Goal: Answer question/provide support: Share knowledge or assist other users

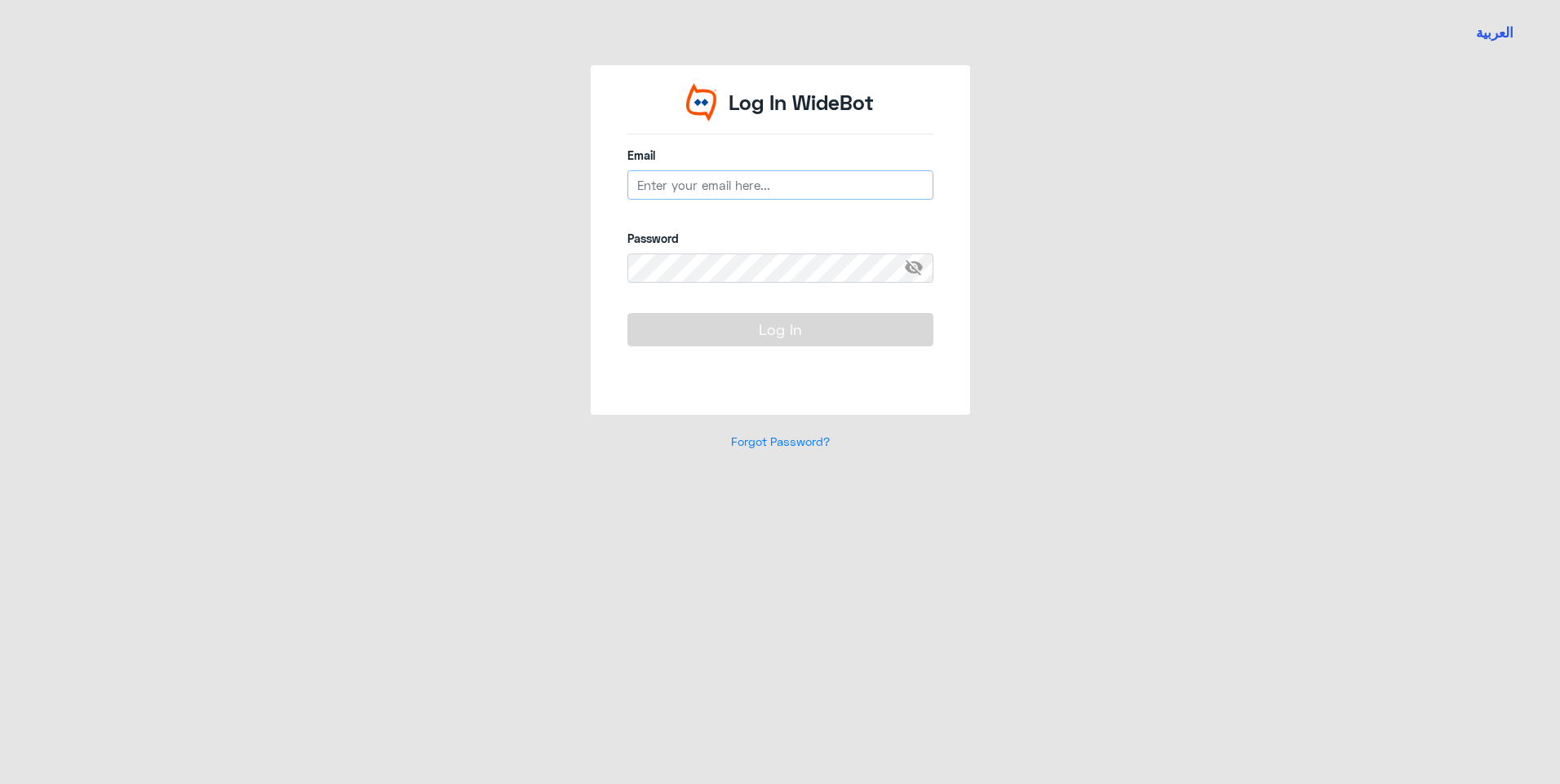
type input "[EMAIL_ADDRESS][DOMAIN_NAME]"
click at [783, 342] on button "Log In" at bounding box center [780, 329] width 306 height 33
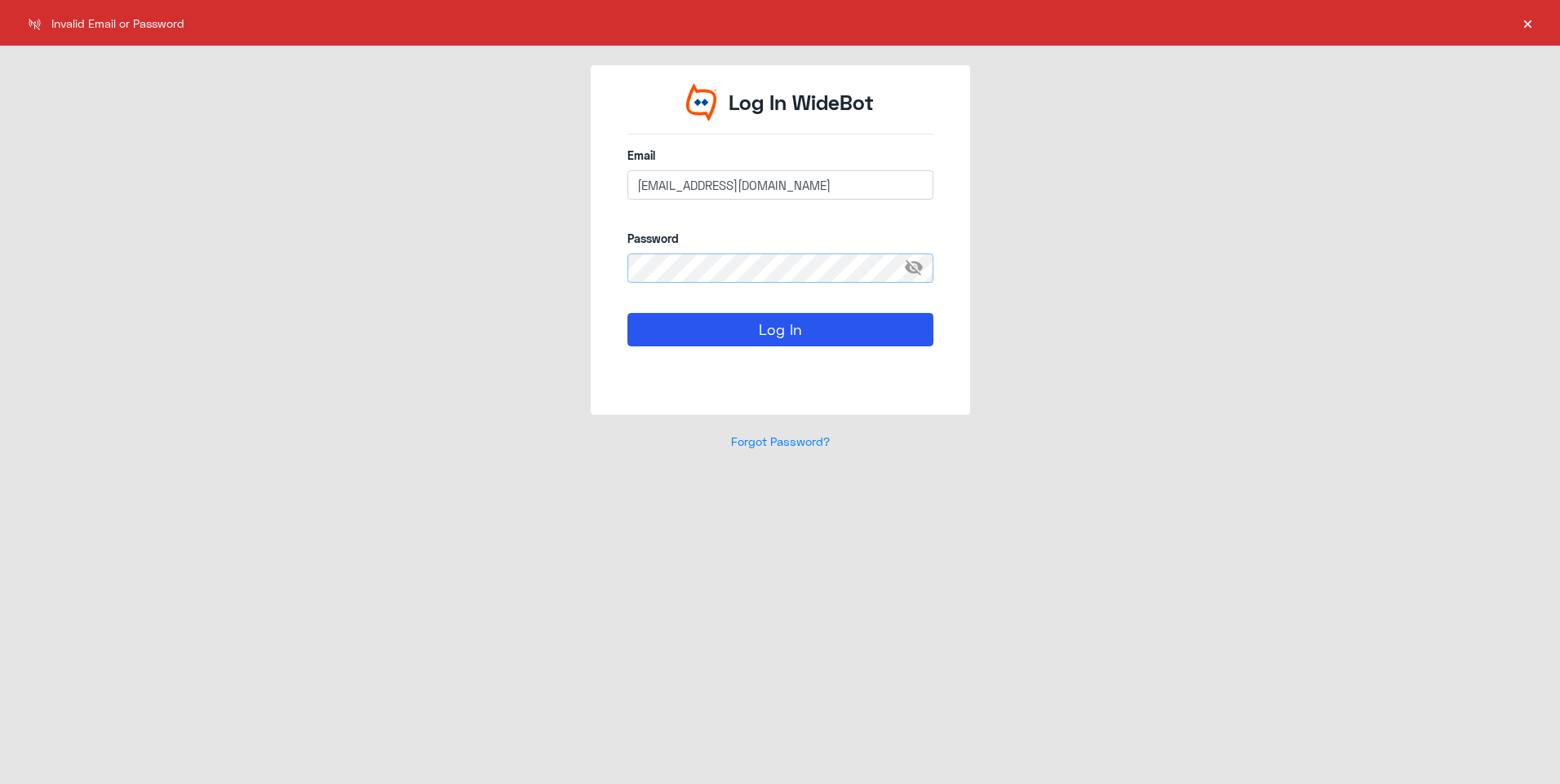
click at [506, 241] on div "Log In WideBot Email [EMAIL_ADDRESS][DOMAIN_NAME] Password visibility_off Log I…" at bounding box center [779, 267] width 930 height 404
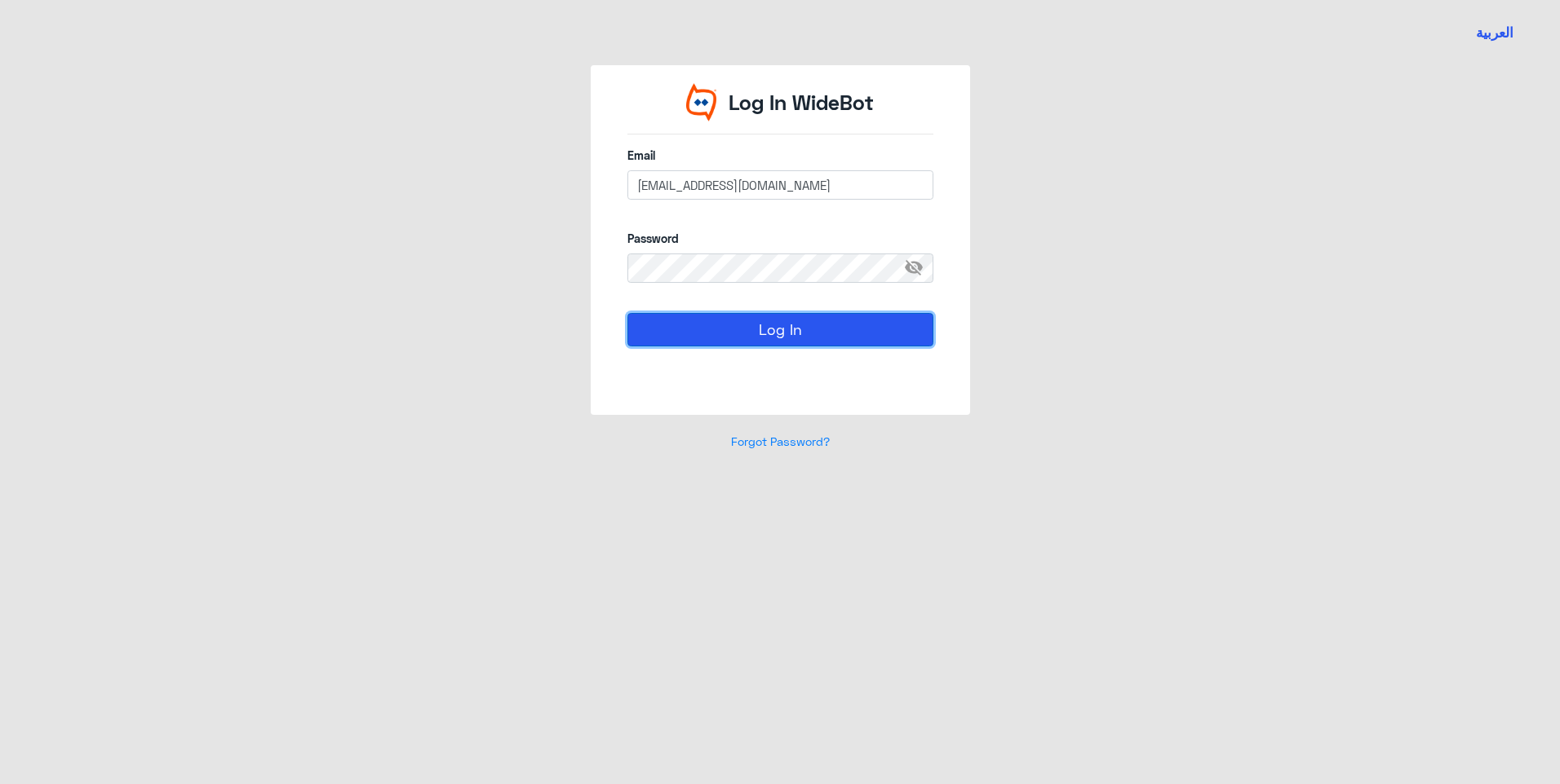
click at [636, 337] on button "Log In" at bounding box center [780, 329] width 306 height 33
click at [567, 229] on div "Log In WideBot Email [EMAIL_ADDRESS][DOMAIN_NAME] Password visibility_off Log I…" at bounding box center [779, 267] width 930 height 404
click at [640, 334] on button "Log In" at bounding box center [780, 329] width 306 height 33
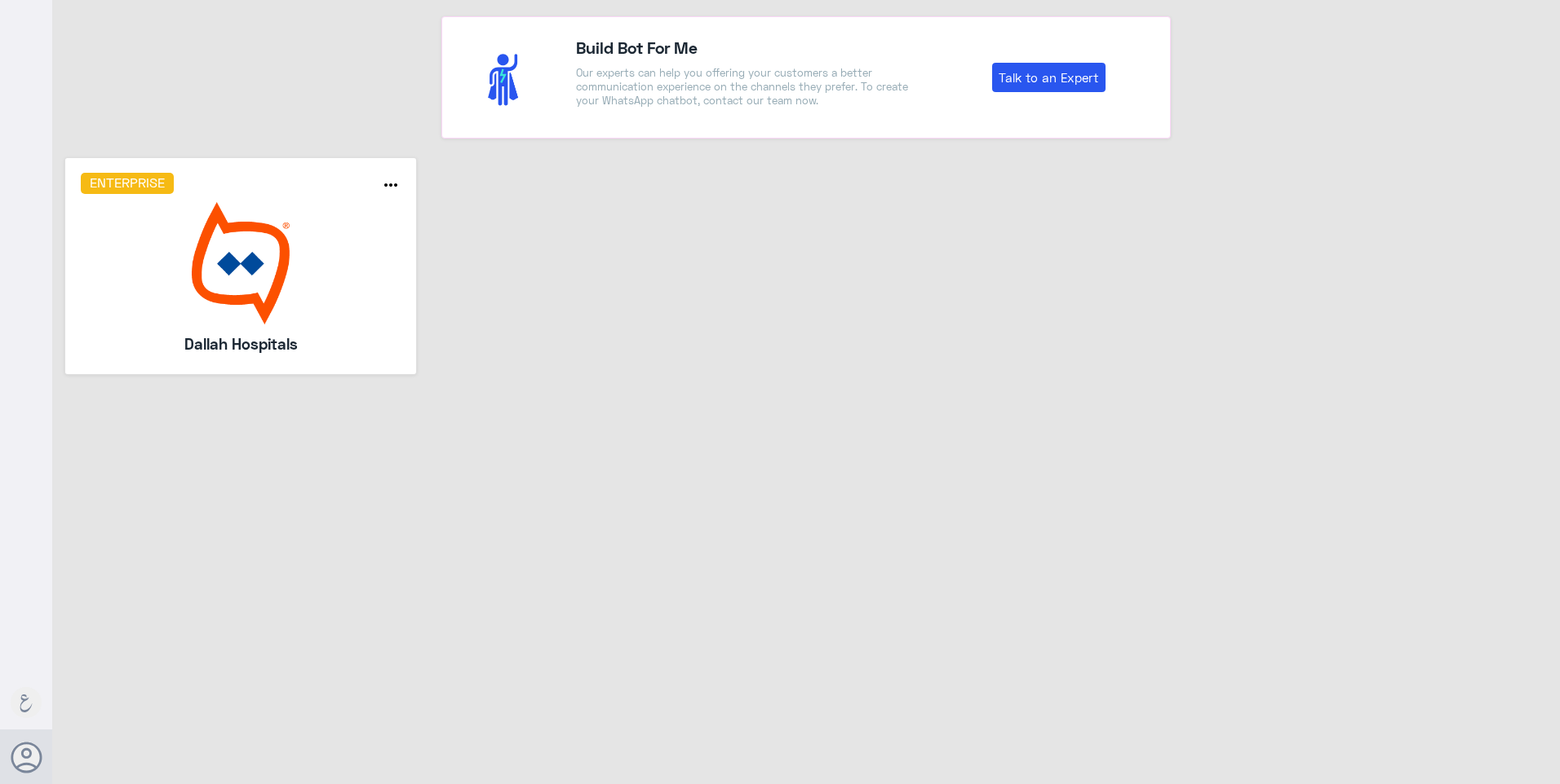
click at [290, 276] on img at bounding box center [241, 263] width 321 height 123
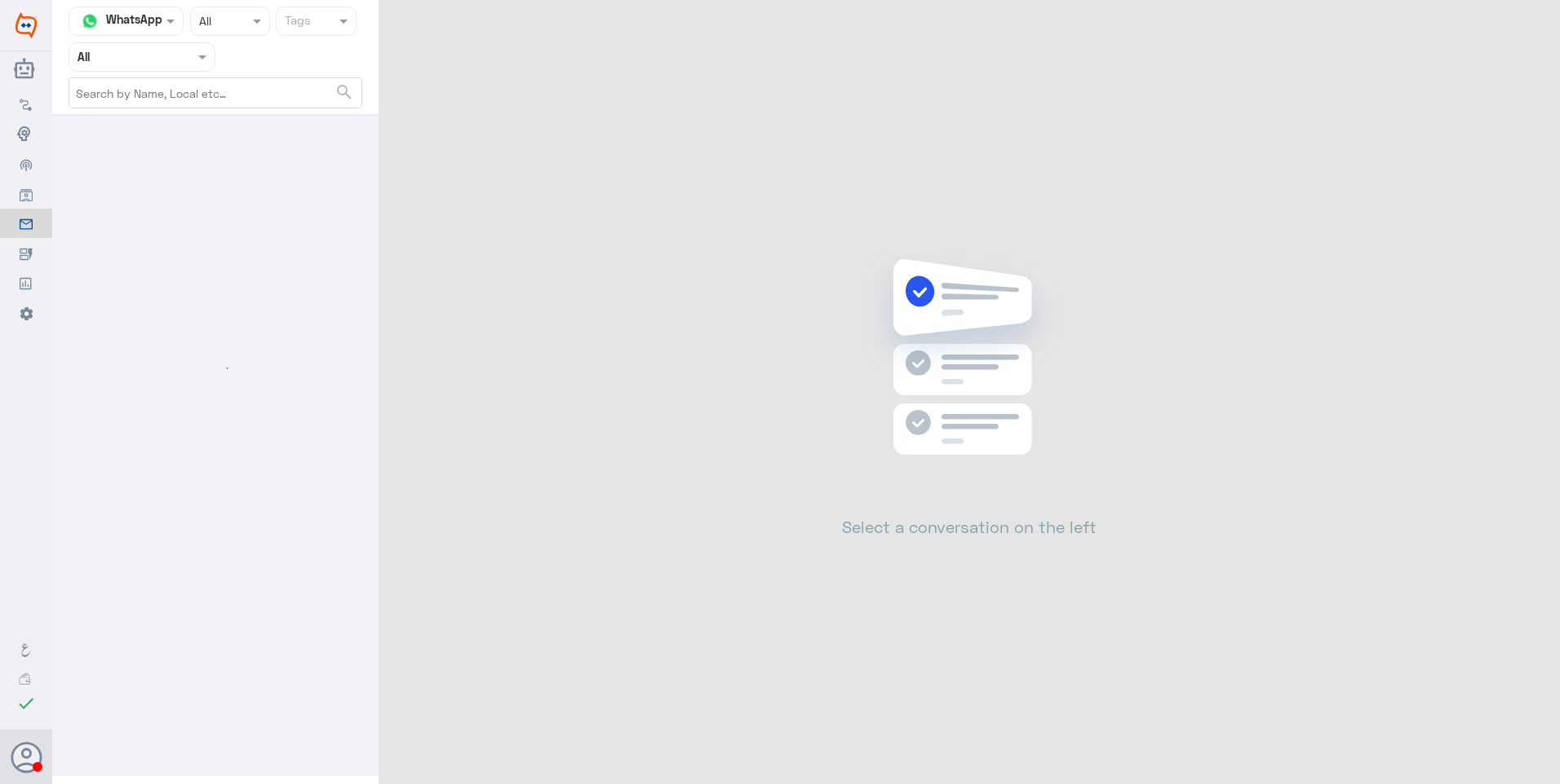
click at [143, 56] on input "text" at bounding box center [122, 56] width 90 height 19
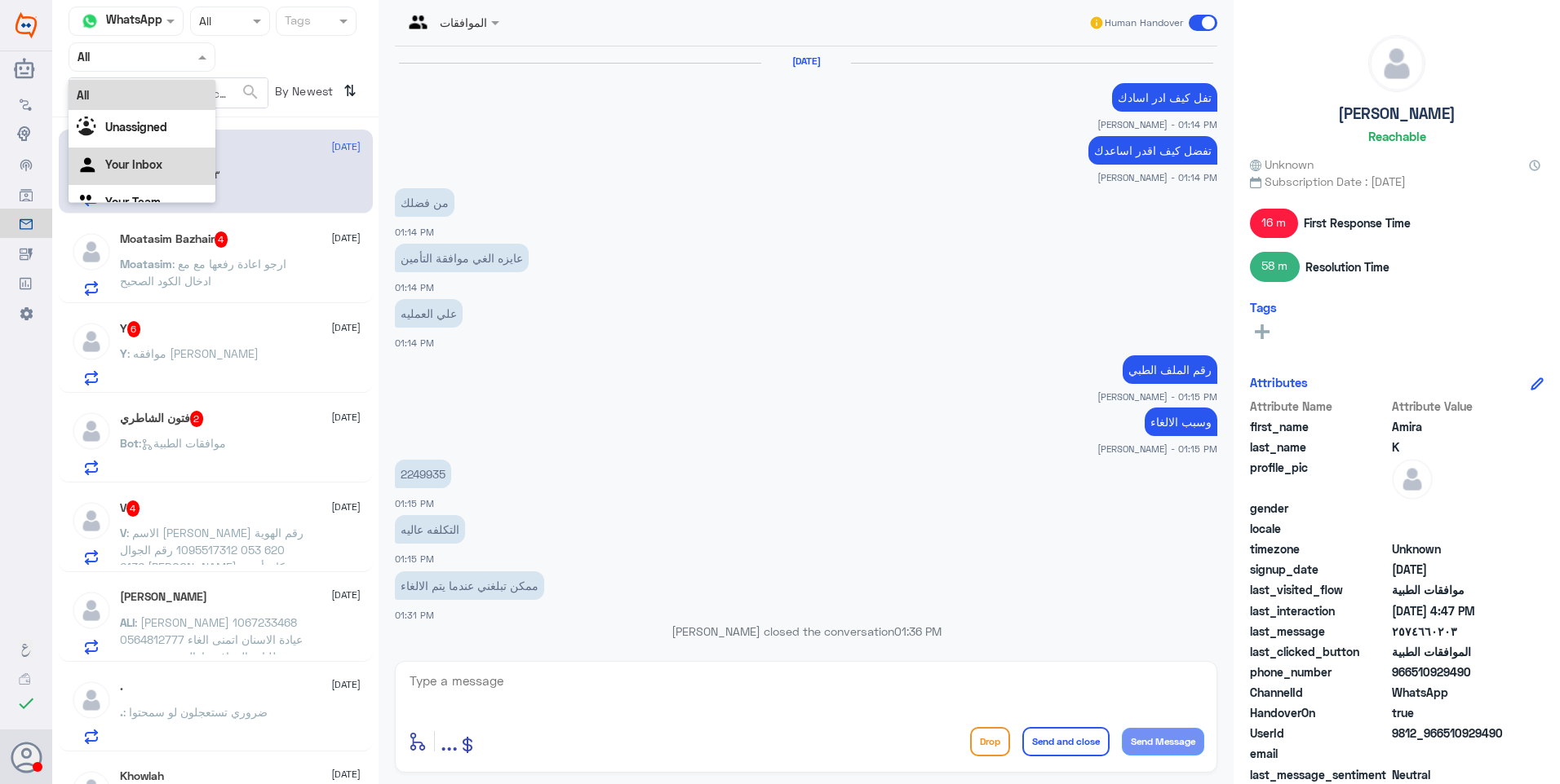
scroll to position [971, 0]
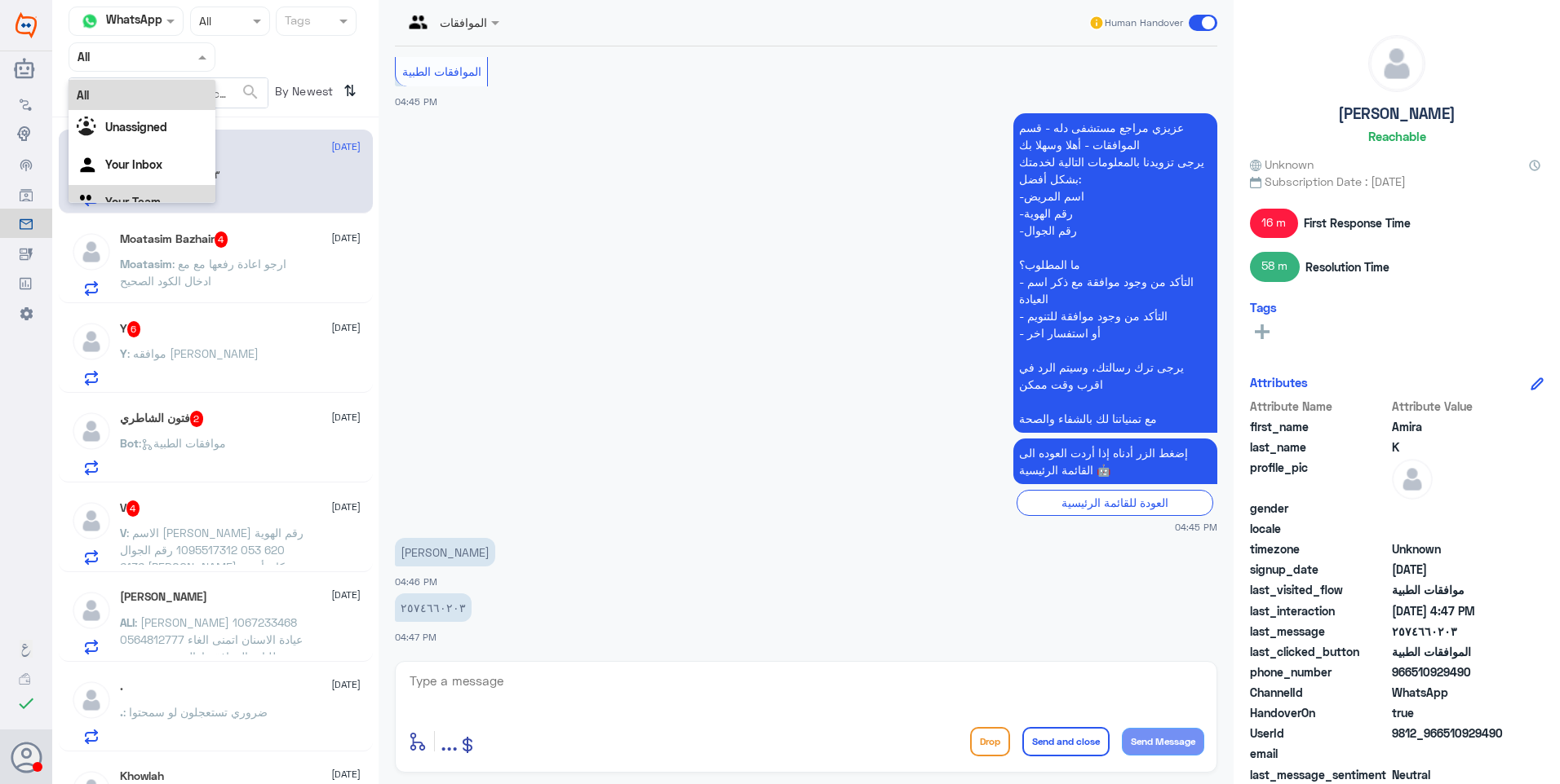
click at [164, 190] on div "Your Team" at bounding box center [142, 203] width 147 height 37
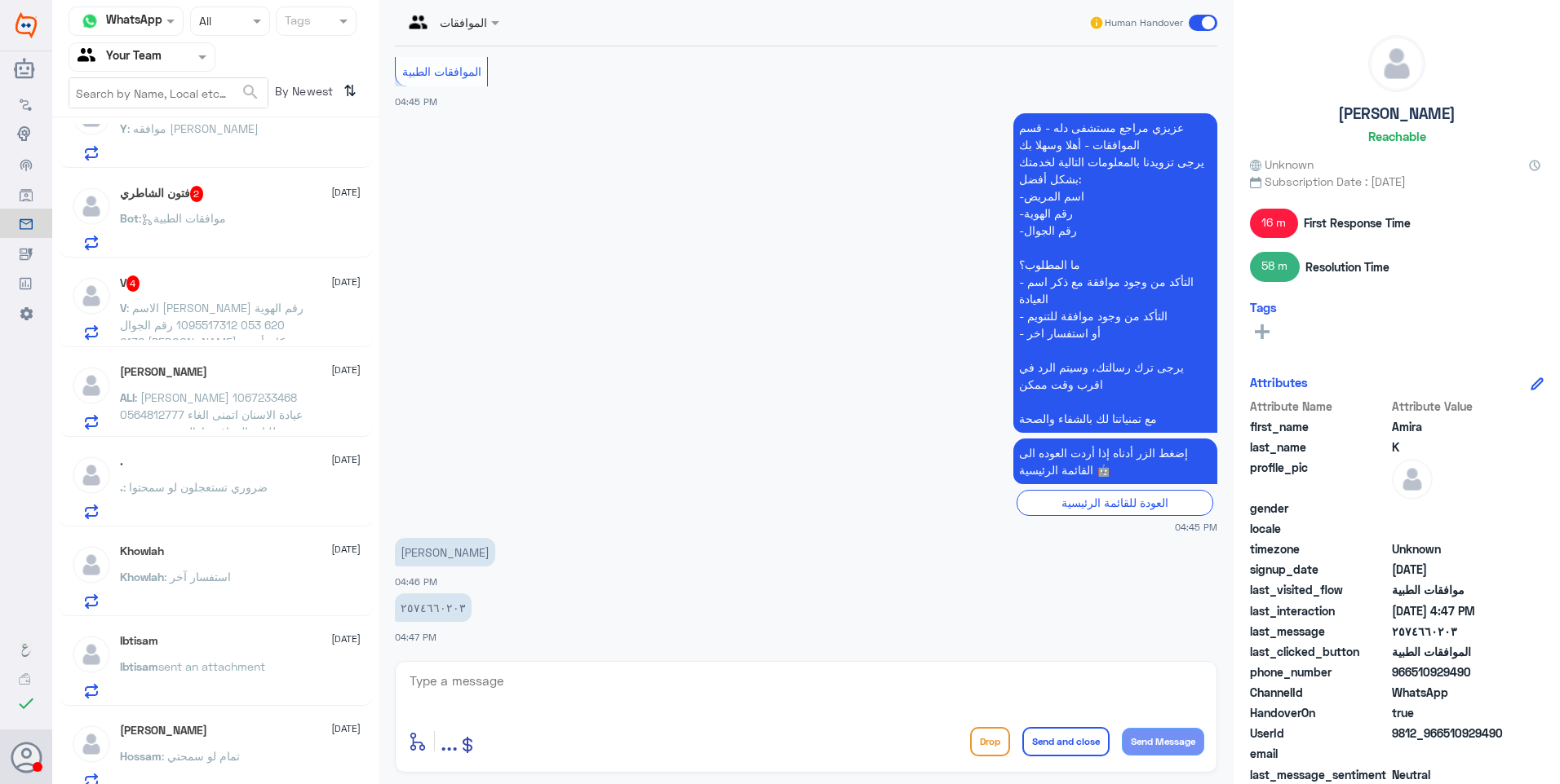
scroll to position [237, 0]
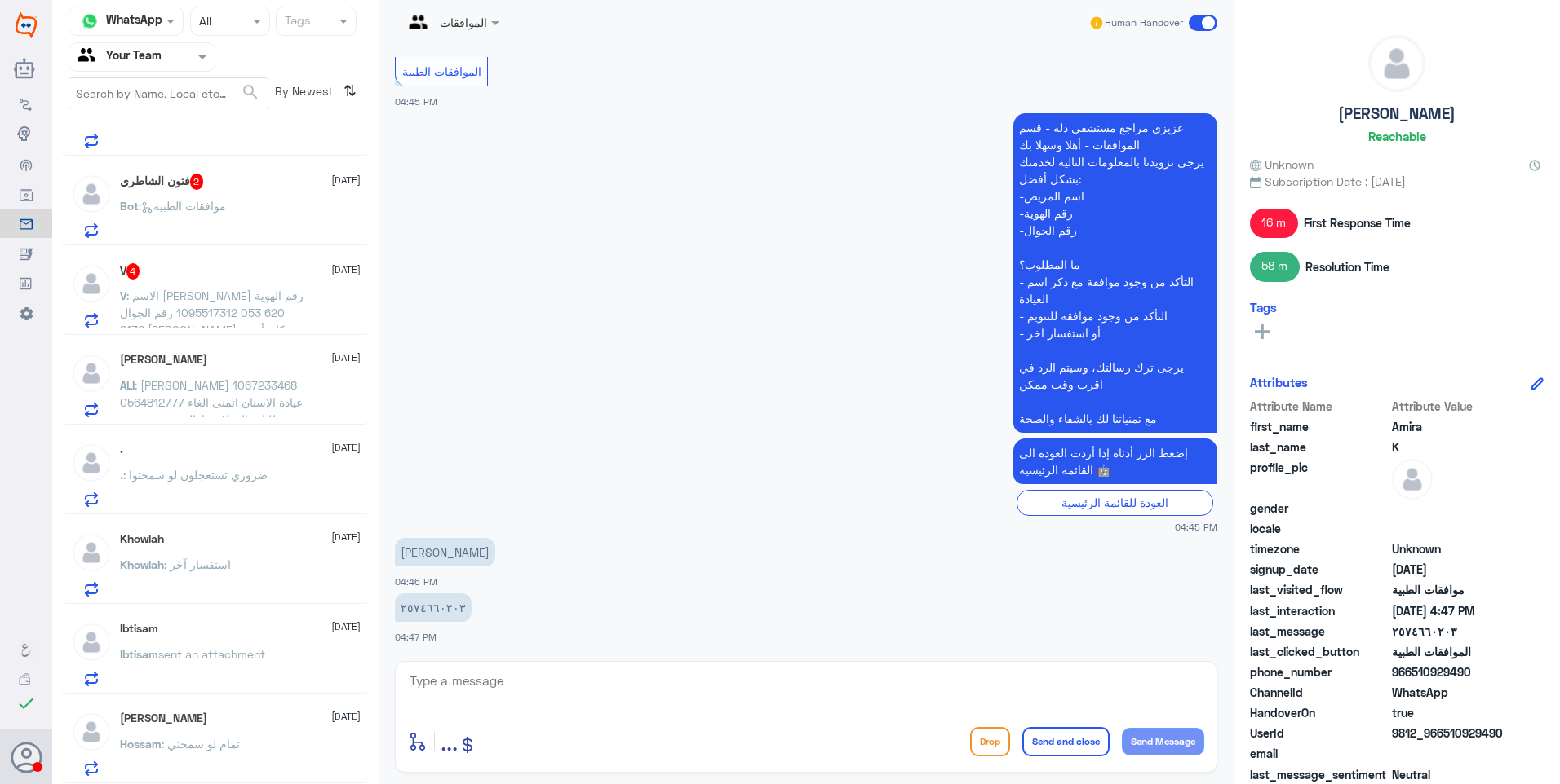
click at [207, 741] on span ": تمام لو سمحتي" at bounding box center [201, 744] width 78 height 14
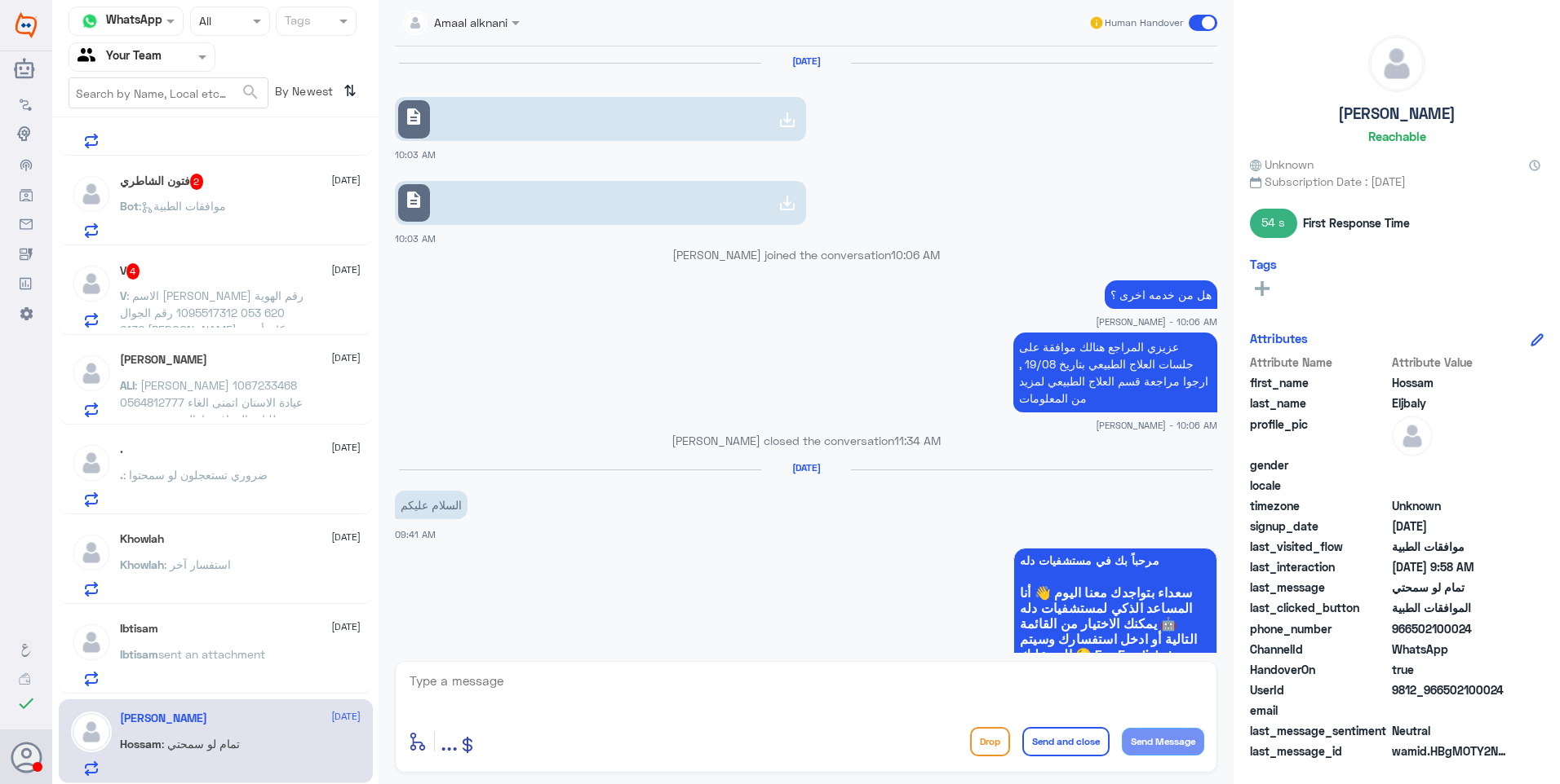
scroll to position [1112, 0]
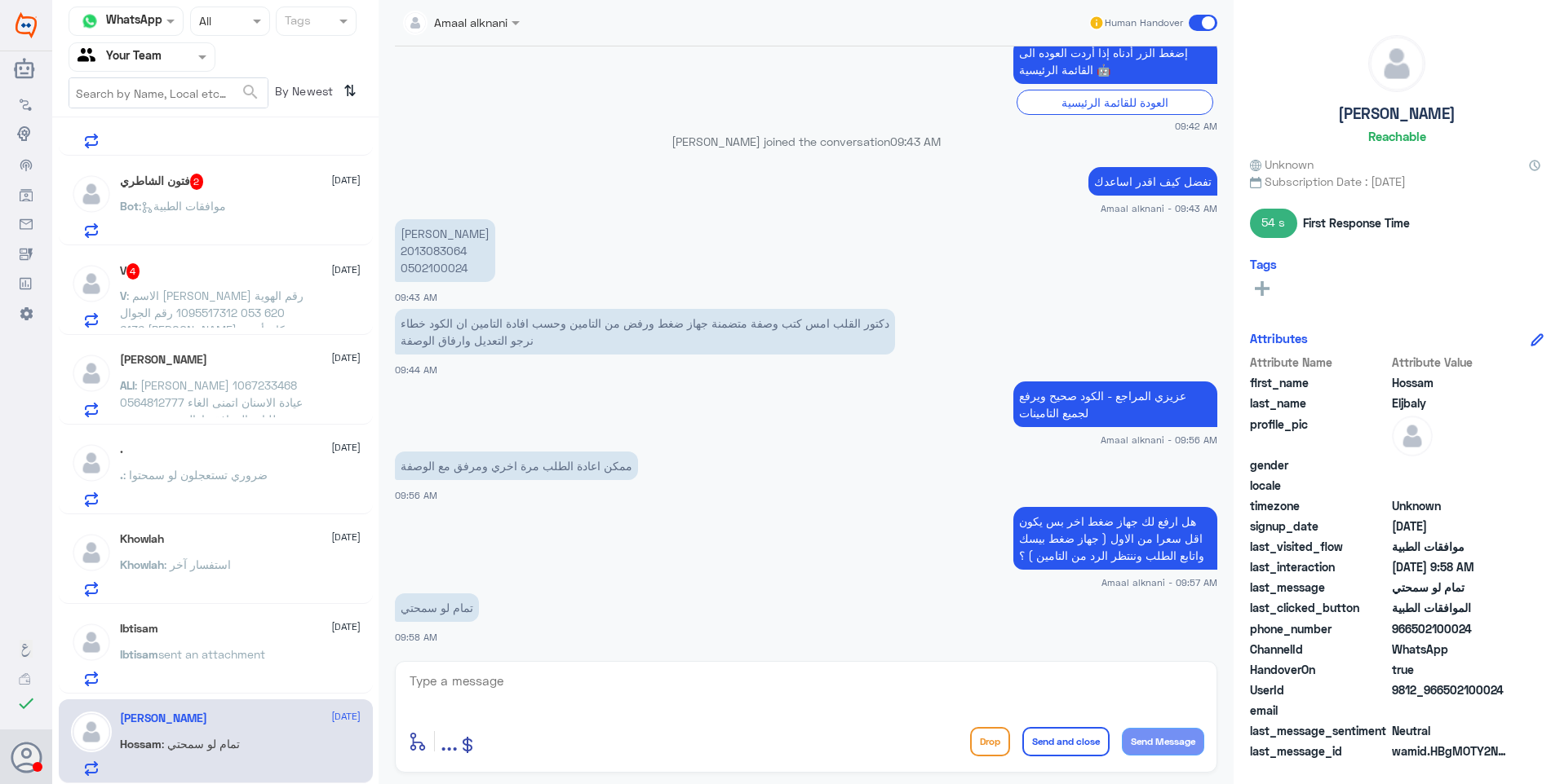
click at [246, 640] on div "Ibtisam [DATE] Ibtisam sent an attachment" at bounding box center [240, 654] width 241 height 64
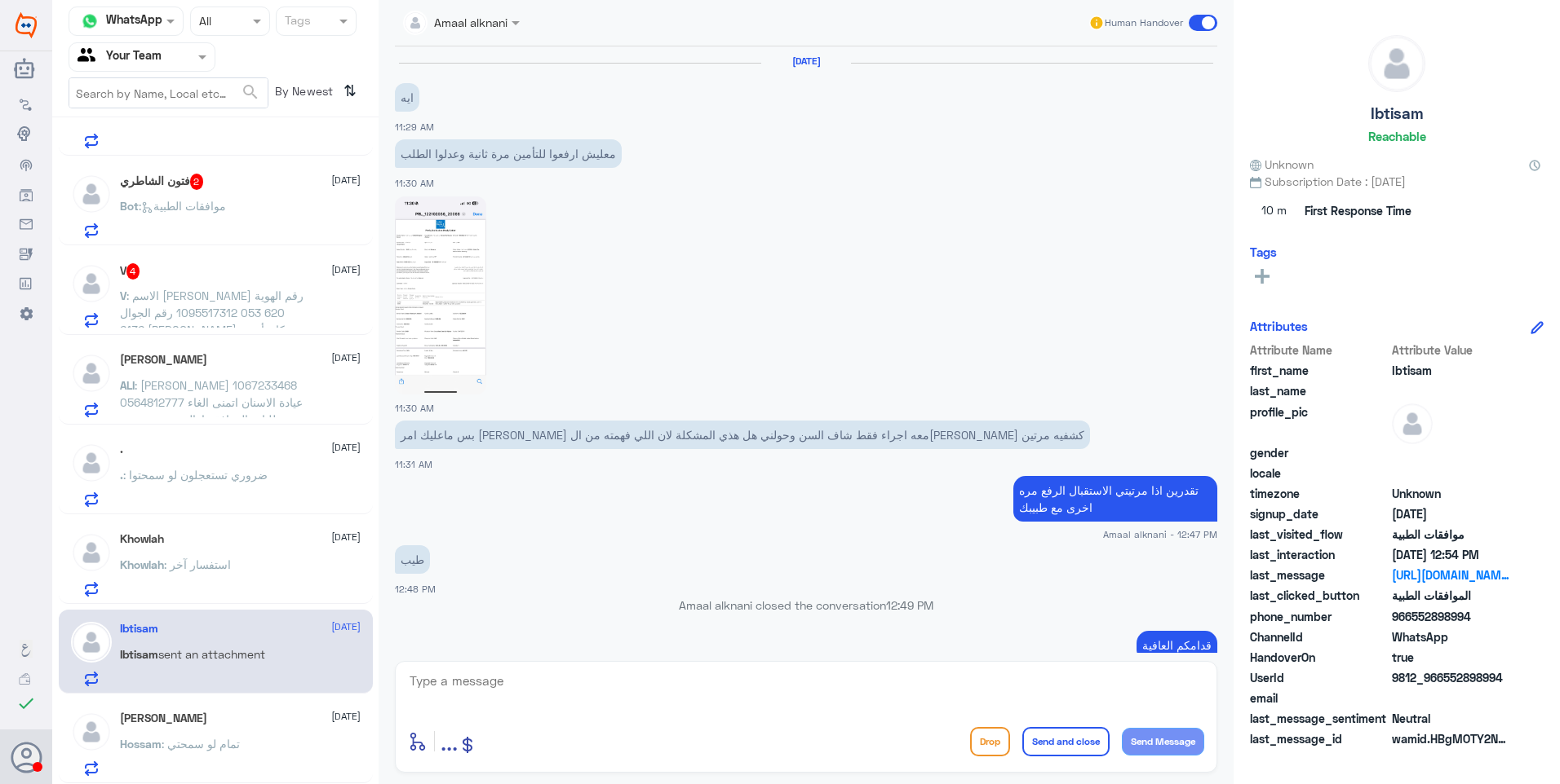
scroll to position [1666, 0]
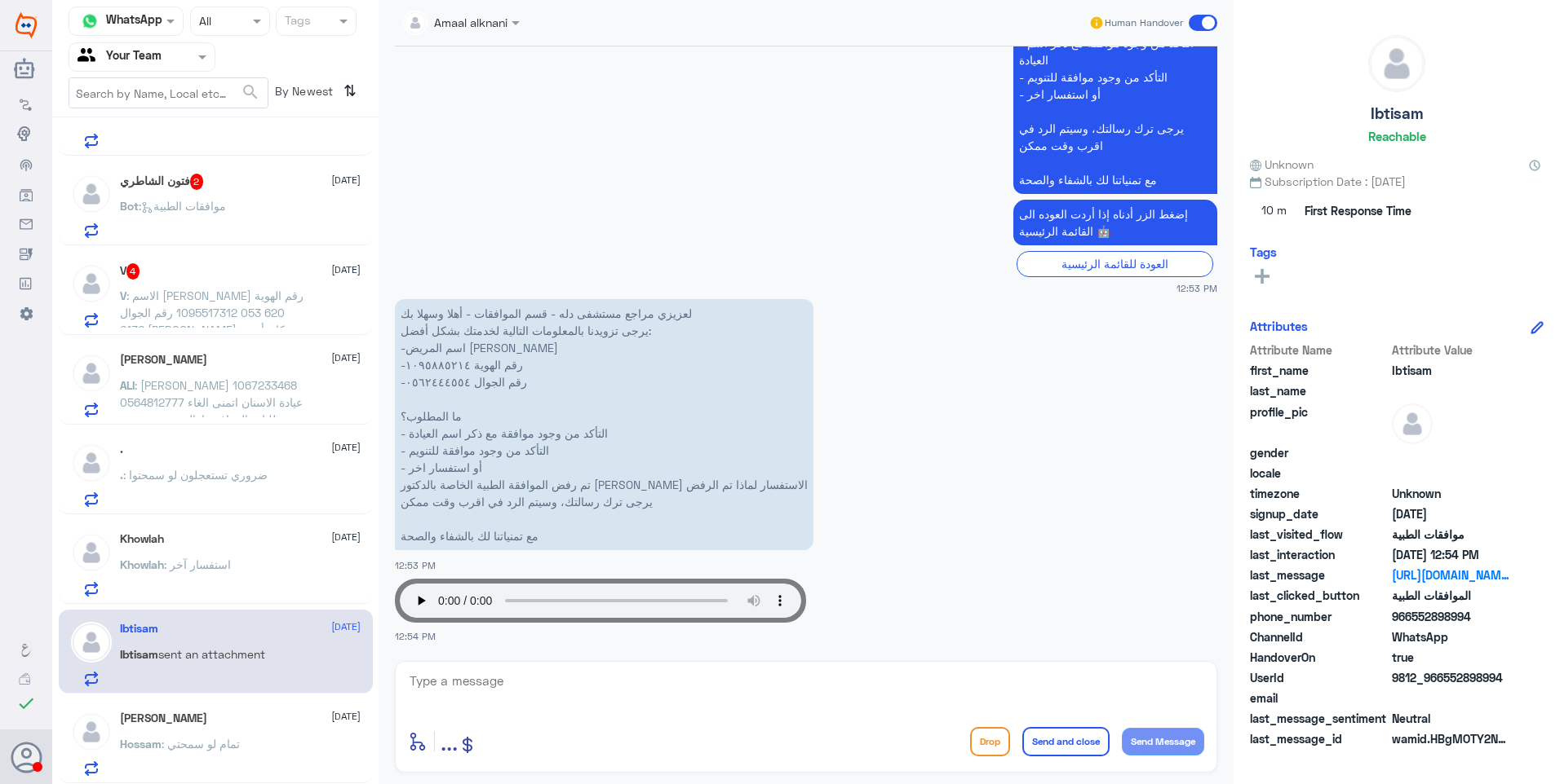
click at [227, 714] on div "Hossam Eljbaly [DATE]" at bounding box center [240, 719] width 241 height 14
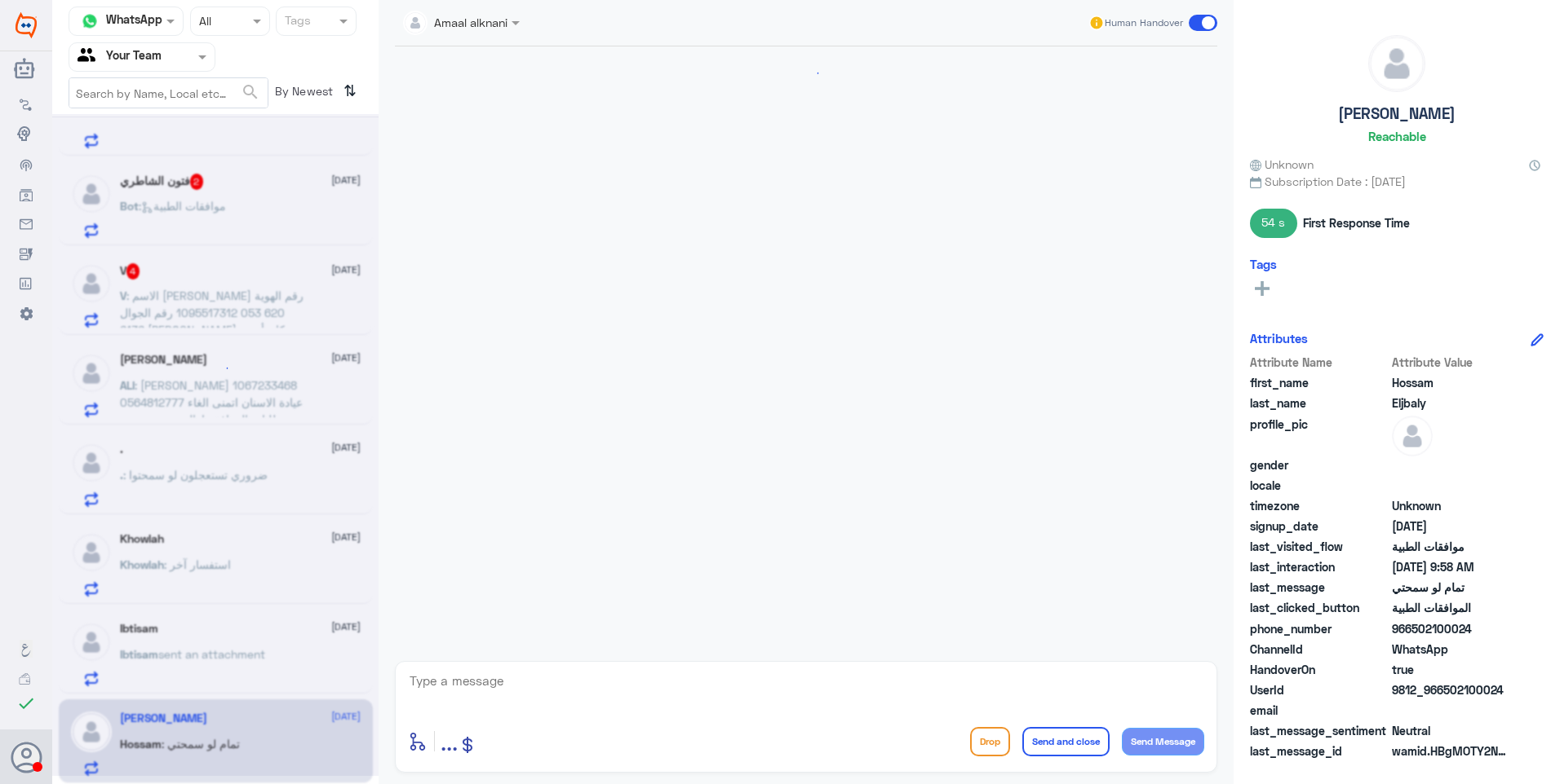
scroll to position [1112, 0]
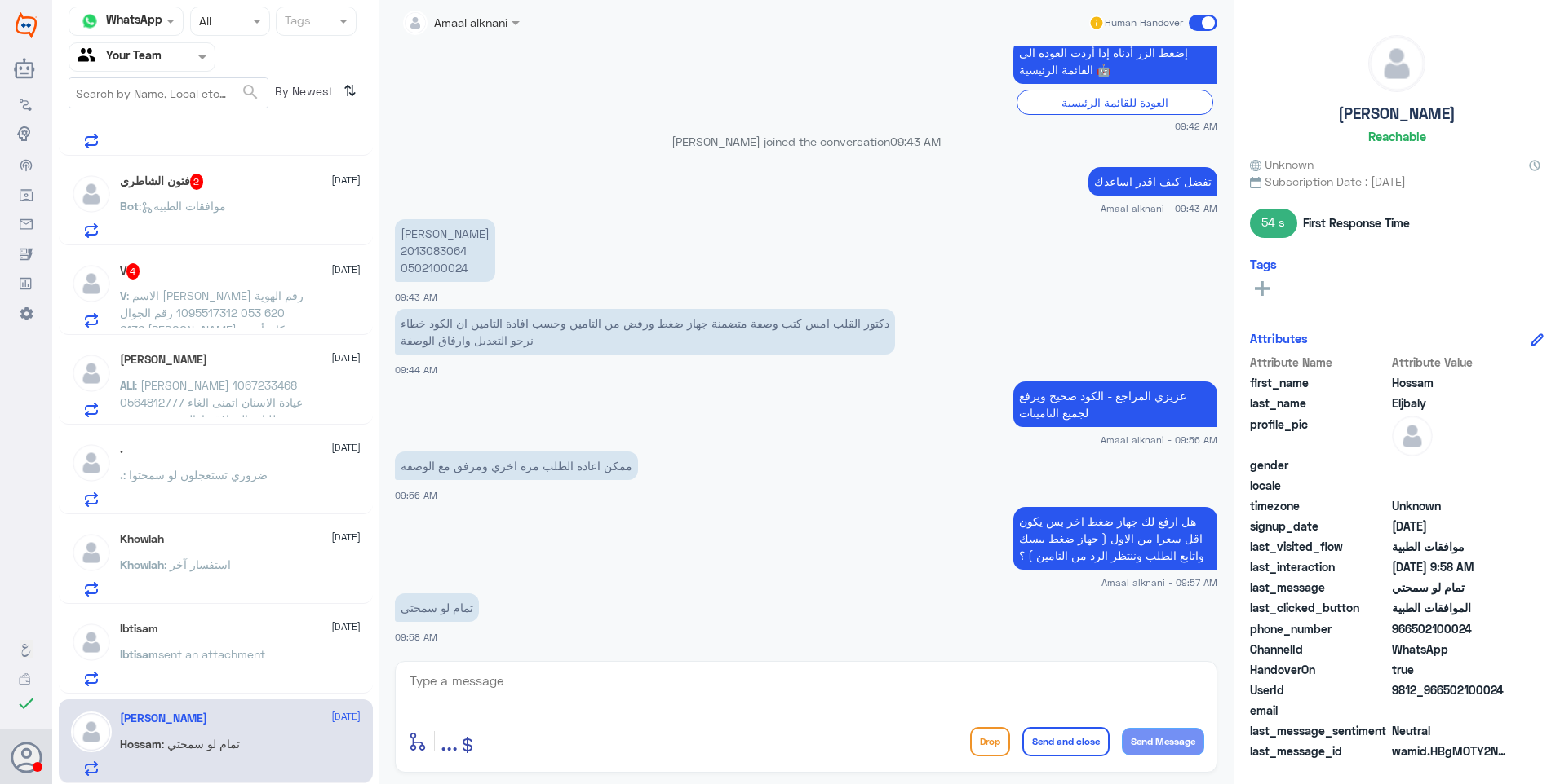
click at [217, 637] on div "Ibtisam [DATE] Ibtisam sent an attachment" at bounding box center [240, 654] width 241 height 64
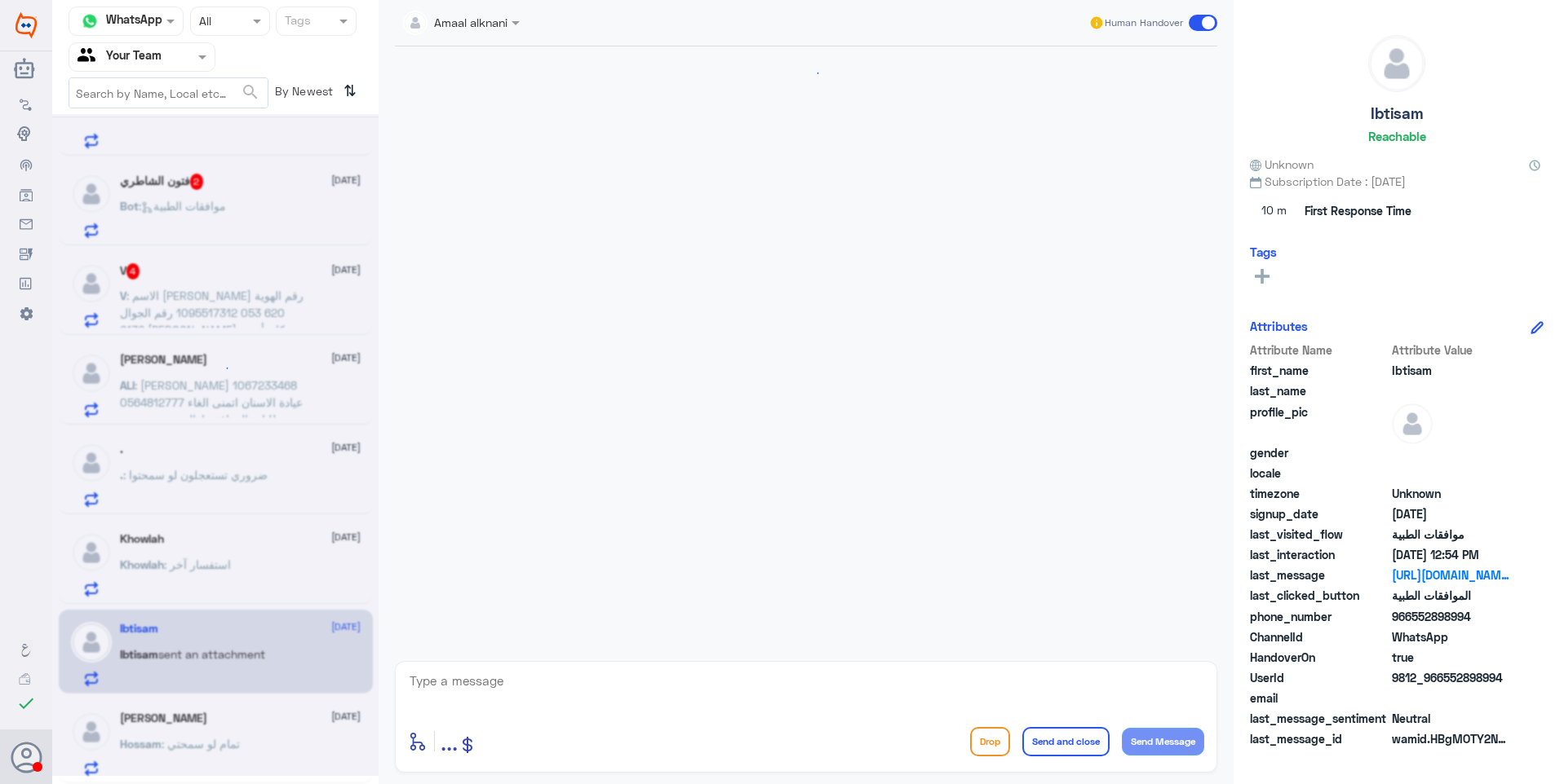
scroll to position [1666, 0]
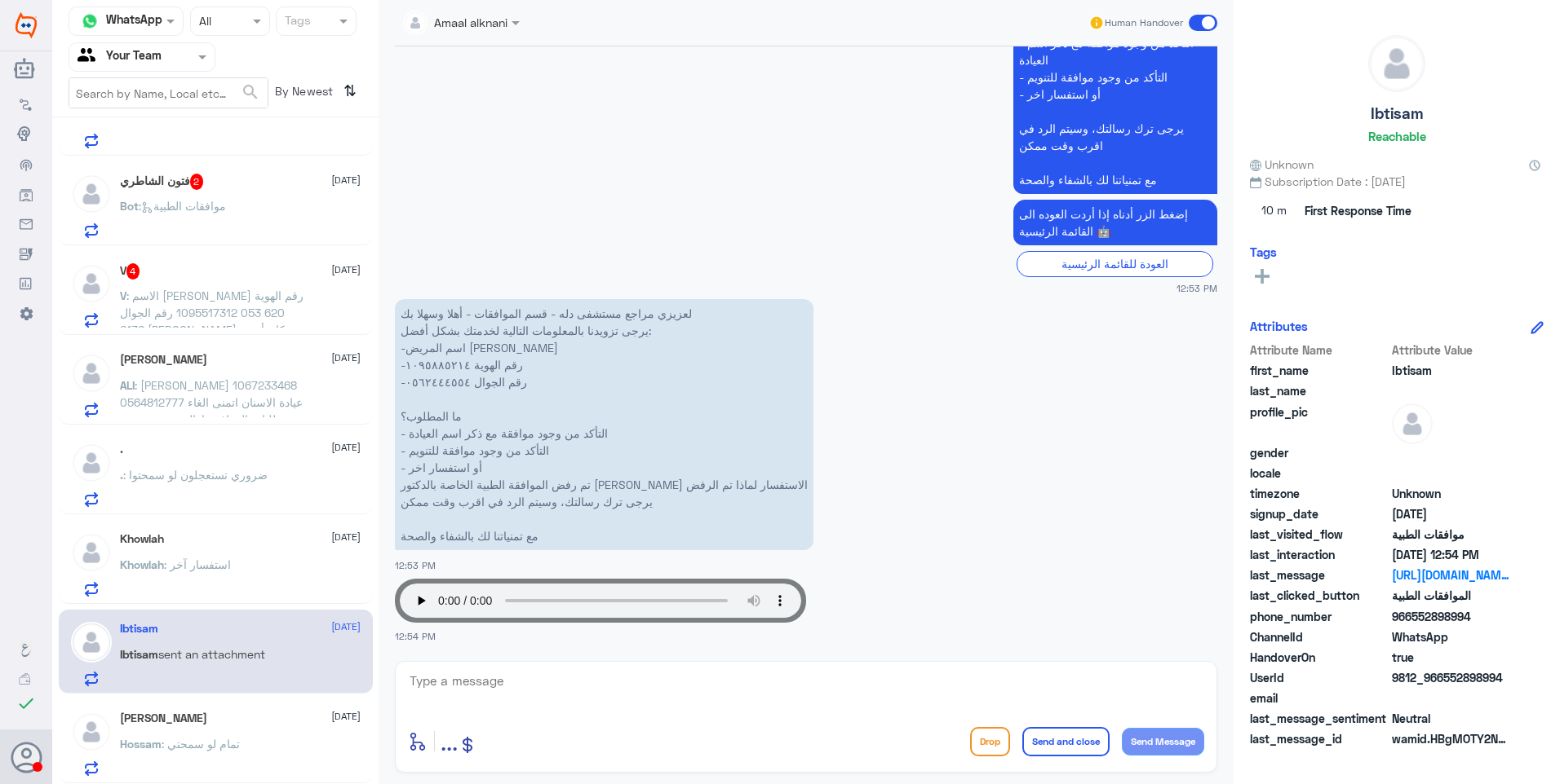
click at [418, 681] on textarea at bounding box center [806, 690] width 797 height 40
click at [270, 568] on div "Khowlah : استفسار آخر" at bounding box center [240, 578] width 241 height 37
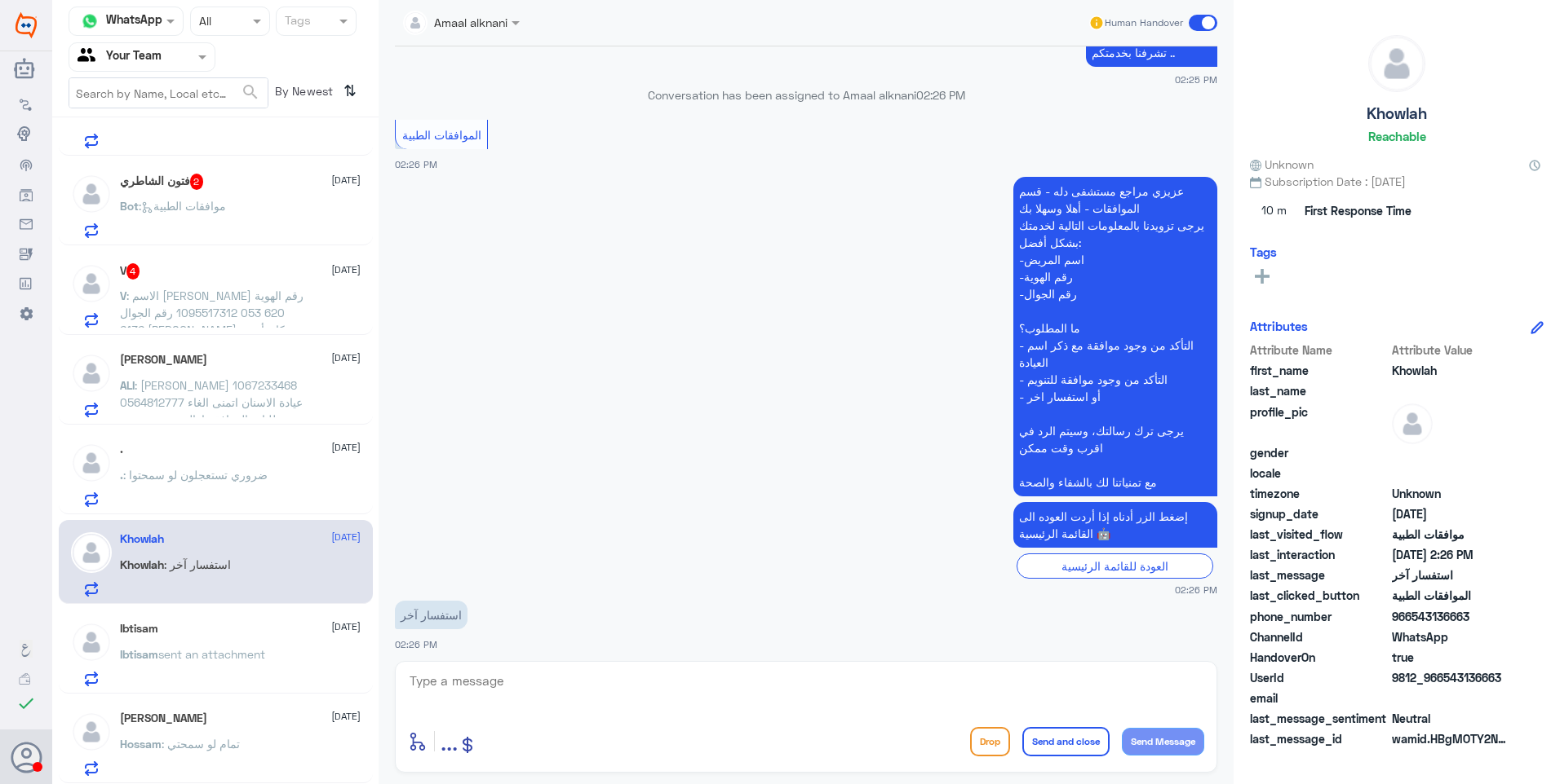
scroll to position [1682, 0]
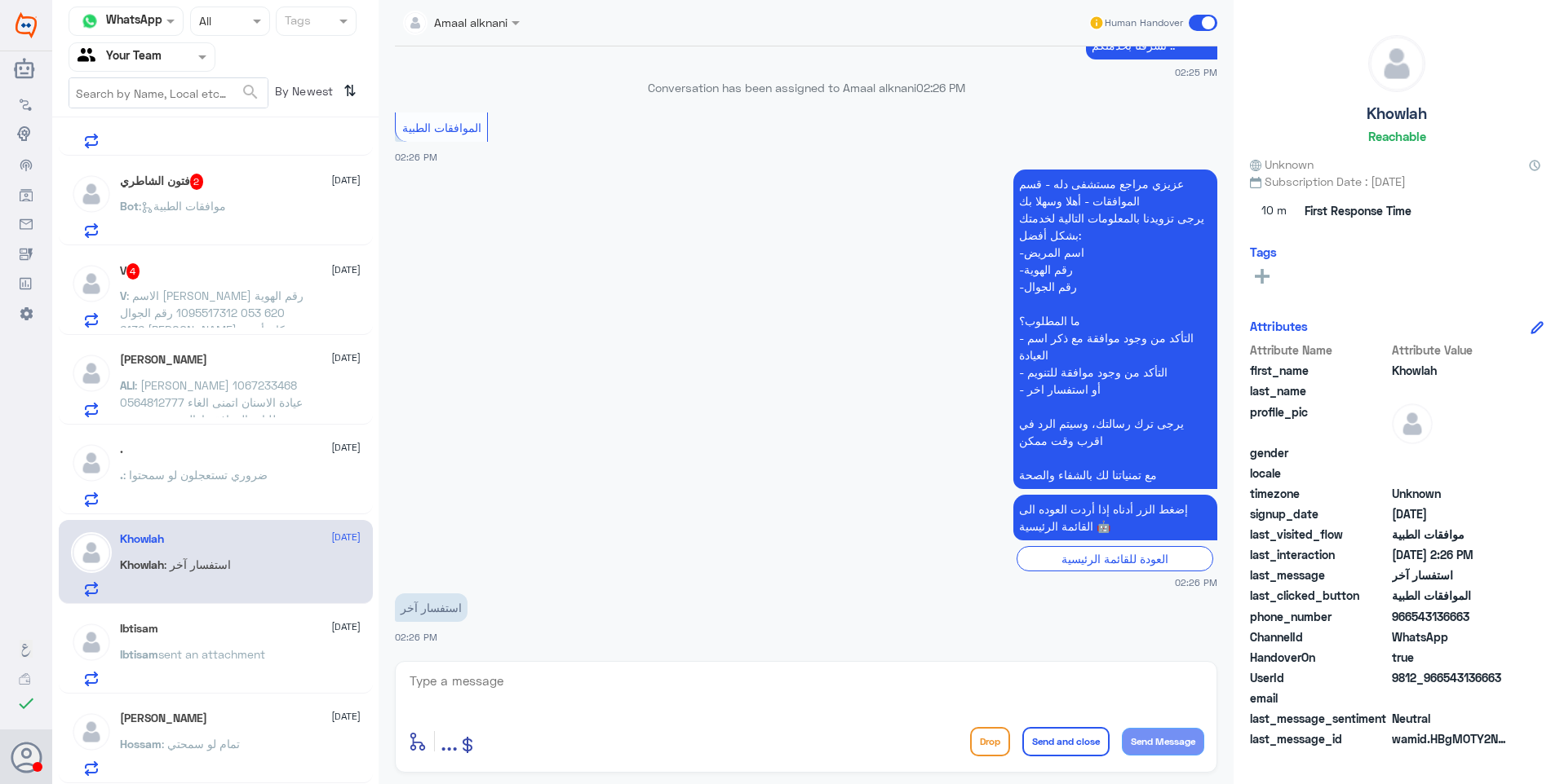
click at [470, 703] on textarea at bounding box center [806, 690] width 797 height 40
type textarea "ت"
type textarea "تفضل معك قسم الموافقات .. ما هو استفسارك؟"
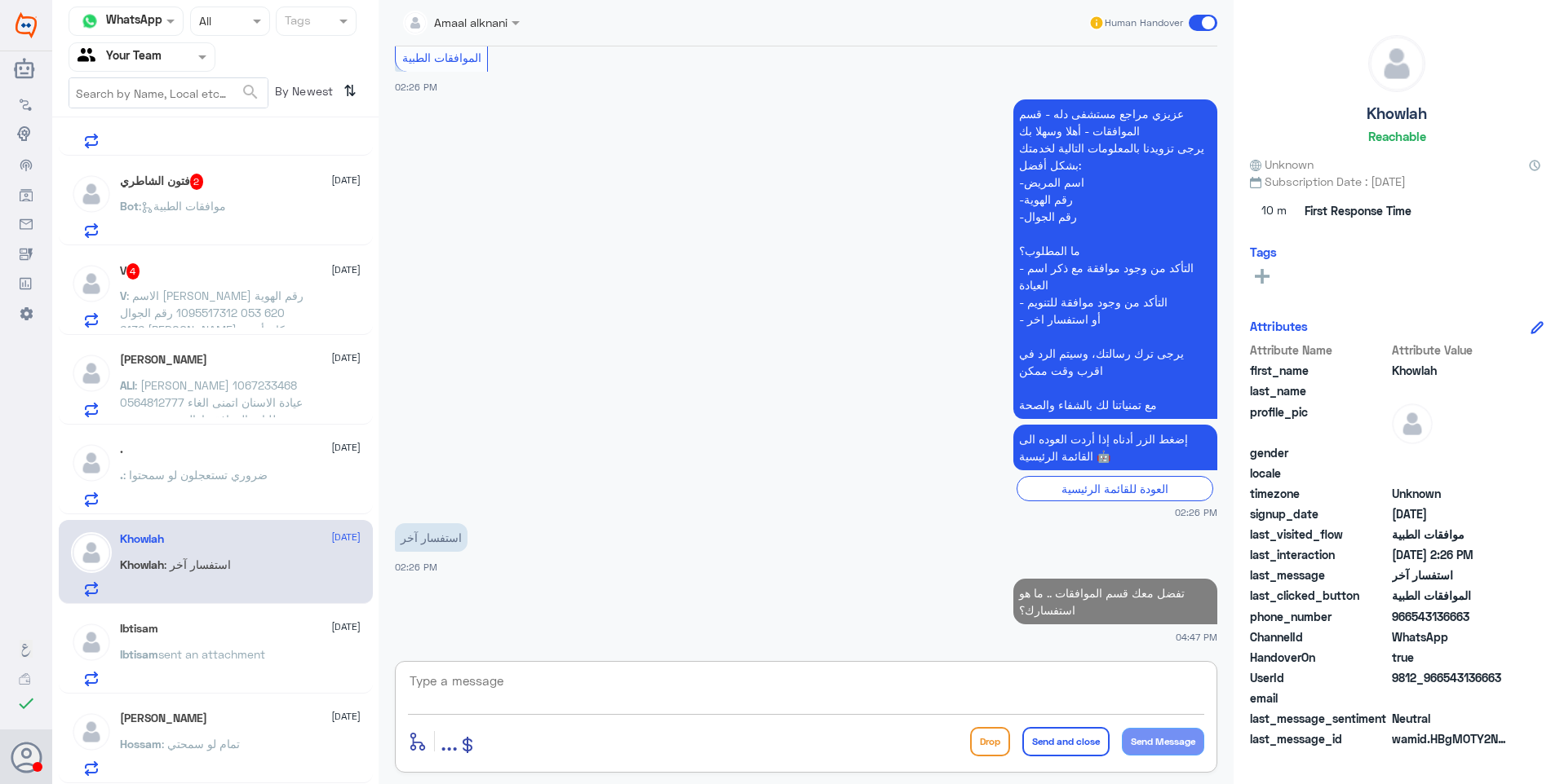
click at [213, 455] on div ". [DATE]" at bounding box center [240, 449] width 241 height 14
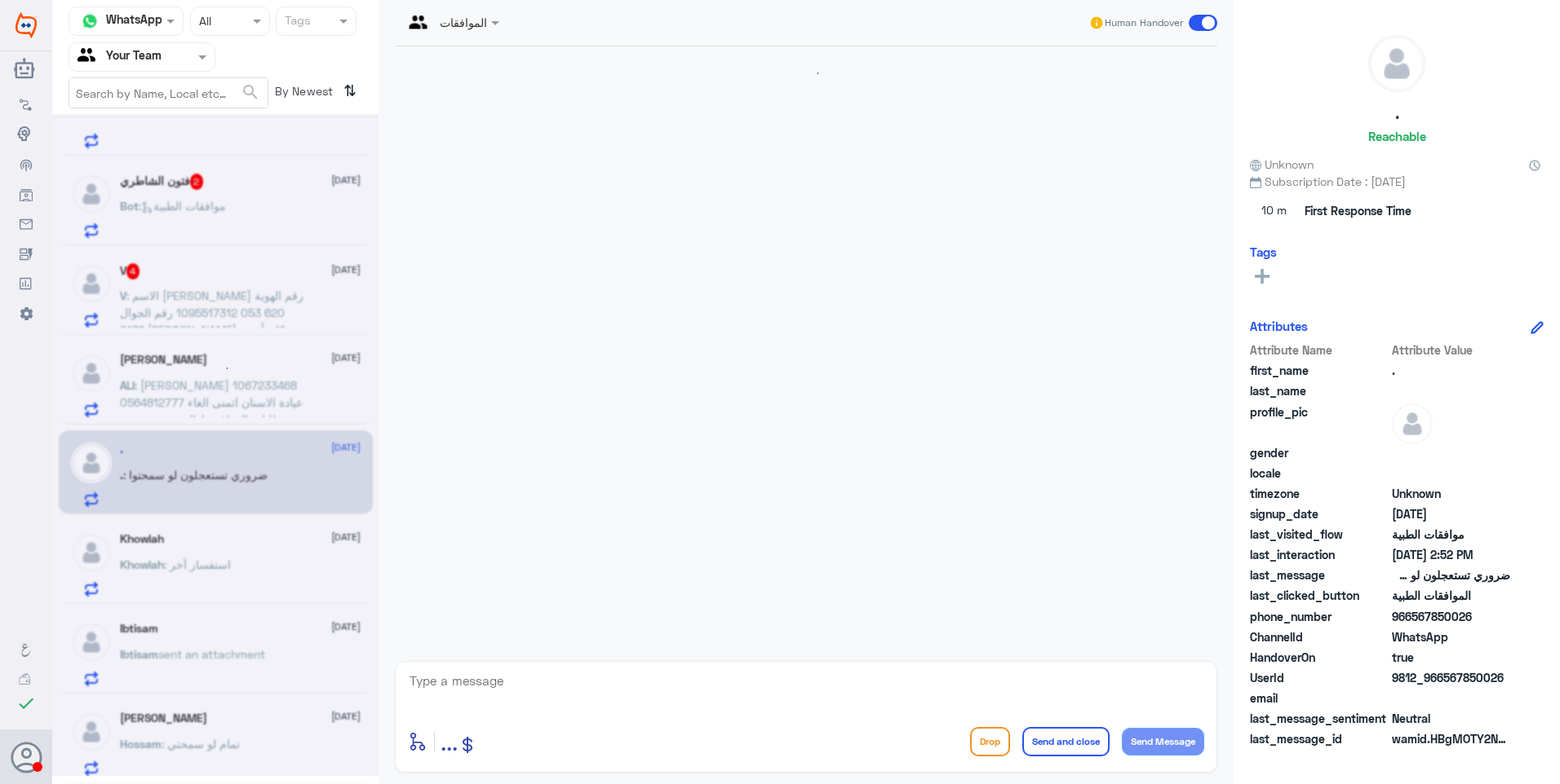
scroll to position [389, 0]
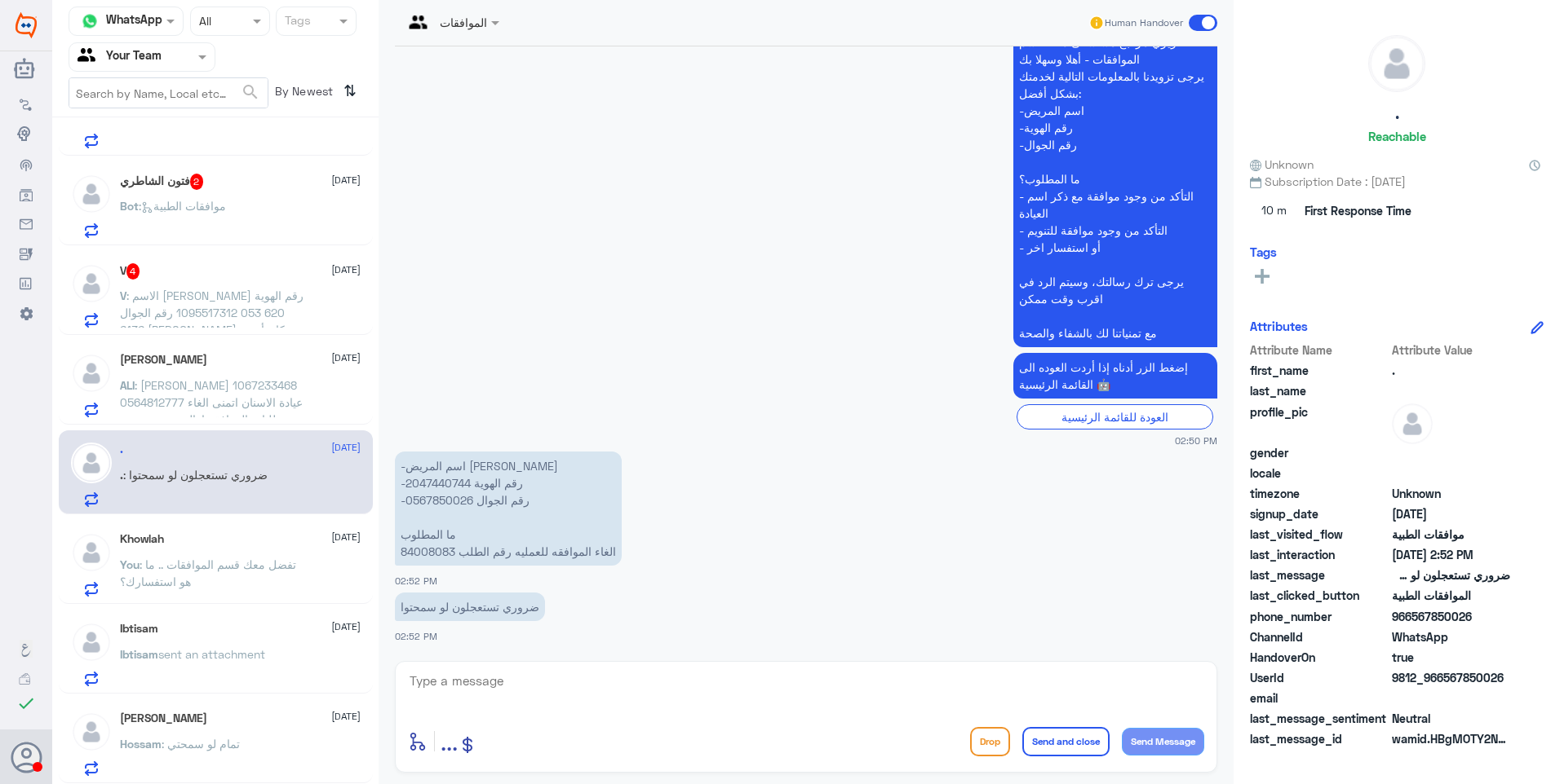
drag, startPoint x: 427, startPoint y: 661, endPoint x: 427, endPoint y: 674, distance: 13.0
click at [427, 665] on div "enter flow name ... Drop Send and close Send Message" at bounding box center [806, 717] width 823 height 112
click at [433, 682] on textarea at bounding box center [806, 690] width 797 height 40
drag, startPoint x: 519, startPoint y: 692, endPoint x: 430, endPoint y: 665, distance: 93.0
click at [399, 667] on div "2047440744 enter flow name ... Drop Send and close Send Message" at bounding box center [806, 717] width 823 height 112
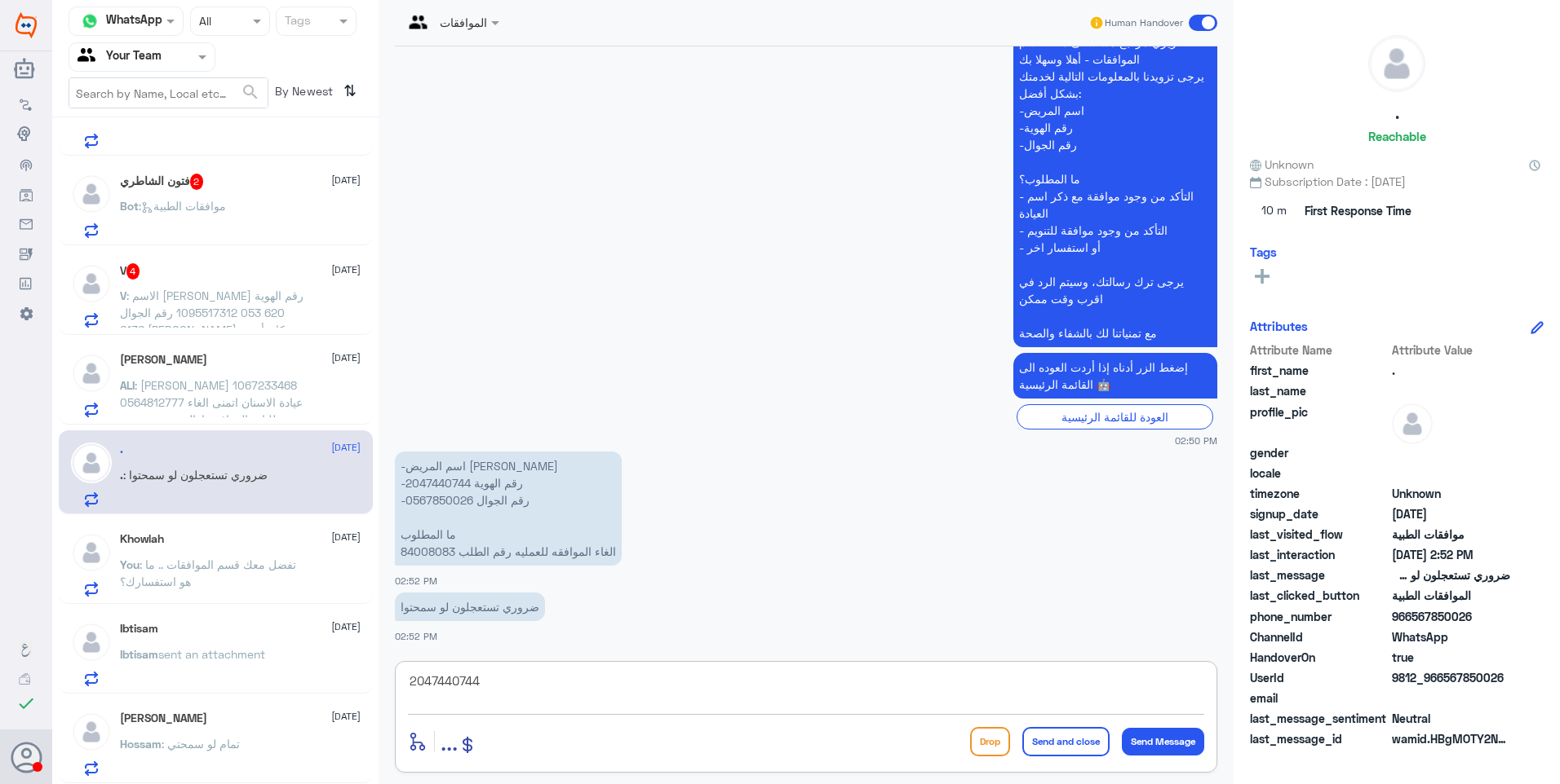
click at [419, 548] on p "-اسم المريض [PERSON_NAME] -رقم الهوية 2047440744 -رقم الجوال 0567850026 ما المط…" at bounding box center [508, 508] width 227 height 114
click at [420, 548] on p "-اسم المريض [PERSON_NAME] -رقم الهوية 2047440744 -رقم الجوال 0567850026 ما المط…" at bounding box center [508, 508] width 227 height 114
copy p "84008083"
drag, startPoint x: 508, startPoint y: 685, endPoint x: 81, endPoint y: 588, distance: 437.9
click at [221, 624] on div "Channel WhatsApp Status × All Tags Agent Filter Your Team search By Newest ⇅ Am…" at bounding box center [806, 395] width 1508 height 789
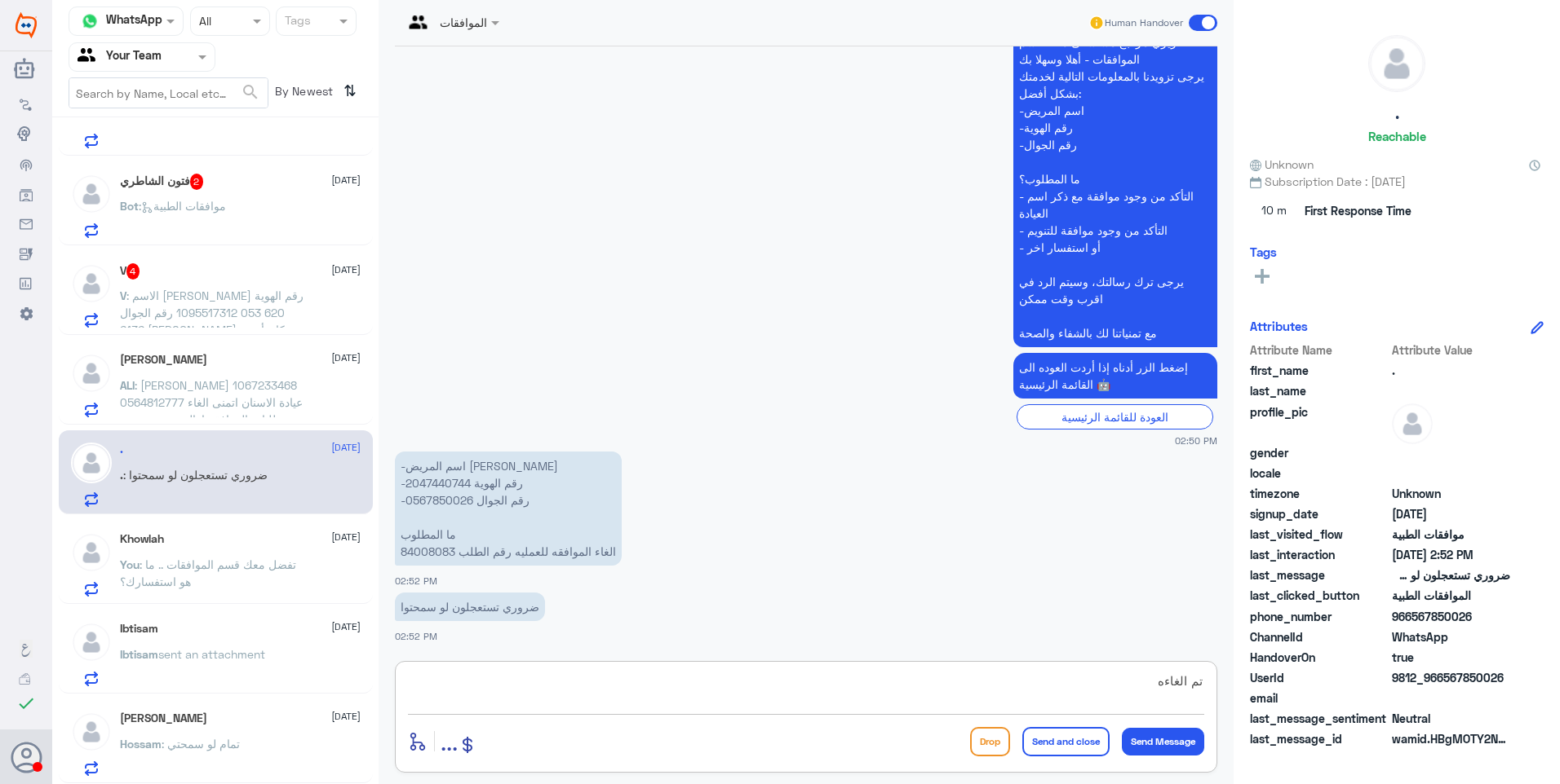
type textarea "تم الغاءها"
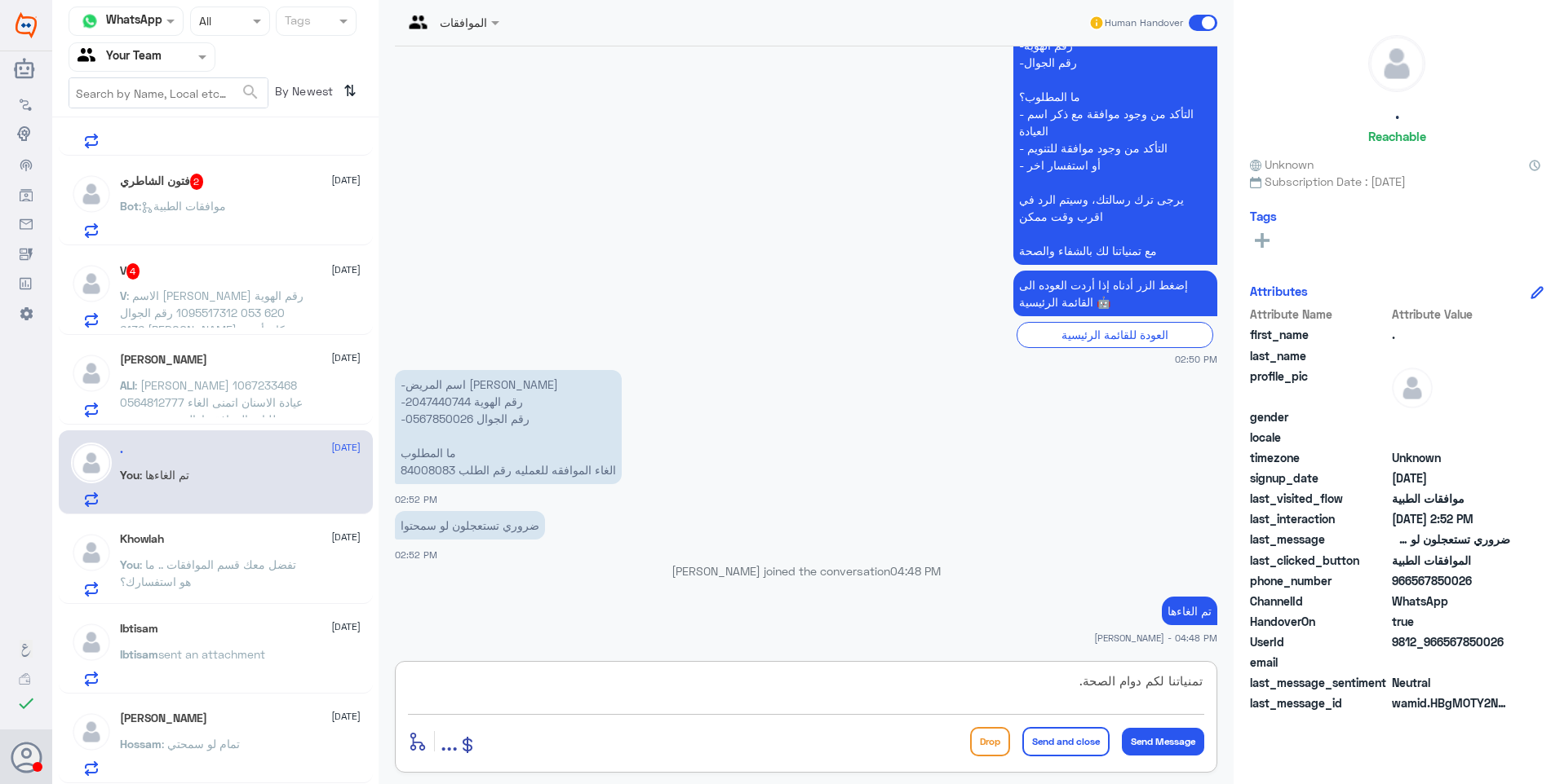
type textarea "تمنياتنا لكم دوام الصحة."
click at [1085, 738] on button "Send and close" at bounding box center [1065, 742] width 87 height 30
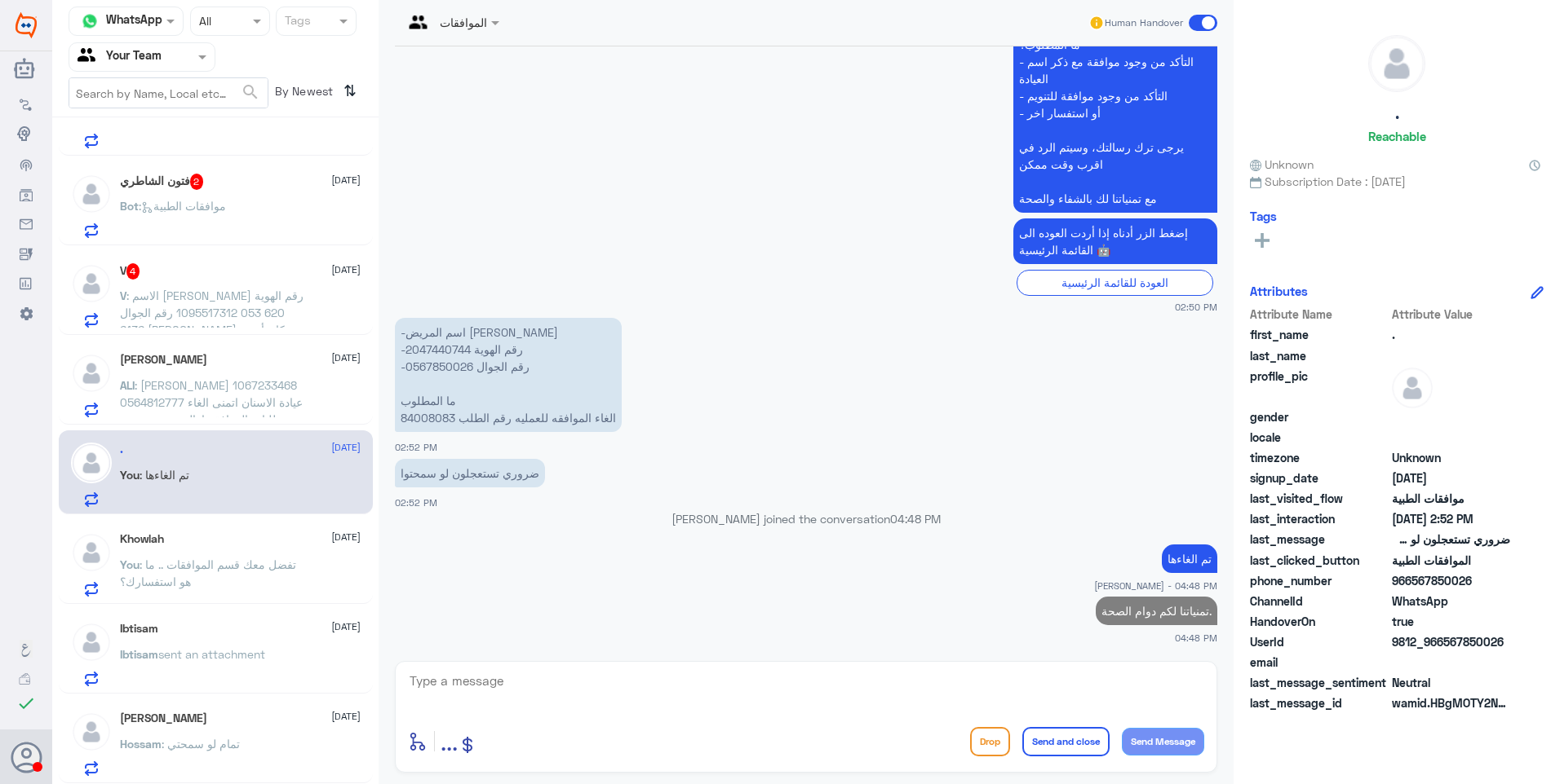
scroll to position [234, 0]
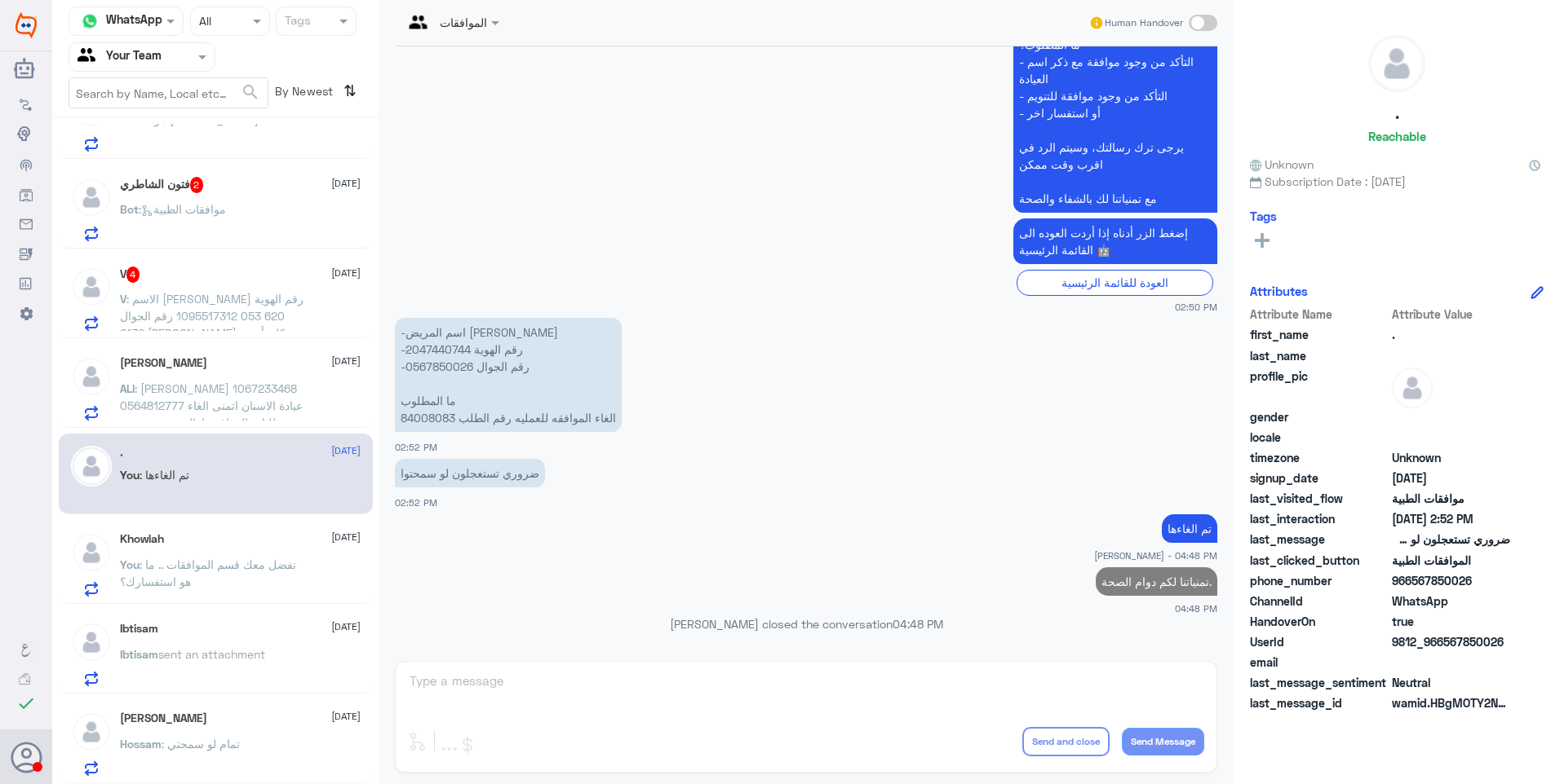
click at [223, 403] on span ": [PERSON_NAME] 1067233468 0564812777 عيادة الاسنان اتمنى الغاء طلبات الموافقة …" at bounding box center [211, 414] width 183 height 65
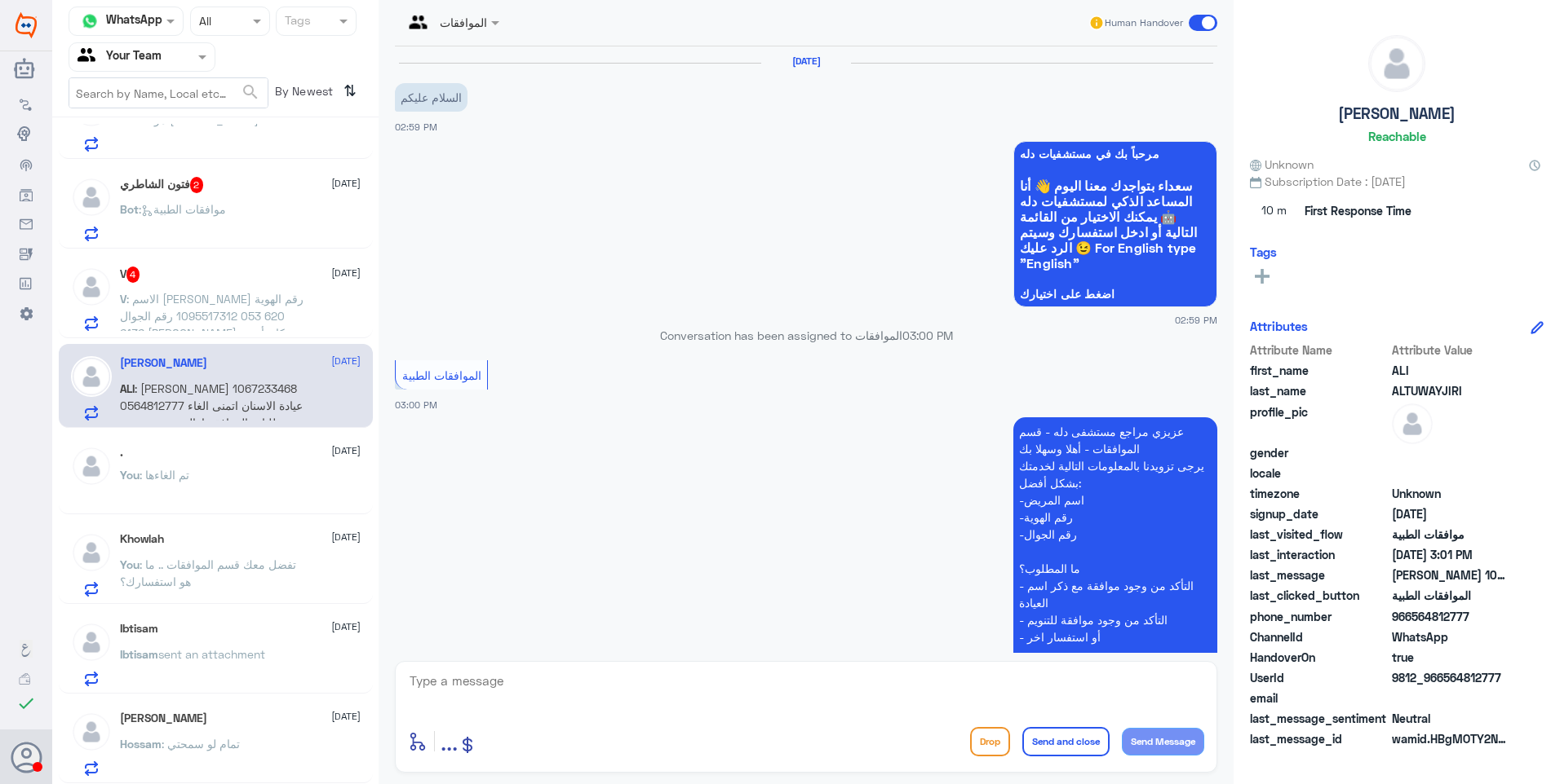
scroll to position [402, 0]
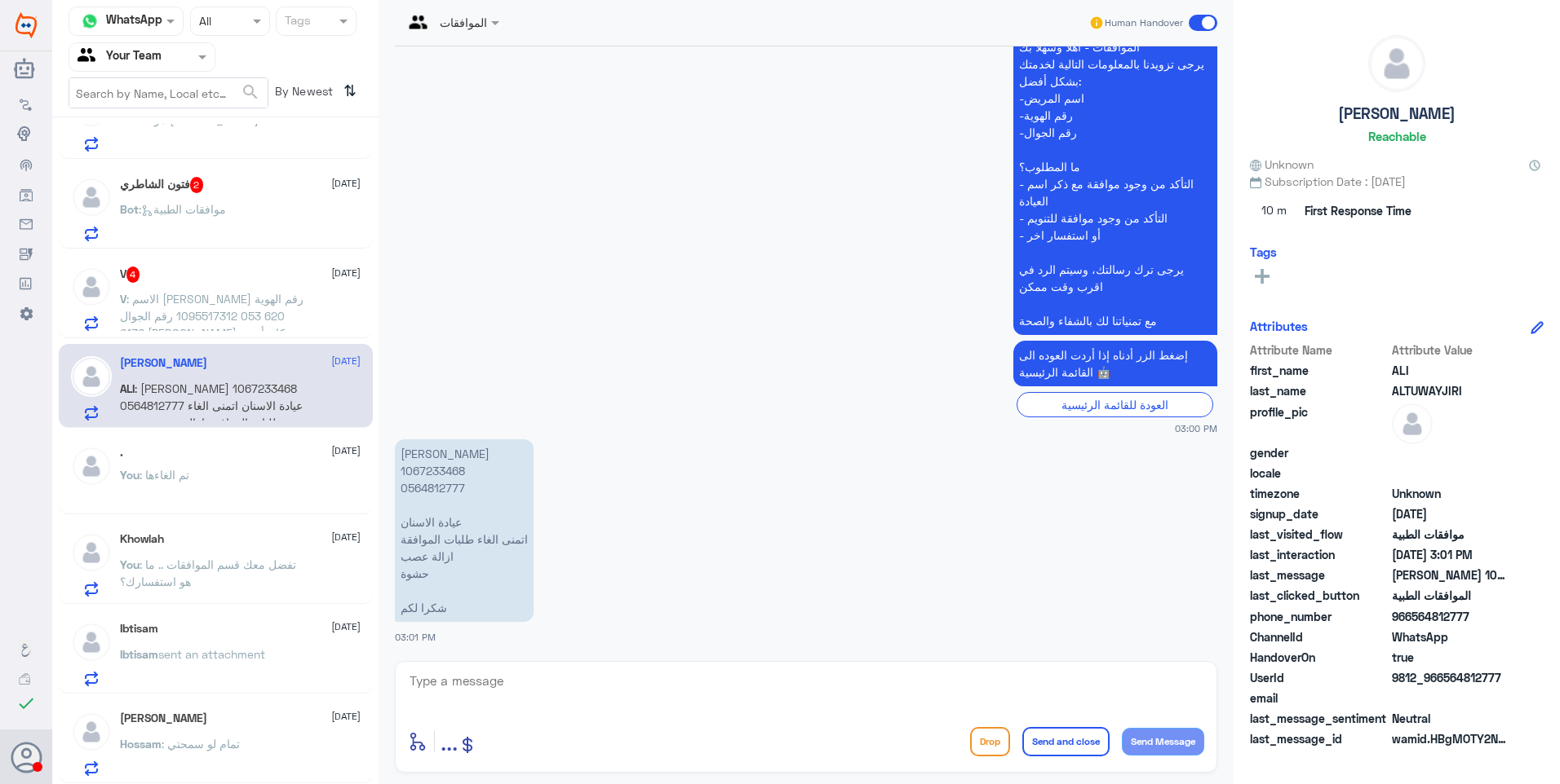
click at [423, 465] on p "[PERSON_NAME] 1067233468 0564812777 عيادة الاسنان اتمنى الغاء طلبات الموافقة از…" at bounding box center [463, 531] width 138 height 183
copy p "1067233468"
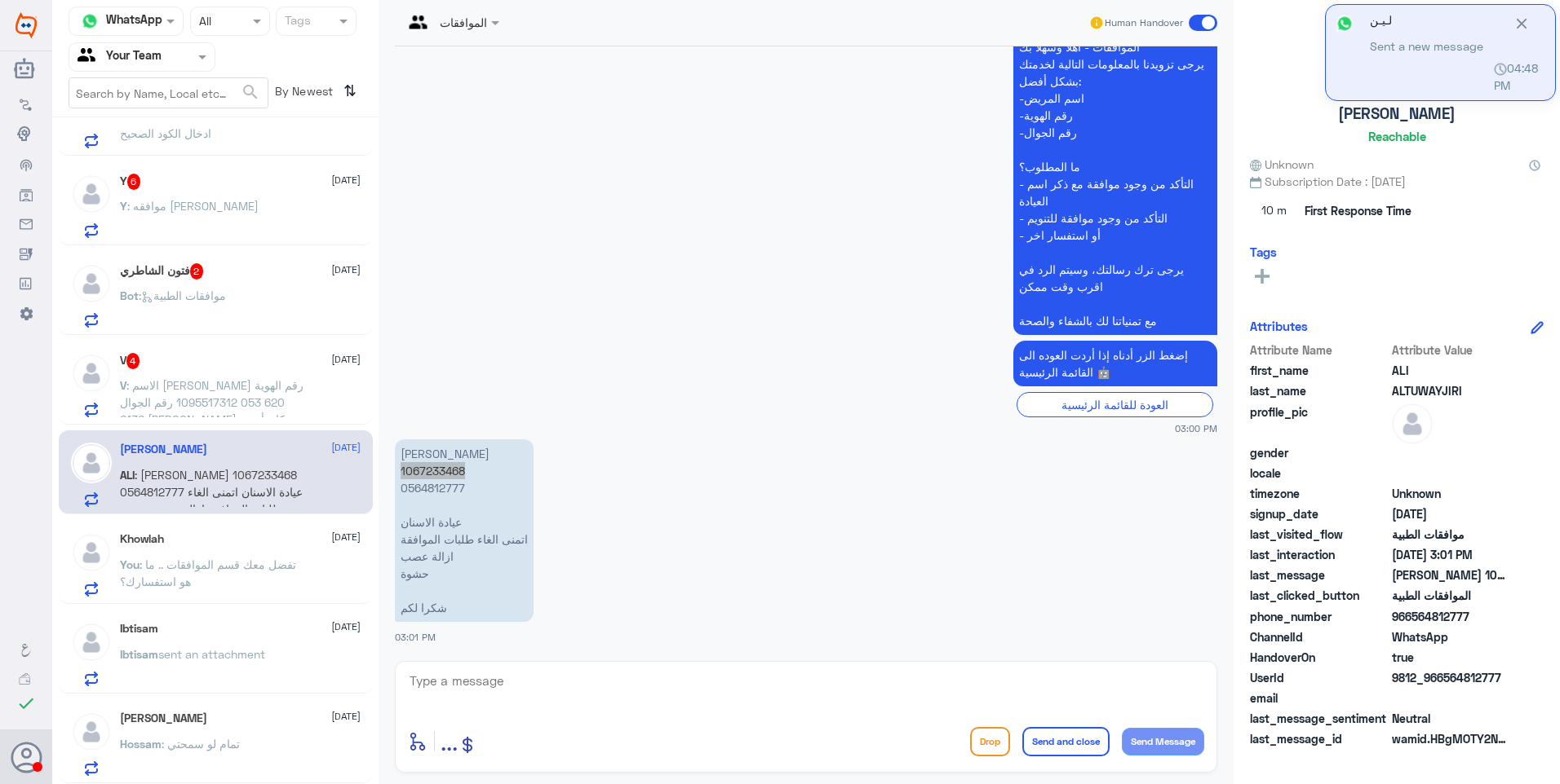
scroll to position [230, 0]
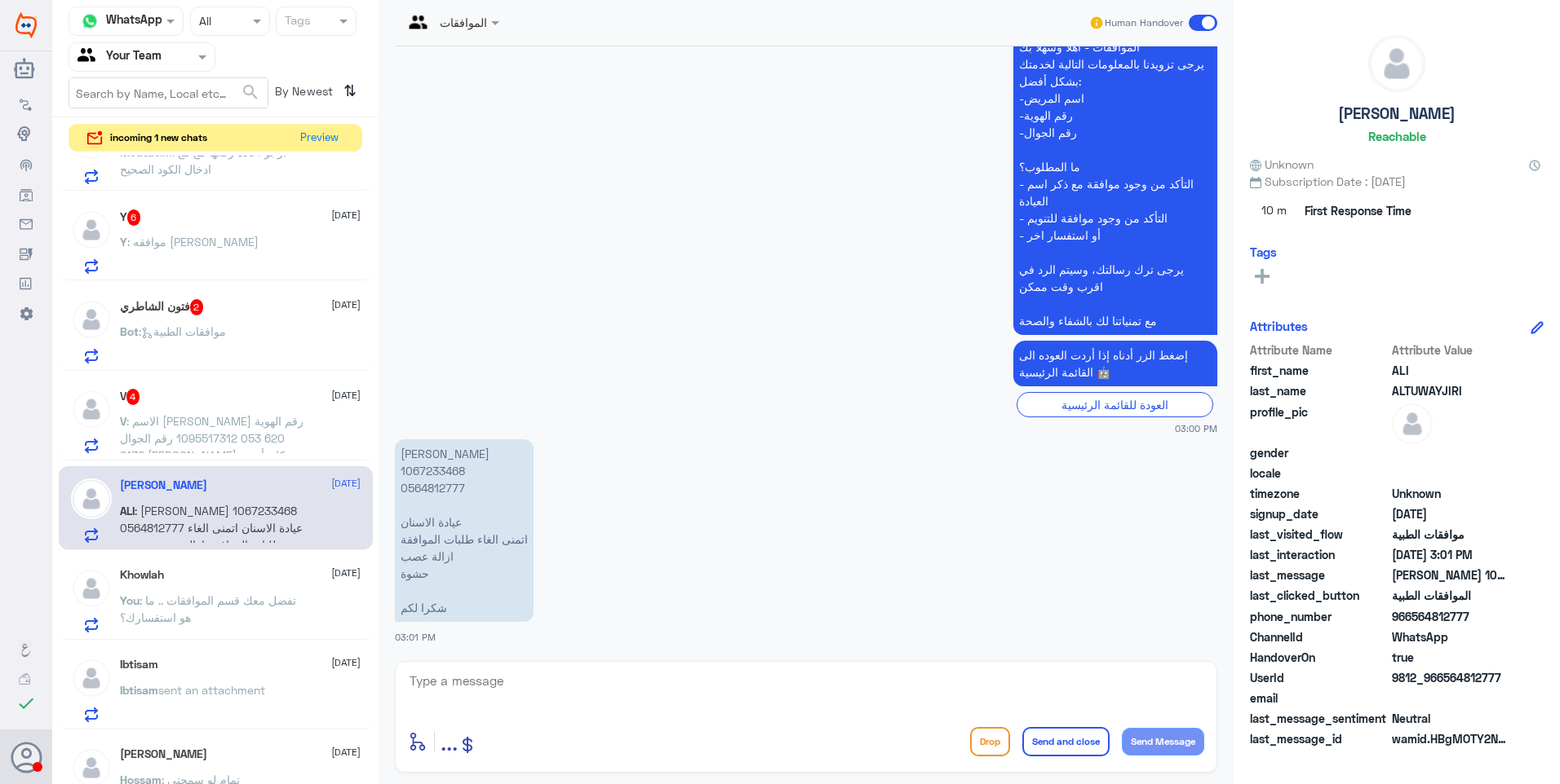
click at [573, 691] on textarea at bounding box center [806, 690] width 797 height 40
type textarea "تم الالغاء"
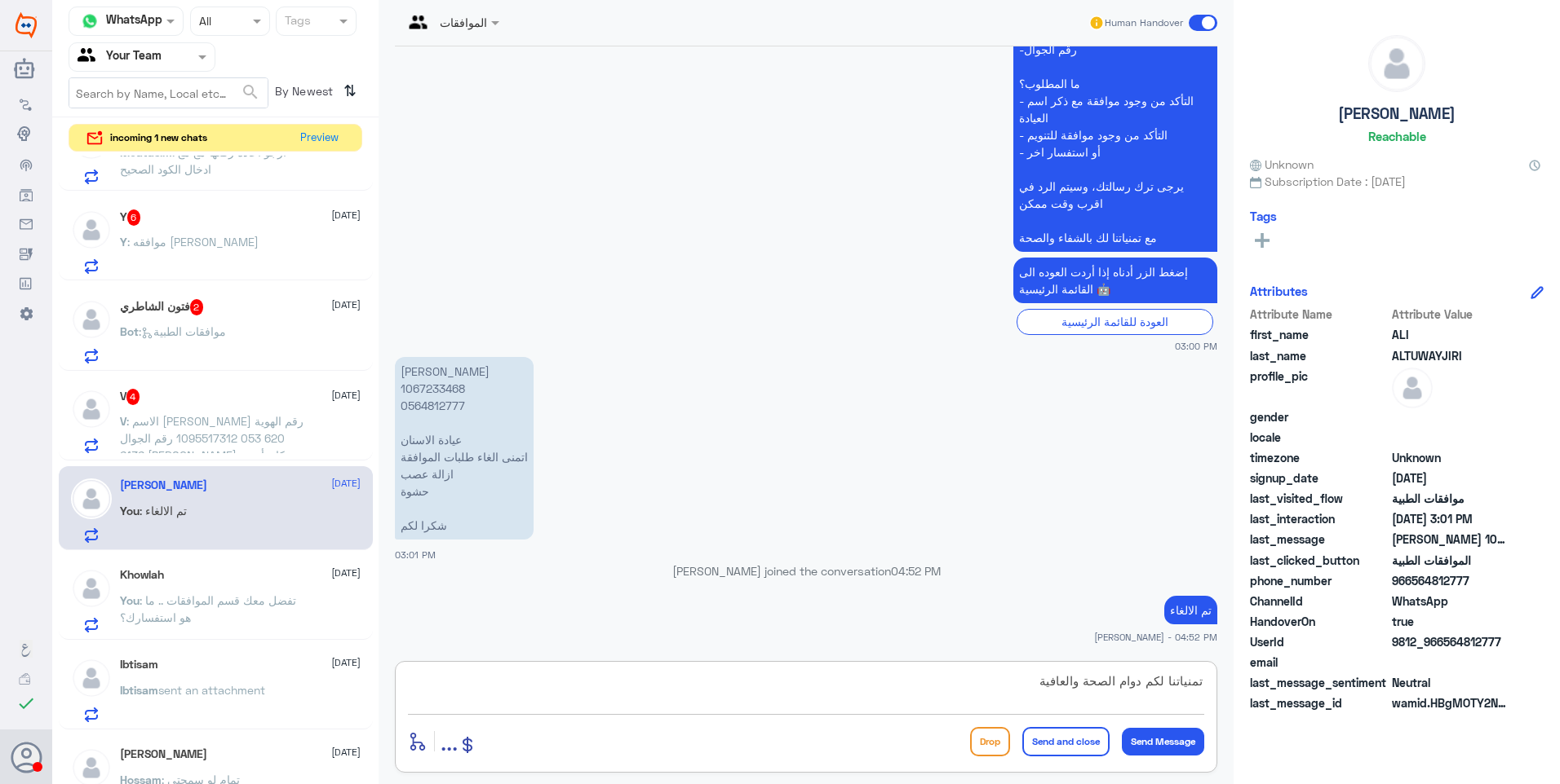
type textarea "تمنياتنا لكم دوام الصحة والعافية"
click at [1074, 752] on button "Send and close" at bounding box center [1065, 742] width 87 height 30
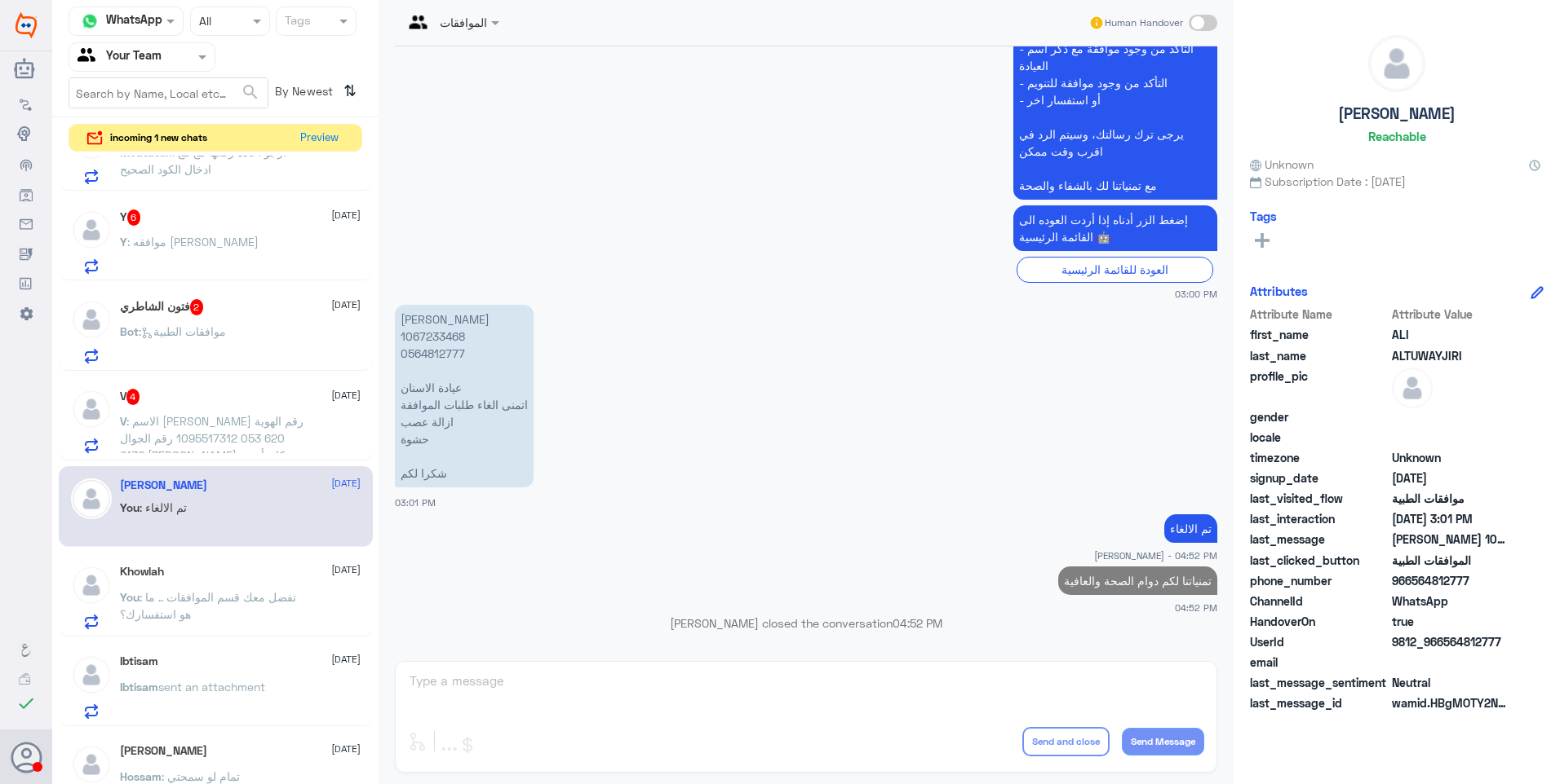
click at [224, 433] on span ": ‏الاسم [PERSON_NAME] رقم الهوية 1095517312 رقم الجوال ‎053 620 6136 [PERSON_N…" at bounding box center [211, 447] width 183 height 65
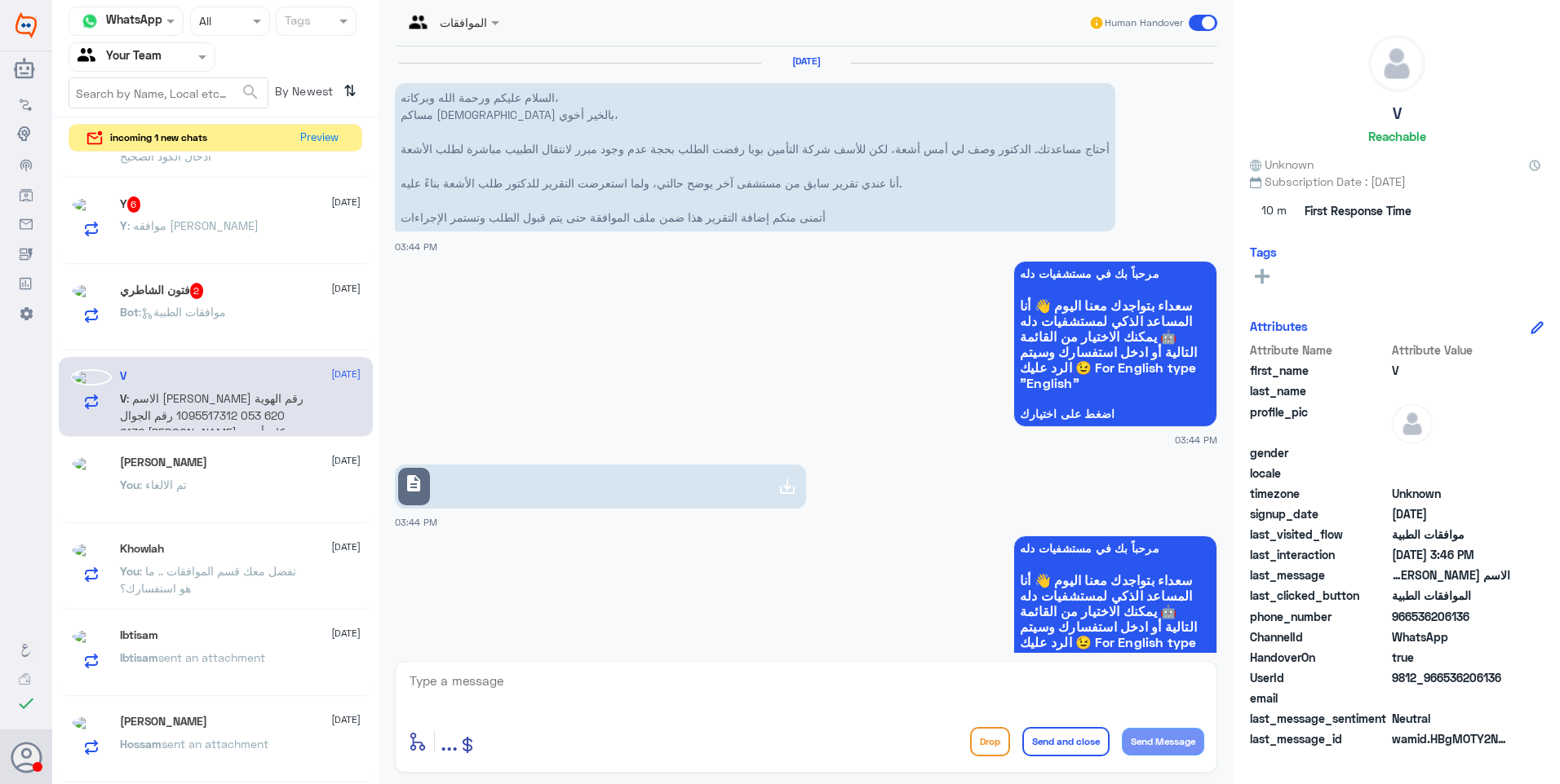
scroll to position [643, 0]
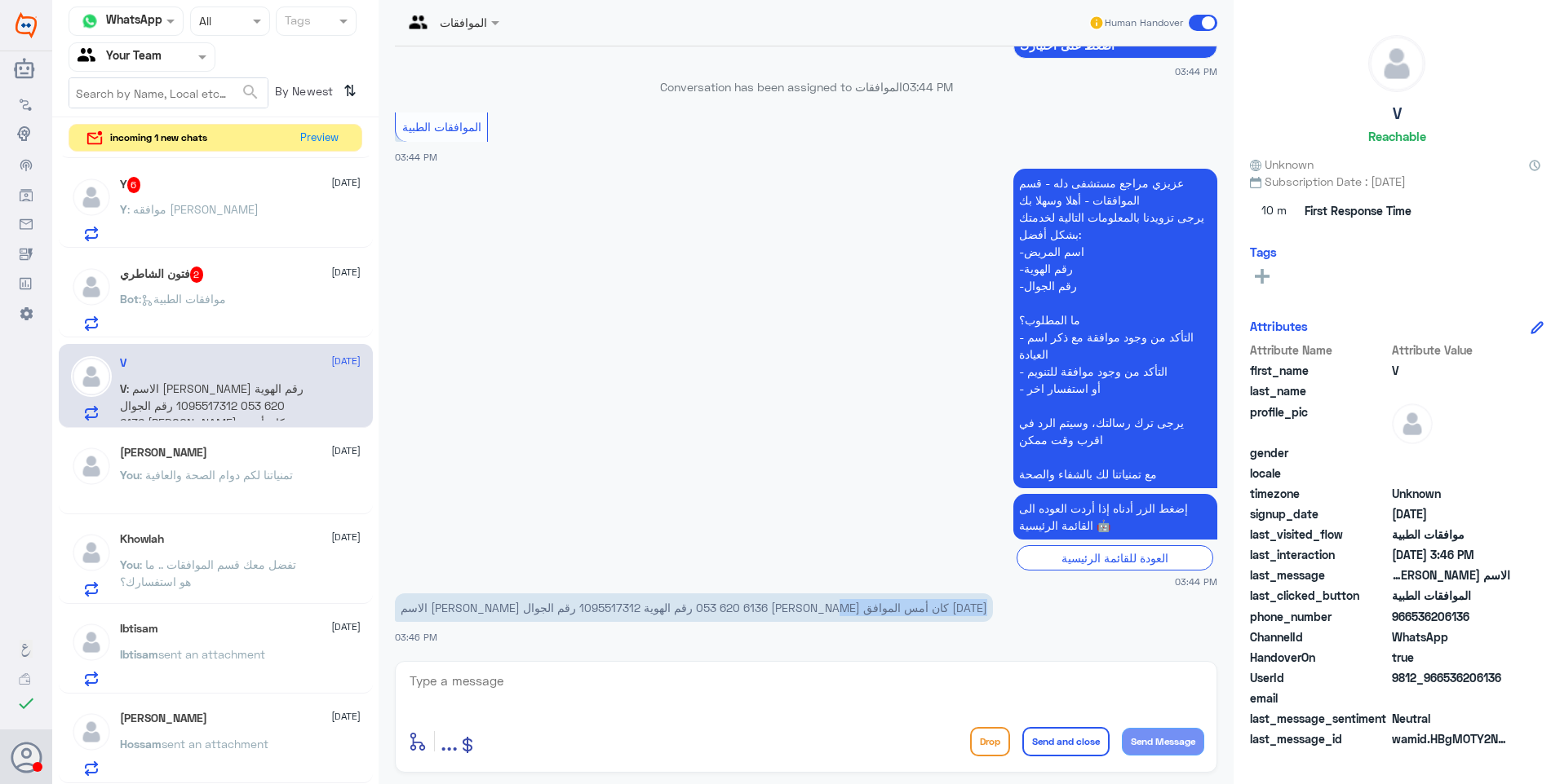
drag, startPoint x: 1074, startPoint y: 607, endPoint x: 937, endPoint y: 608, distance: 137.0
click at [937, 608] on p "‏الاسم [PERSON_NAME] رقم الهوية 1095517312 رقم الجوال ‎053 620 6136 [PERSON_NAM…" at bounding box center [694, 608] width 598 height 29
drag, startPoint x: 937, startPoint y: 608, endPoint x: 957, endPoint y: 613, distance: 20.6
click at [946, 611] on p "‏الاسم [PERSON_NAME] رقم الهوية 1095517312 رقم الجوال ‎053 620 6136 [PERSON_NAM…" at bounding box center [694, 608] width 598 height 29
drag, startPoint x: 957, startPoint y: 602, endPoint x: 839, endPoint y: 601, distance: 118.0
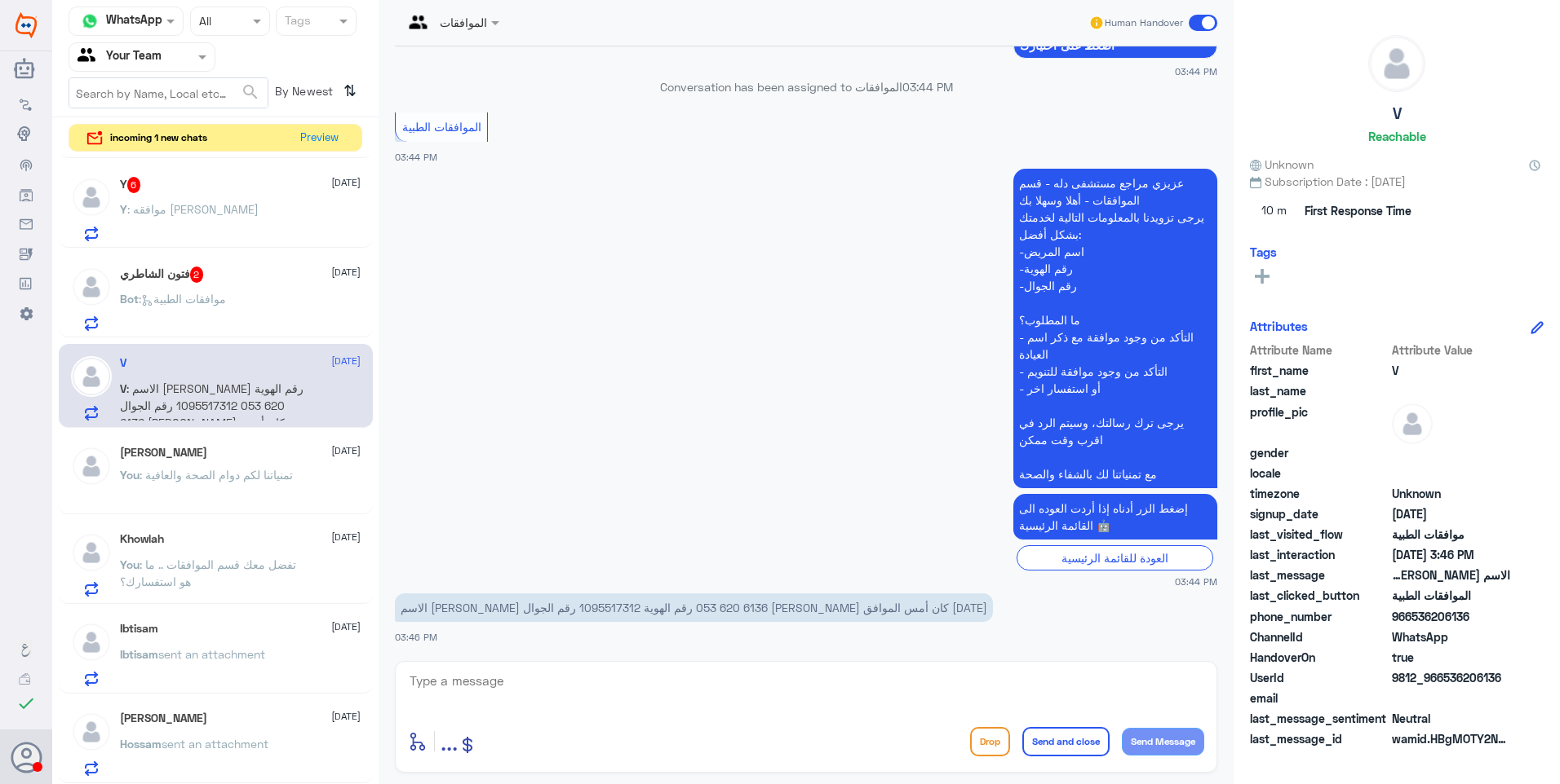
click at [839, 601] on p "‏الاسم [PERSON_NAME] رقم الهوية 1095517312 رقم الجوال ‎053 620 6136 [PERSON_NAM…" at bounding box center [694, 608] width 598 height 29
drag, startPoint x: 839, startPoint y: 601, endPoint x: 868, endPoint y: 608, distance: 29.8
click at [868, 608] on p "‏الاسم [PERSON_NAME] رقم الهوية 1095517312 رقم الجوال ‎053 620 6136 [PERSON_NAM…" at bounding box center [694, 608] width 598 height 29
click at [808, 610] on p "‏الاسم [PERSON_NAME] رقم الهوية 1095517312 رقم الجوال ‎053 620 6136 [PERSON_NAM…" at bounding box center [694, 608] width 598 height 29
click at [485, 611] on p "‏الاسم [PERSON_NAME] رقم الهوية 1095517312 رقم الجوال ‎053 620 6136 [PERSON_NAM…" at bounding box center [694, 608] width 598 height 29
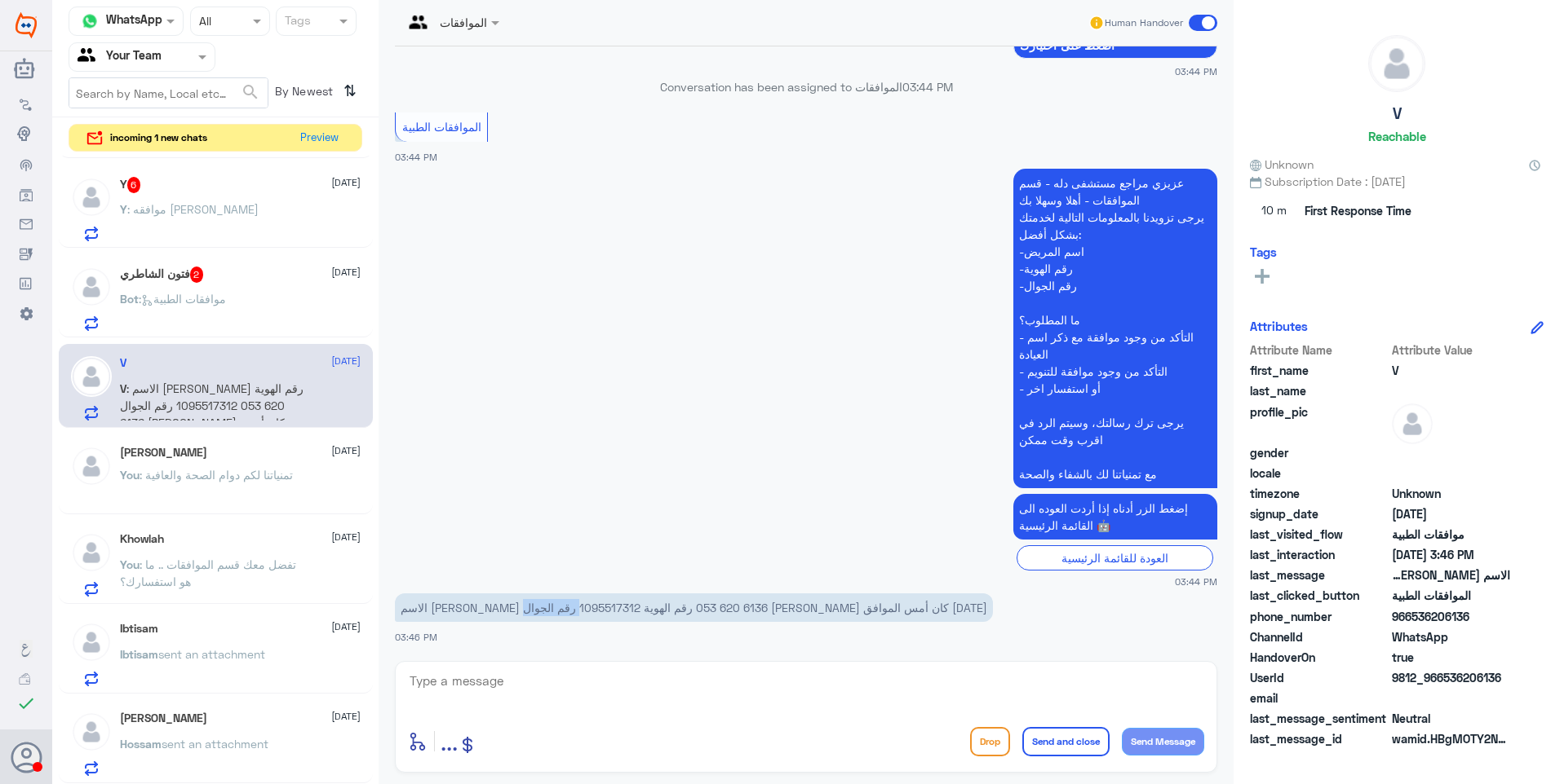
click at [485, 611] on p "‏الاسم [PERSON_NAME] رقم الهوية 1095517312 رقم الجوال ‎053 620 6136 [PERSON_NAM…" at bounding box center [694, 608] width 598 height 29
copy p "1095517312"
click at [457, 611] on p "‏الاسم [PERSON_NAME] رقم الهوية 1095517312 رقم الجوال ‎053 620 6136 [PERSON_NAM…" at bounding box center [694, 608] width 598 height 29
drag, startPoint x: 456, startPoint y: 608, endPoint x: 517, endPoint y: 608, distance: 61.0
click at [517, 608] on p "‏الاسم [PERSON_NAME] رقم الهوية 1095517312 رقم الجوال ‎053 620 6136 [PERSON_NAM…" at bounding box center [694, 608] width 598 height 29
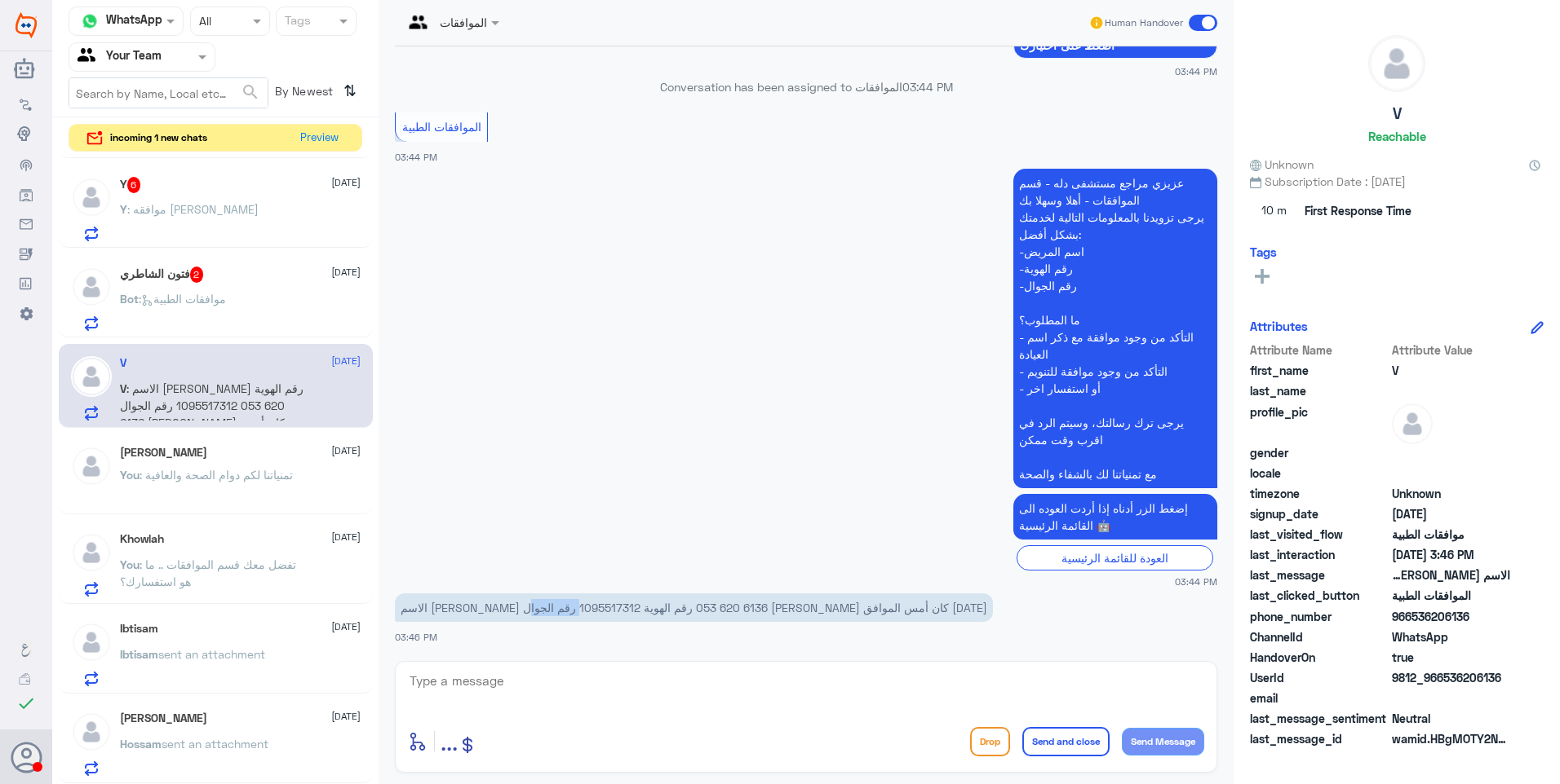
copy p "1095517312"
drag, startPoint x: 1019, startPoint y: 606, endPoint x: 890, endPoint y: 610, distance: 129.1
click at [890, 610] on p "‏الاسم [PERSON_NAME] رقم الهوية 1095517312 رقم الجوال ‎053 620 6136 [PERSON_NAM…" at bounding box center [694, 608] width 598 height 29
drag, startPoint x: 890, startPoint y: 610, endPoint x: 928, endPoint y: 610, distance: 38.0
click at [928, 610] on p "‏الاسم [PERSON_NAME] رقم الهوية 1095517312 رقم الجوال ‎053 620 6136 [PERSON_NAM…" at bounding box center [694, 608] width 598 height 29
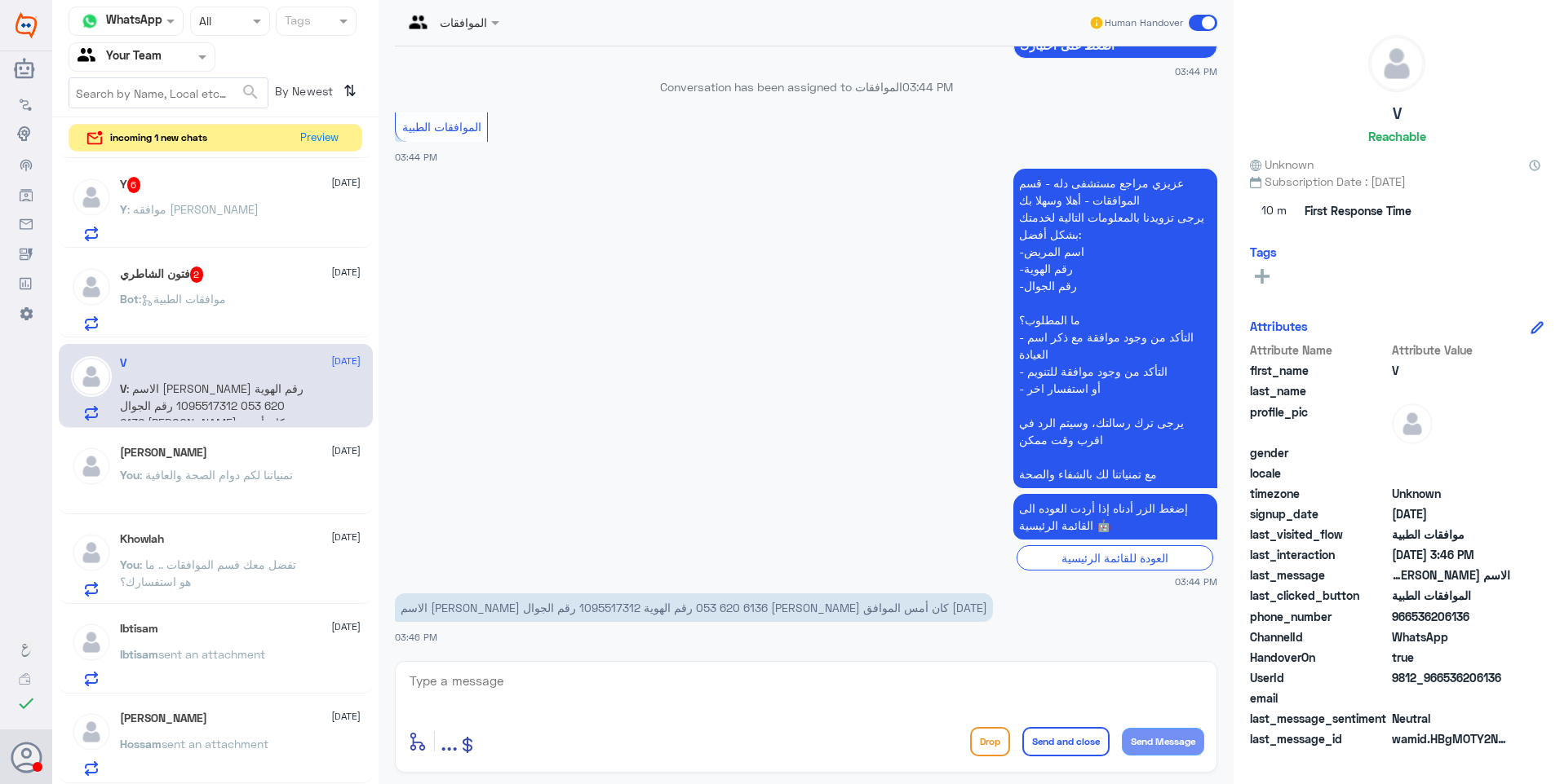
click at [841, 604] on p "‏الاسم [PERSON_NAME] رقم الهوية 1095517312 رقم الجوال ‎053 620 6136 [PERSON_NAM…" at bounding box center [694, 608] width 598 height 29
click at [489, 608] on p "‏الاسم [PERSON_NAME] رقم الهوية 1095517312 رقم الجوال ‎053 620 6136 [PERSON_NAM…" at bounding box center [694, 608] width 598 height 29
drag, startPoint x: 457, startPoint y: 602, endPoint x: 514, endPoint y: 607, distance: 57.2
click at [514, 607] on p "‏الاسم [PERSON_NAME] رقم الهوية 1095517312 رقم الجوال ‎053 620 6136 [PERSON_NAM…" at bounding box center [694, 608] width 598 height 29
copy p "1095517312"
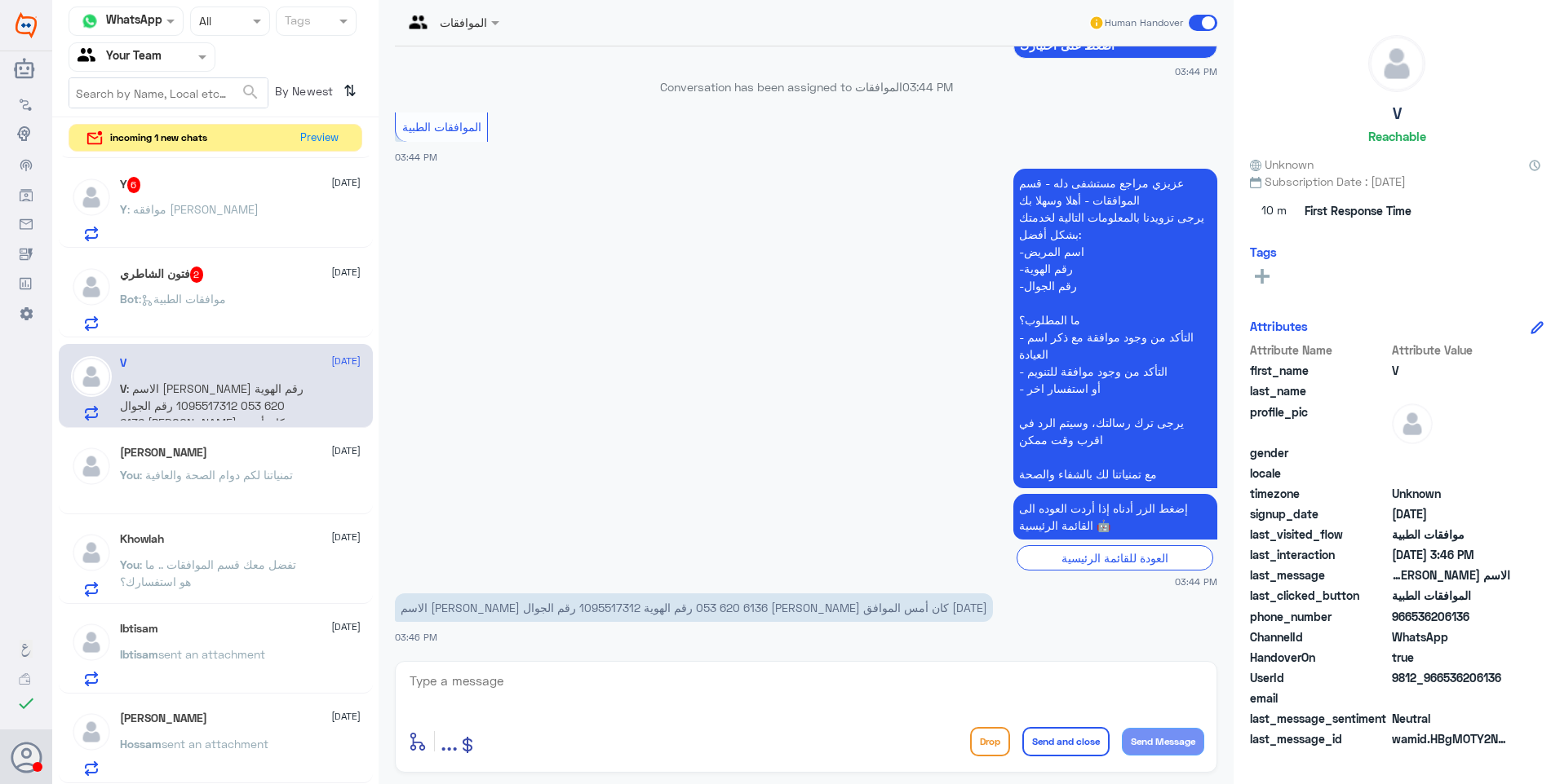
click at [479, 687] on textarea at bounding box center [806, 690] width 797 height 40
type textarea "ب"
type textarea "بما يخص موافقة الرنين فقد تم متابعتها بتقرير الطبيب ولا زال الطلب"
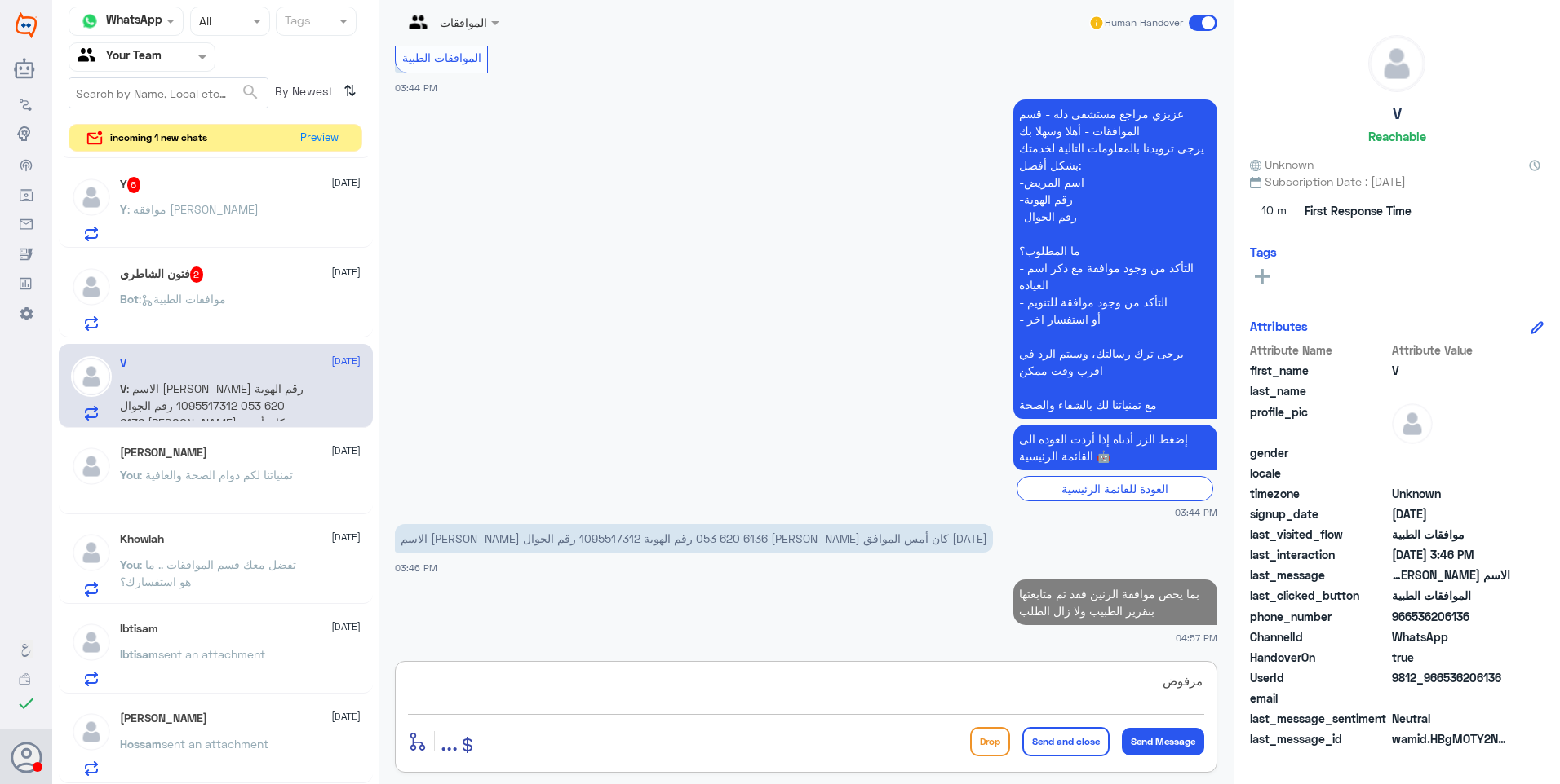
type textarea "مرفوض"
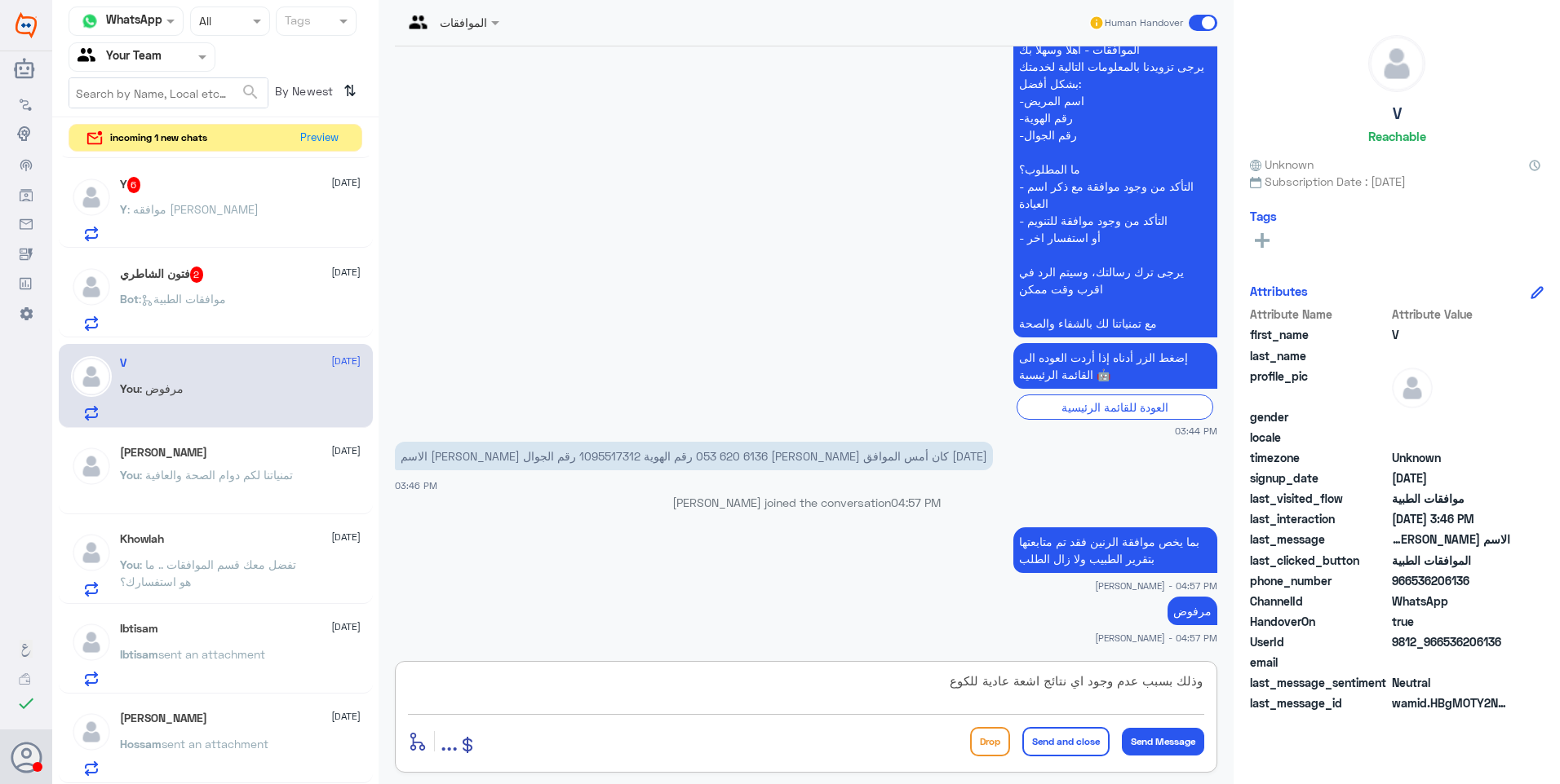
type textarea "وذلك بسبب عدم وجود اي نتائج اشعة عادية للكوع"
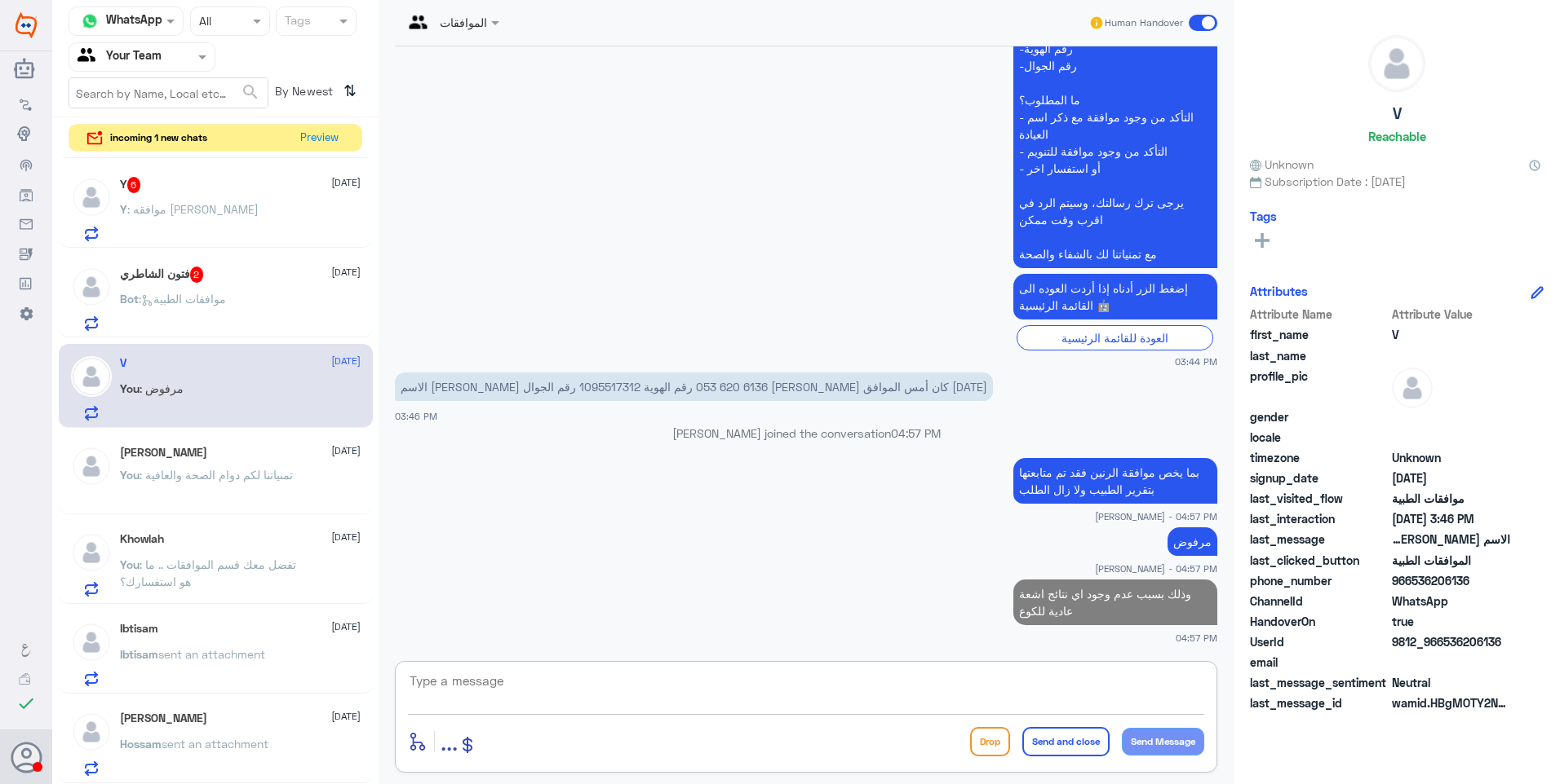
click at [223, 286] on div "فتون الشاطري 2 [DATE] Bot : موافقات الطبية" at bounding box center [240, 299] width 241 height 64
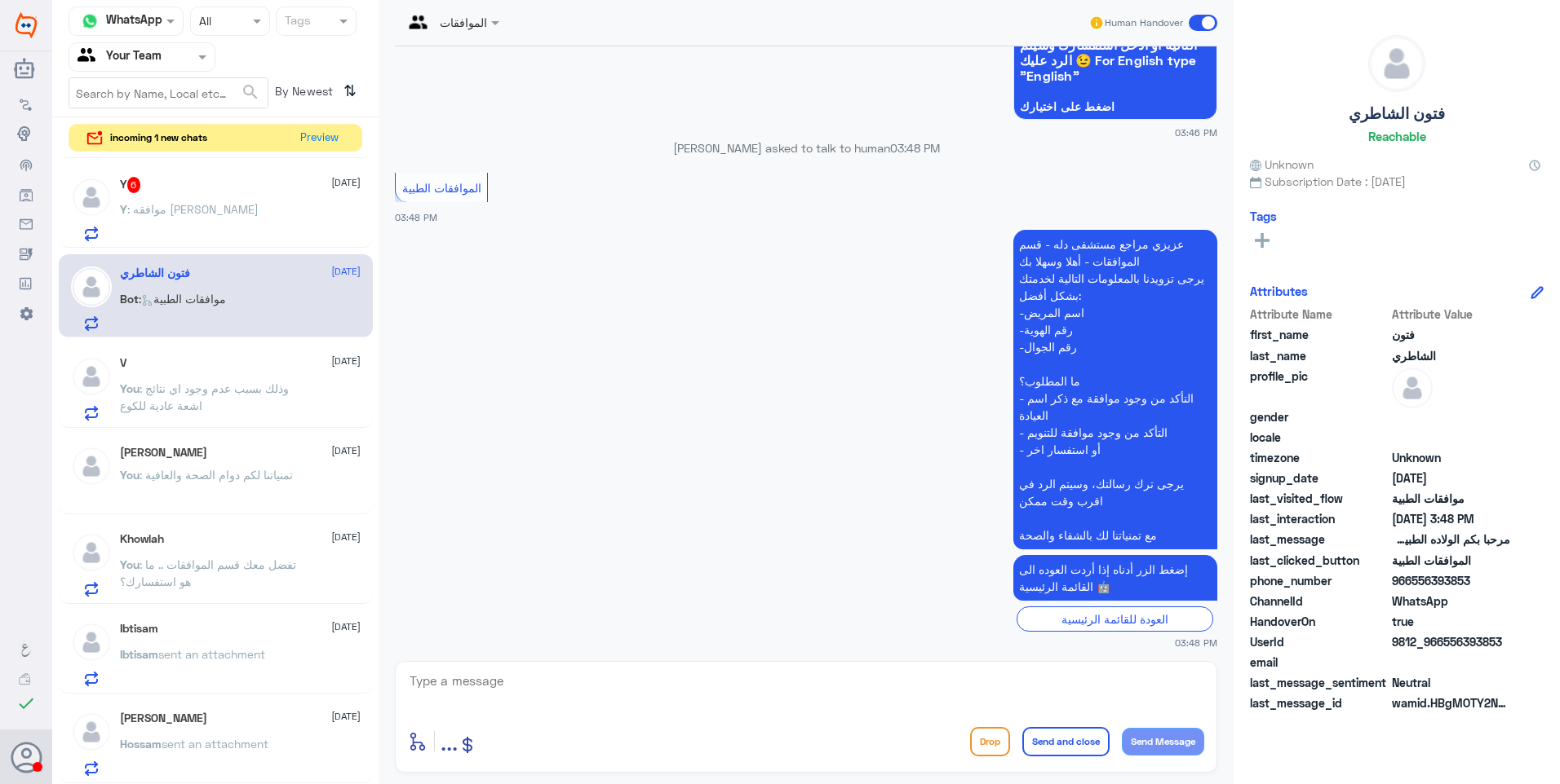
scroll to position [192, 0]
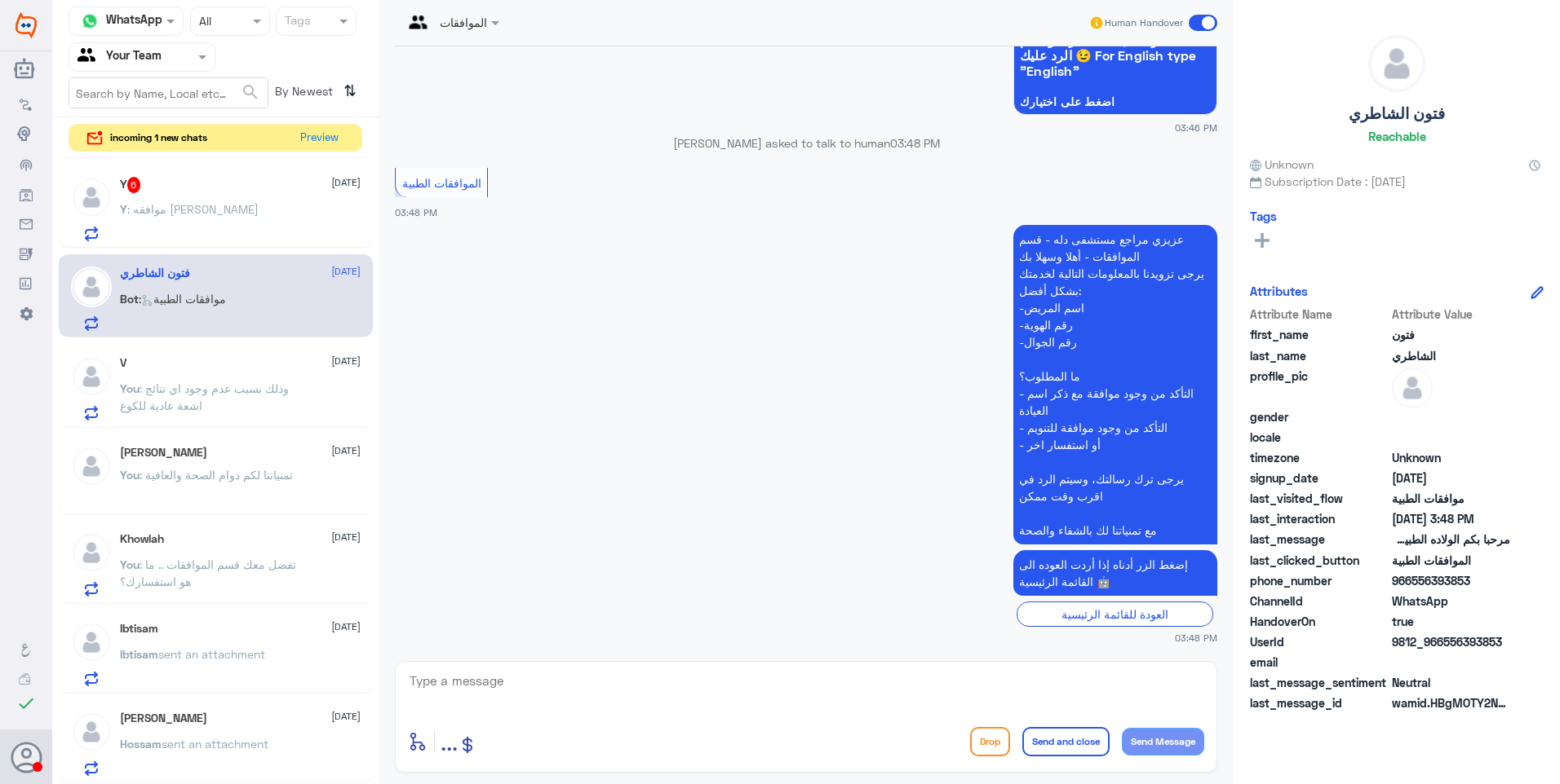
click at [617, 680] on textarea at bounding box center [806, 690] width 797 height 40
type textarea "يمكنكم معرفة اسعار الولادة وأبرة الظهر من خلال الاستفسار من خدمة العملاء بالاتص…"
click at [1048, 739] on button "Send and close" at bounding box center [1065, 742] width 87 height 30
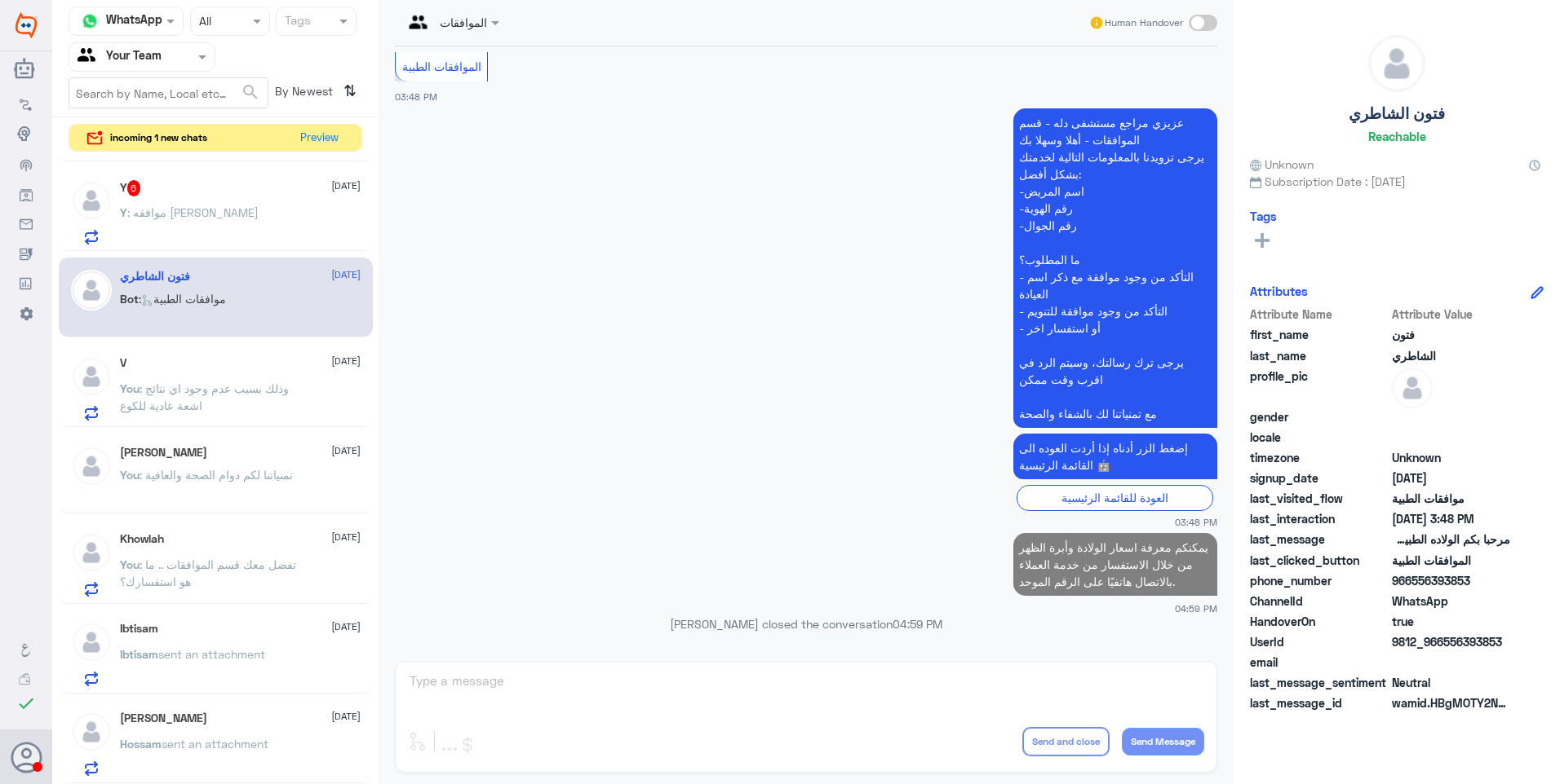
scroll to position [170, 0]
click at [251, 208] on div "Y : موافقه تامين تحاليل" at bounding box center [240, 226] width 241 height 37
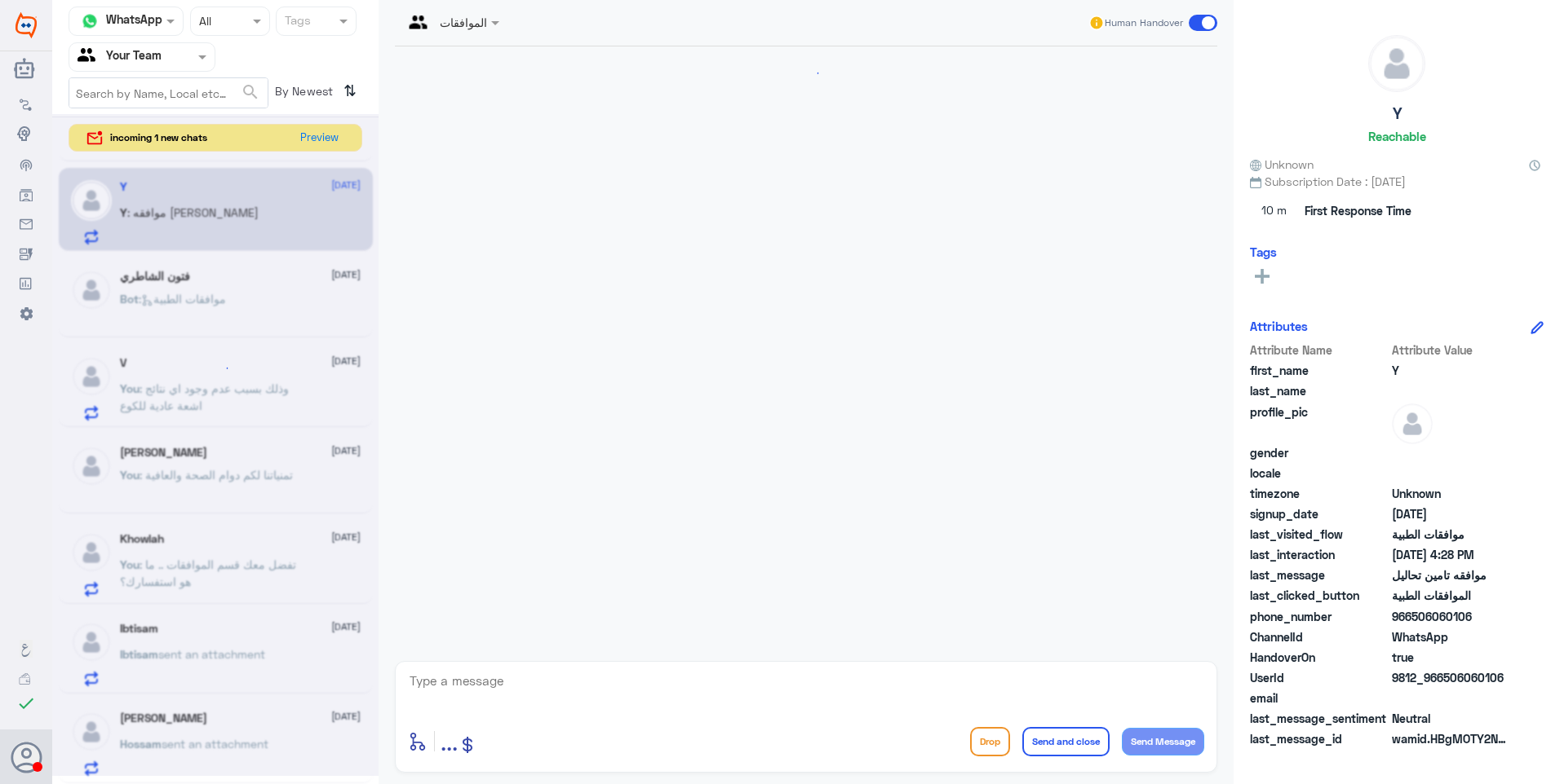
scroll to position [625, 0]
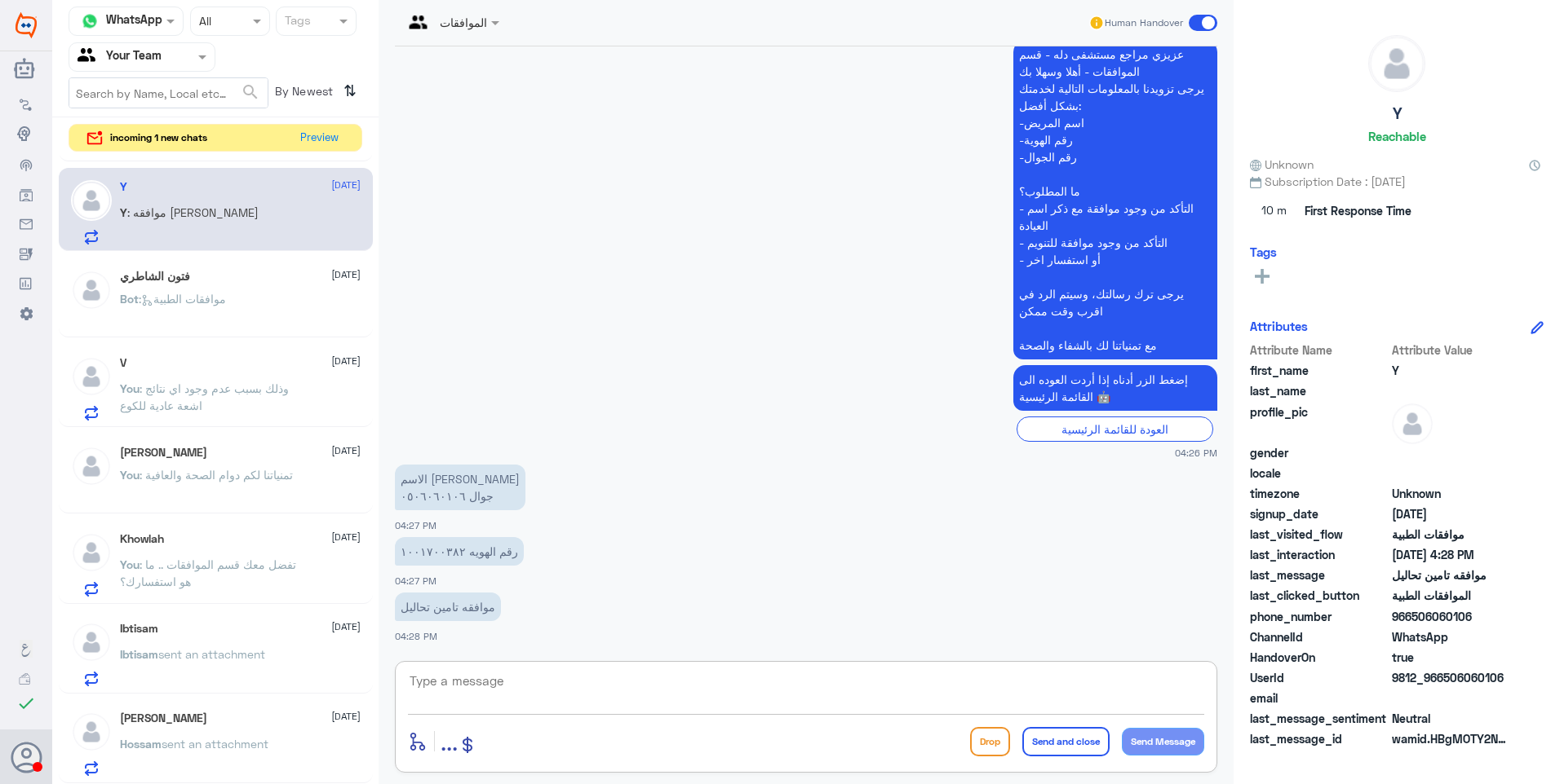
drag, startPoint x: 464, startPoint y: 681, endPoint x: 570, endPoint y: 707, distance: 109.1
click at [473, 686] on textarea at bounding box center [806, 690] width 797 height 40
drag, startPoint x: 542, startPoint y: 683, endPoint x: 344, endPoint y: 659, distance: 199.4
click at [321, 657] on div "Channel WhatsApp Status × All Tags Agent Filter Your Team search By Newest ⇅ in…" at bounding box center [806, 395] width 1508 height 789
click at [512, 681] on textarea "0506060106" at bounding box center [806, 690] width 797 height 40
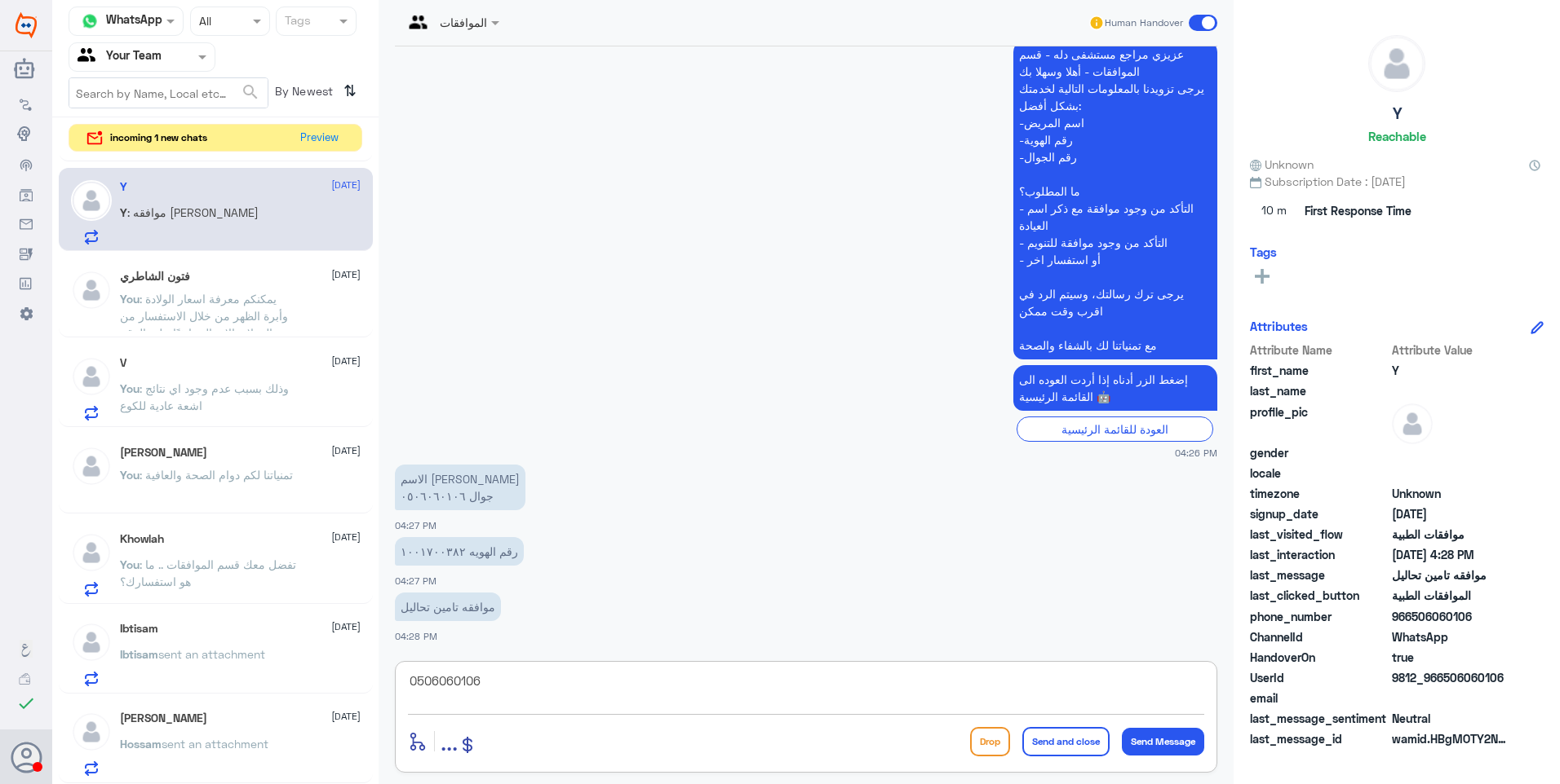
drag, startPoint x: 521, startPoint y: 685, endPoint x: 231, endPoint y: 600, distance: 302.2
click at [232, 600] on div "Channel WhatsApp Status × All Tags Agent Filter Your Team search By Newest ⇅ in…" at bounding box center [806, 395] width 1508 height 789
type textarea "دلة نمار ام النخيل؟"
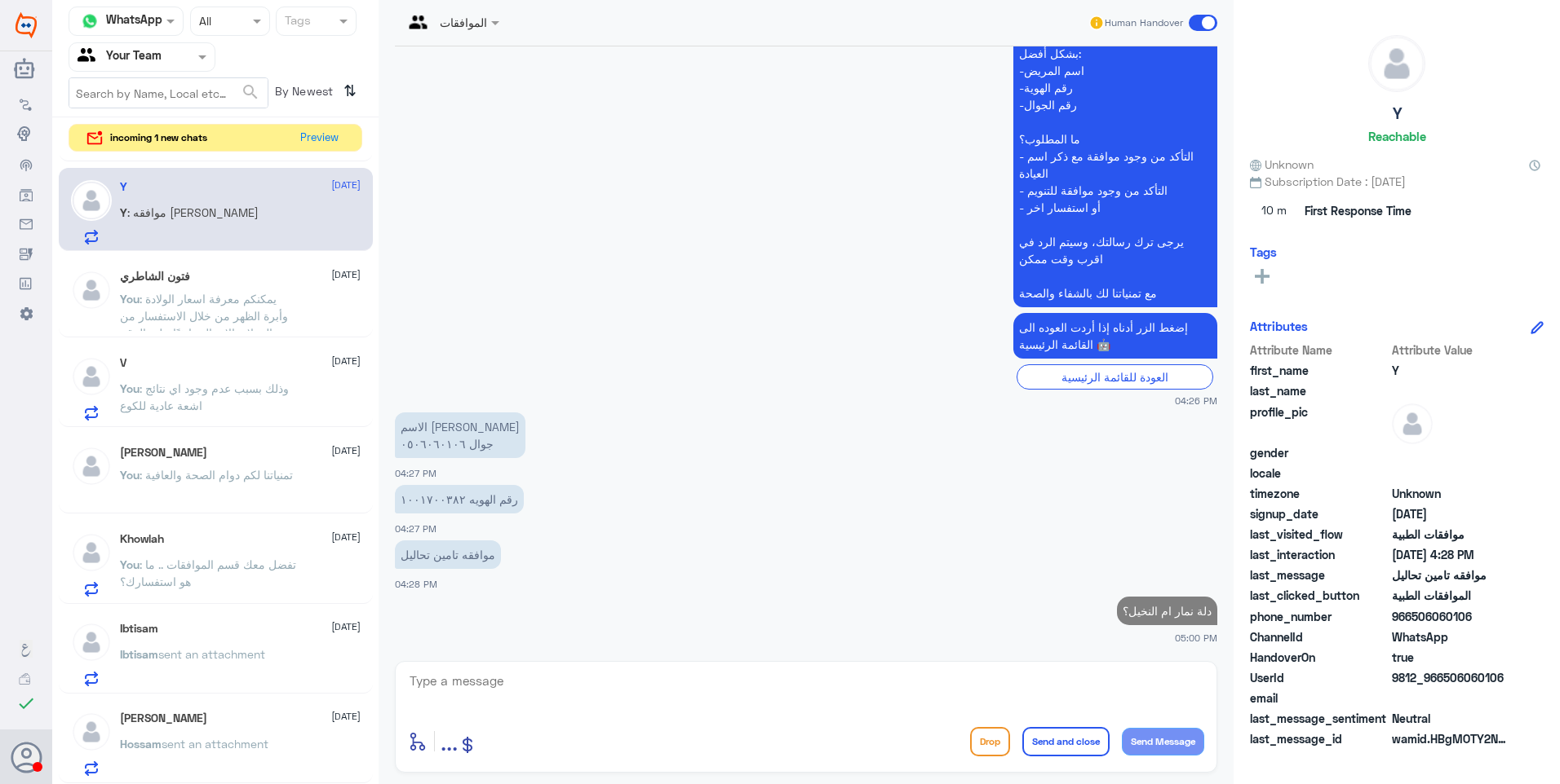
click at [212, 304] on span ": يمكنكم معرفة اسعار الولادة وأبرة الظهر من خلال الاستفسار من خدمة العملاء بالا…" at bounding box center [210, 324] width 182 height 65
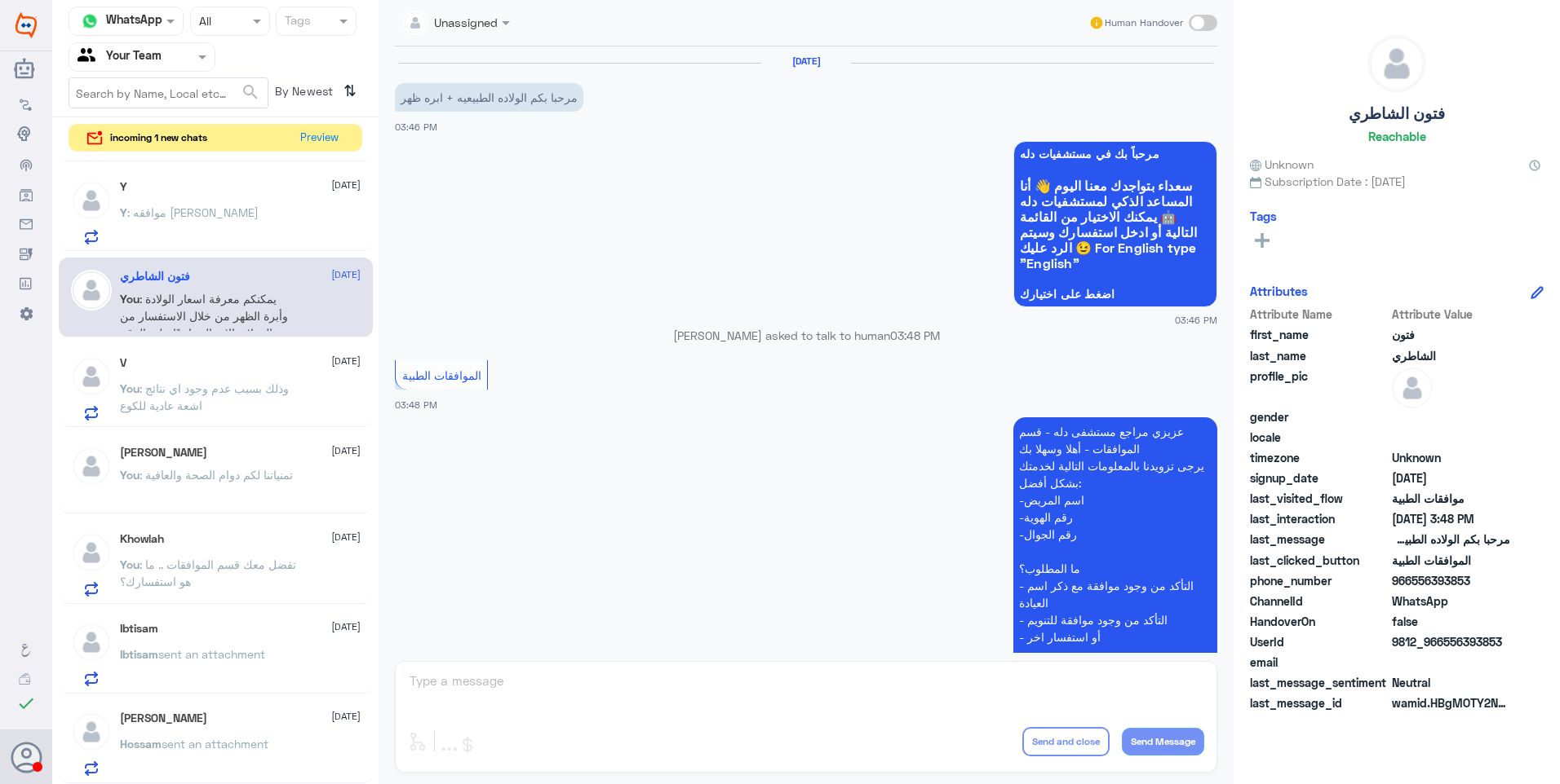
scroll to position [326, 0]
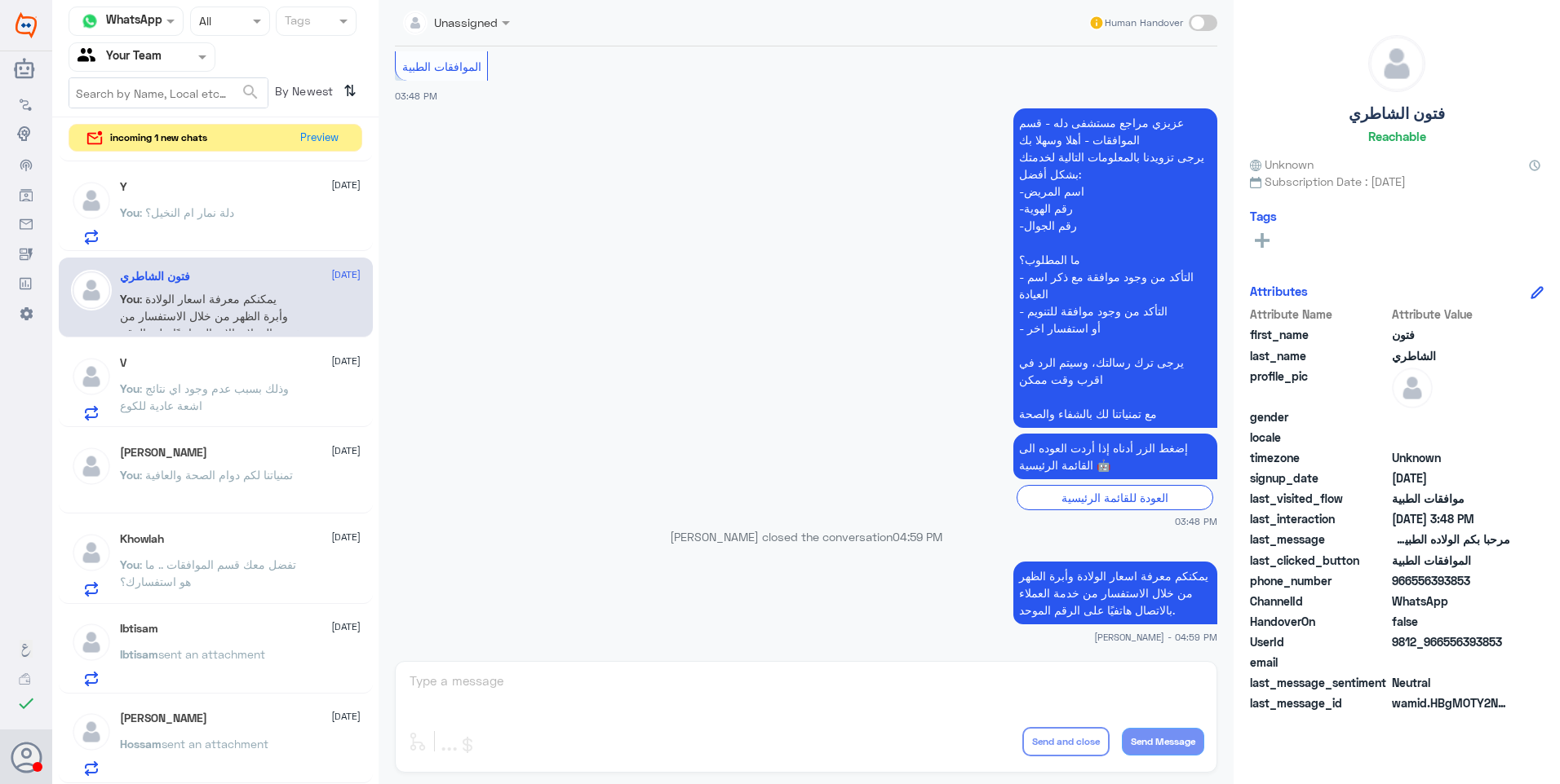
click at [248, 227] on div "You : دلة نمار ام النخيل؟" at bounding box center [240, 226] width 241 height 37
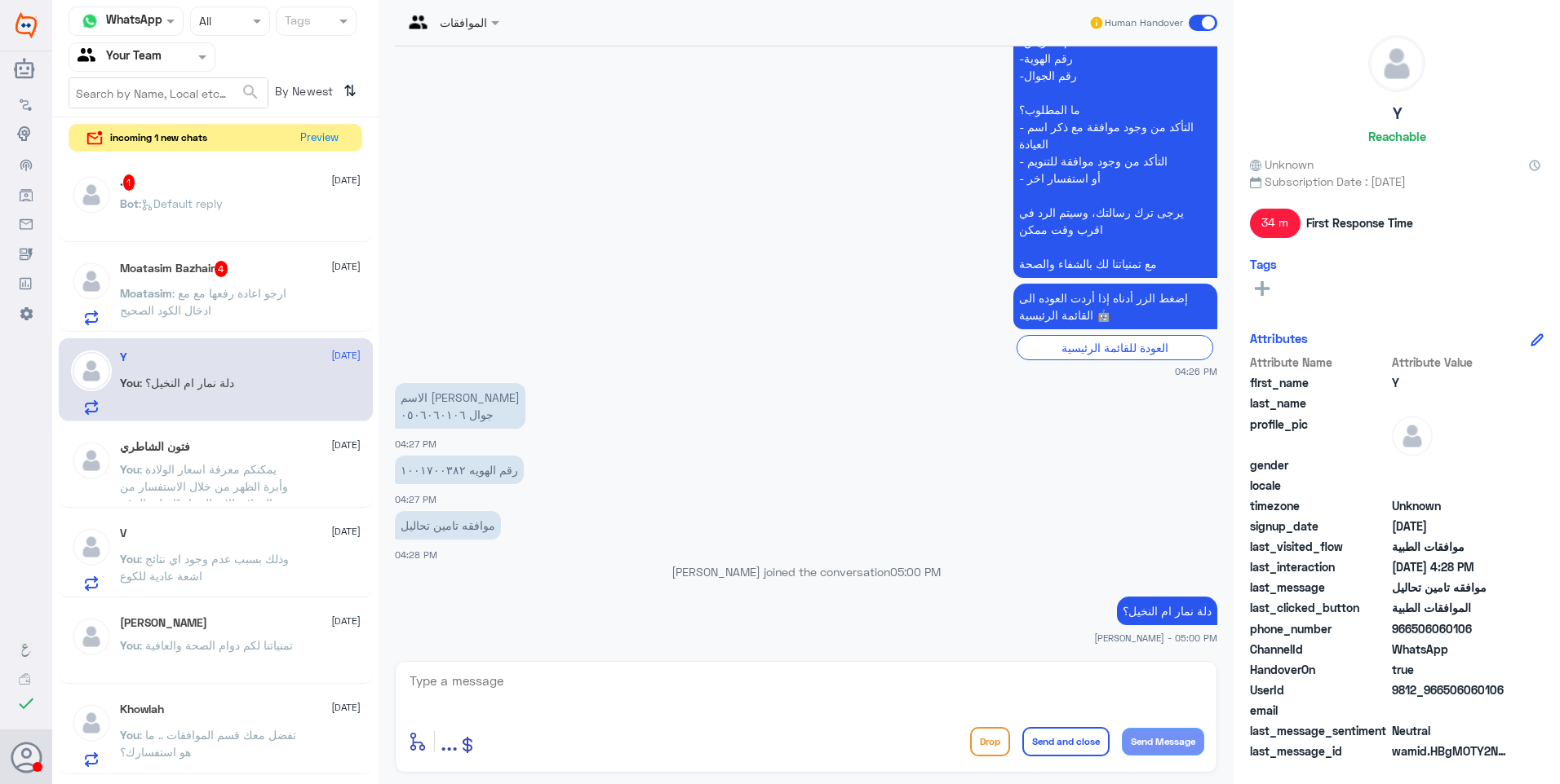
click at [257, 275] on div "Moatasim Bazhair 4 [DATE]" at bounding box center [240, 269] width 241 height 17
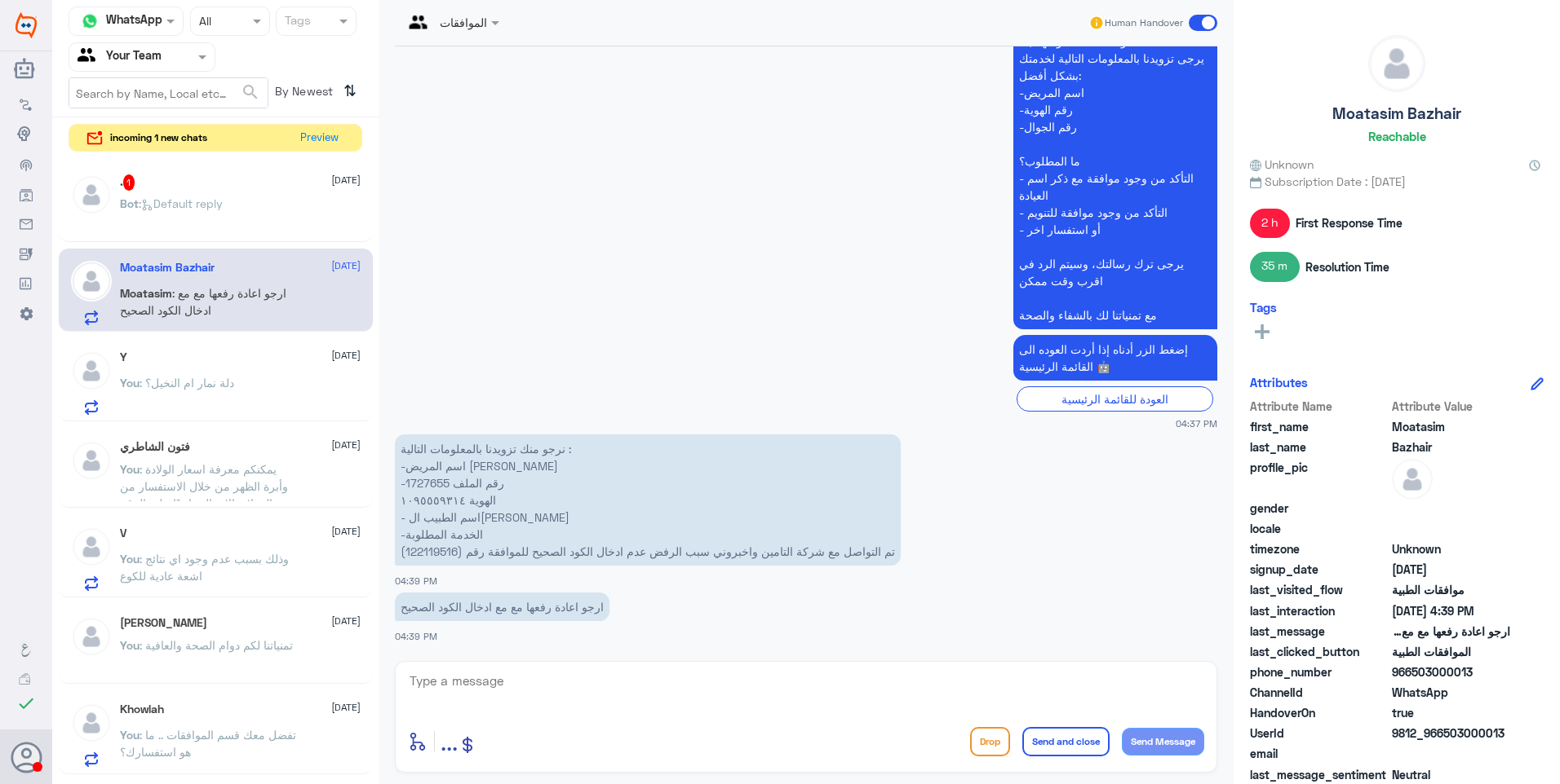
scroll to position [1836, 0]
click at [430, 488] on p "نرجو منك تزويدنا بالمعلومات التالية : -اسم المريض [PERSON_NAME] -رقم الملف 1727…" at bounding box center [648, 501] width 506 height 131
copy p "1727655"
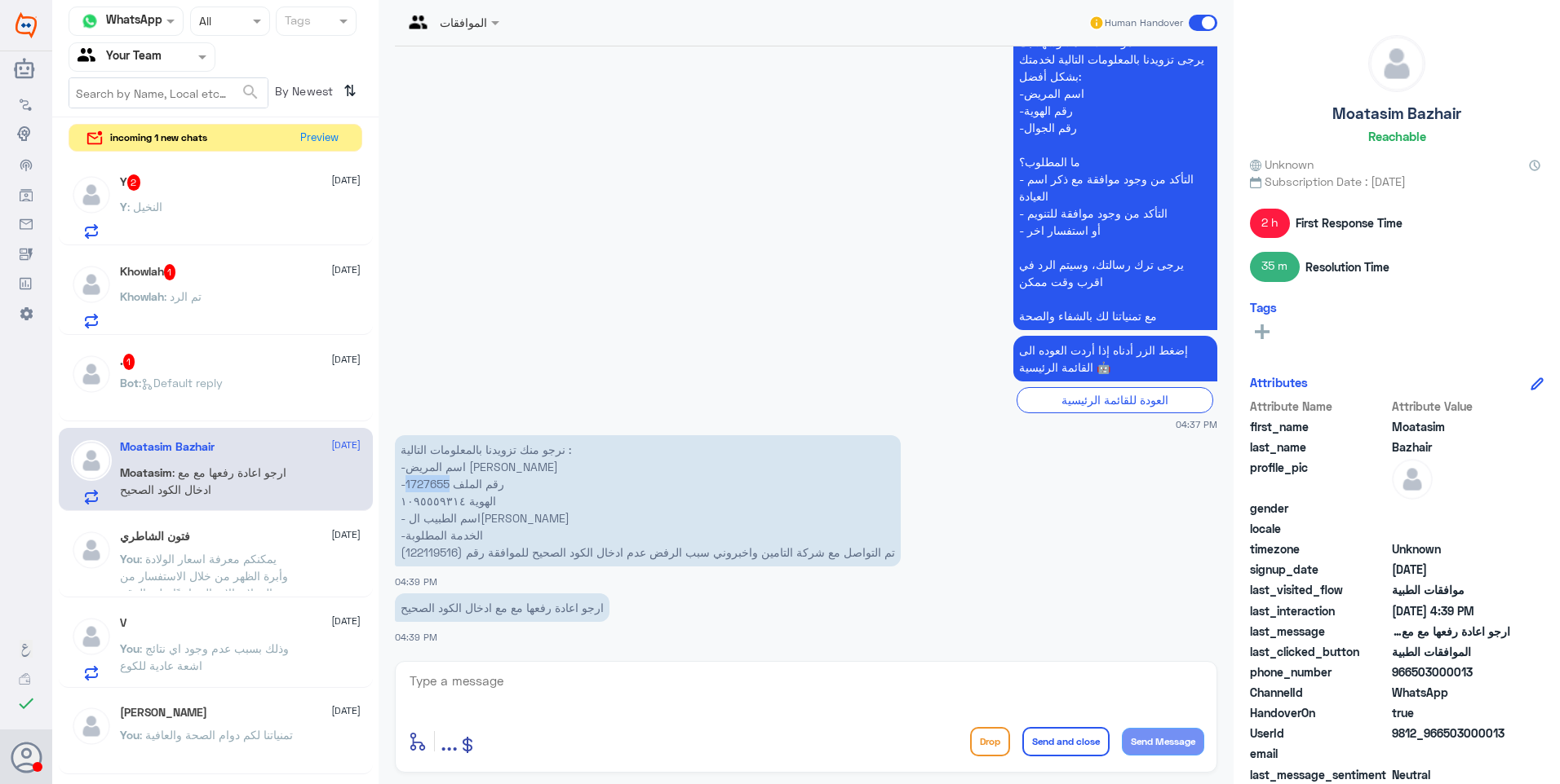
copy p "1727655"
click at [216, 377] on span ": Default reply" at bounding box center [180, 382] width 84 height 14
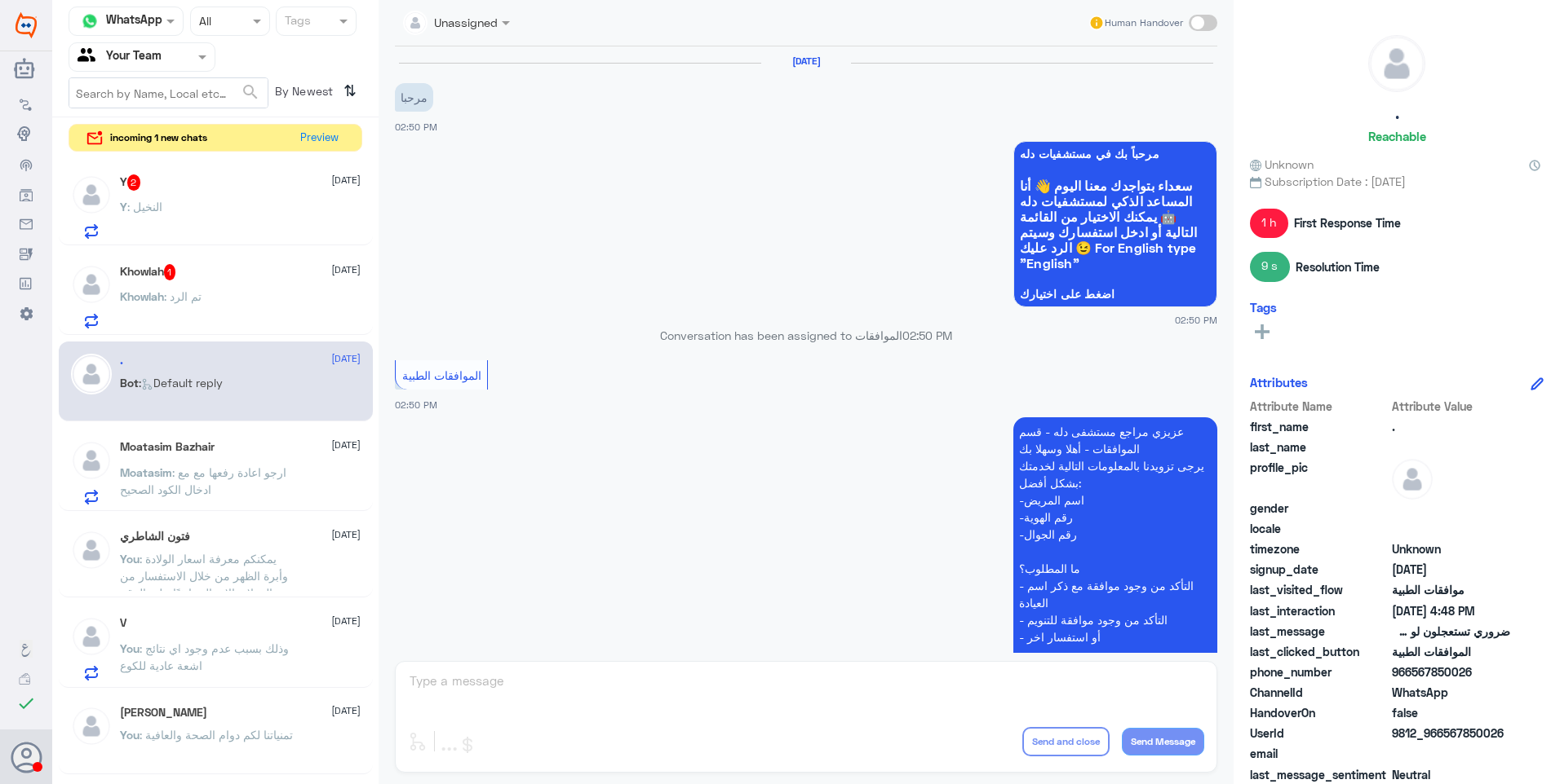
scroll to position [801, 0]
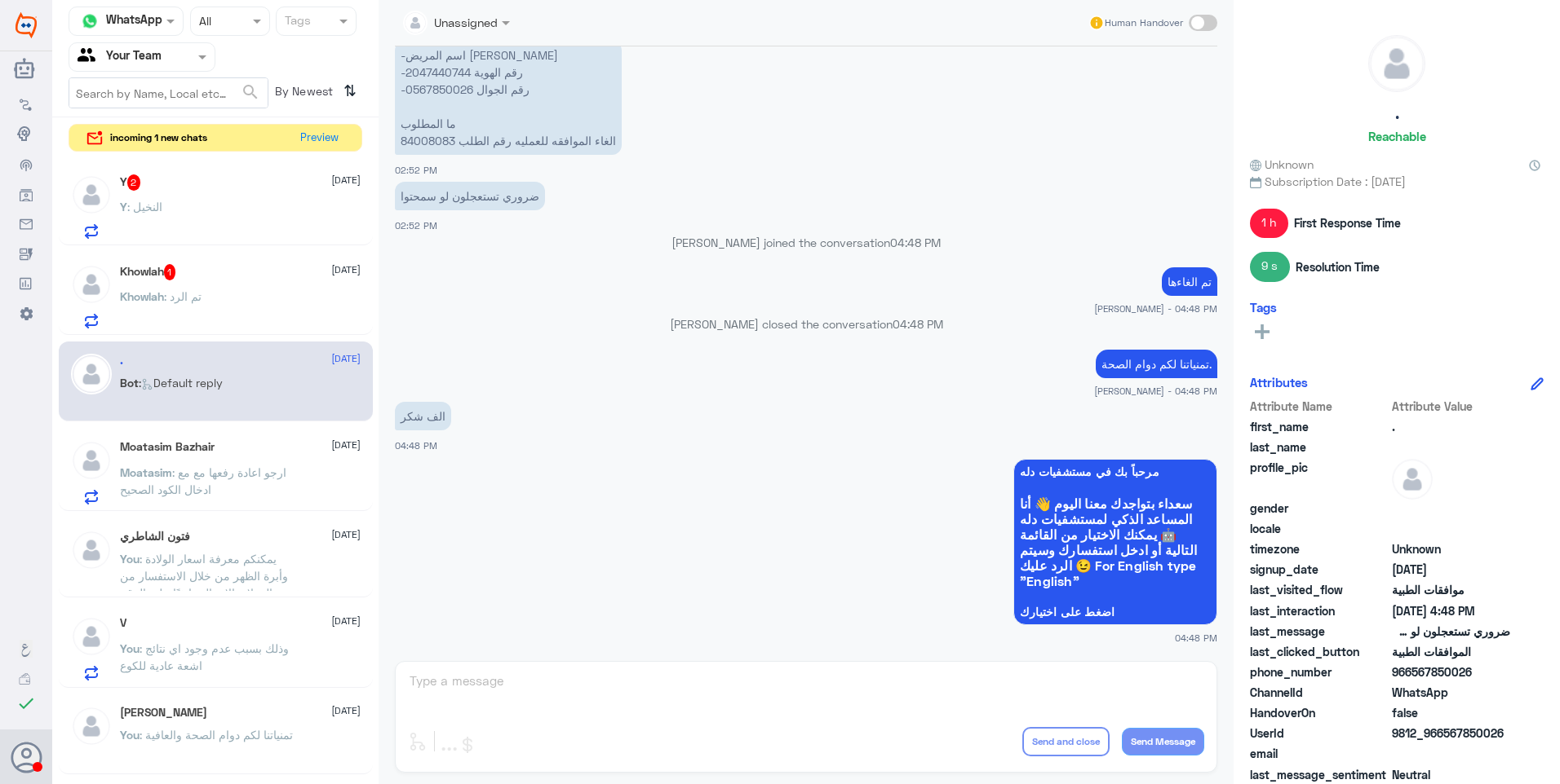
click at [256, 467] on span ": ارجو اعادة رفعها مع مع ادخال الكود الصحيح" at bounding box center [203, 482] width 166 height 31
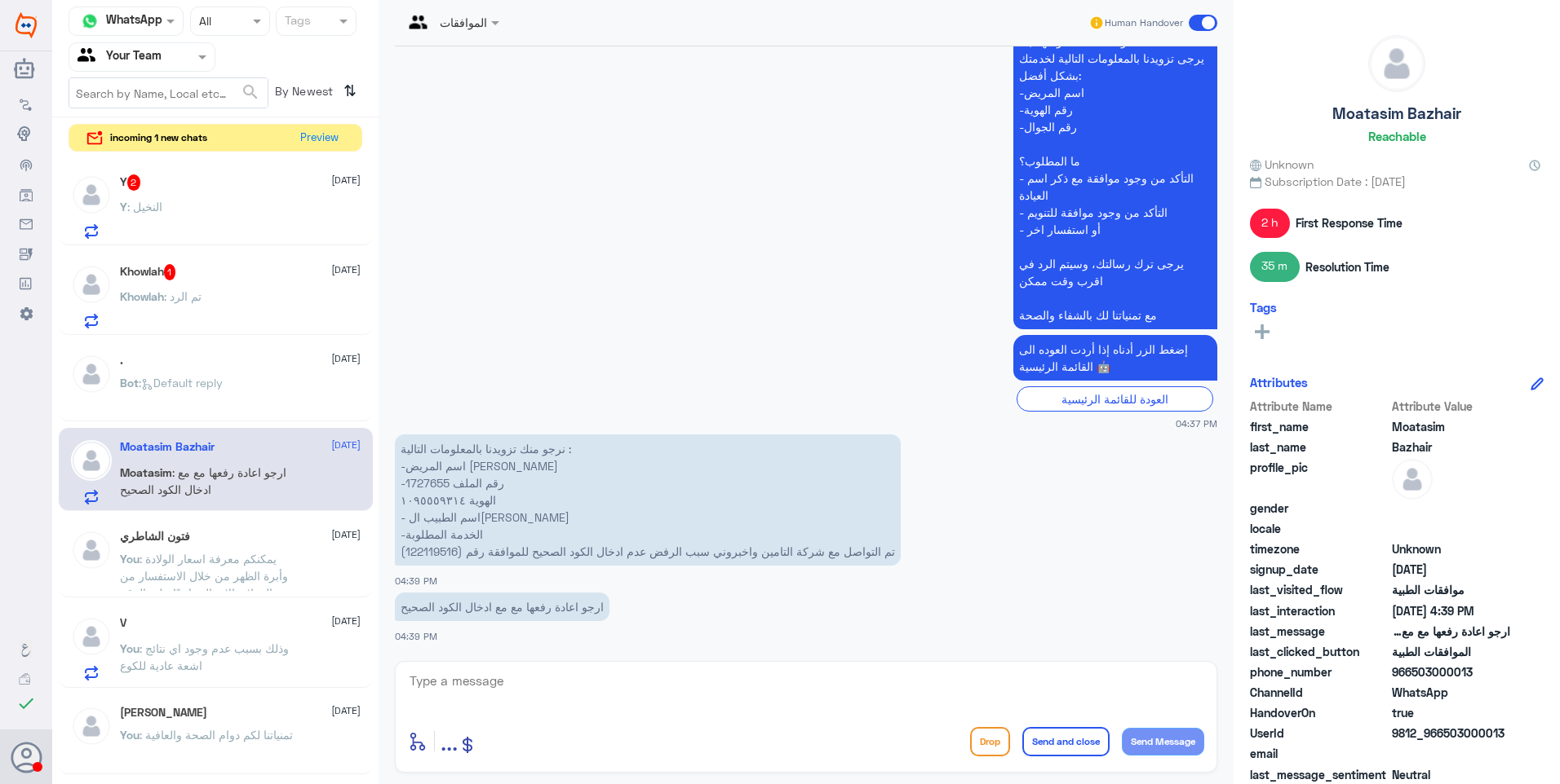
scroll to position [1836, 0]
click at [251, 424] on div "Y 2 [DATE] Y : النخيل Khowlah 1 [DATE] Khowlah : تم الرد . [DATE] Bot : Default…" at bounding box center [215, 472] width 326 height 634
click at [255, 384] on div "Bot : Default reply" at bounding box center [240, 396] width 241 height 37
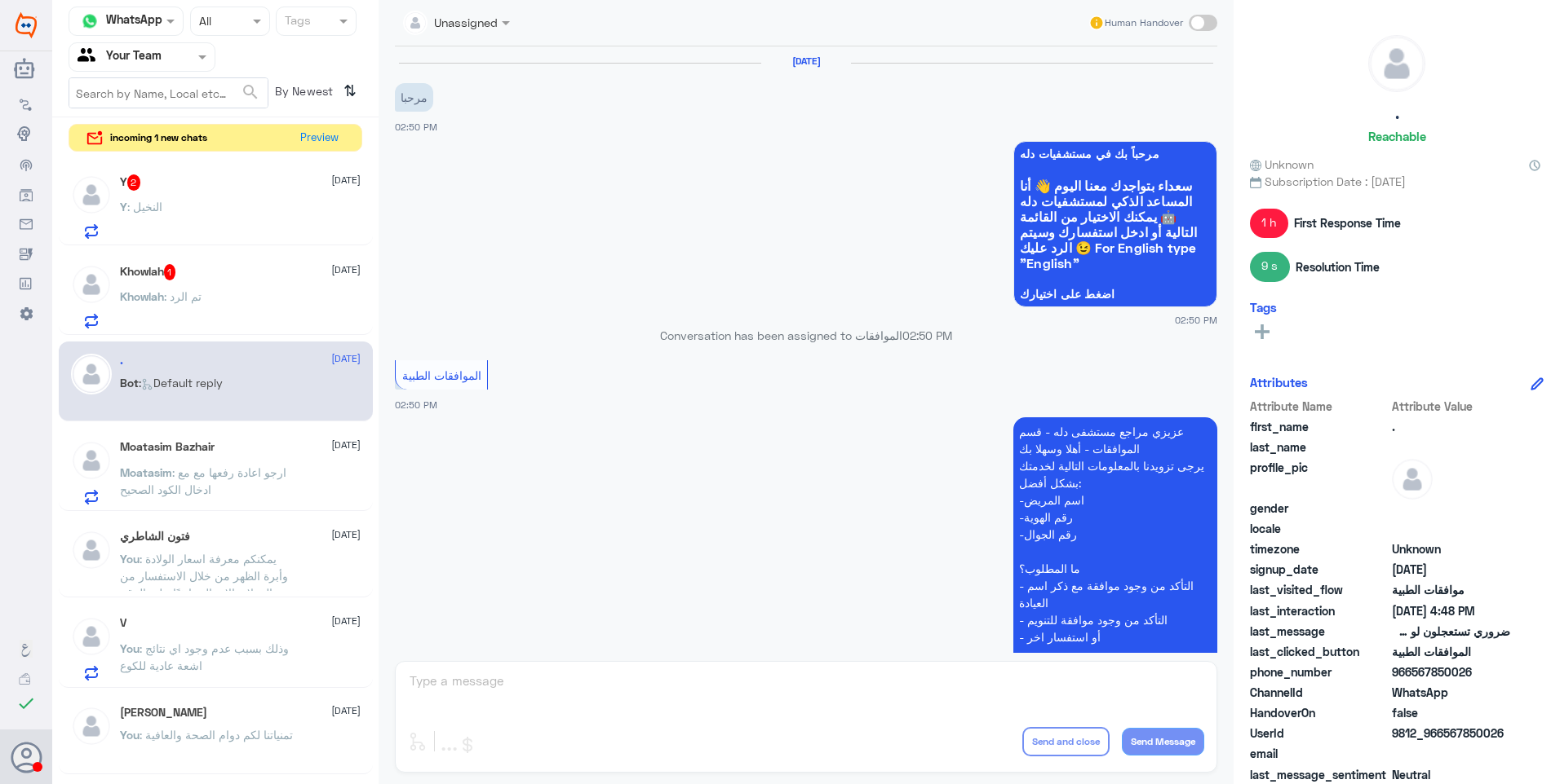
scroll to position [801, 0]
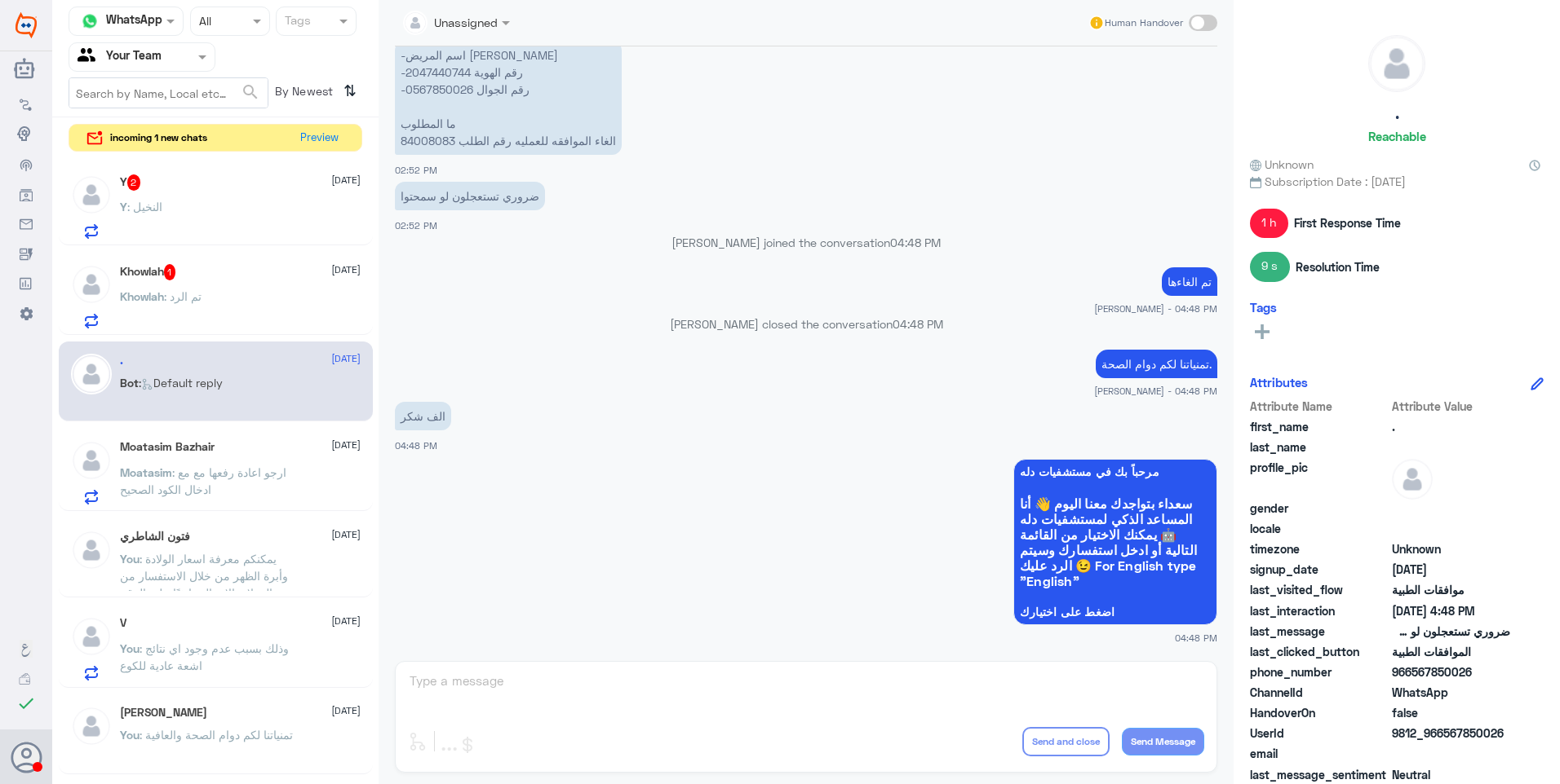
click at [249, 274] on div "Khowlah 1 [DATE]" at bounding box center [240, 272] width 241 height 17
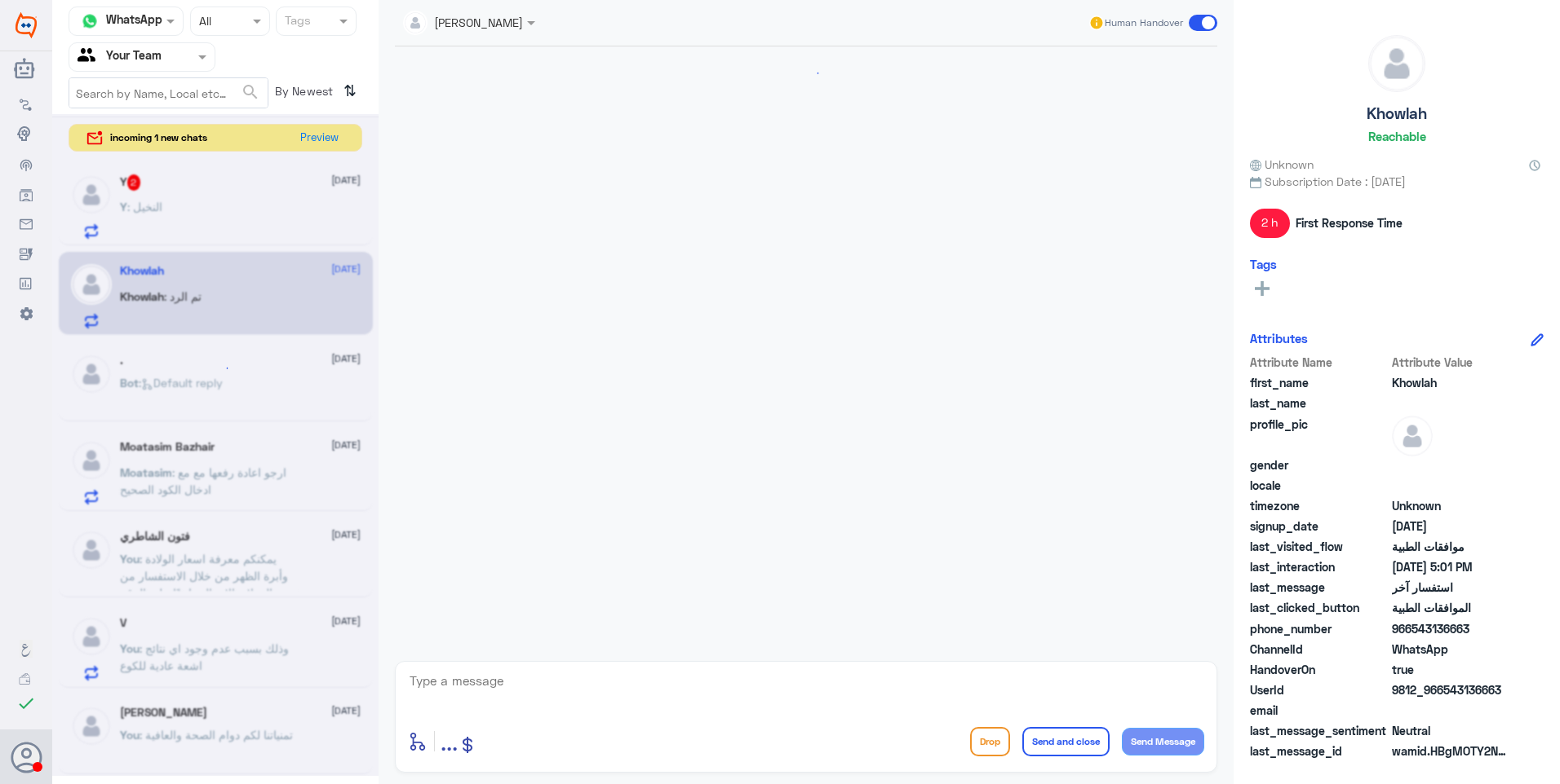
scroll to position [1533, 0]
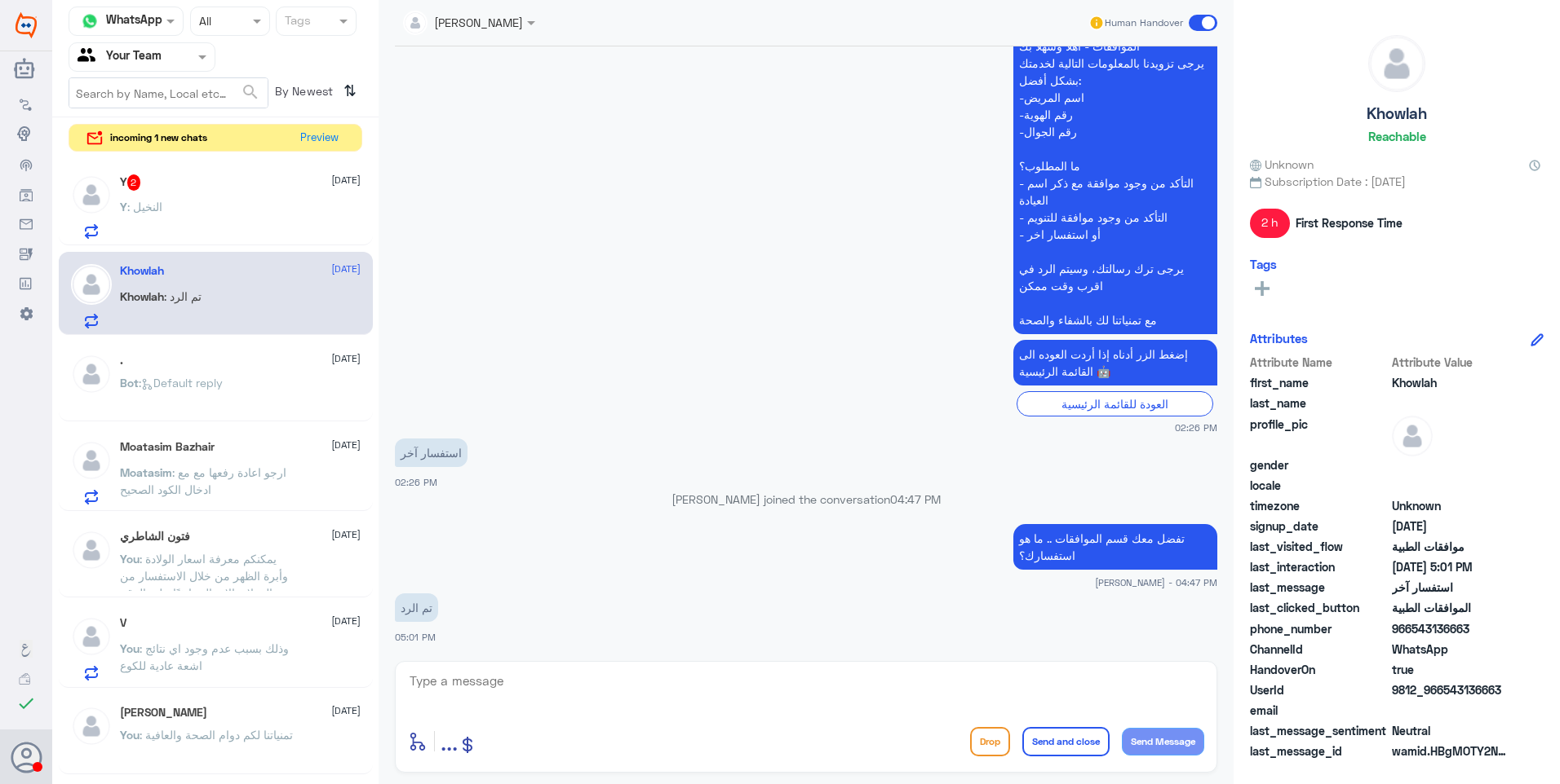
click at [459, 685] on textarea at bounding box center [806, 690] width 797 height 40
type textarea "ت"
drag, startPoint x: 512, startPoint y: 670, endPoint x: 557, endPoint y: 674, distance: 45.2
click at [522, 673] on textarea "تمنياتنا لكم" at bounding box center [806, 690] width 797 height 40
type textarea "تمنياتنا لكم دوام الصحة."
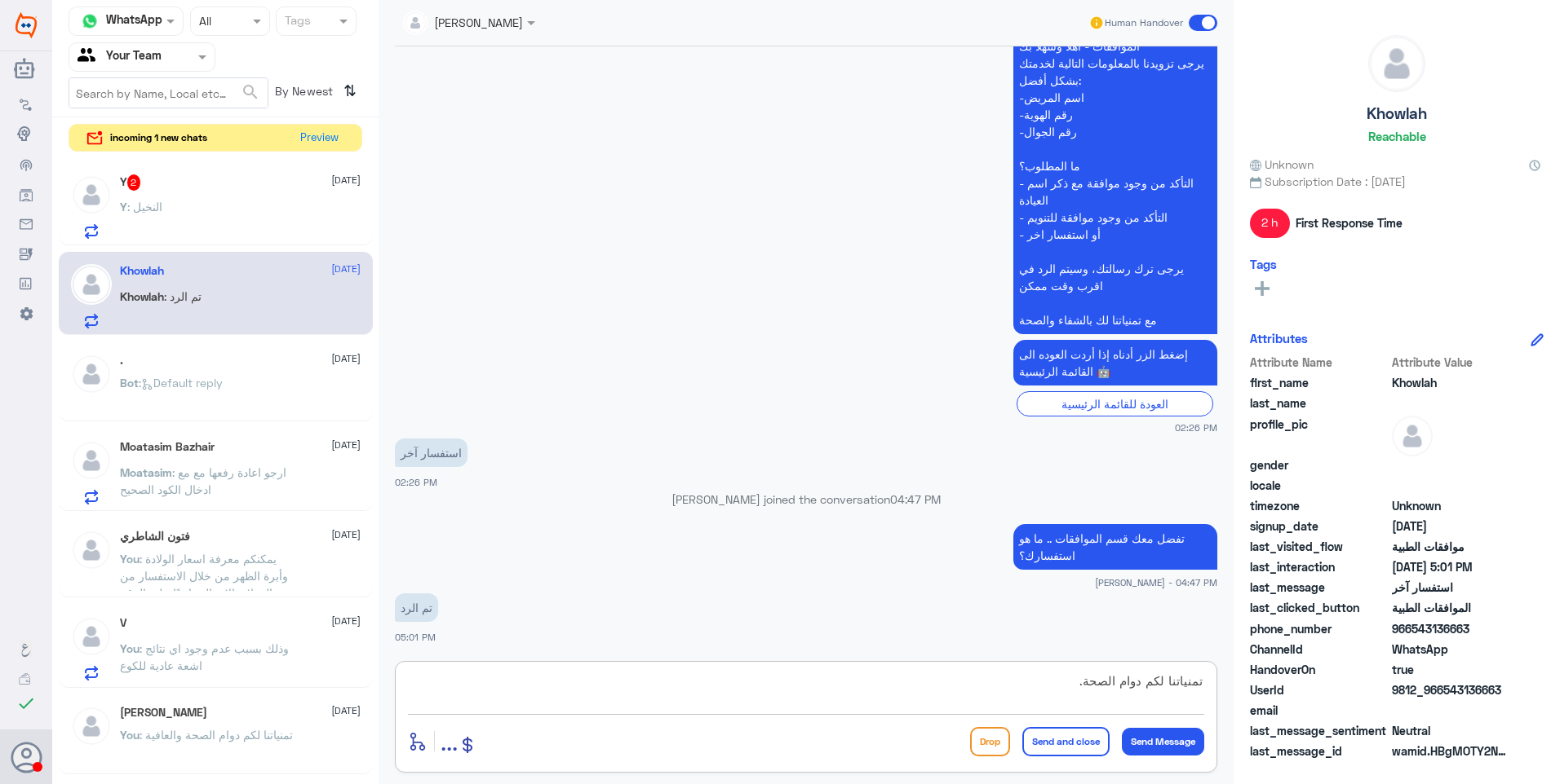
click at [1057, 746] on button "Send and close" at bounding box center [1065, 742] width 87 height 30
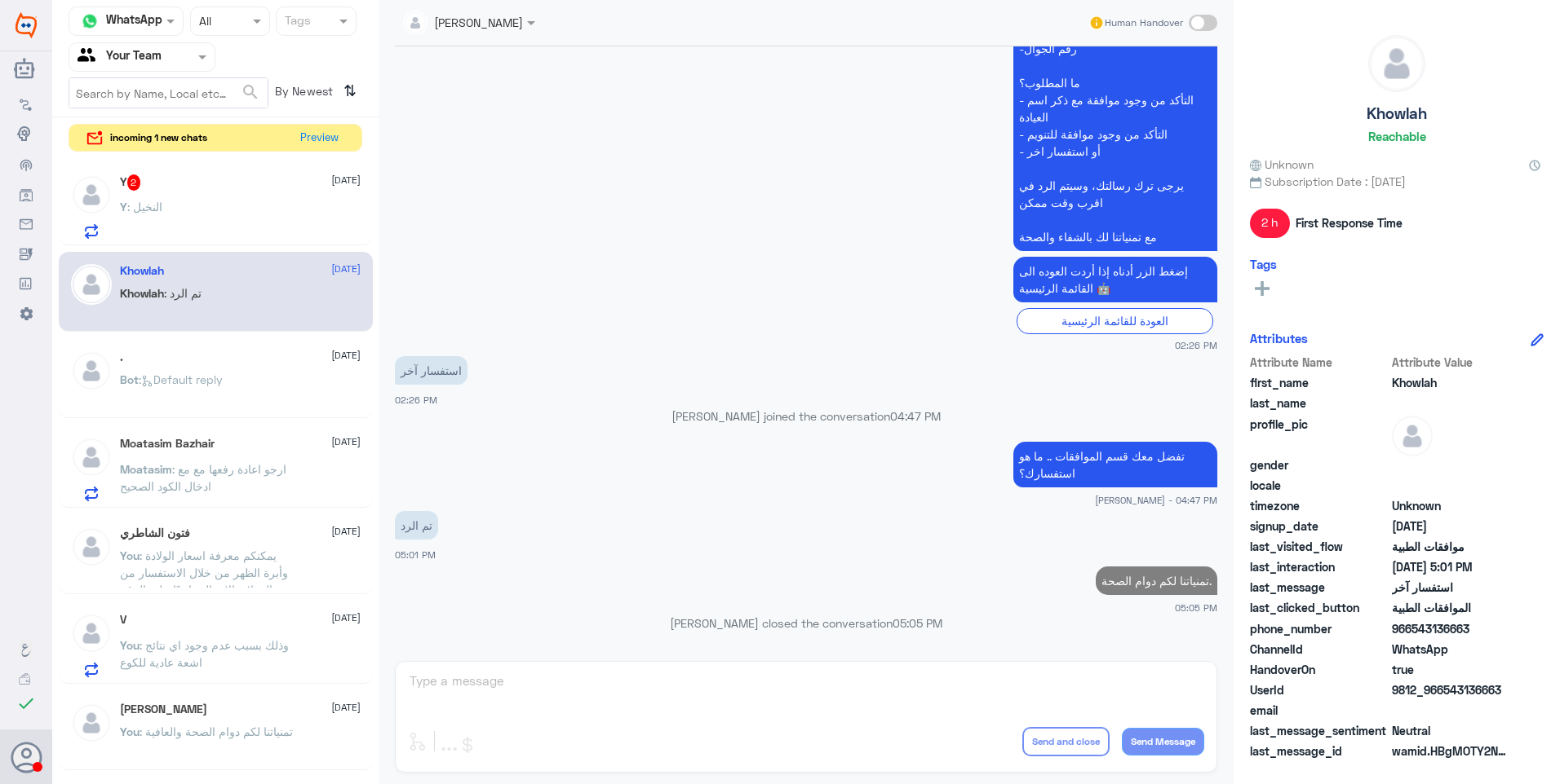
click at [208, 218] on div "Y : النخيل" at bounding box center [240, 221] width 241 height 37
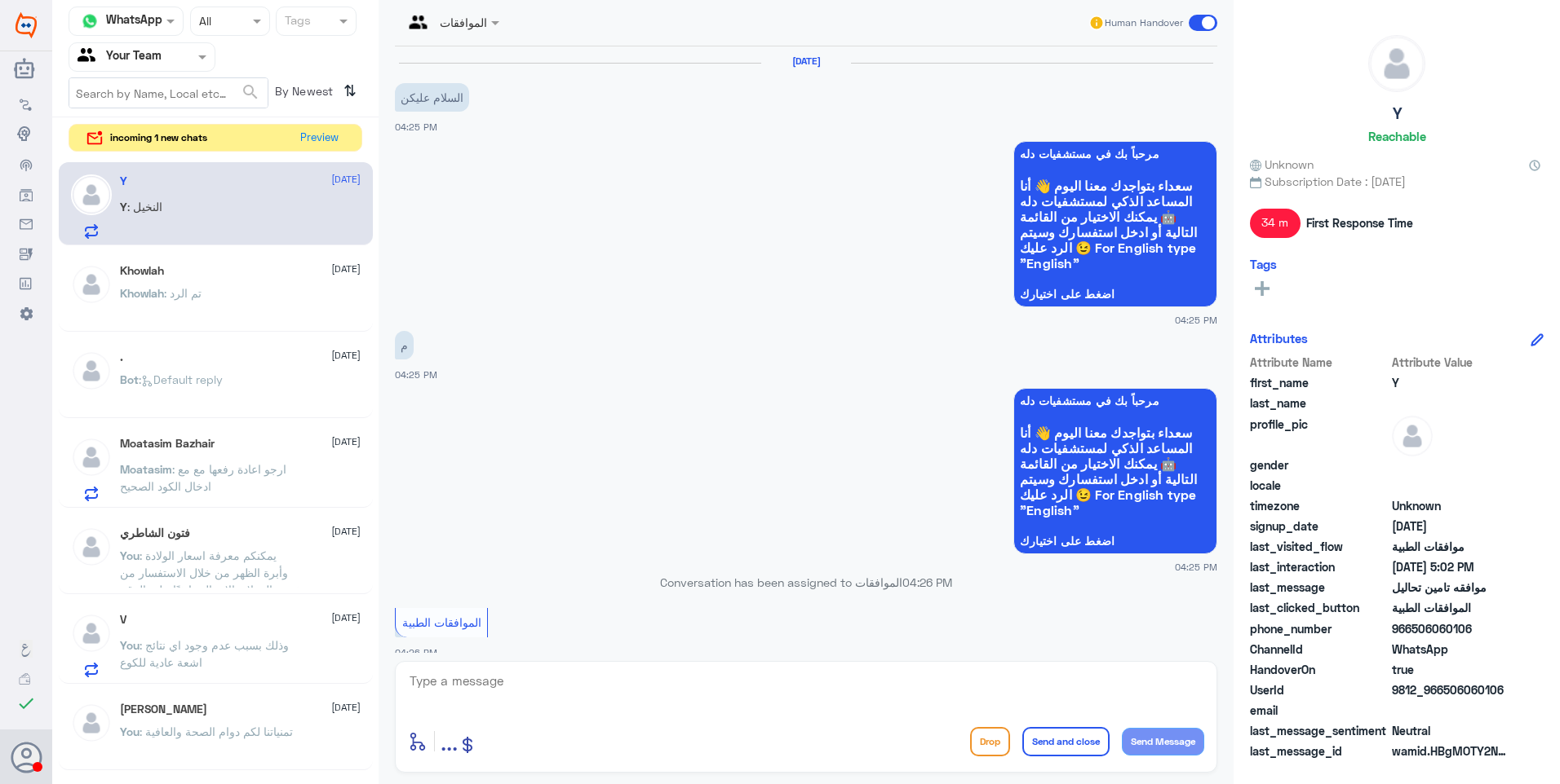
scroll to position [818, 0]
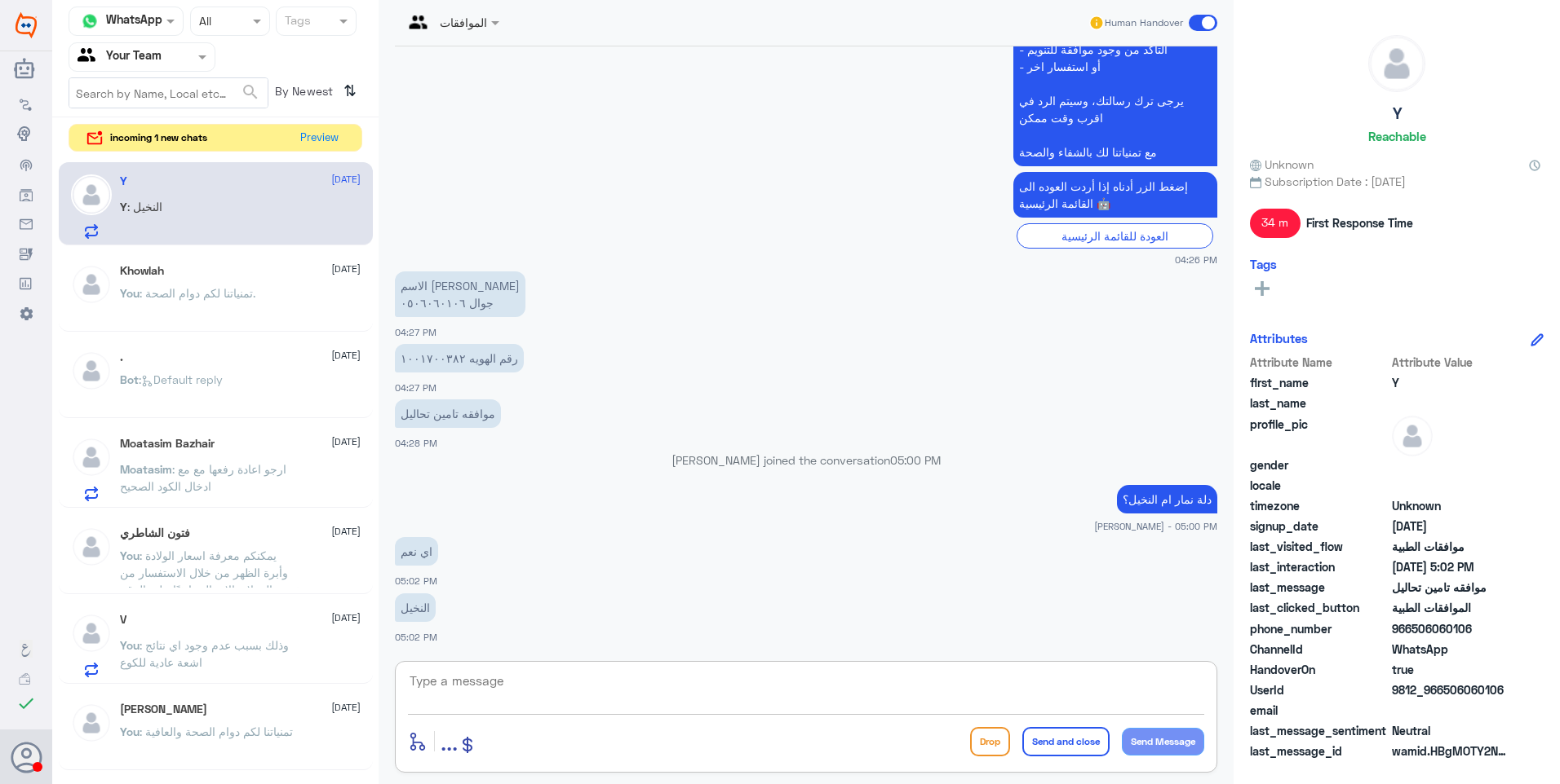
click at [456, 678] on textarea at bounding box center [806, 690] width 797 height 40
click at [455, 687] on textarea at bounding box center [806, 690] width 797 height 40
drag, startPoint x: 483, startPoint y: 676, endPoint x: 388, endPoint y: 648, distance: 99.0
click at [337, 644] on div "Channel WhatsApp Status × All Tags Agent Filter Your Team search By Newest ⇅ in…" at bounding box center [806, 395] width 1508 height 789
click at [493, 681] on textarea "1001700382" at bounding box center [806, 690] width 797 height 40
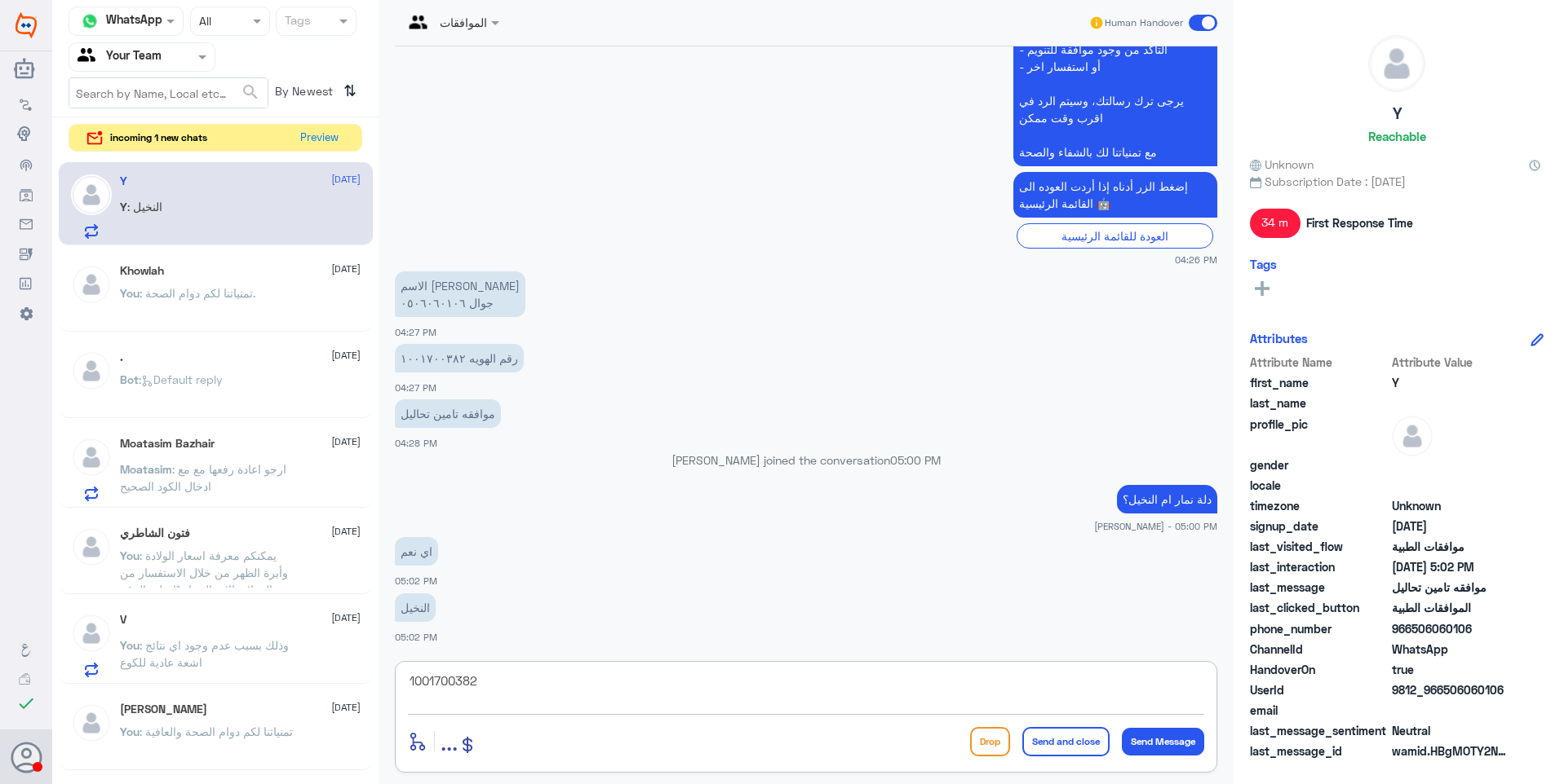
drag, startPoint x: 502, startPoint y: 678, endPoint x: 352, endPoint y: 627, distance: 158.4
click at [352, 627] on div "Channel WhatsApp Status × All Tags Agent Filter Your Team search By Newest ⇅ in…" at bounding box center [806, 395] width 1508 height 789
type textarea "ا"
type textarea "الرجاء التحقق .. اذ لا توجد موافقة حالية في دلة النخيل"
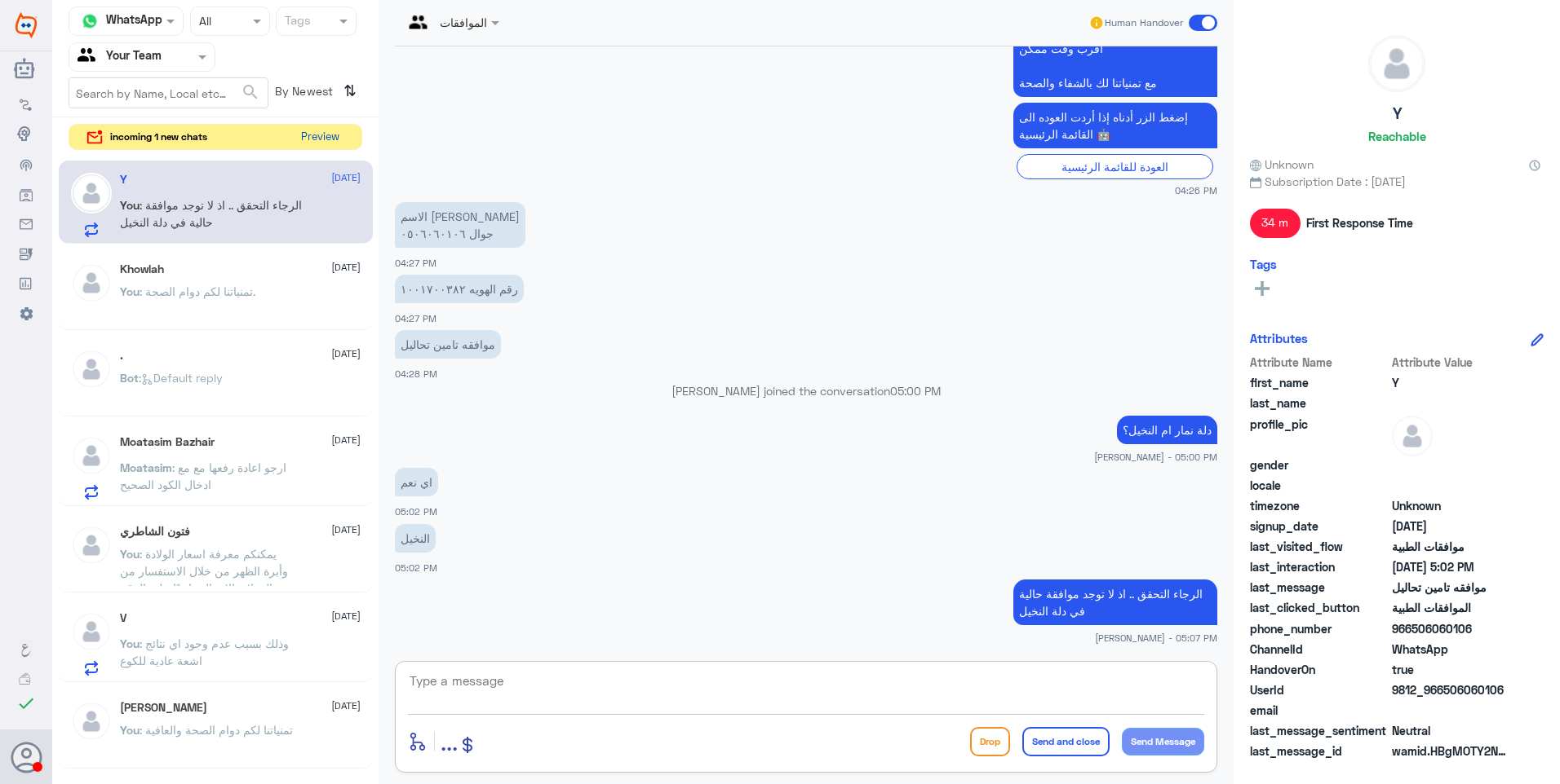
click at [307, 138] on button "Preview" at bounding box center [320, 137] width 50 height 25
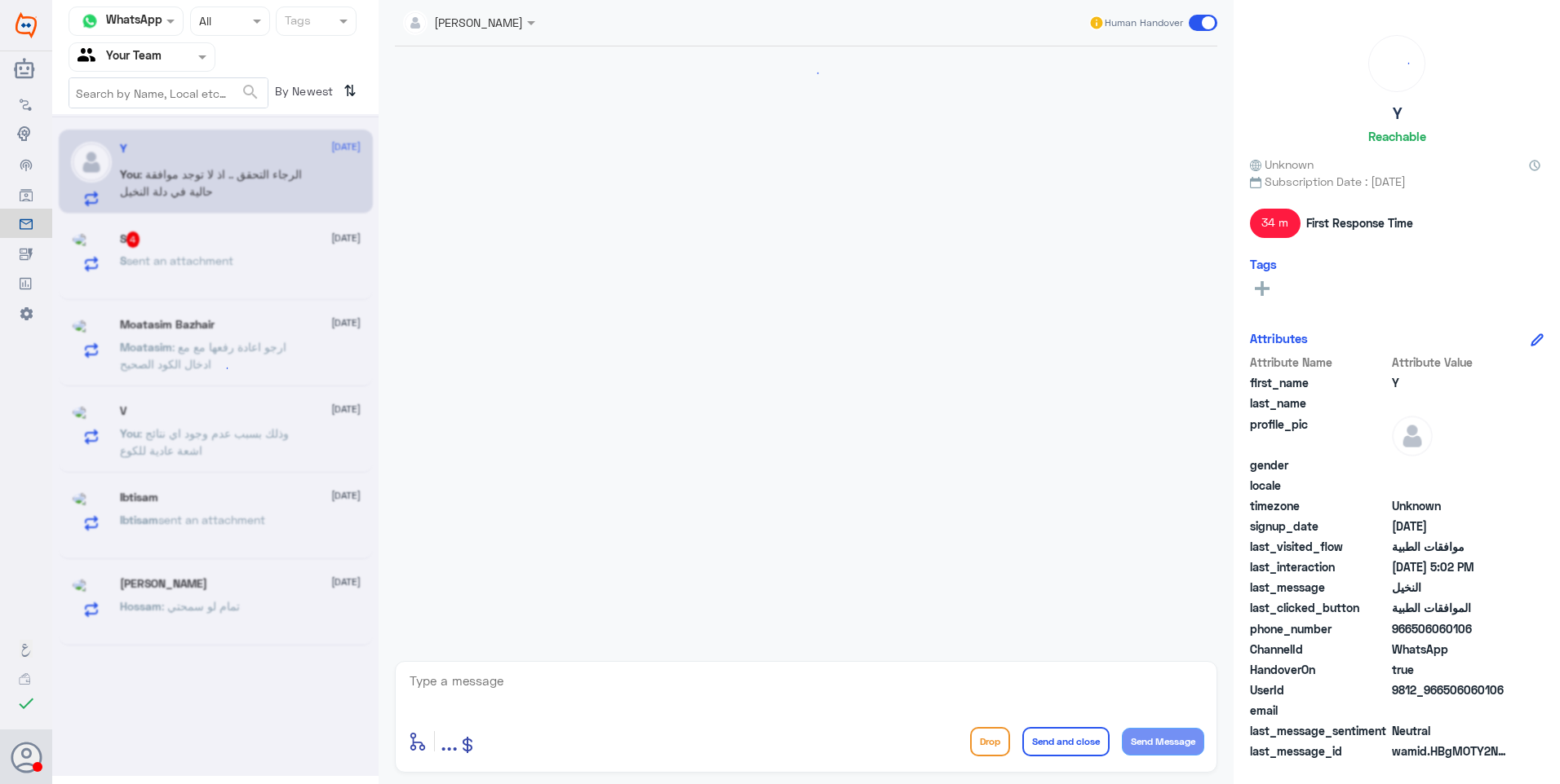
scroll to position [887, 0]
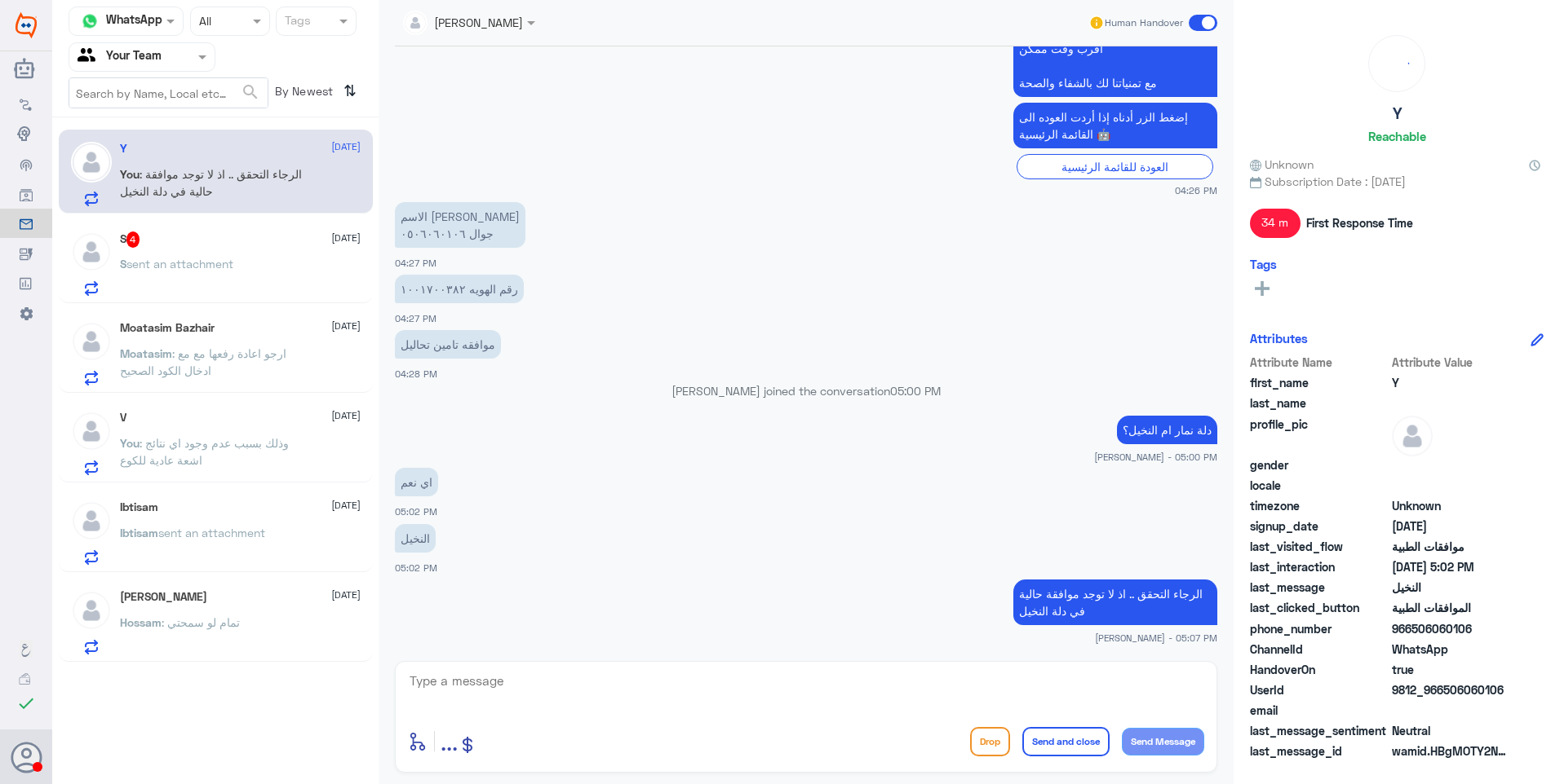
click at [191, 259] on span "sent an attachment" at bounding box center [179, 263] width 107 height 14
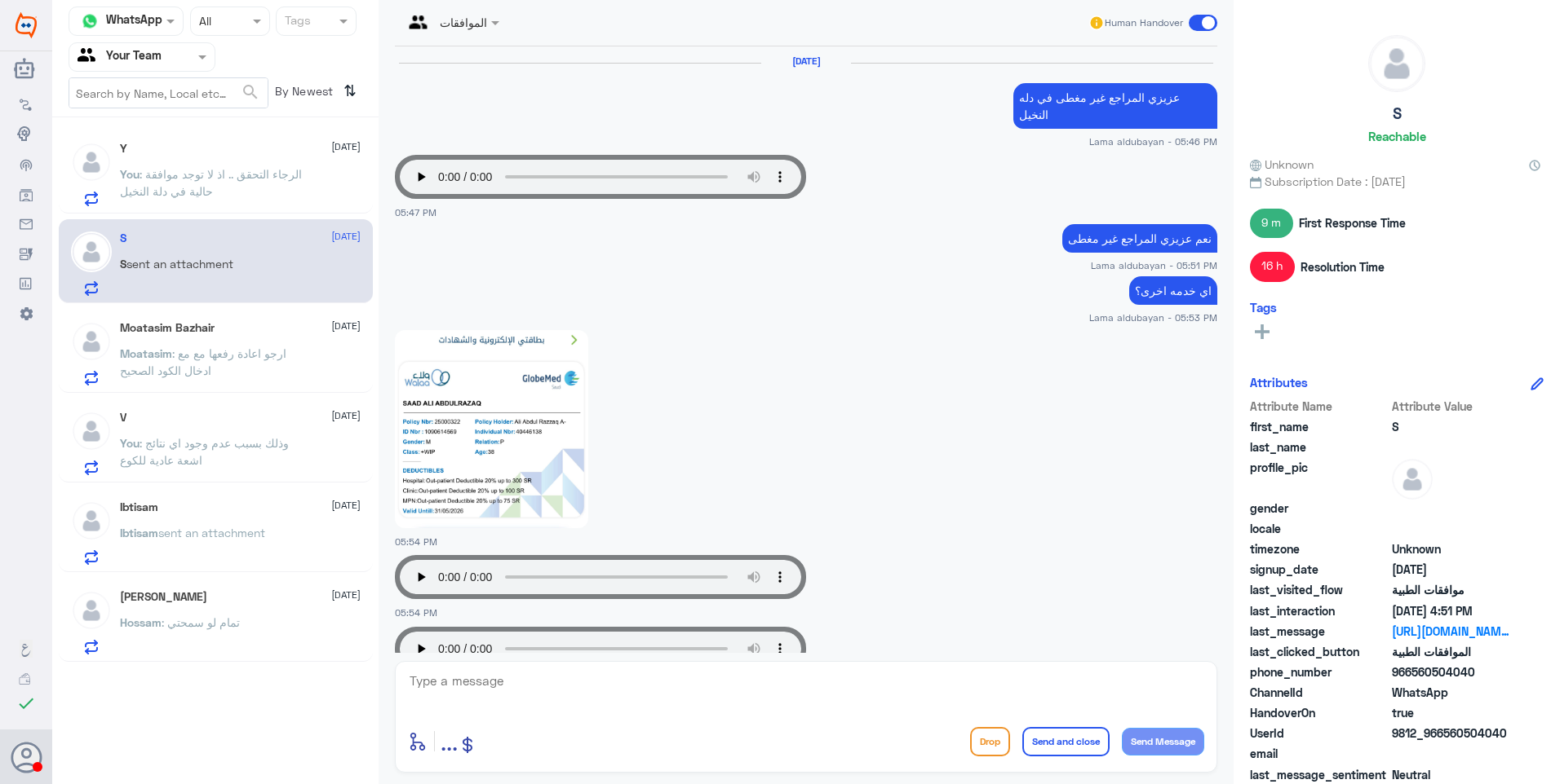
scroll to position [1600, 0]
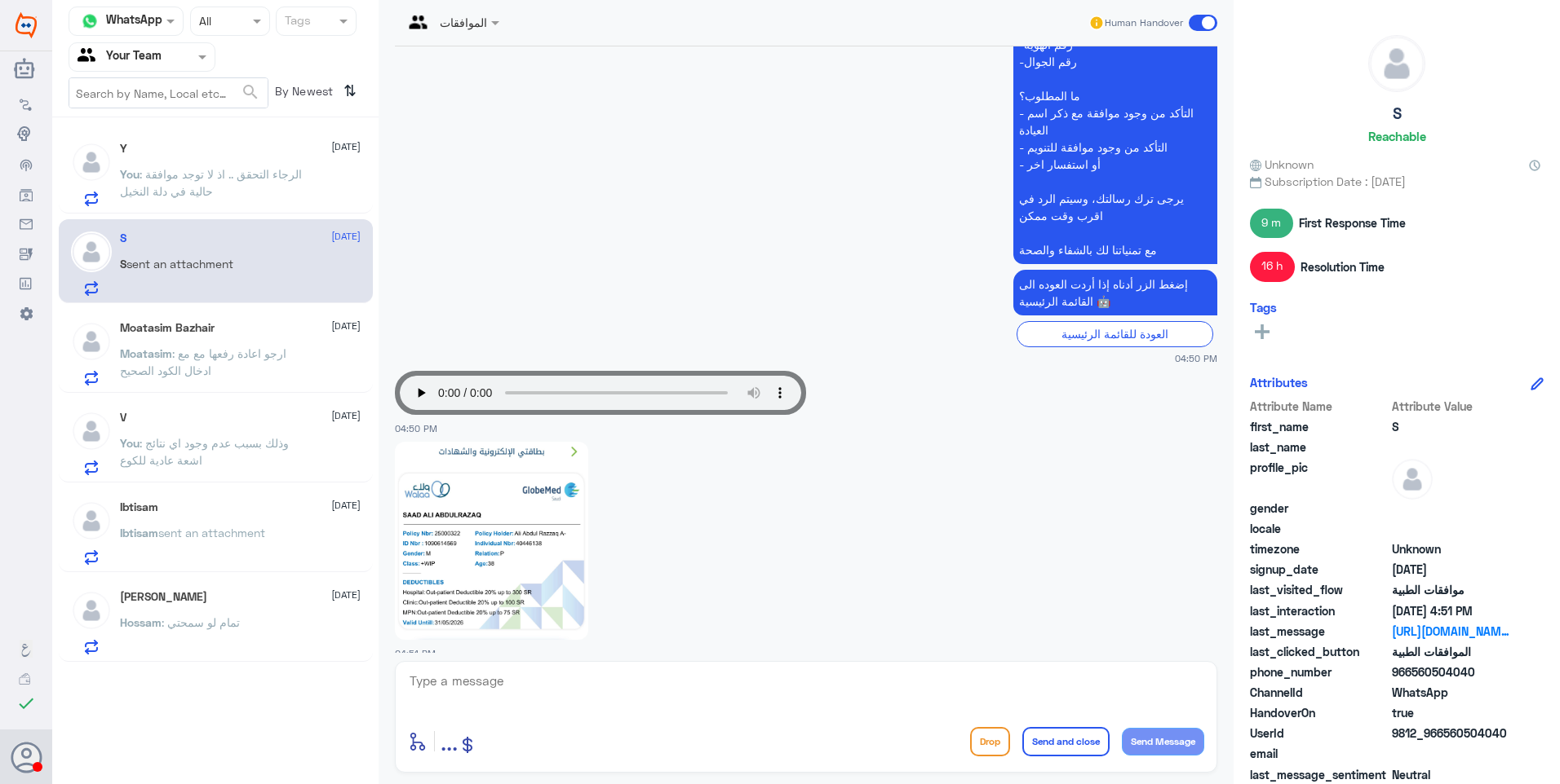
click at [530, 698] on textarea at bounding box center [806, 690] width 797 height 40
type textarea "t"
drag, startPoint x: 566, startPoint y: 696, endPoint x: 570, endPoint y: 678, distance: 18.4
click at [568, 691] on textarea at bounding box center [806, 690] width 797 height 40
drag, startPoint x: 570, startPoint y: 678, endPoint x: 577, endPoint y: 686, distance: 10.6
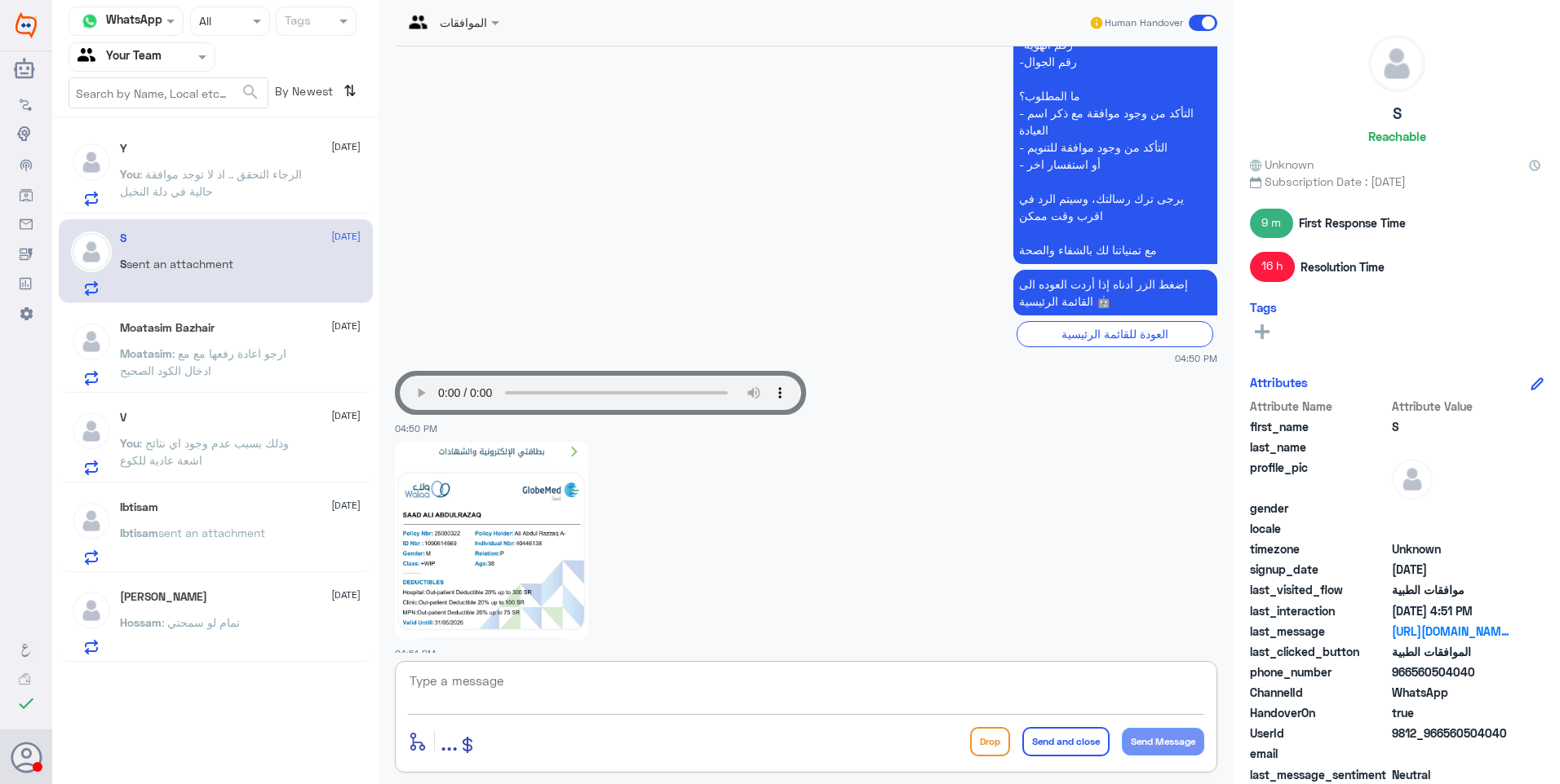
click at [570, 680] on textarea at bounding box center [806, 690] width 797 height 40
type textarea "فضلاً وضح الاشكلية كتابيًا"
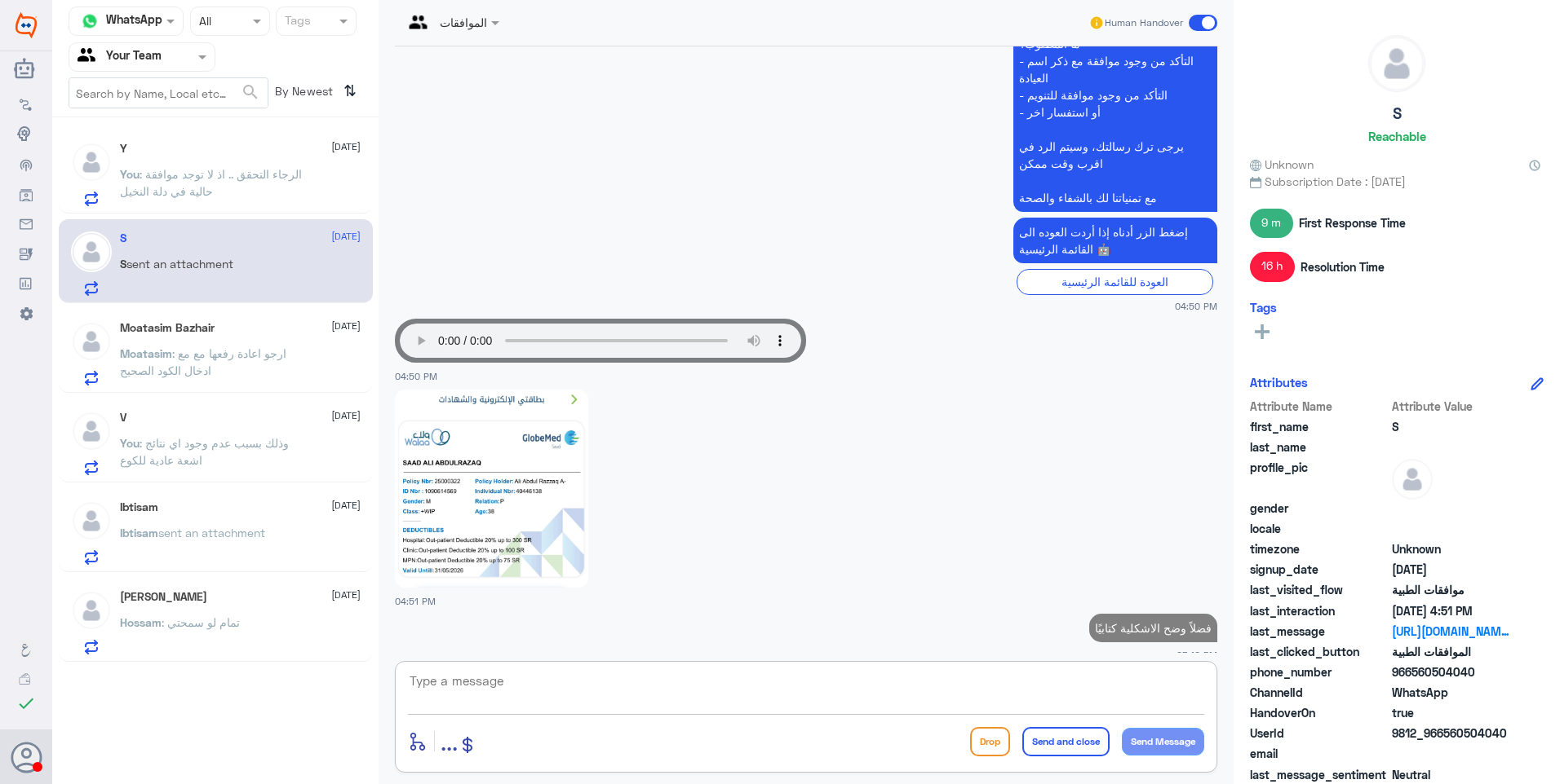
scroll to position [1648, 0]
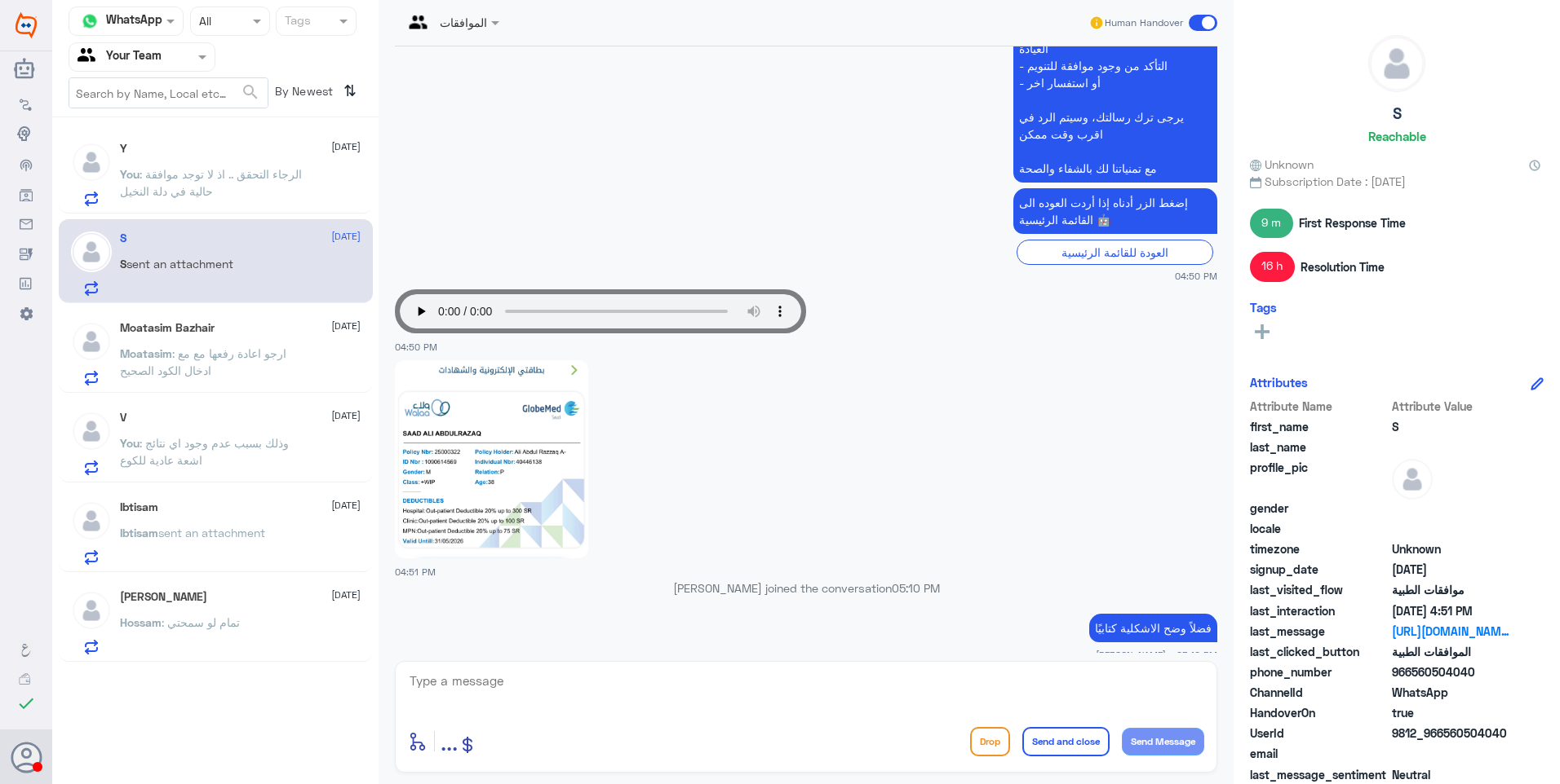
click at [151, 186] on span ": الرجاء التحقق .. اذ لا توجد موافقة حالية في دلة النخيل" at bounding box center [210, 183] width 182 height 31
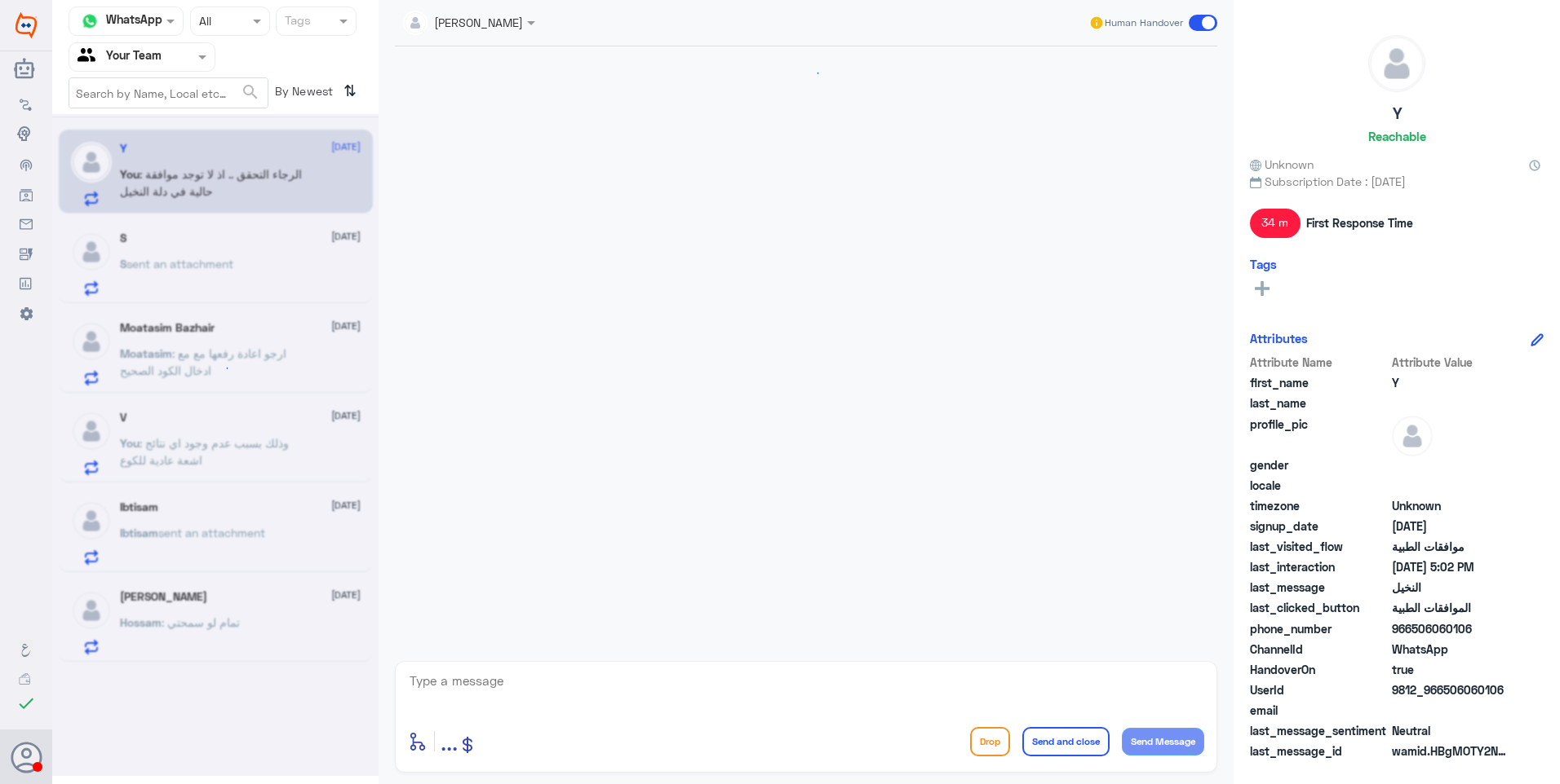
scroll to position [887, 0]
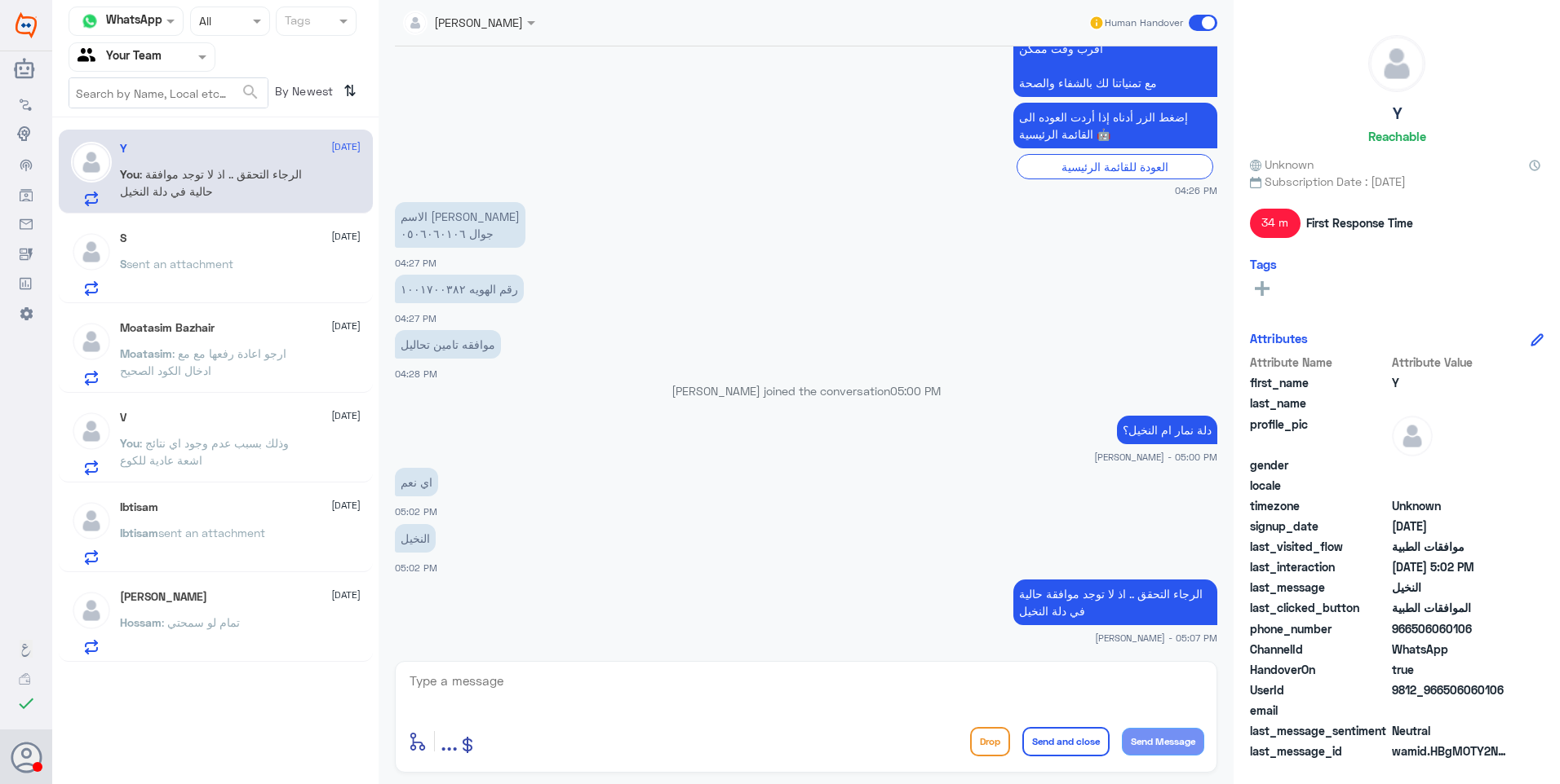
click at [238, 341] on div "Moatasim Bazhair [DATE] Moatasim : ارجو اعادة رفعها مع مع ادخال الكود الصحيح" at bounding box center [240, 354] width 241 height 64
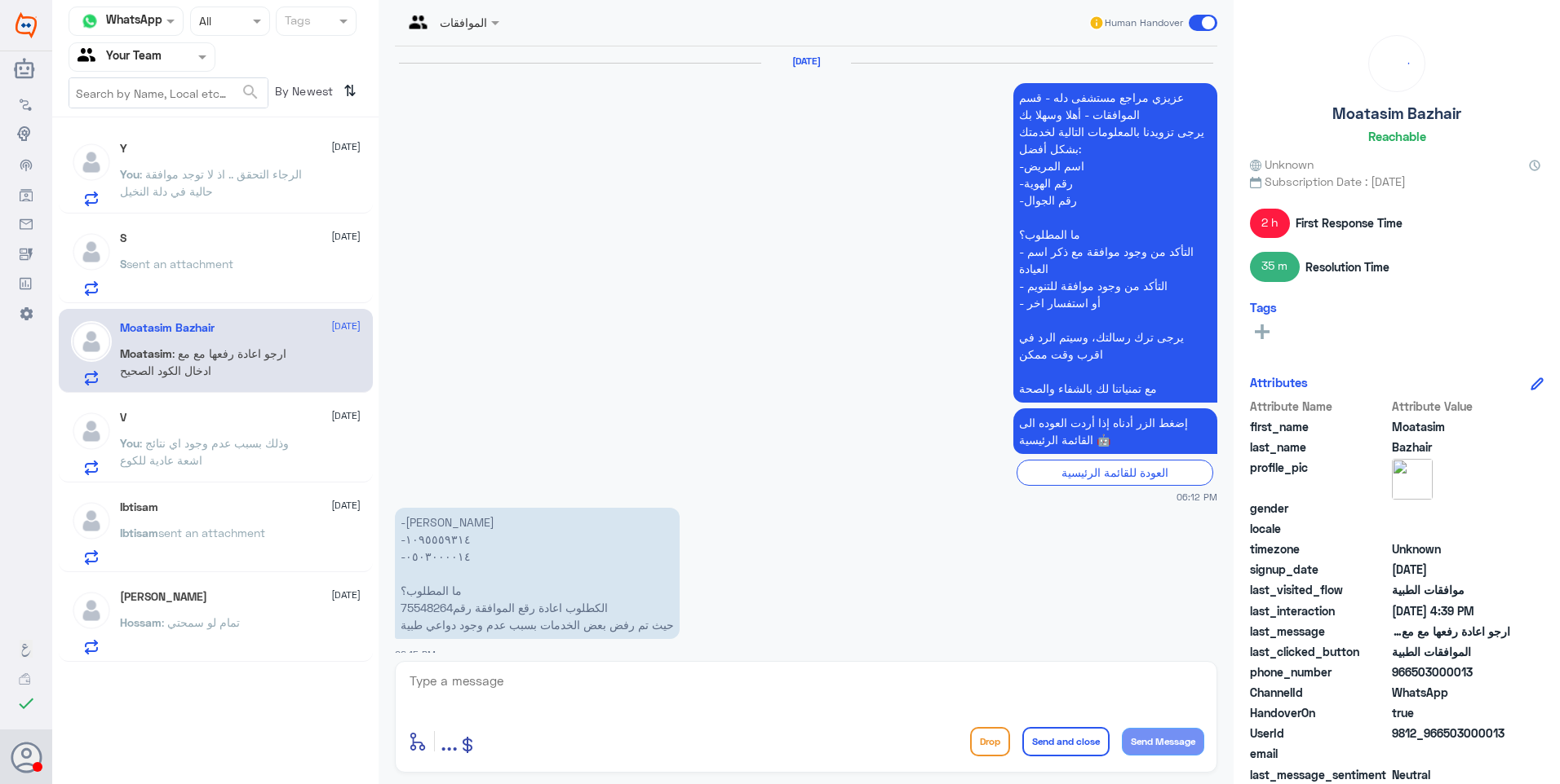
click at [233, 275] on p "S sent an attachment" at bounding box center [177, 276] width 113 height 41
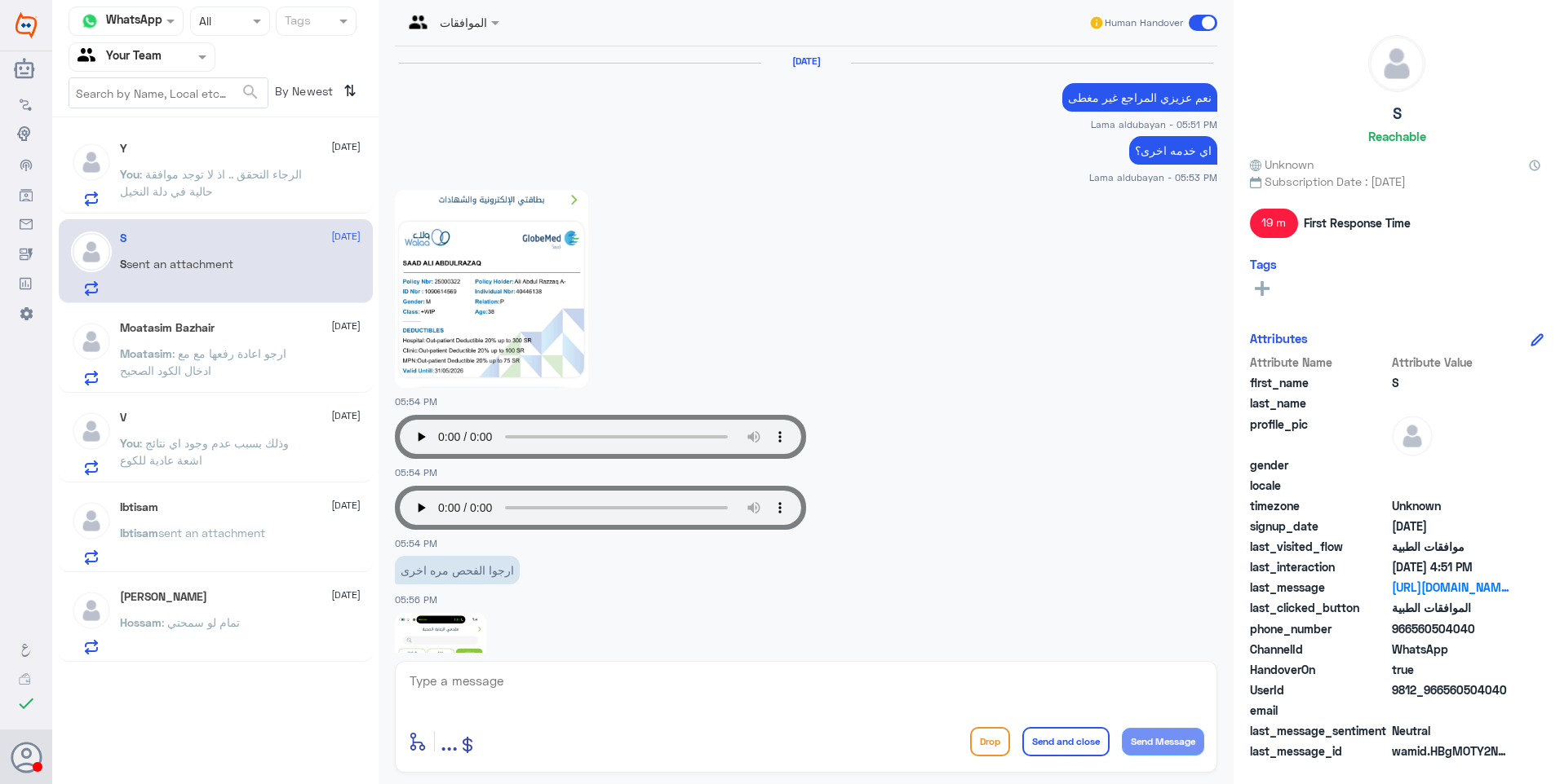
scroll to position [1558, 0]
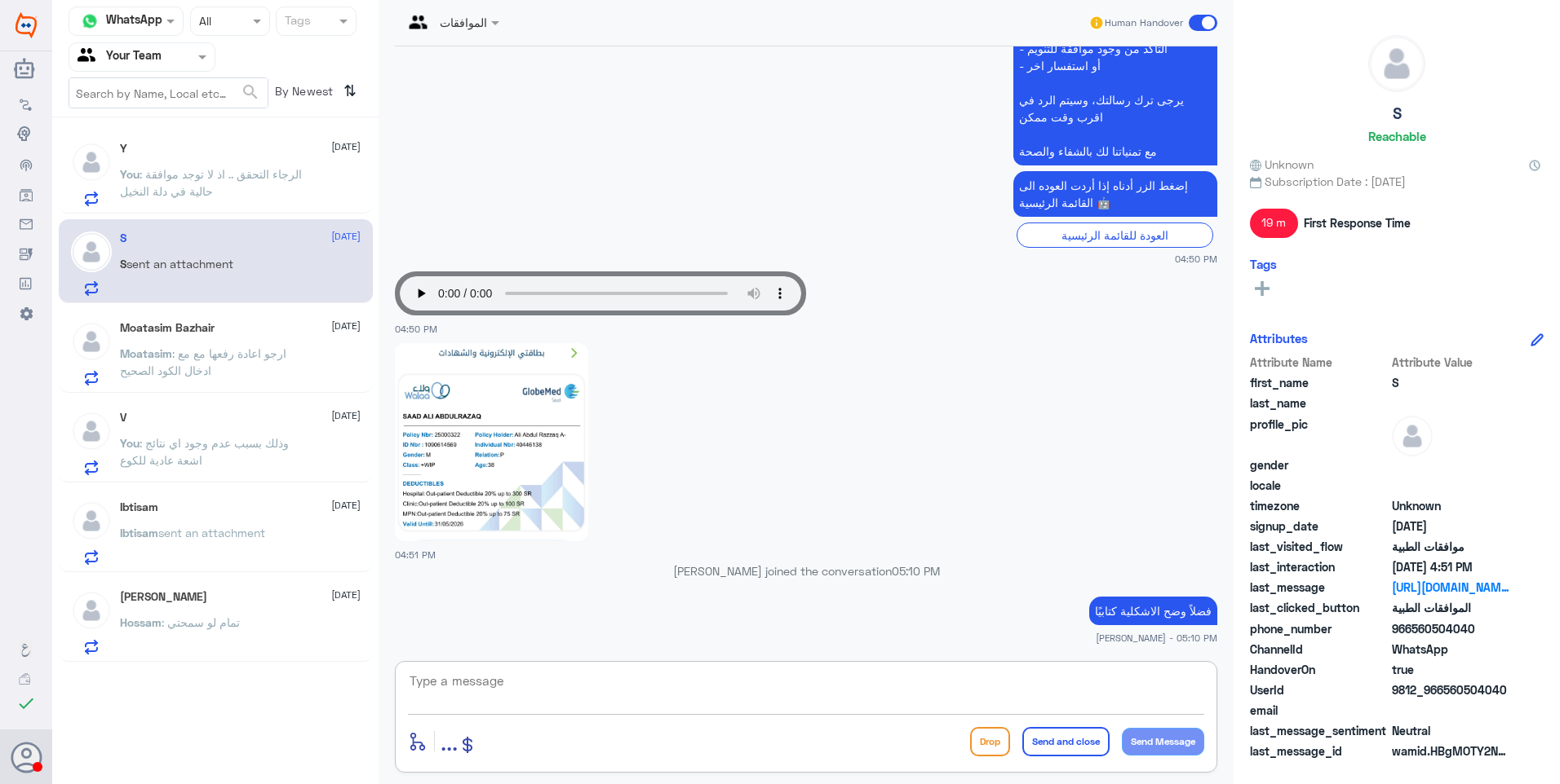
click at [706, 683] on textarea at bounding box center [806, 690] width 797 height 40
type textarea "الاشكالية*"
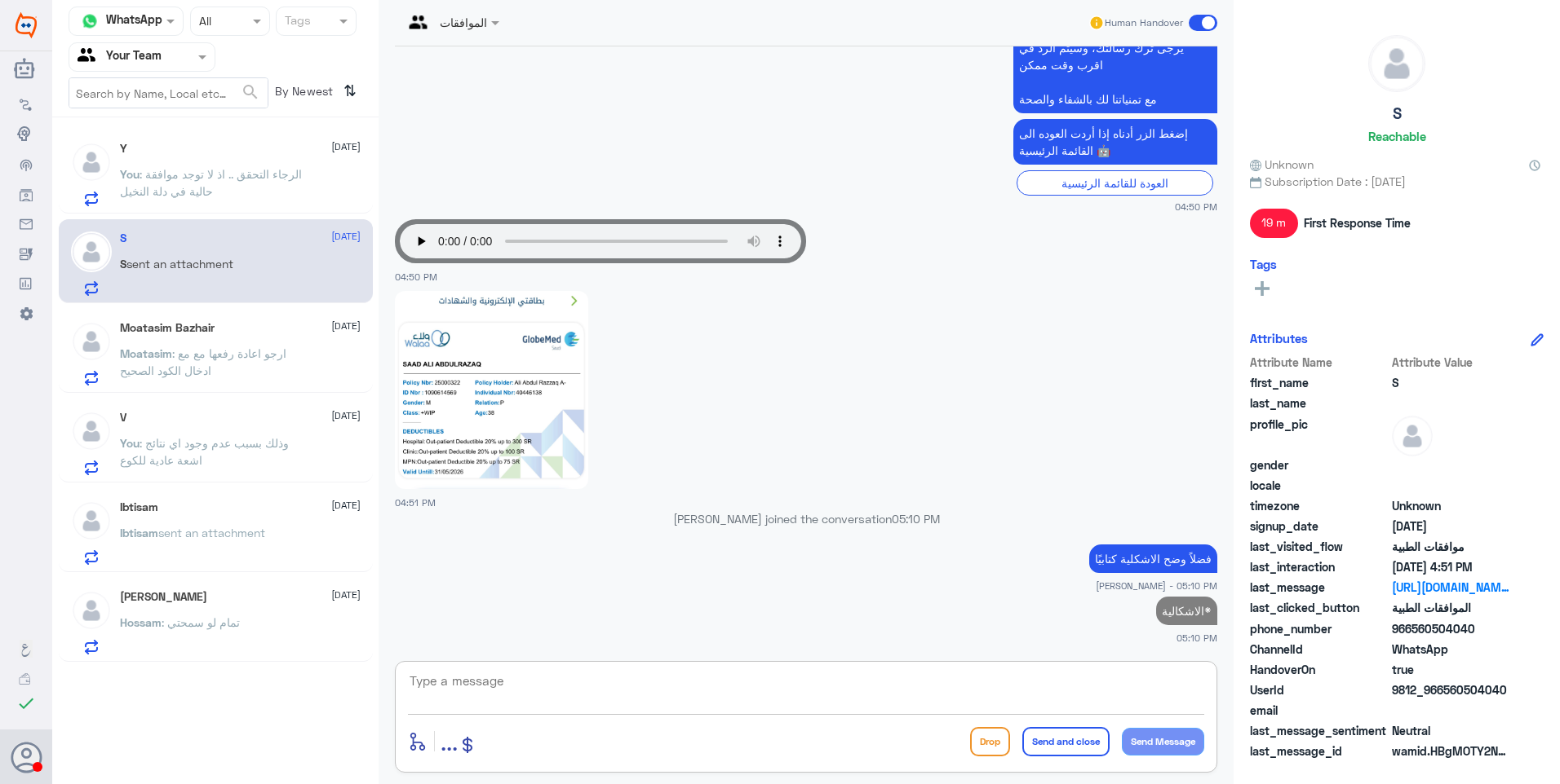
click at [223, 374] on p "Moatasim : ارجو اعادة رفعها مع مع ادخال الكود الصحيح" at bounding box center [211, 365] width 183 height 41
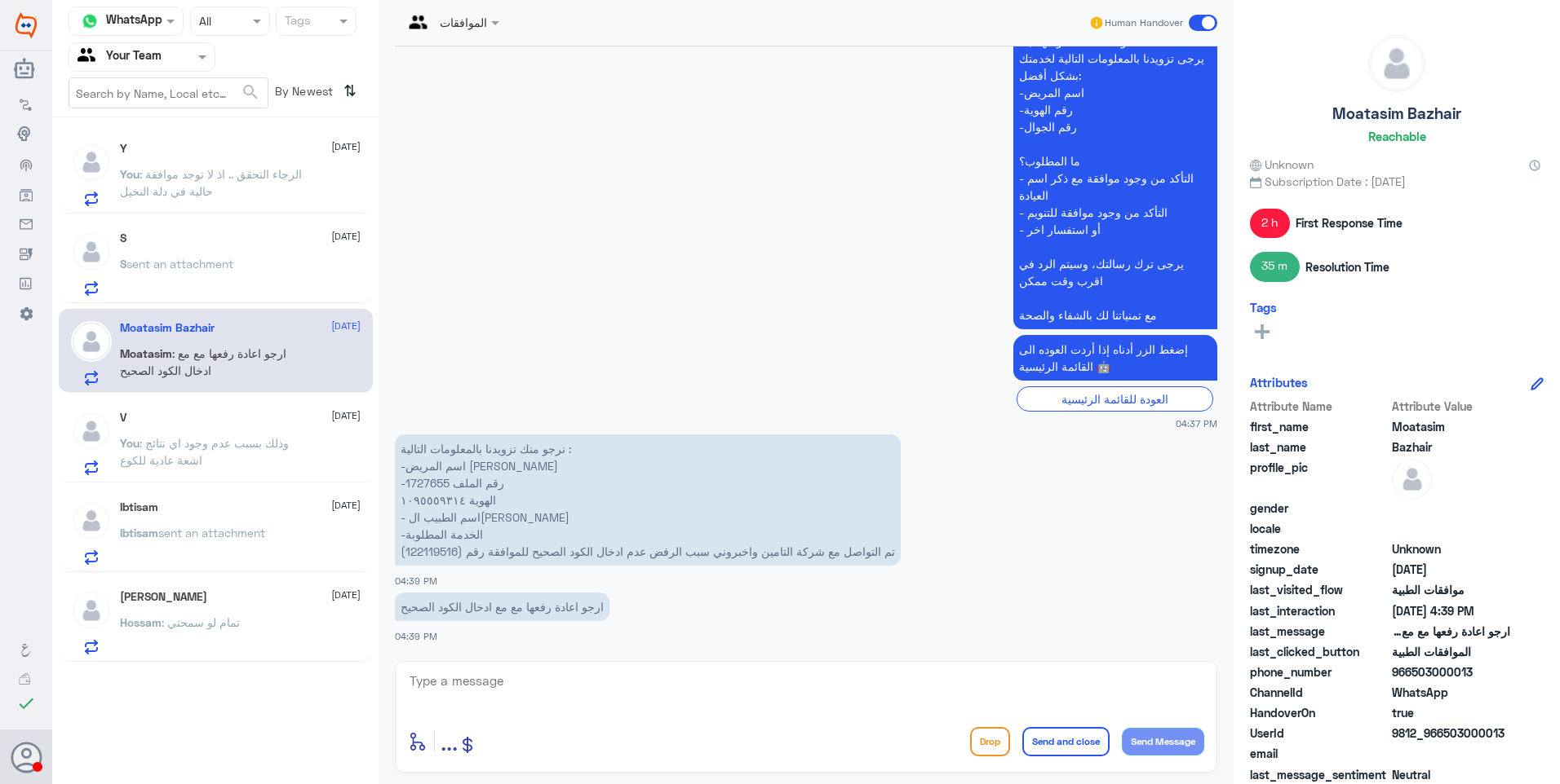
scroll to position [1836, 0]
click at [431, 491] on p "نرجو منك تزويدنا بالمعلومات التالية : -اسم المريض [PERSON_NAME] -رقم الملف 1727…" at bounding box center [648, 501] width 506 height 131
click at [430, 482] on p "نرجو منك تزويدنا بالمعلومات التالية : -اسم المريض [PERSON_NAME] -رقم الملف 1727…" at bounding box center [648, 501] width 506 height 131
copy p "1727655"
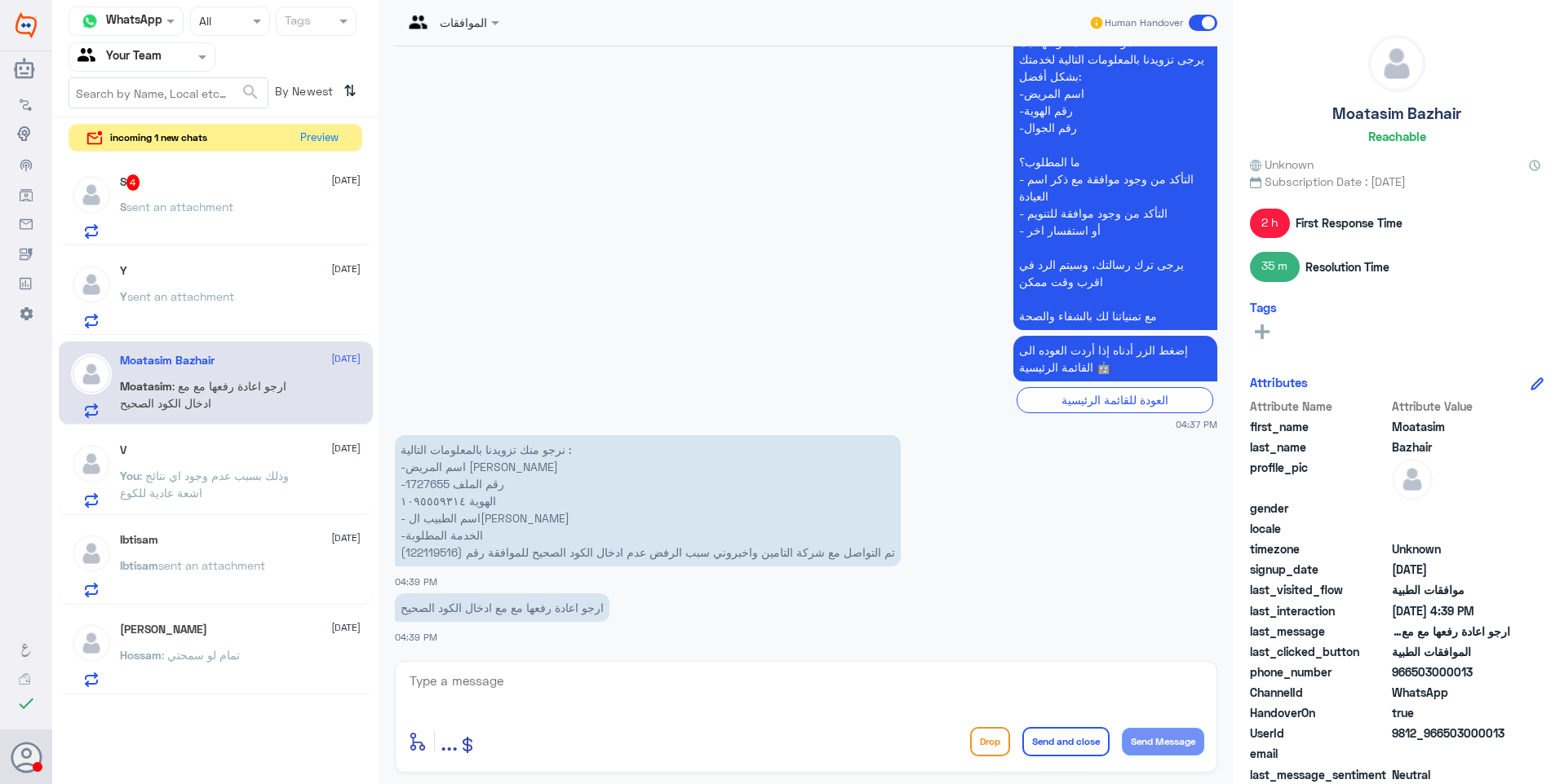
click at [217, 203] on span "sent an attachment" at bounding box center [179, 207] width 107 height 14
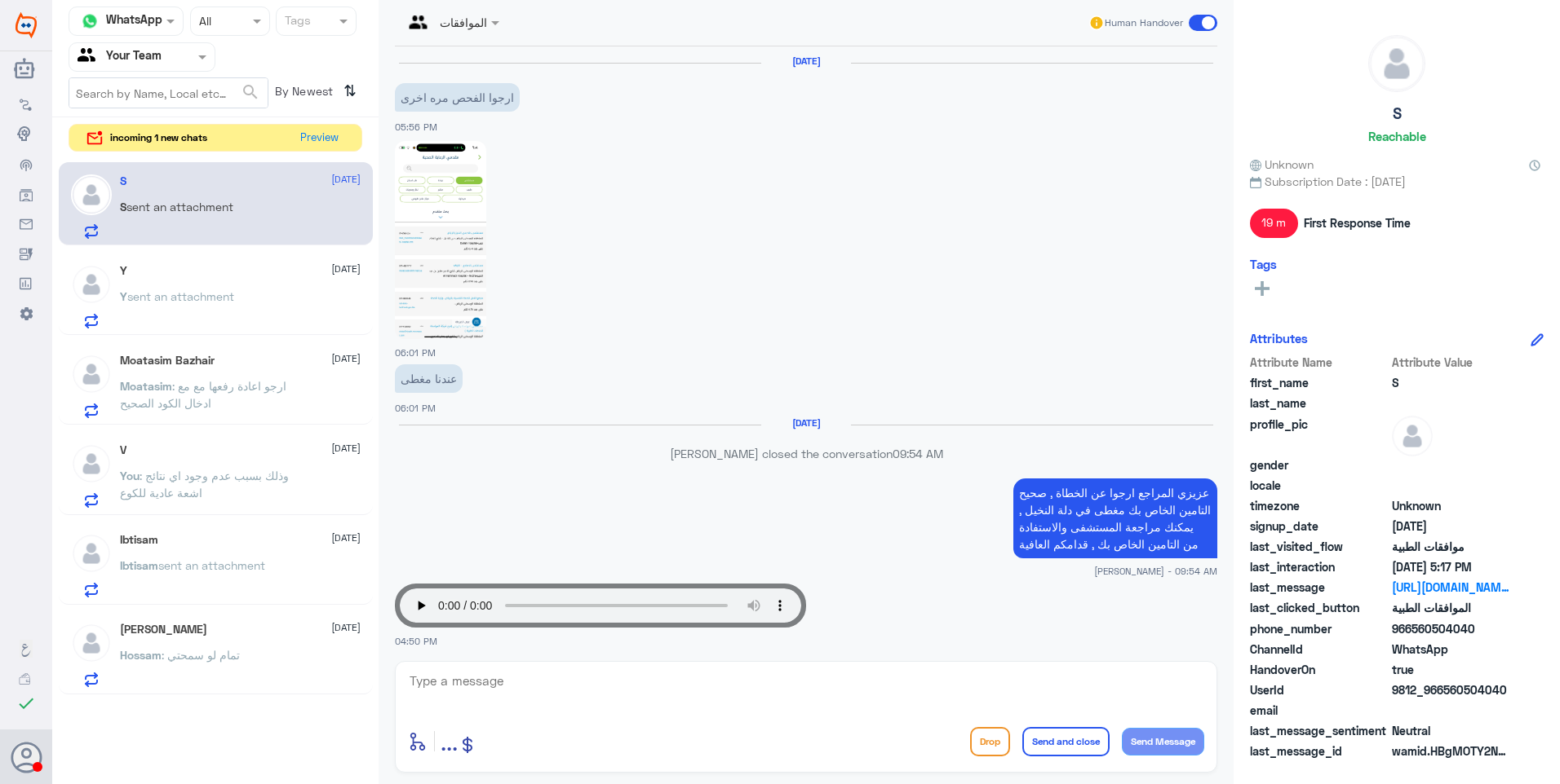
scroll to position [1531, 0]
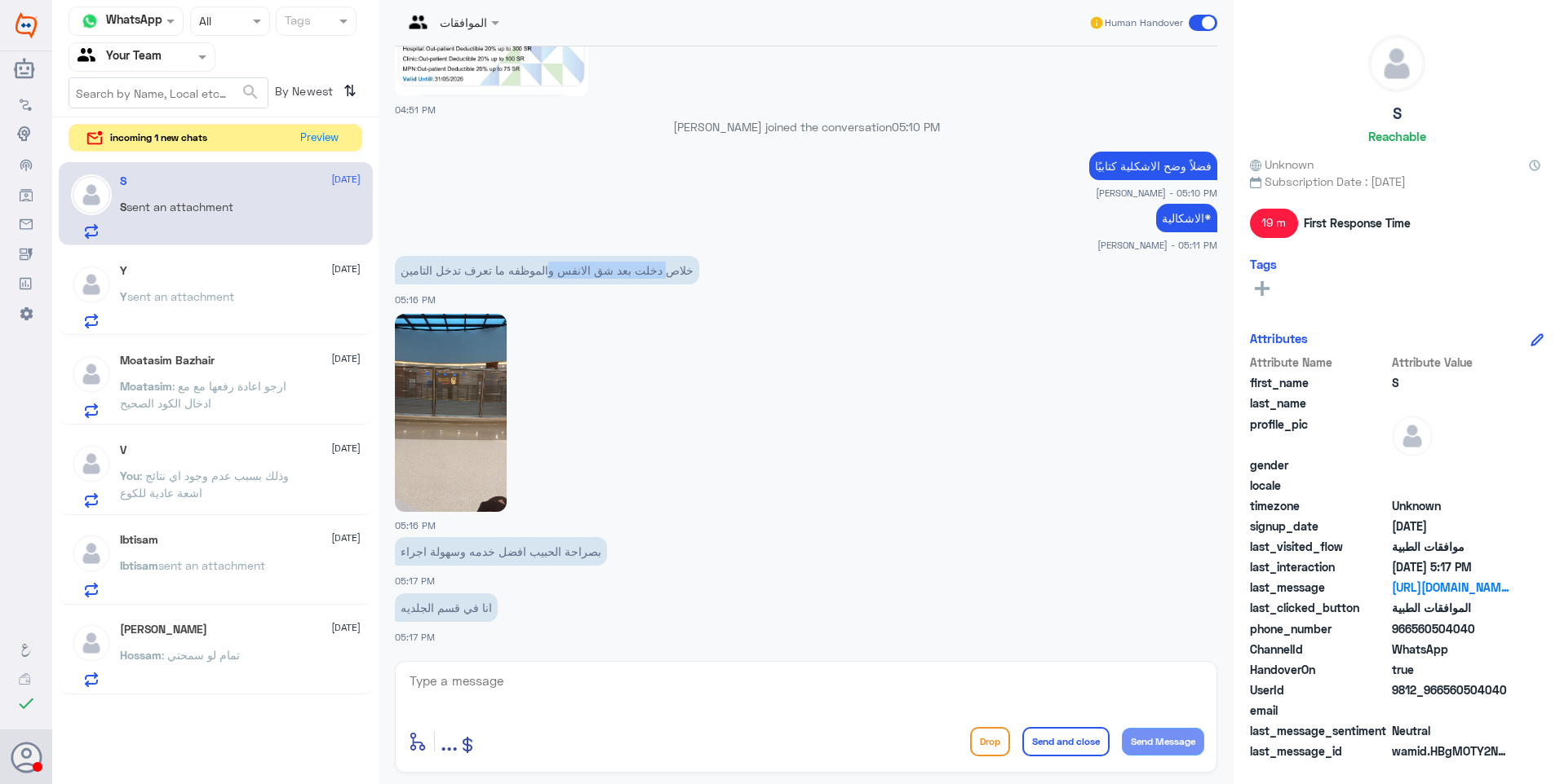
drag, startPoint x: 673, startPoint y: 271, endPoint x: 551, endPoint y: 270, distance: 122.0
click at [551, 270] on p "خلاص دخلت بعد شق الانفس والموظفه ما تعرف تدخل التامين" at bounding box center [547, 270] width 304 height 29
click at [551, 274] on p "خلاص دخلت بعد شق الانفس والموظفه ما تعرف تدخل التامين" at bounding box center [547, 270] width 304 height 29
drag, startPoint x: 481, startPoint y: 271, endPoint x: 425, endPoint y: 264, distance: 56.4
click at [425, 264] on p "خلاص دخلت بعد شق الانفس والموظفه ما تعرف تدخل التامين" at bounding box center [547, 270] width 304 height 29
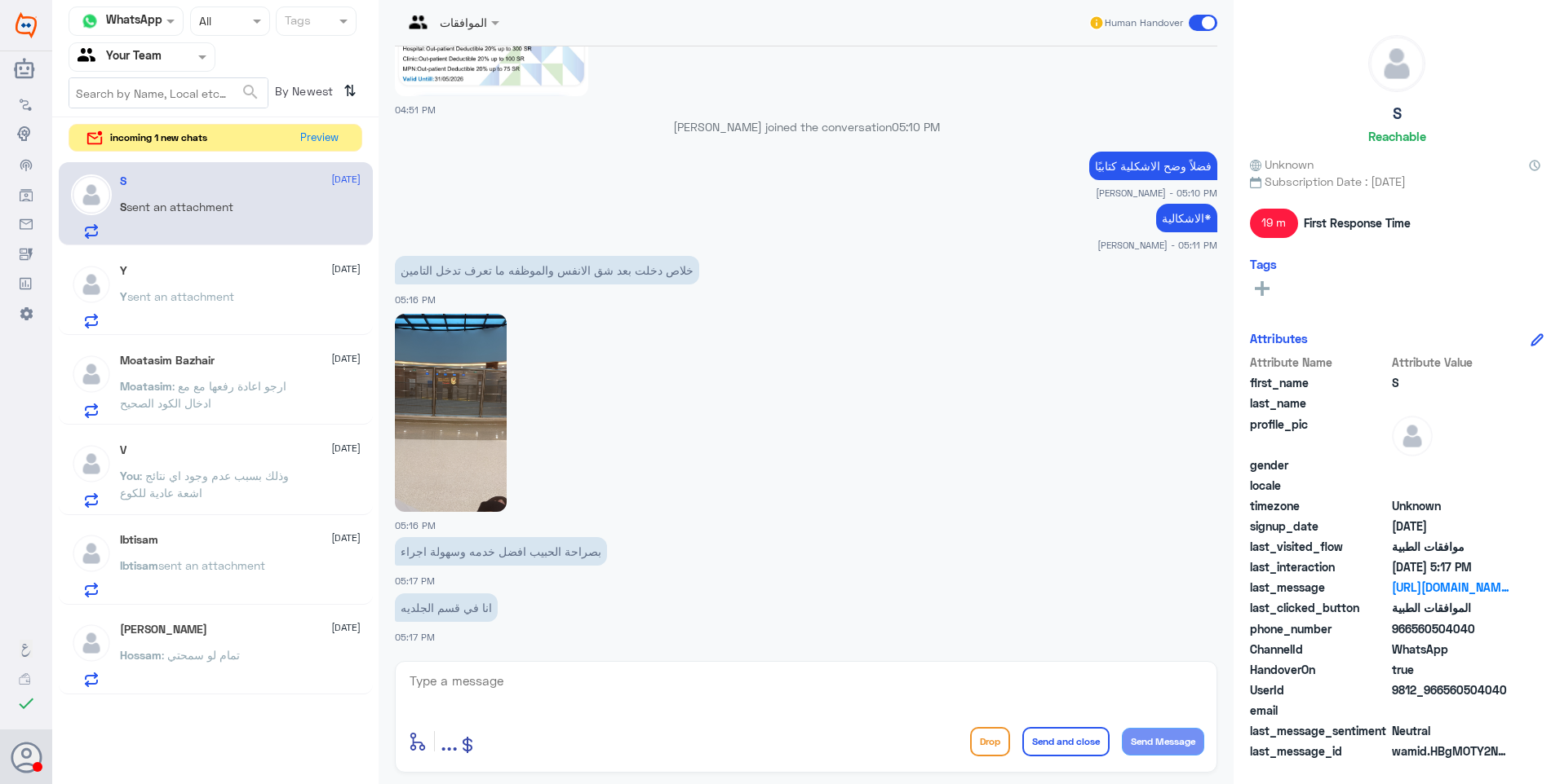
drag, startPoint x: 425, startPoint y: 264, endPoint x: 422, endPoint y: 274, distance: 10.4
click at [422, 274] on p "خلاص دخلت بعد شق الانفس والموظفه ما تعرف تدخل التامين" at bounding box center [547, 270] width 304 height 29
click at [458, 402] on img at bounding box center [450, 413] width 112 height 198
click at [502, 674] on textarea at bounding box center [806, 690] width 797 height 40
type textarea "ألف سلامة عليكم ونعتذر عن تأخيركم"
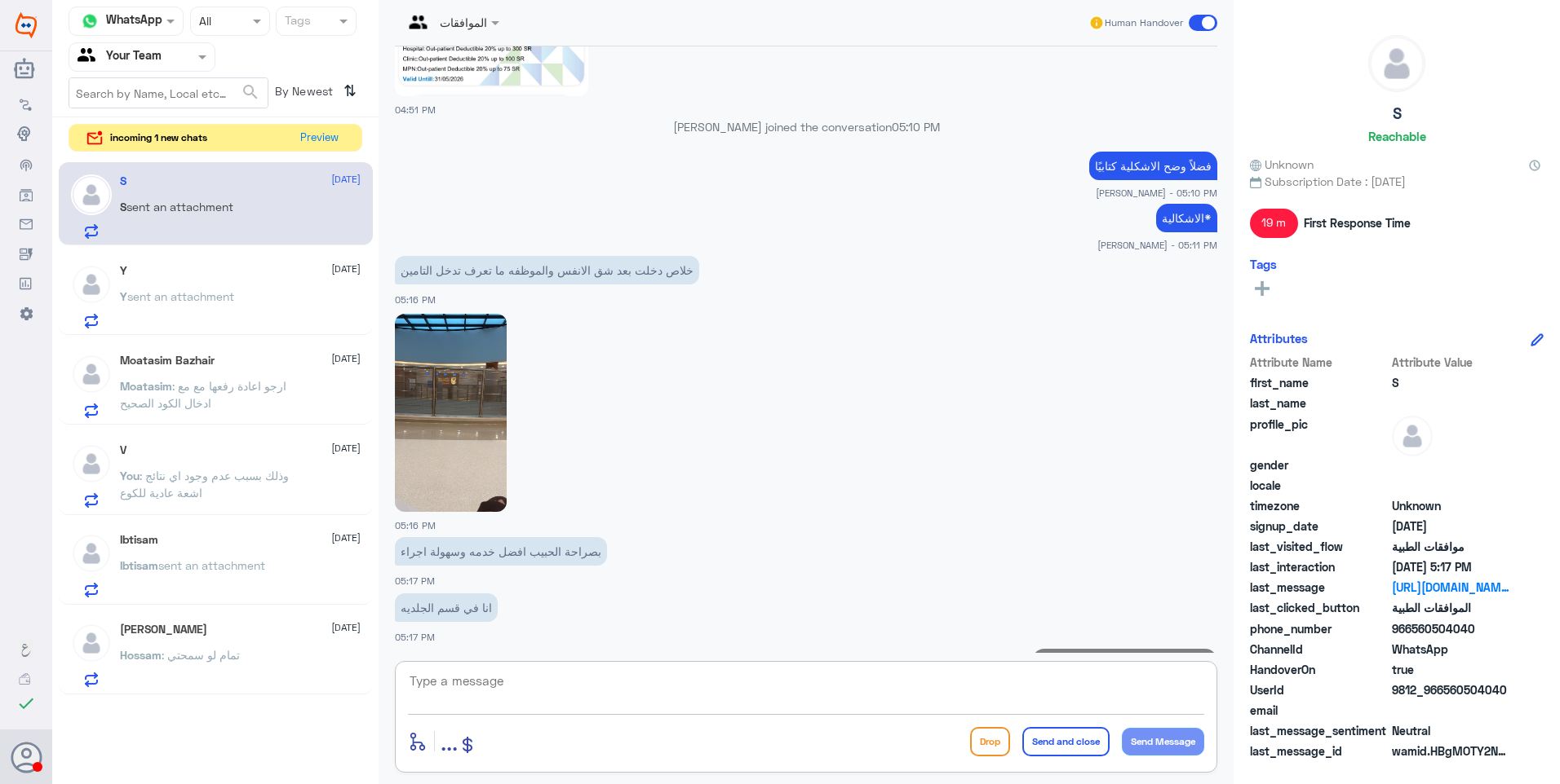
scroll to position [1583, 0]
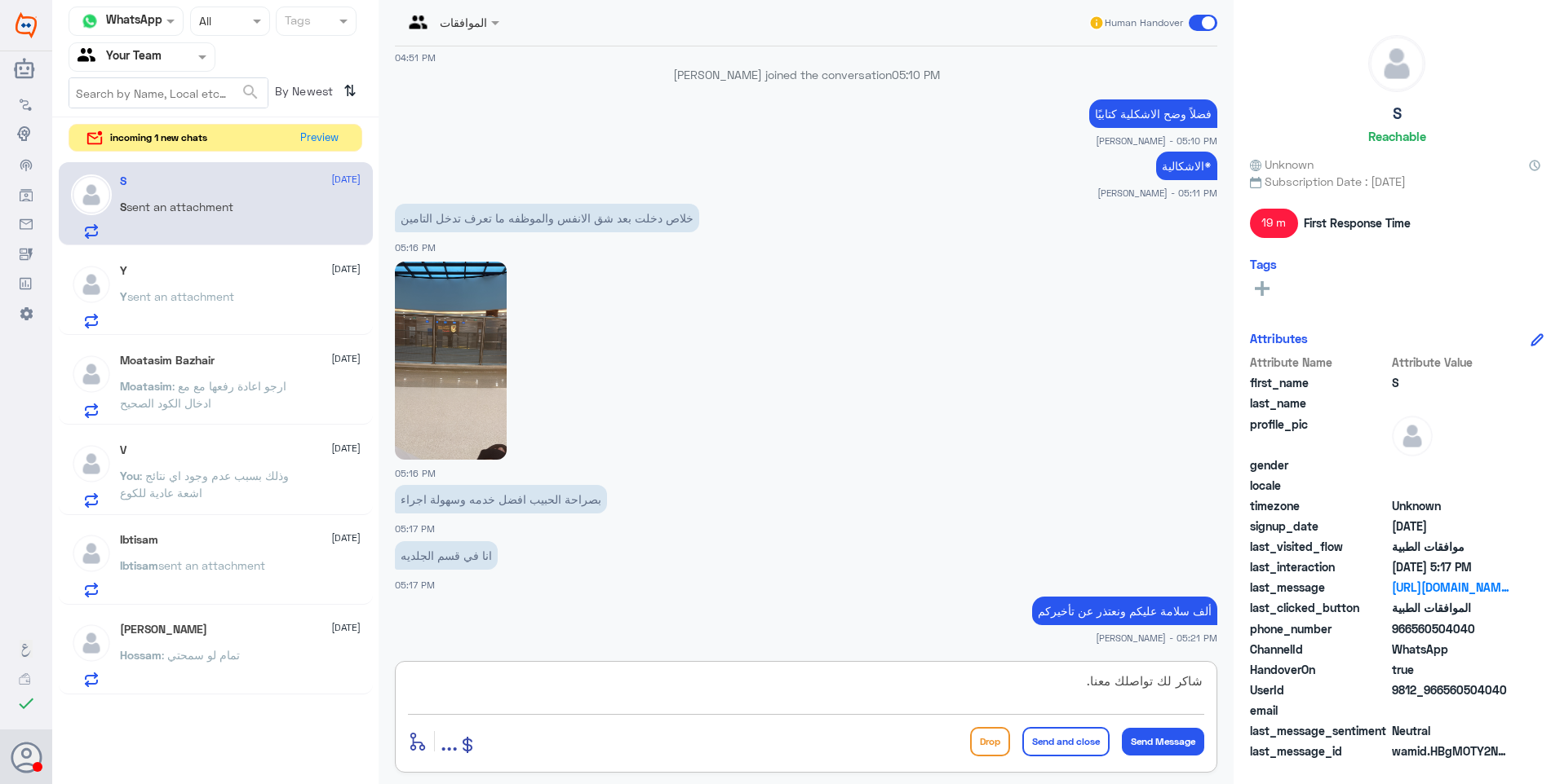
type textarea "شاكر لك تواصلك معنا."
click at [1074, 740] on button "Send and close" at bounding box center [1065, 742] width 87 height 30
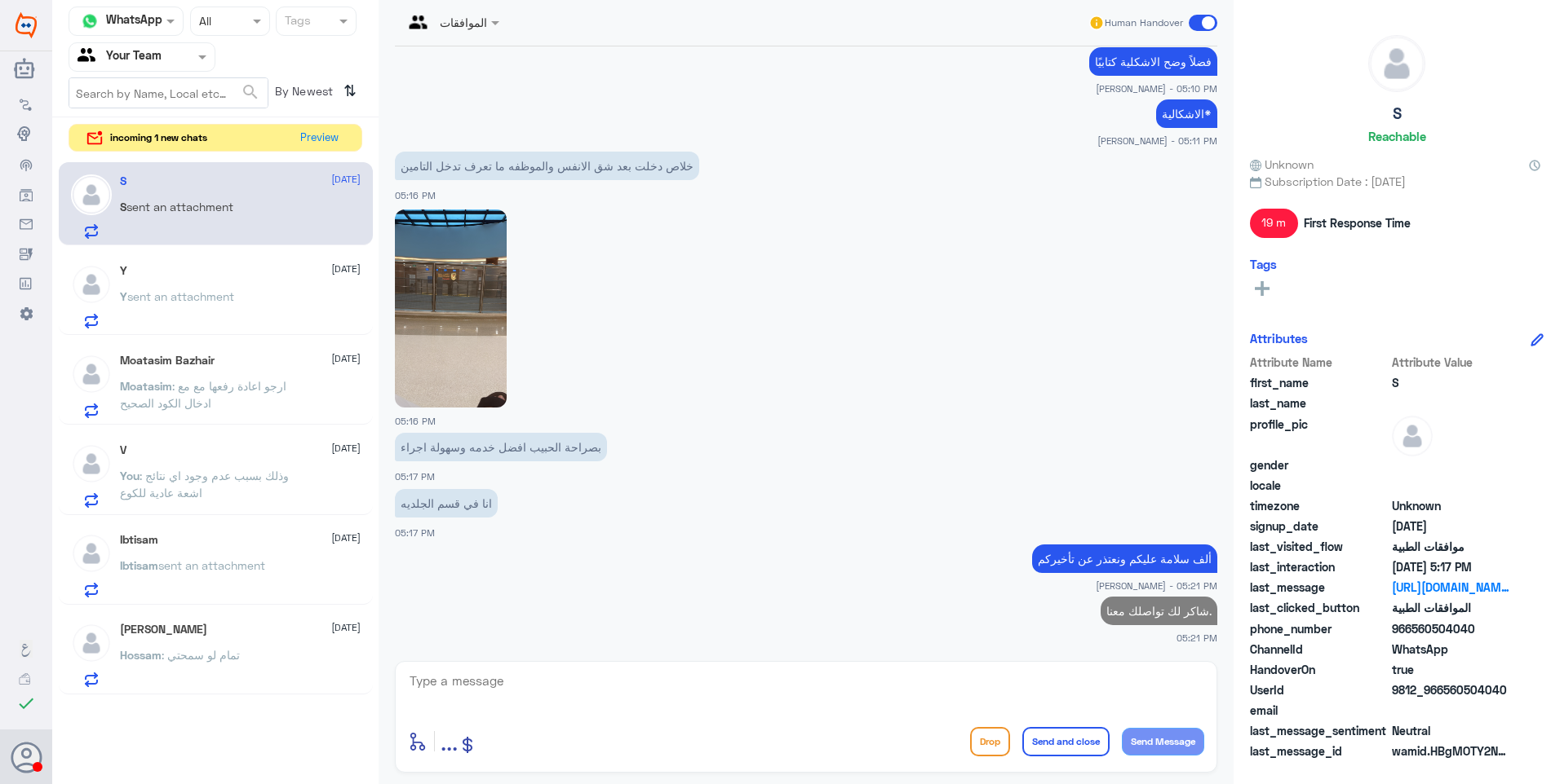
scroll to position [1631, 0]
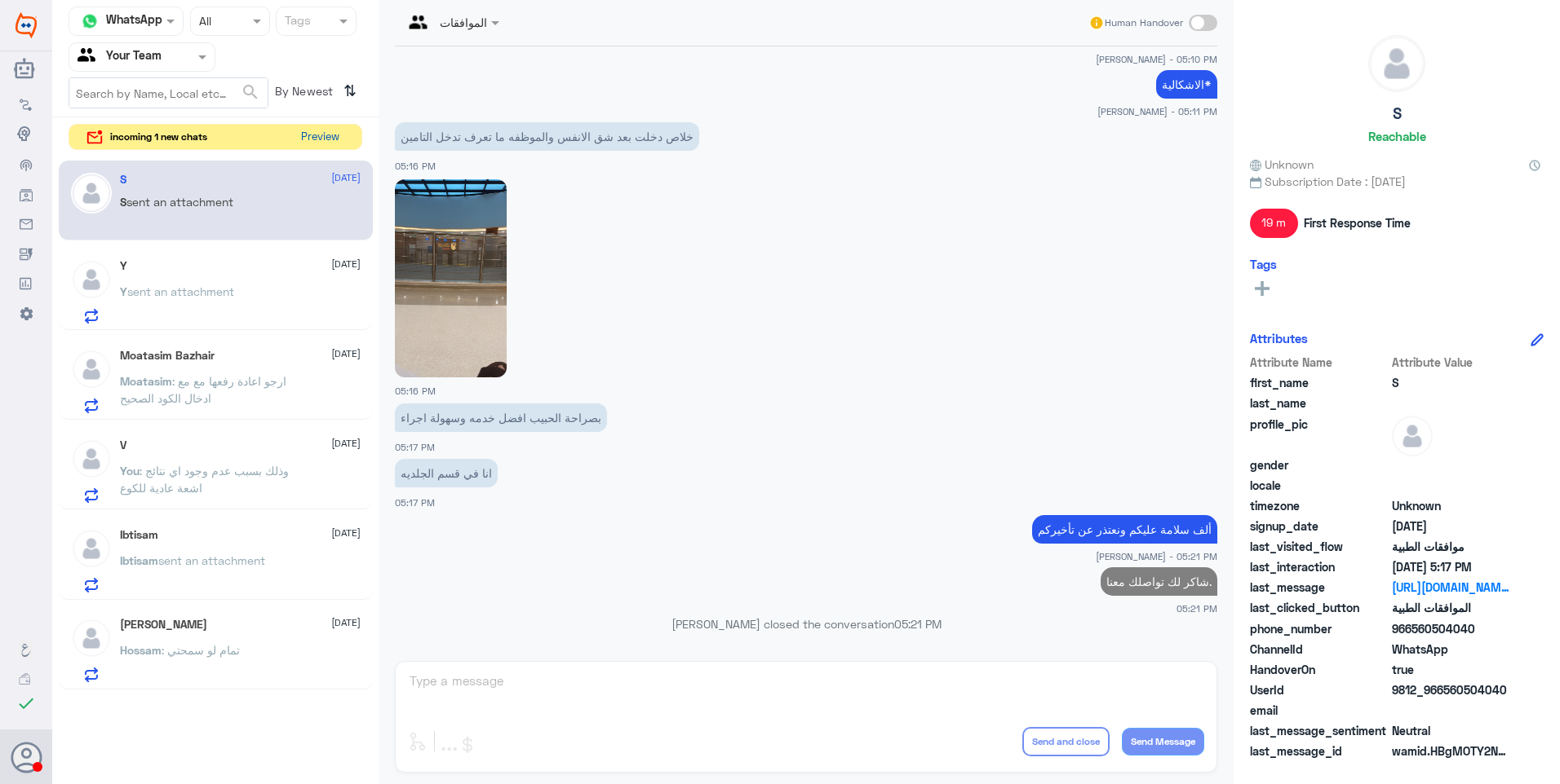
click at [315, 133] on button "Preview" at bounding box center [320, 137] width 50 height 25
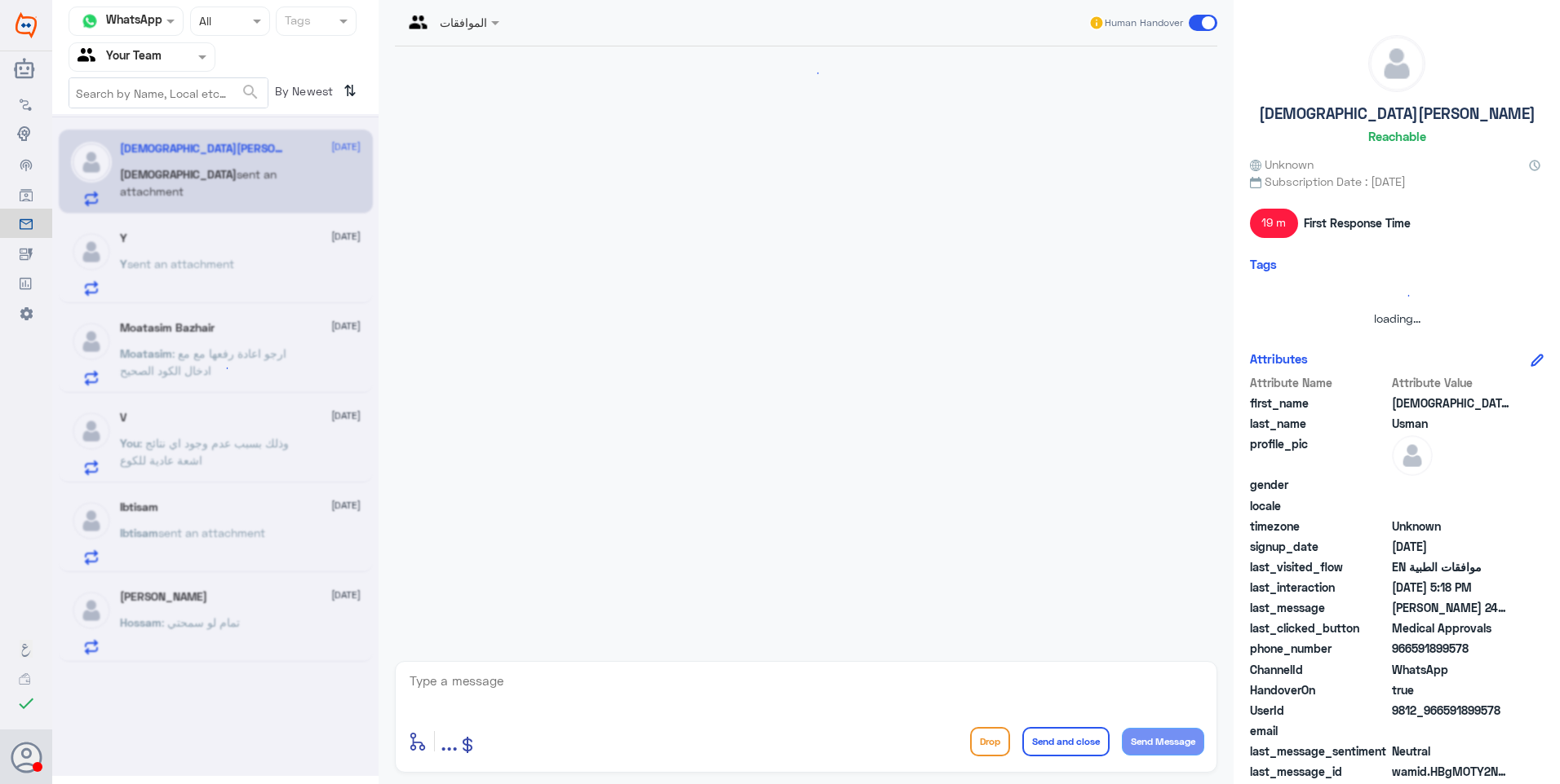
scroll to position [709, 0]
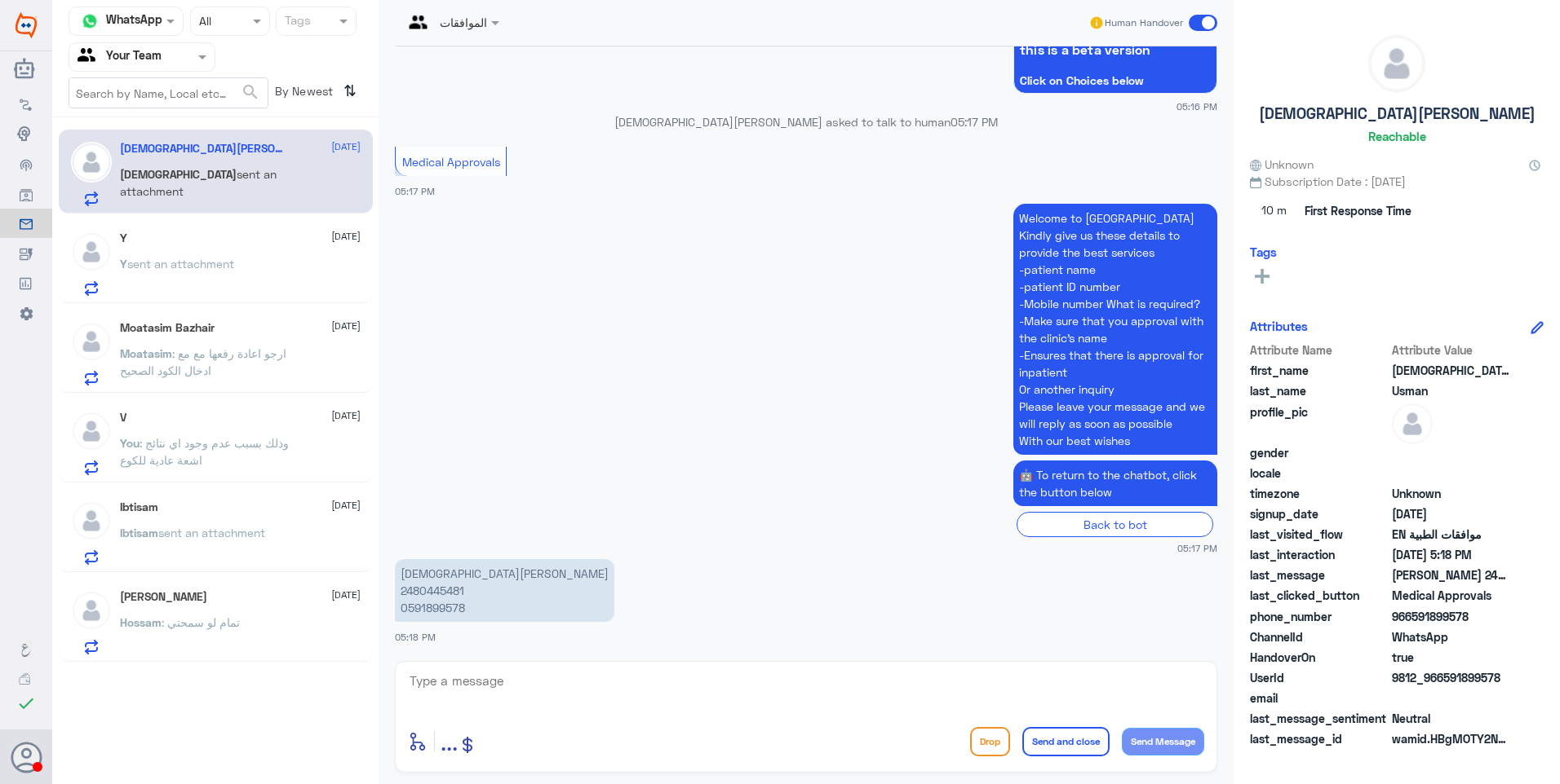
click at [442, 595] on p "[PERSON_NAME] 2480445481 0591899578" at bounding box center [504, 591] width 219 height 63
copy p "2480445481"
click at [466, 690] on textarea at bounding box center [806, 690] width 797 height 40
type textarea "what is your request?"
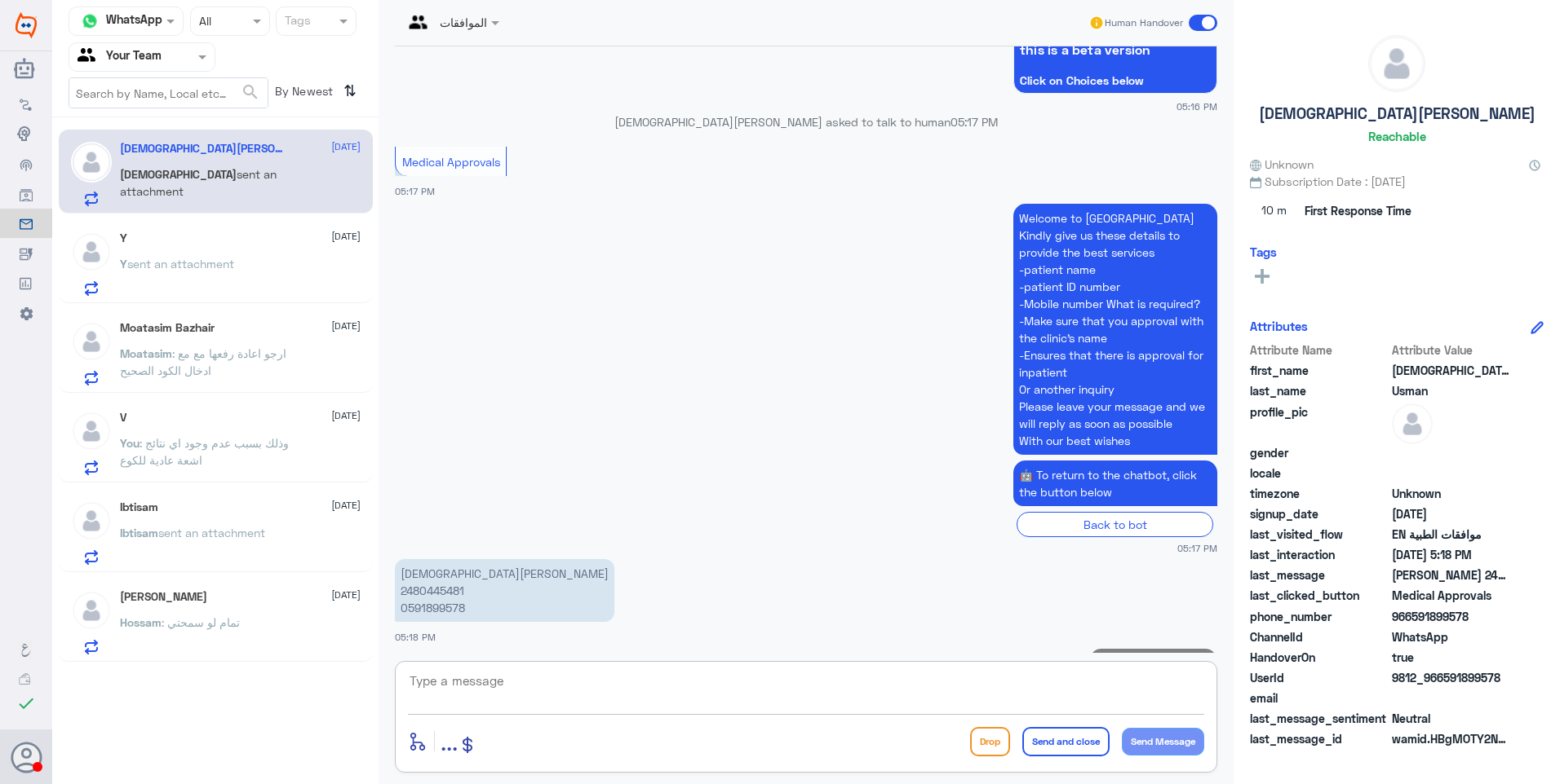
scroll to position [762, 0]
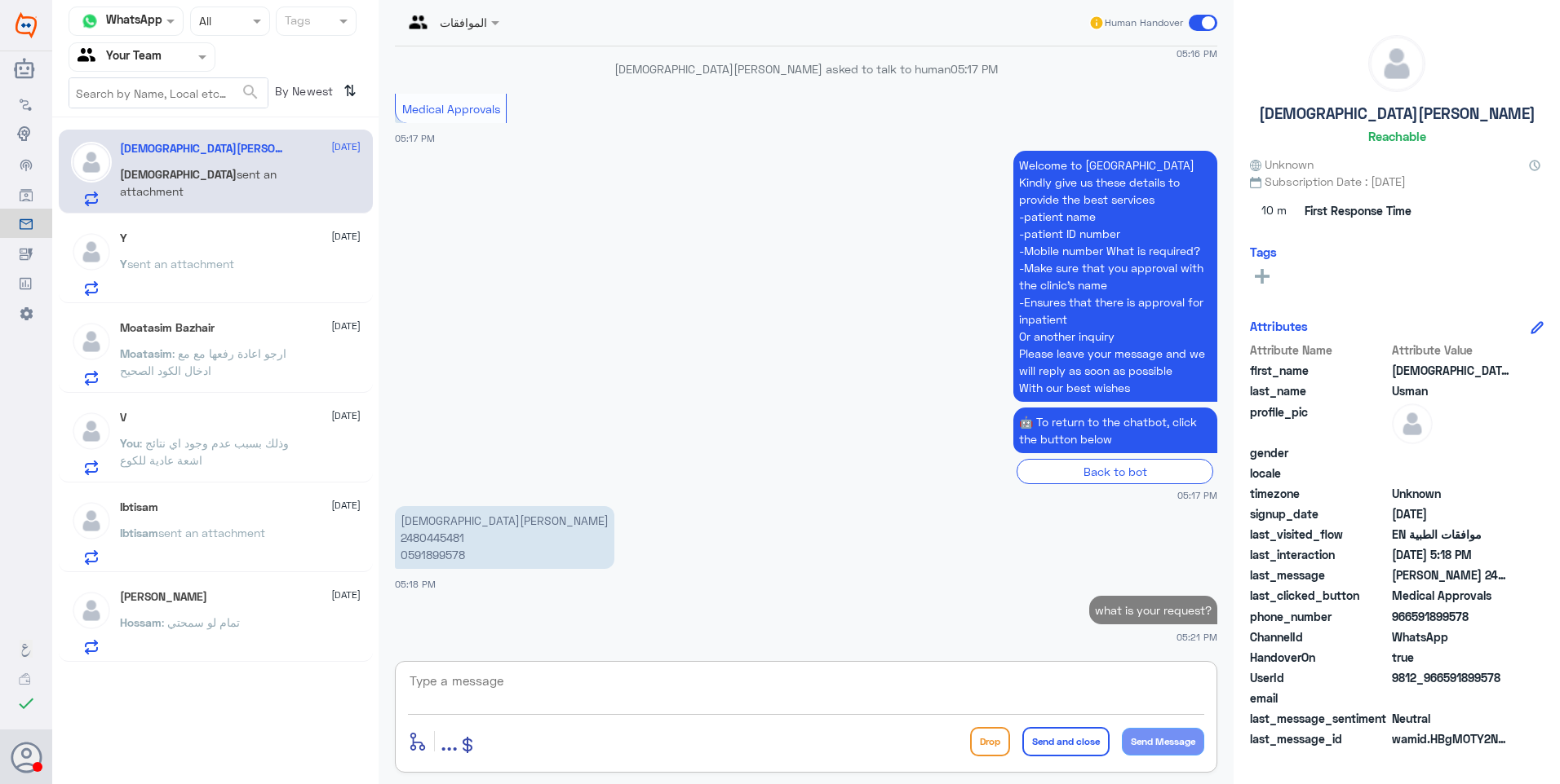
click at [434, 535] on p "[PERSON_NAME] 2480445481 0591899578" at bounding box center [504, 538] width 219 height 63
copy p "2480445481"
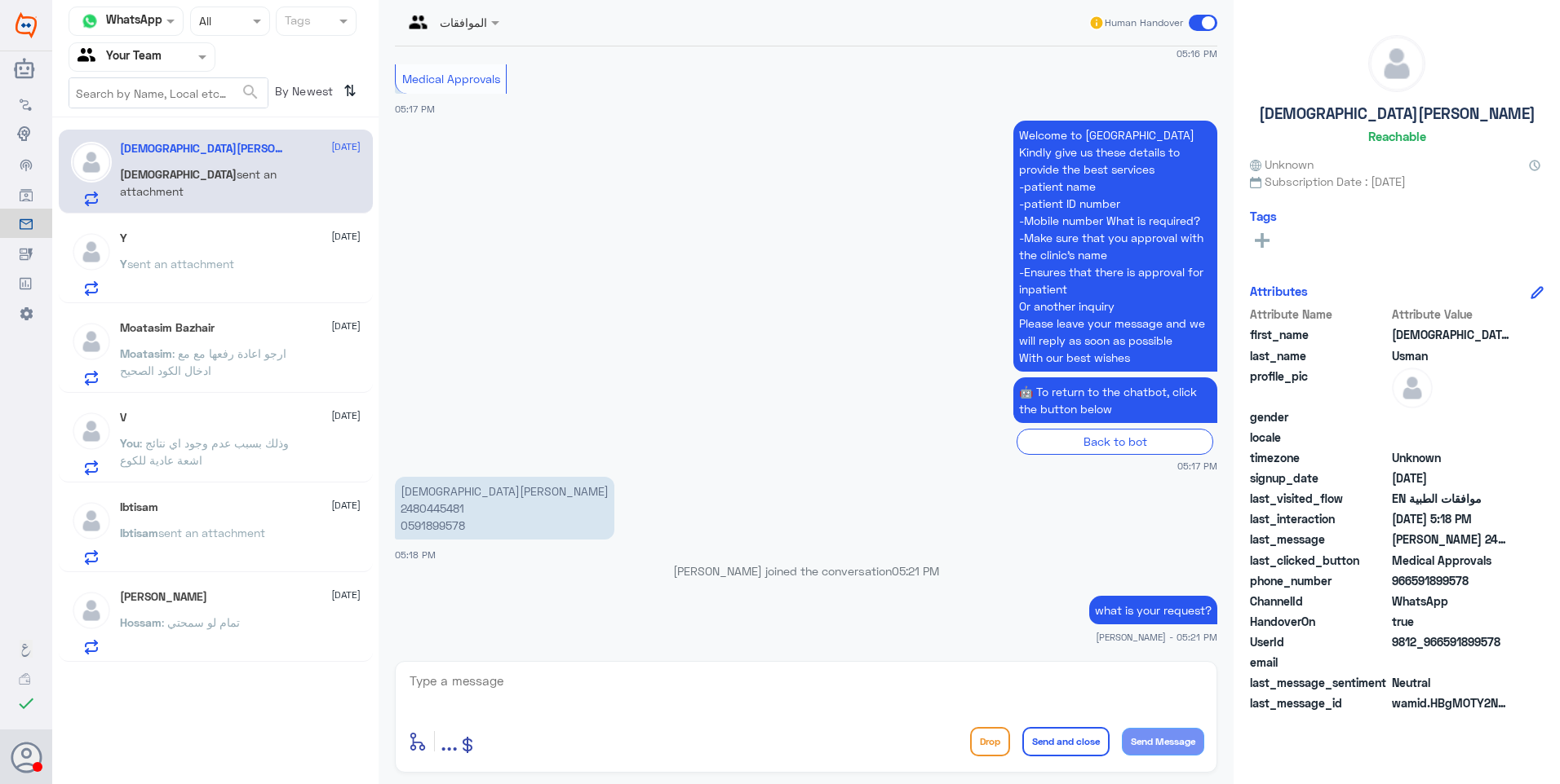
click at [183, 239] on div "Y [DATE]" at bounding box center [240, 238] width 241 height 14
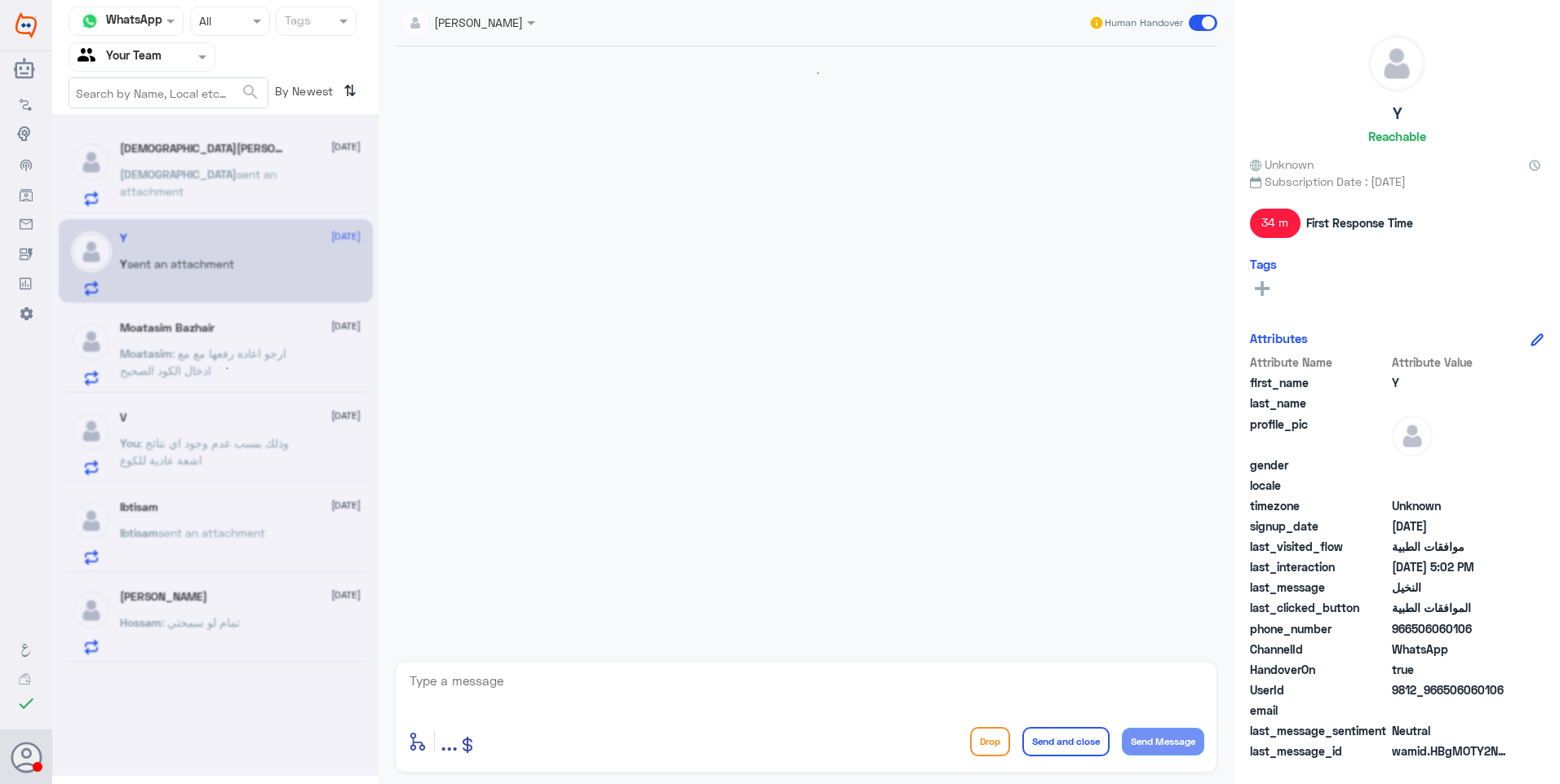
scroll to position [887, 0]
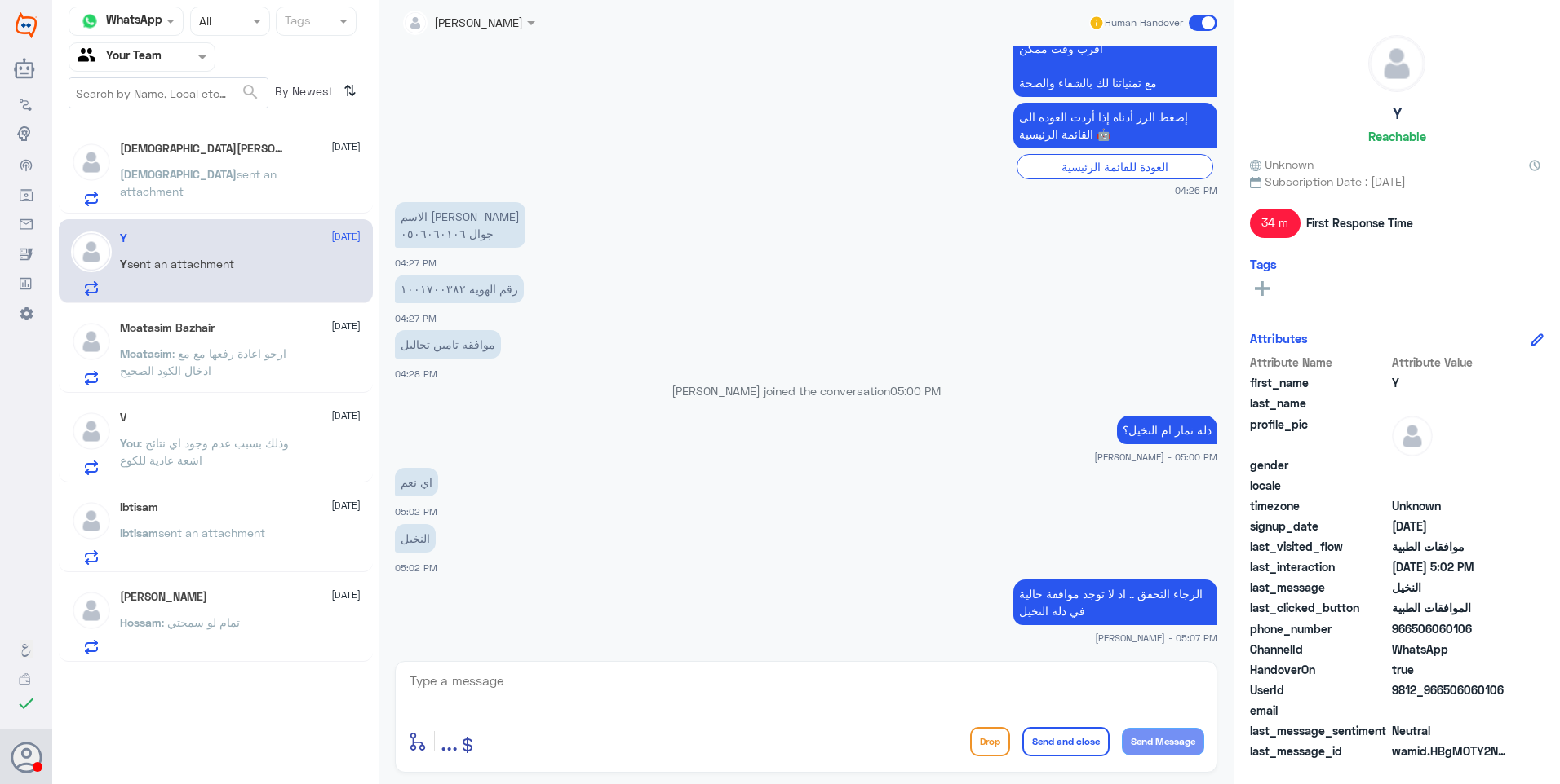
click at [216, 329] on div "Moatasim Bazhair [DATE]" at bounding box center [240, 329] width 241 height 14
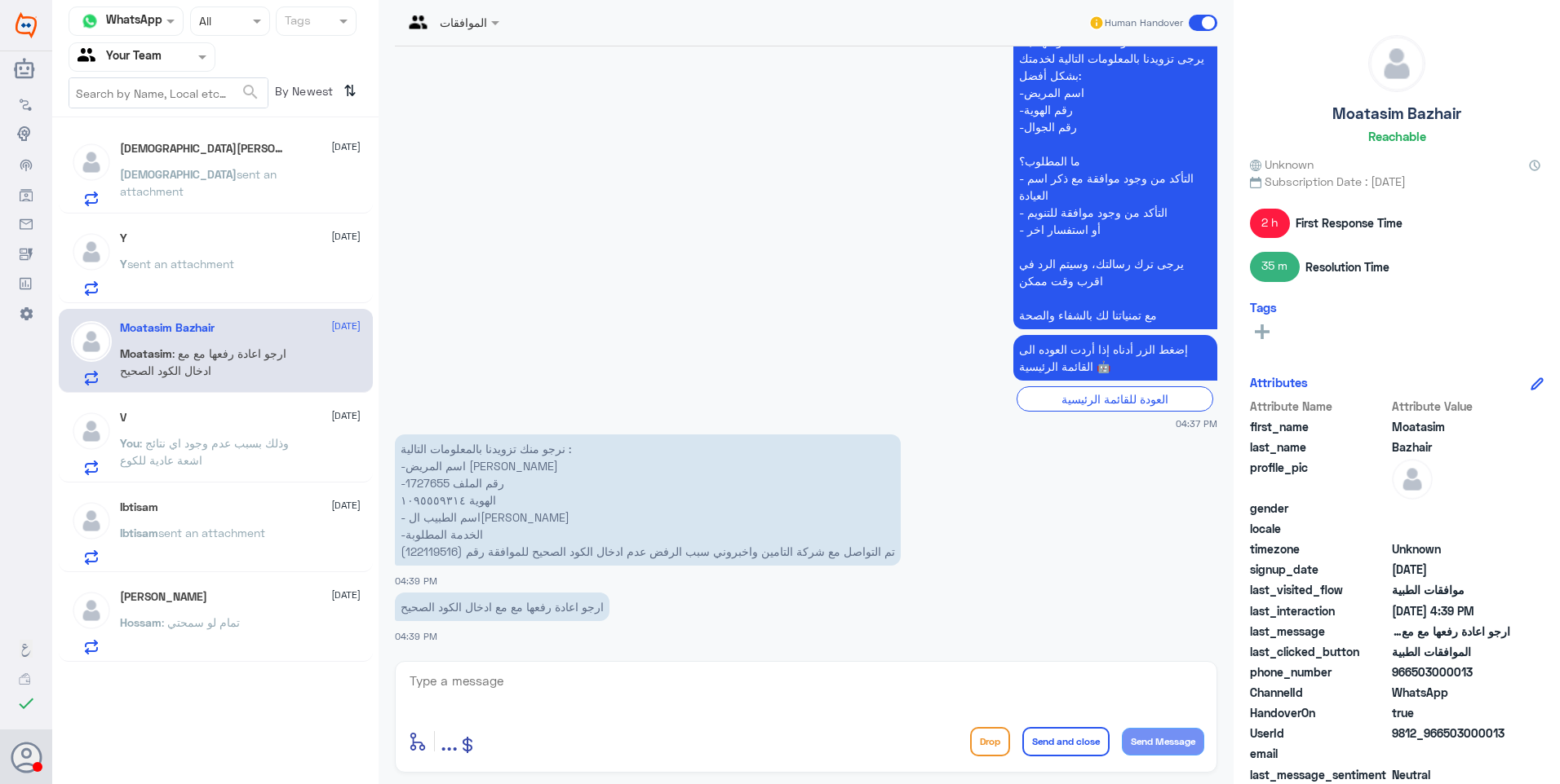
scroll to position [1836, 0]
click at [254, 426] on div "V [DATE] You : وذلك بسبب عدم وجود اي نتائج اشعة عادية للكوع" at bounding box center [240, 443] width 241 height 64
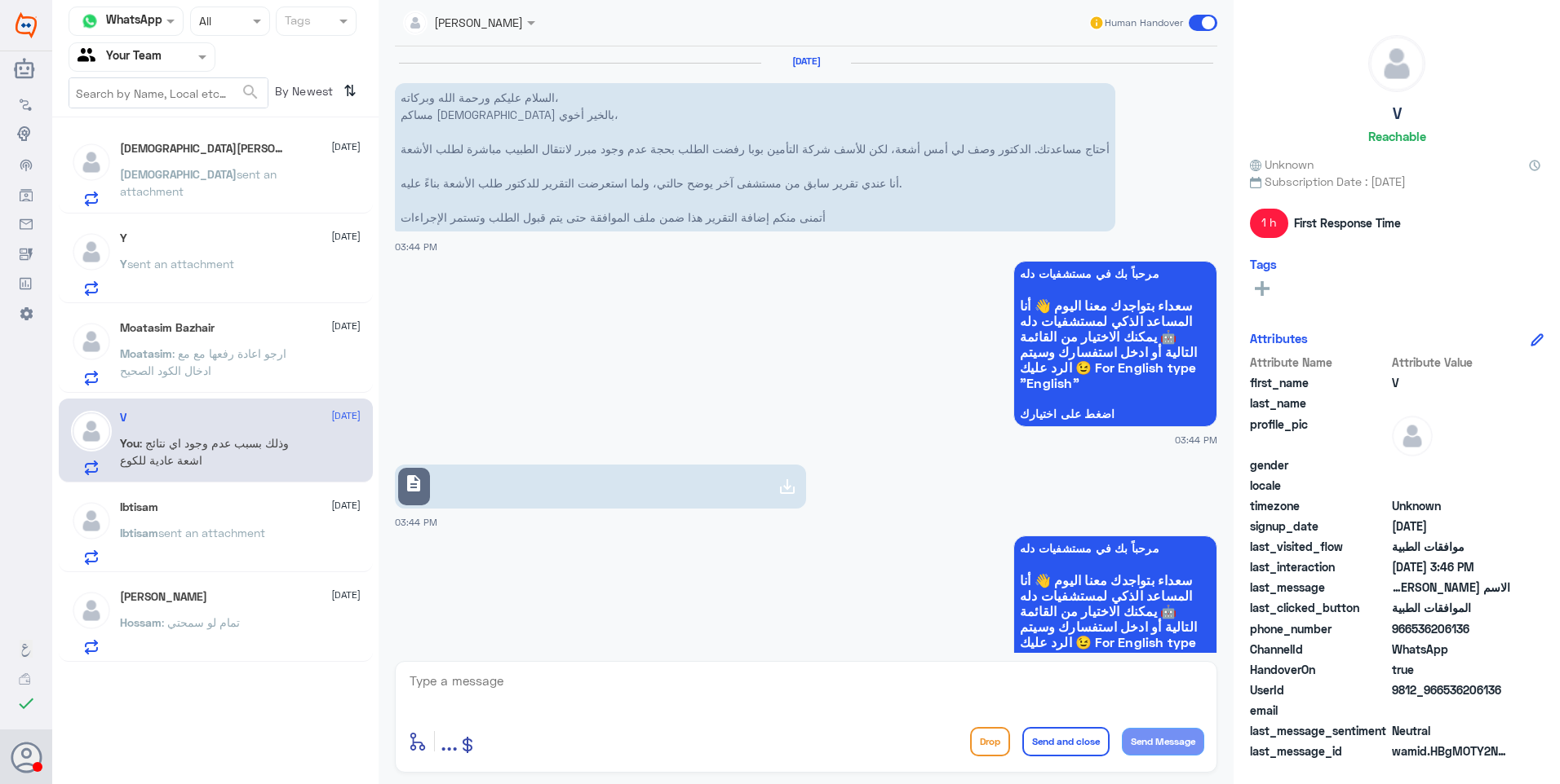
scroll to position [864, 0]
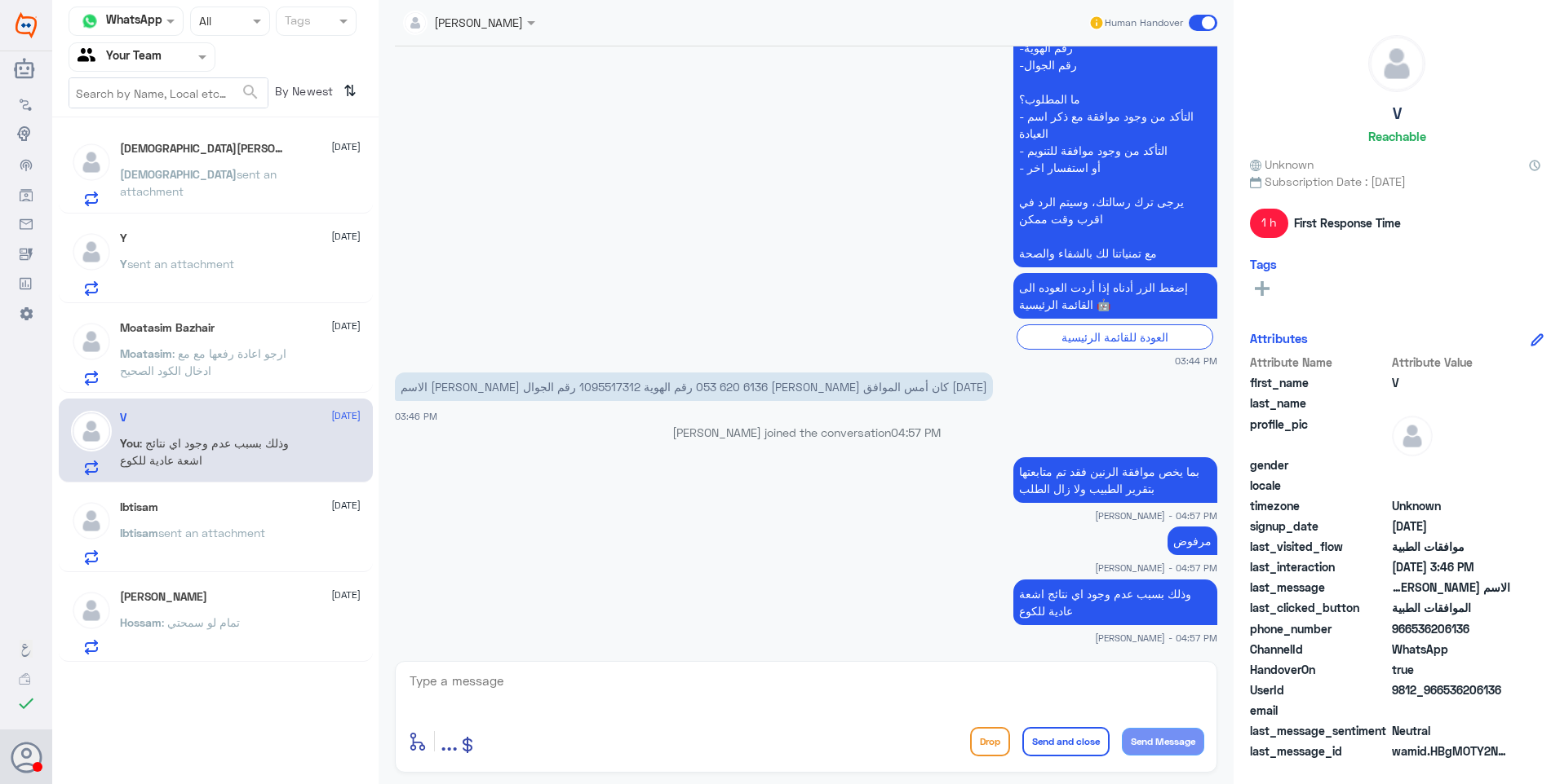
click at [277, 504] on div "Ibtisam [DATE]" at bounding box center [240, 508] width 241 height 14
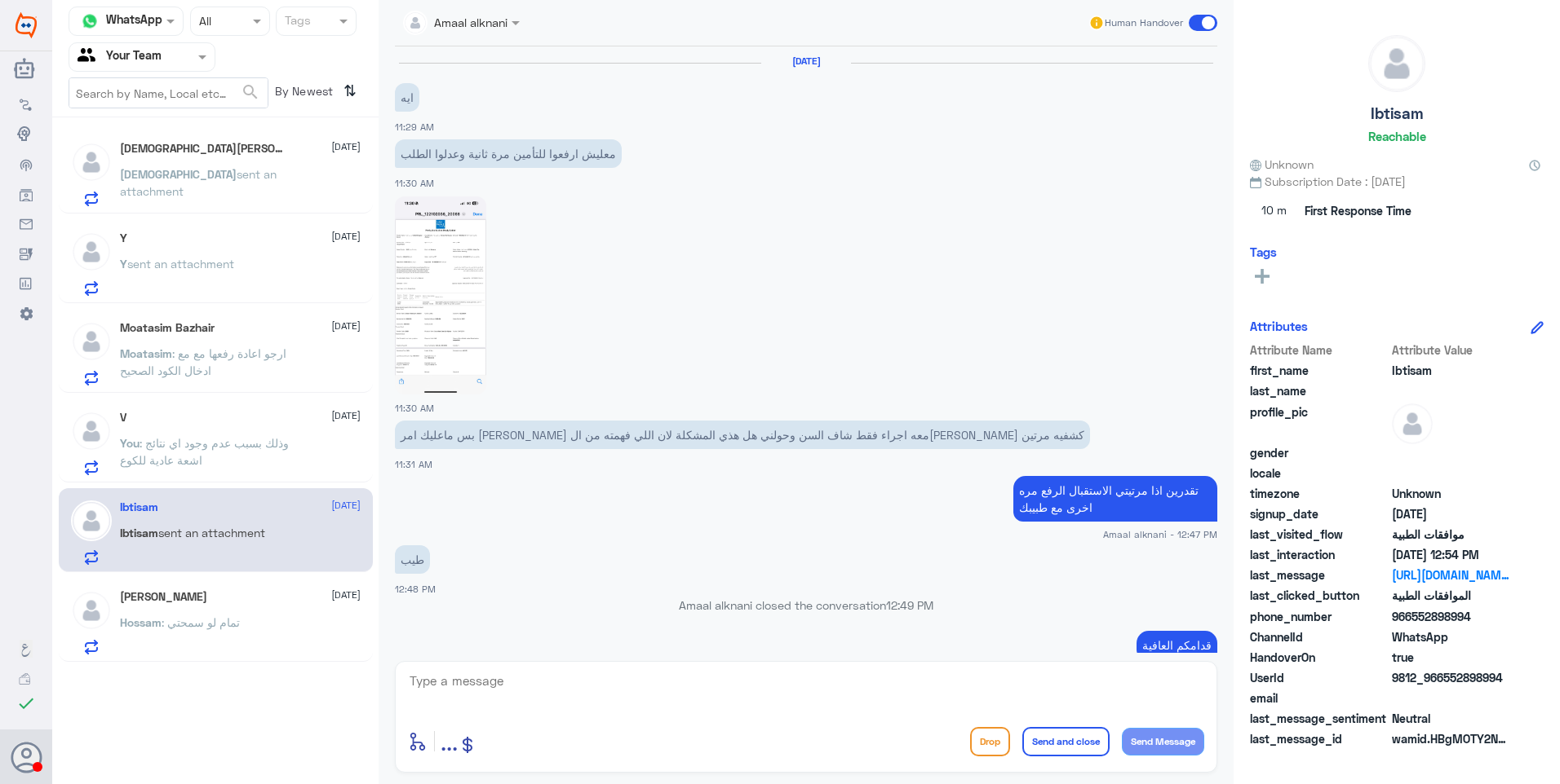
scroll to position [1666, 0]
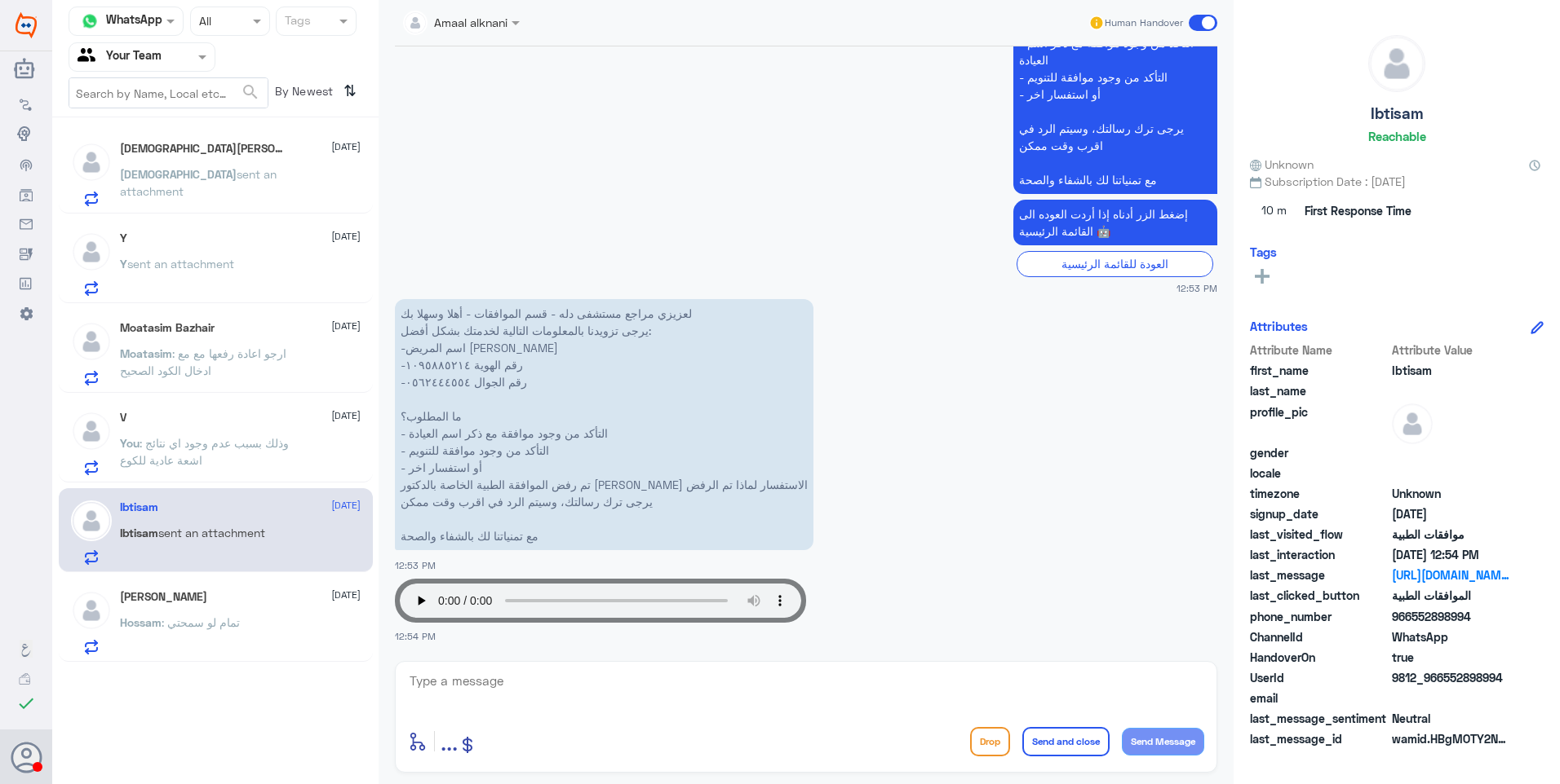
click at [437, 362] on p "ل[PERSON_NAME] مراجع مستشفى دله - قسم الموافقات - أهلا وسهلا بك يرجى تزويدنا با…" at bounding box center [603, 424] width 418 height 251
click at [447, 693] on textarea at bounding box center [806, 690] width 797 height 40
drag, startPoint x: 515, startPoint y: 689, endPoint x: 387, endPoint y: 662, distance: 130.8
click at [390, 665] on div "Amaal alknani Human Handover [DATE] ايه 11:29 AM معليش ارفعوا للتأمين مرة ثانية…" at bounding box center [805, 395] width 855 height 789
type textarea "1095885214"
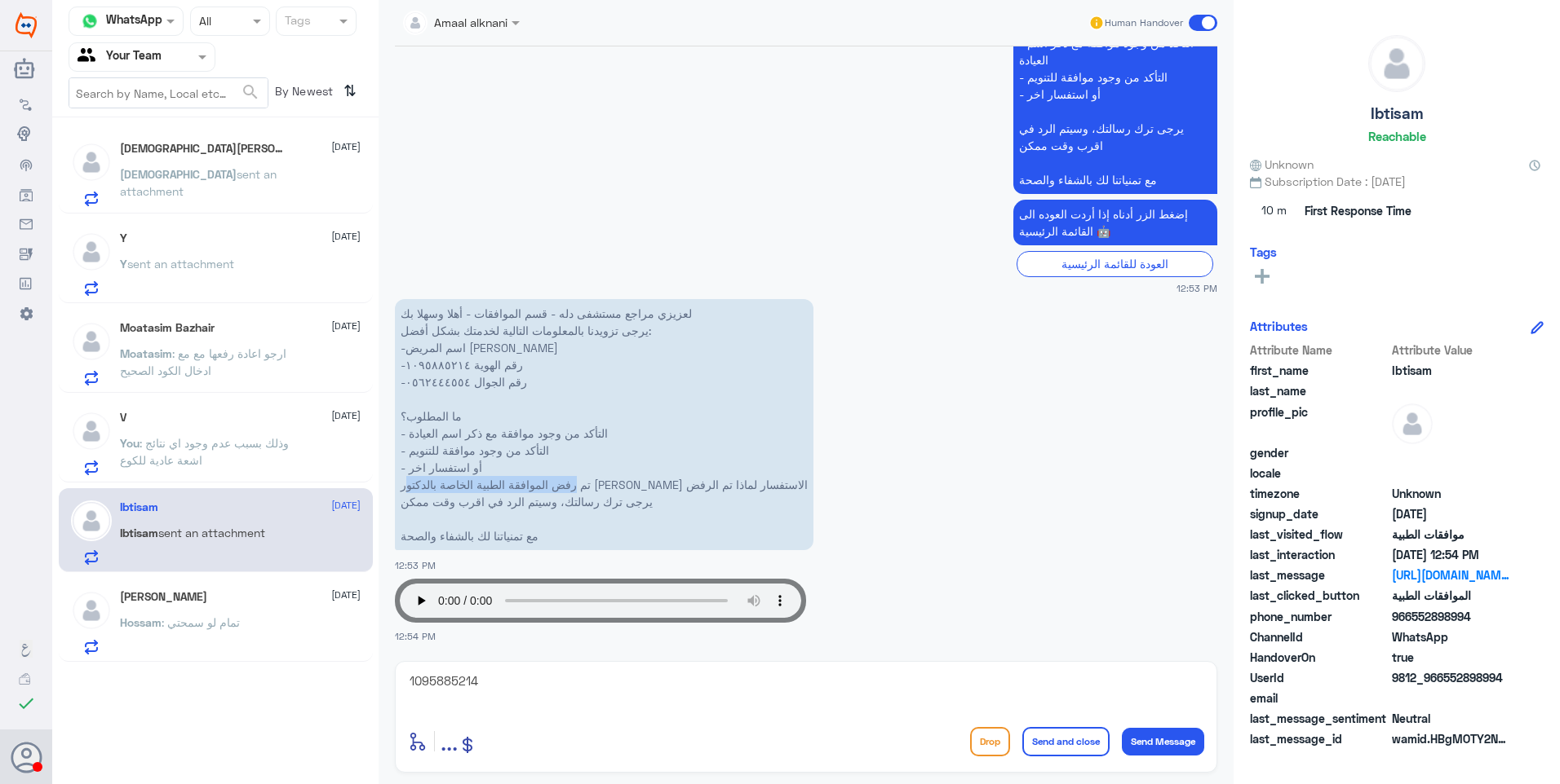
drag, startPoint x: 757, startPoint y: 485, endPoint x: 582, endPoint y: 485, distance: 175.0
click at [582, 485] on p "ل[PERSON_NAME] مراجع مستشفى دله - قسم الموافقات - أهلا وسهلا بك يرجى تزويدنا با…" at bounding box center [603, 424] width 418 height 251
click at [586, 485] on p "ل[PERSON_NAME] مراجع مستشفى دله - قسم الموافقات - أهلا وسهلا بك يرجى تزويدنا با…" at bounding box center [603, 424] width 418 height 251
drag, startPoint x: 617, startPoint y: 500, endPoint x: 535, endPoint y: 495, distance: 82.2
click at [535, 495] on p "ل[PERSON_NAME] مراجع مستشفى دله - قسم الموافقات - أهلا وسهلا بك يرجى تزويدنا با…" at bounding box center [603, 424] width 418 height 251
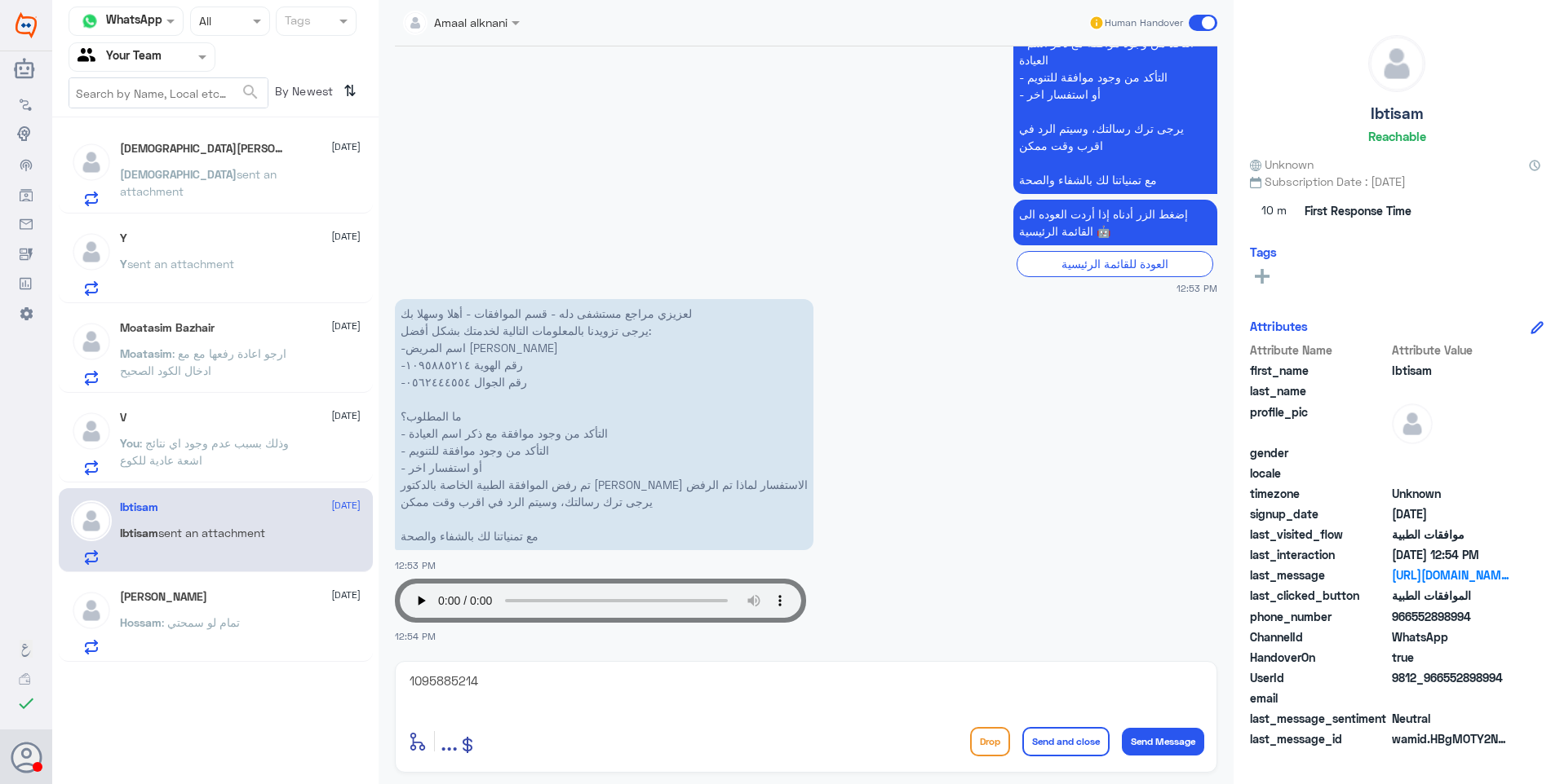
drag, startPoint x: 535, startPoint y: 495, endPoint x: 520, endPoint y: 497, distance: 15.1
click at [520, 497] on p "ل[PERSON_NAME] مراجع مستشفى دله - قسم الموافقات - أهلا وسهلا بك يرجى تزويدنا با…" at bounding box center [603, 424] width 418 height 251
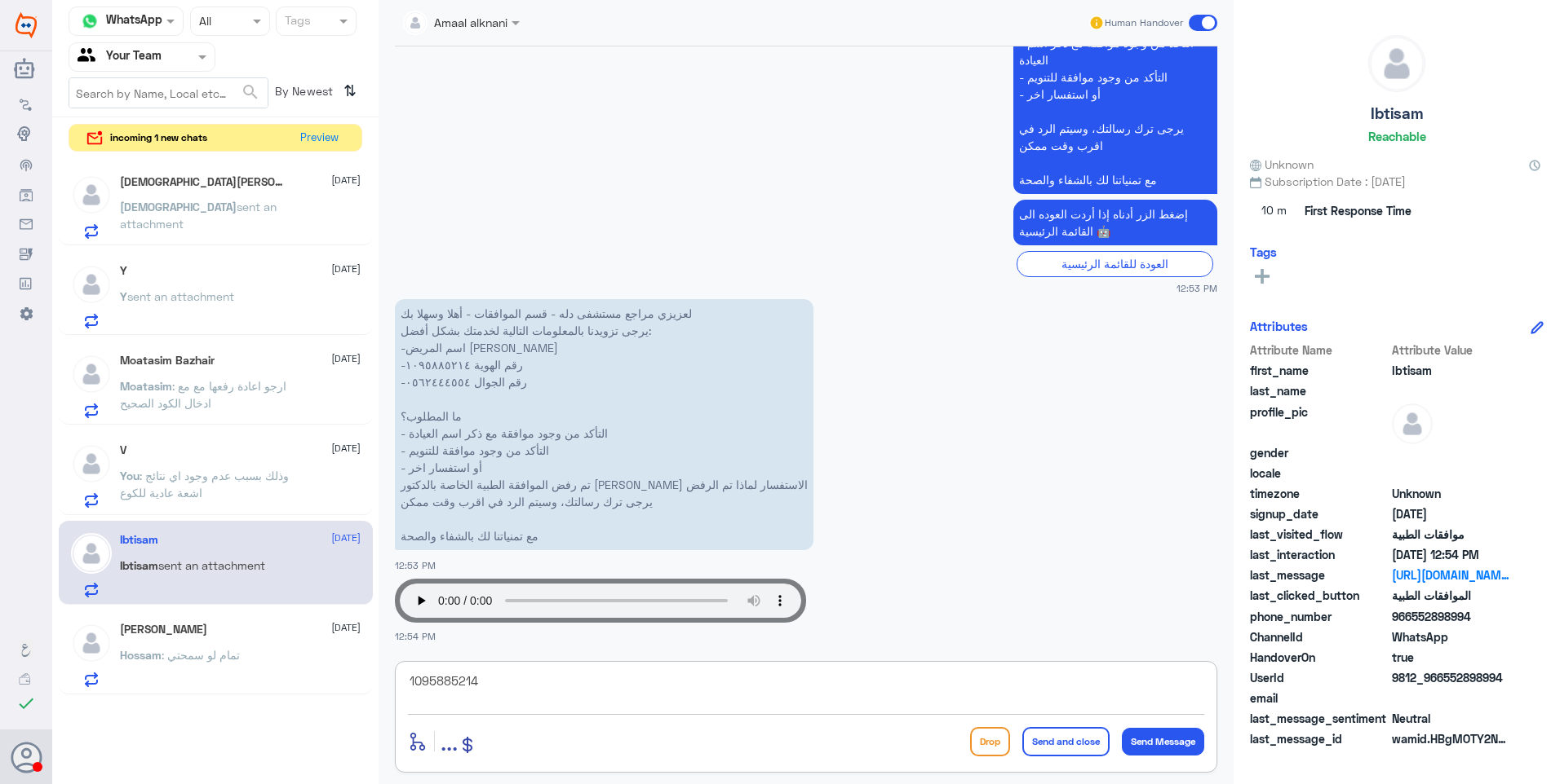
drag, startPoint x: 504, startPoint y: 688, endPoint x: 346, endPoint y: 677, distance: 158.4
click at [314, 666] on div "Channel WhatsApp Status × All Tags Agent Filter Your Team search By Newest ⇅ in…" at bounding box center [806, 395] width 1508 height 789
drag, startPoint x: 737, startPoint y: 489, endPoint x: 632, endPoint y: 486, distance: 105.0
click at [632, 486] on p "ل[PERSON_NAME] مراجع مستشفى دله - قسم الموافقات - أهلا وسهلا بك يرجى تزويدنا با…" at bounding box center [603, 424] width 418 height 251
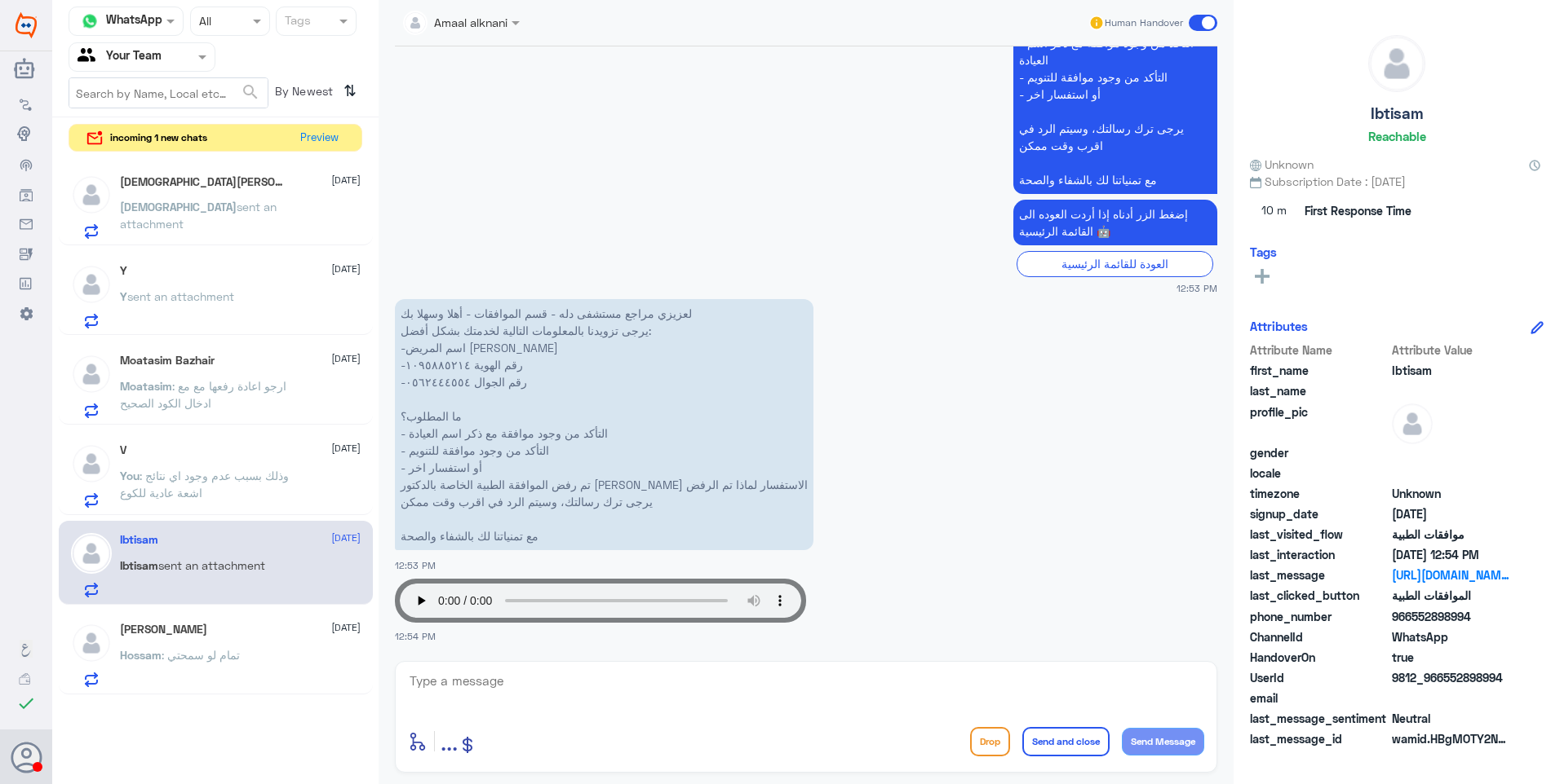
click at [509, 681] on textarea at bounding box center [806, 690] width 797 height 40
type textarea "تمت الموافقة على اجراء الخلع"
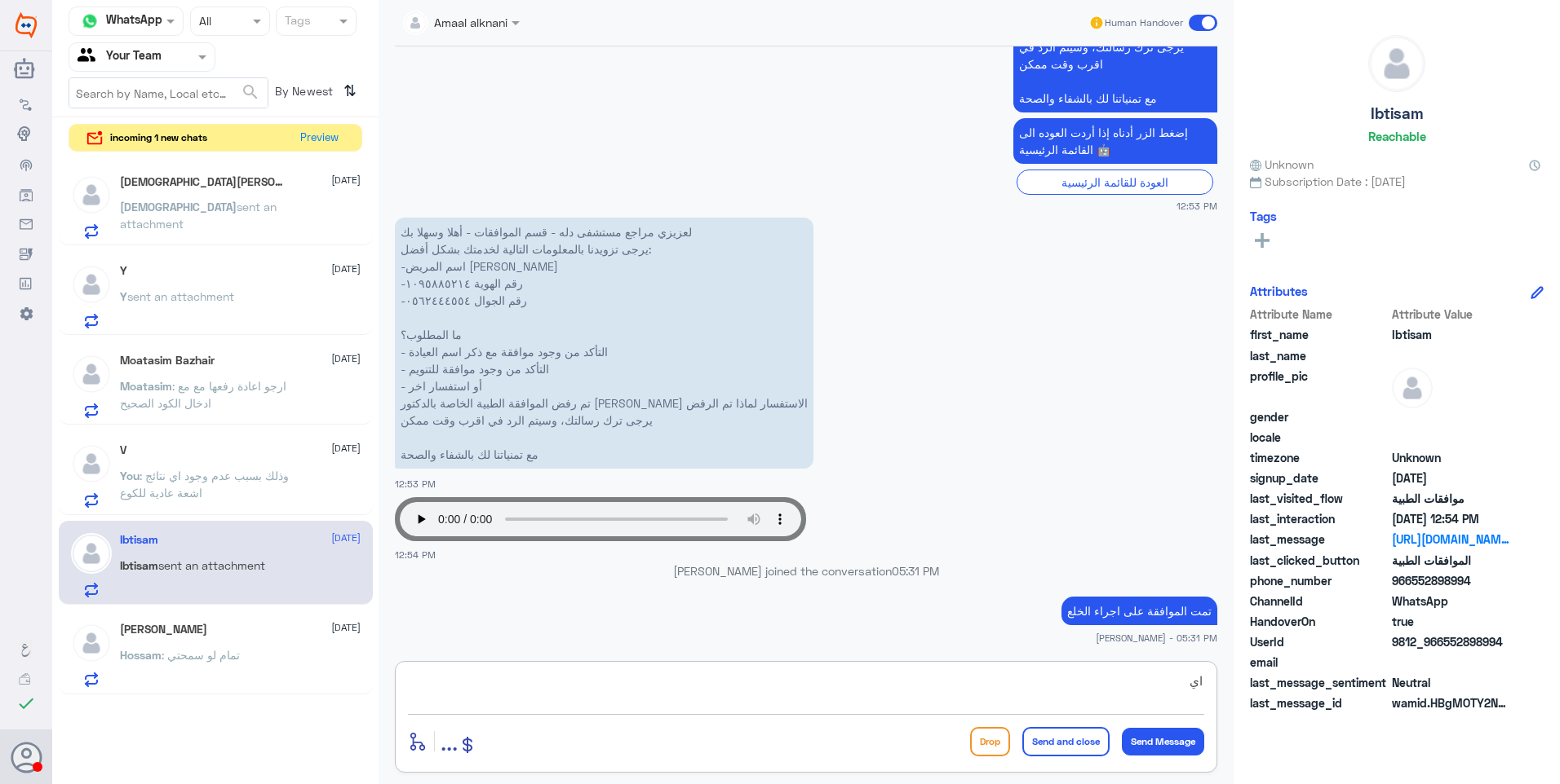
type textarea "ا"
click at [576, 693] on textarea at bounding box center [806, 690] width 797 height 40
paste textarea "122120742"
type textarea "تحت الموافقة # 122120742"
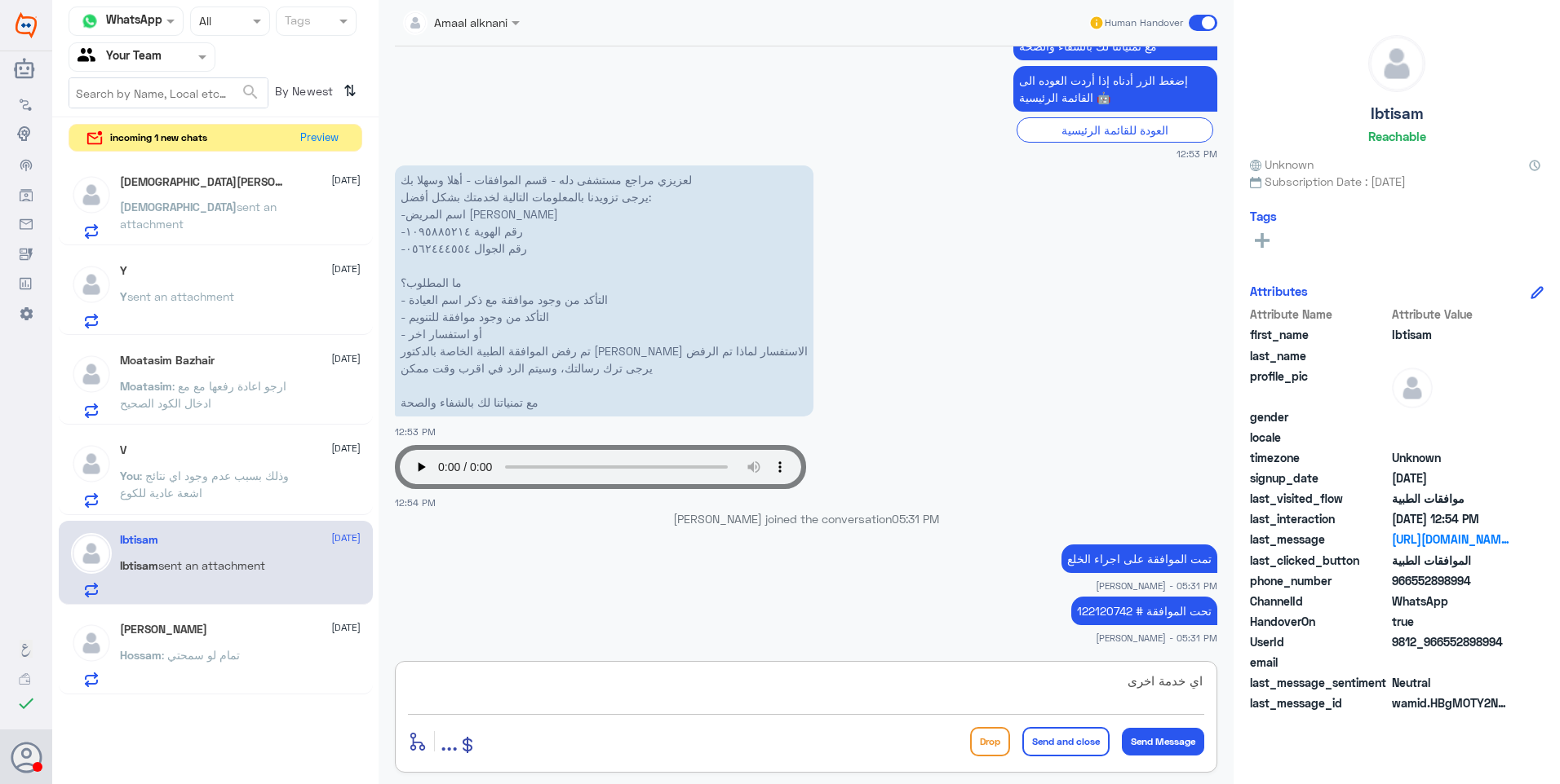
type textarea "اي خدمة اخرى؟"
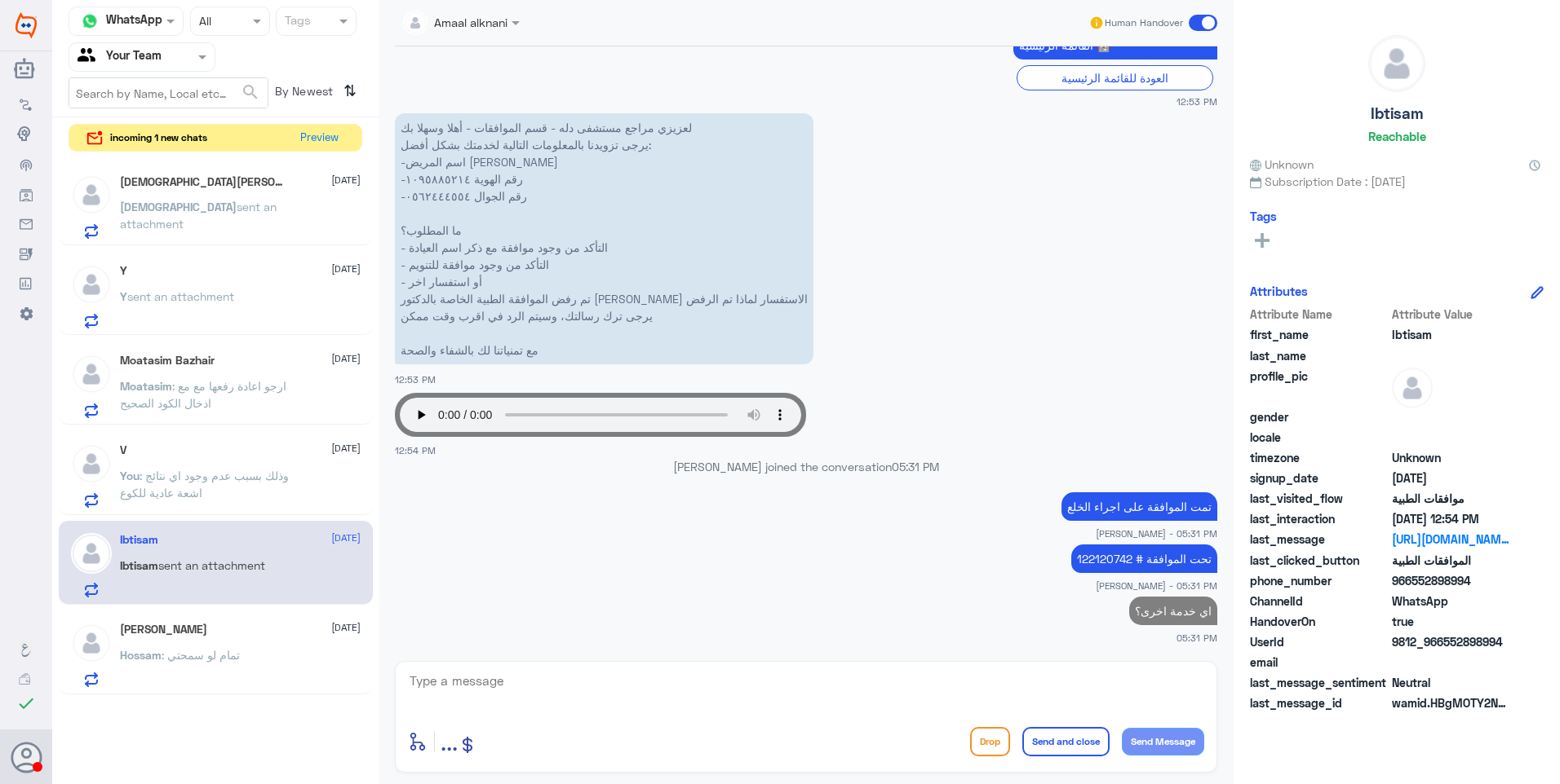
click at [223, 668] on p "Hossam : تمام لو سمحتي" at bounding box center [180, 667] width 120 height 41
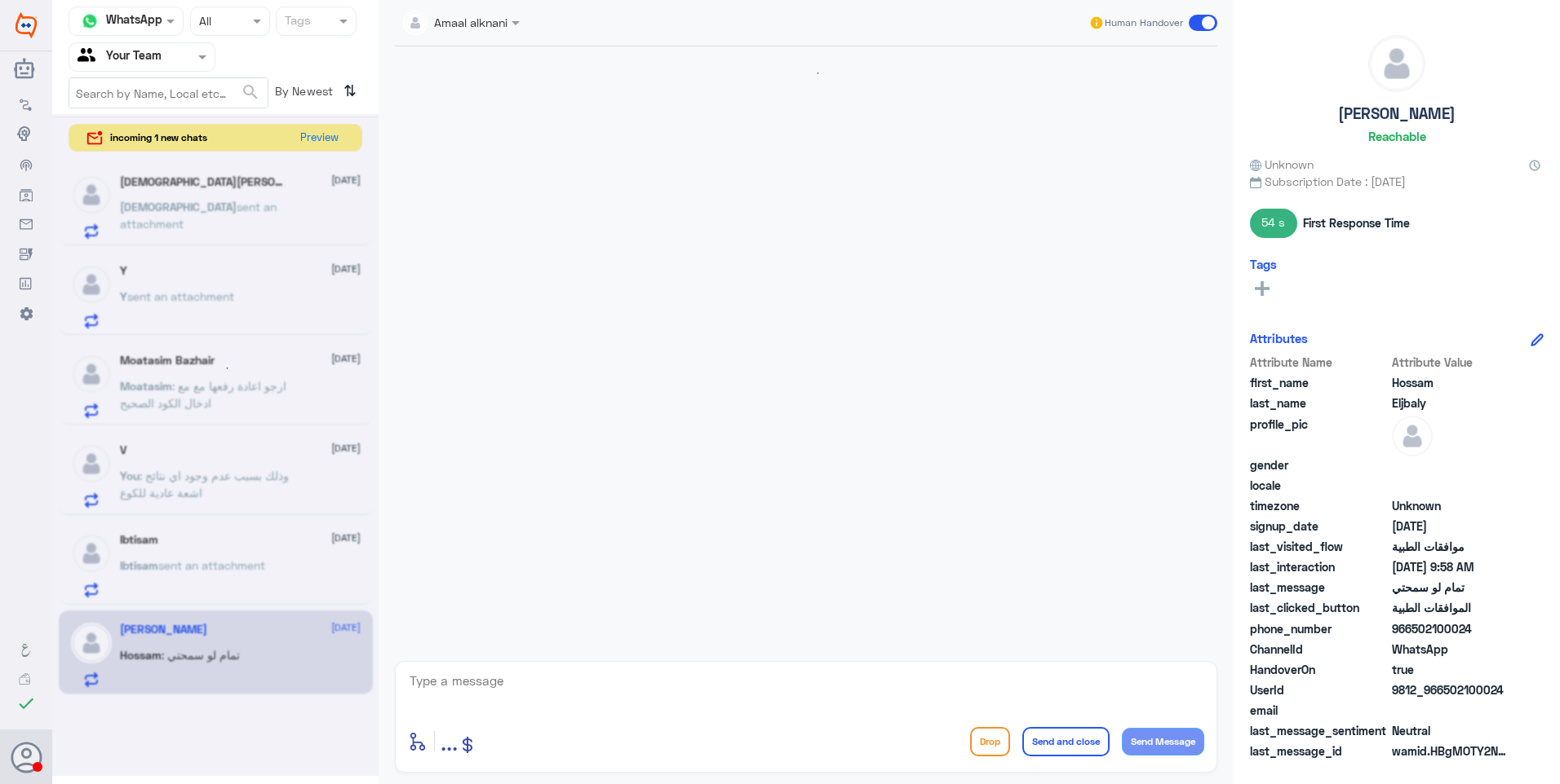
scroll to position [1112, 0]
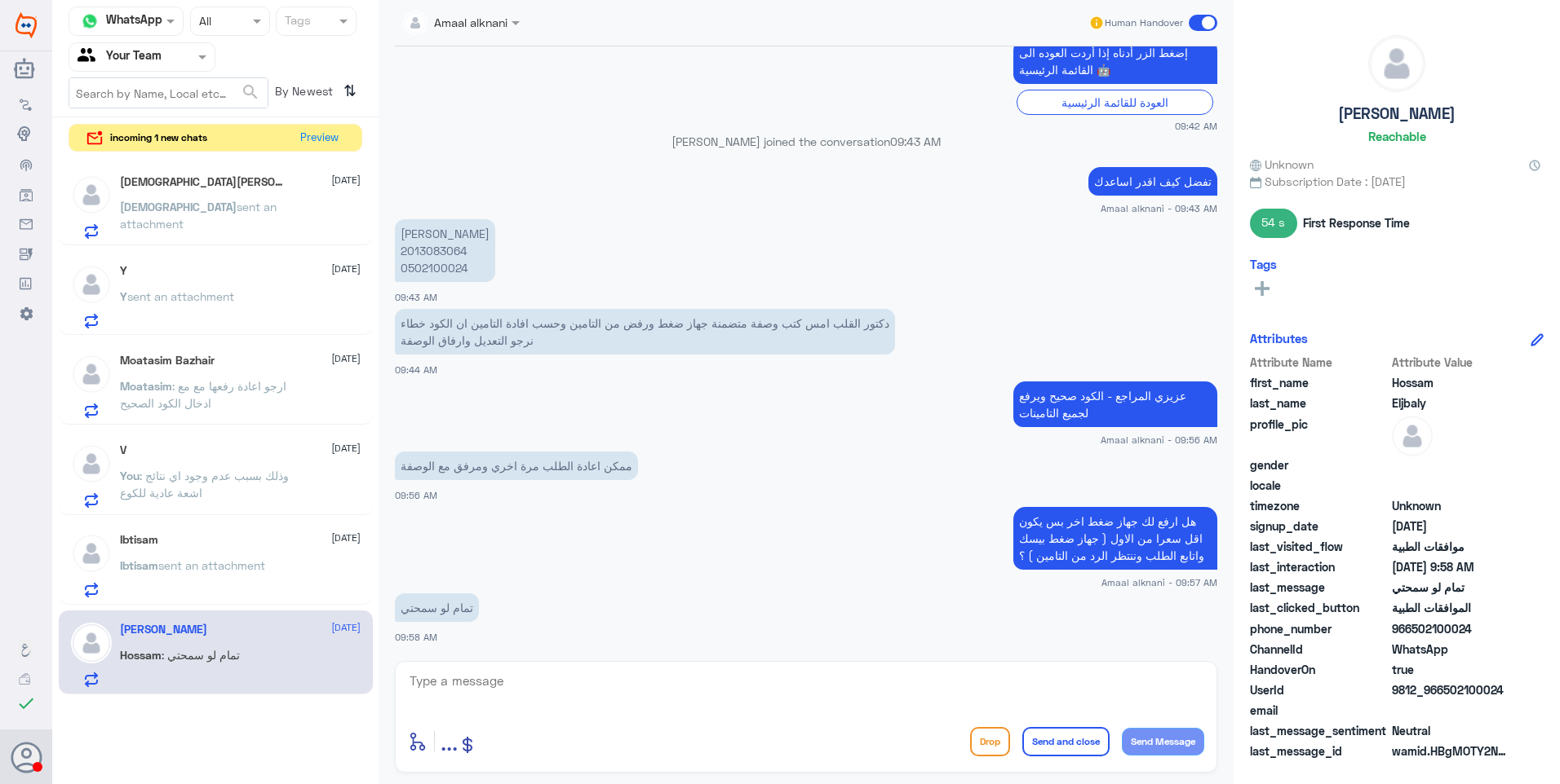
click at [209, 183] on h5 "[DEMOGRAPHIC_DATA][PERSON_NAME] 4" at bounding box center [204, 183] width 169 height 17
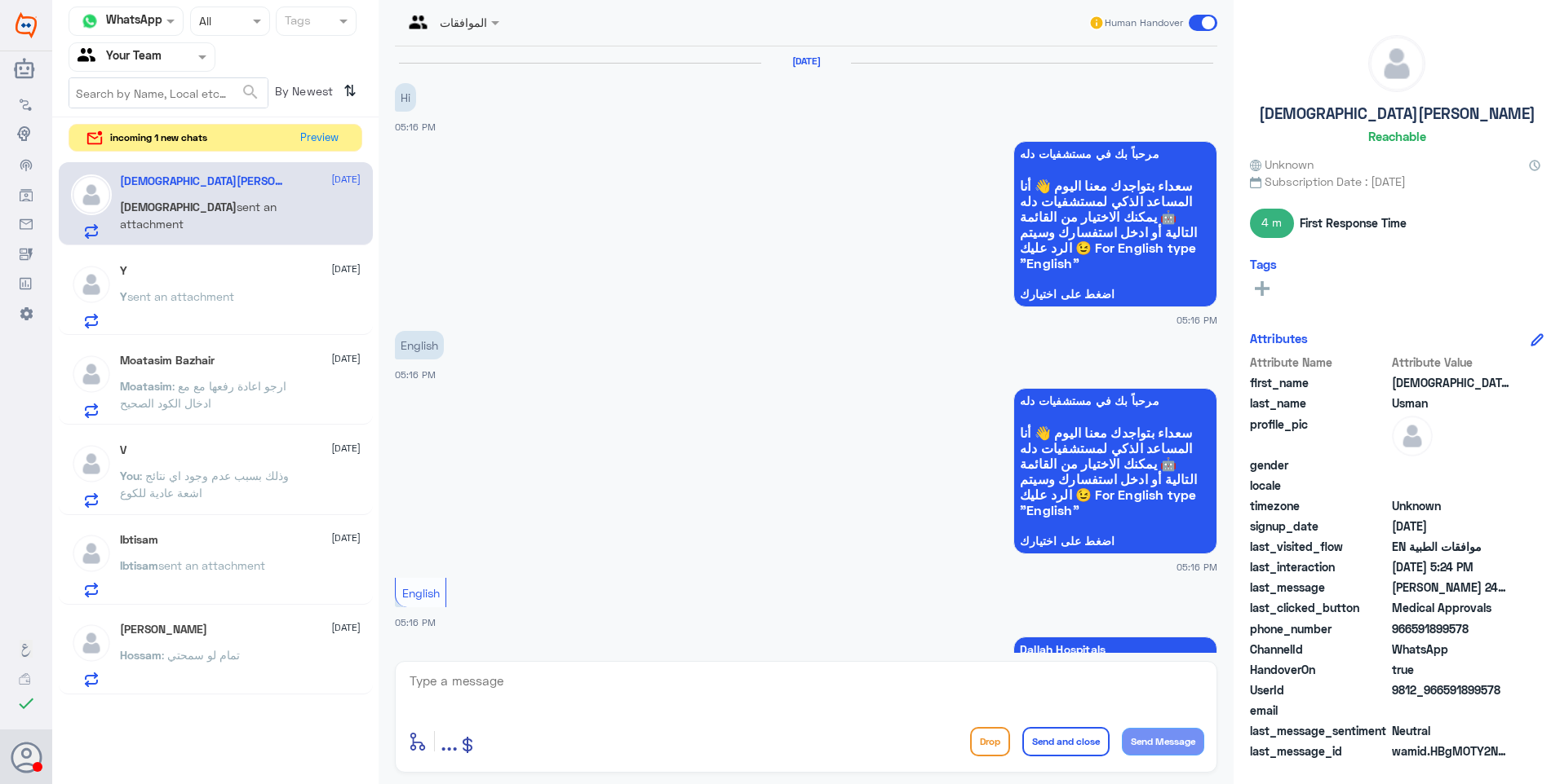
scroll to position [1048, 0]
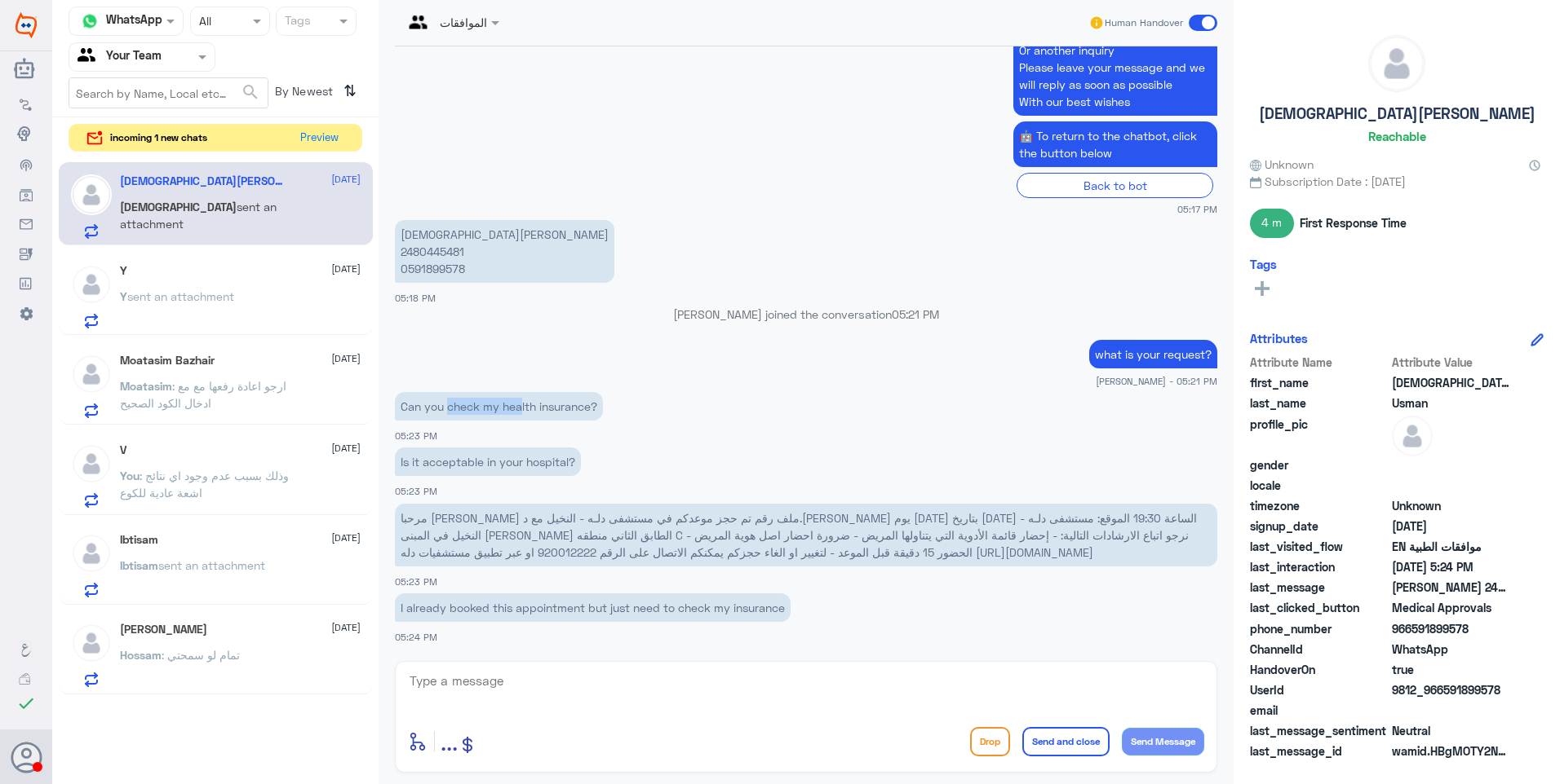
drag, startPoint x: 562, startPoint y: 404, endPoint x: 589, endPoint y: 402, distance: 27.1
click at [589, 402] on p "Can you check my health insurance?" at bounding box center [498, 406] width 208 height 29
drag, startPoint x: 589, startPoint y: 402, endPoint x: 604, endPoint y: 398, distance: 15.5
click at [603, 398] on p "Can you check my health insurance?" at bounding box center [498, 406] width 208 height 29
drag, startPoint x: 451, startPoint y: 461, endPoint x: 552, endPoint y: 462, distance: 101.0
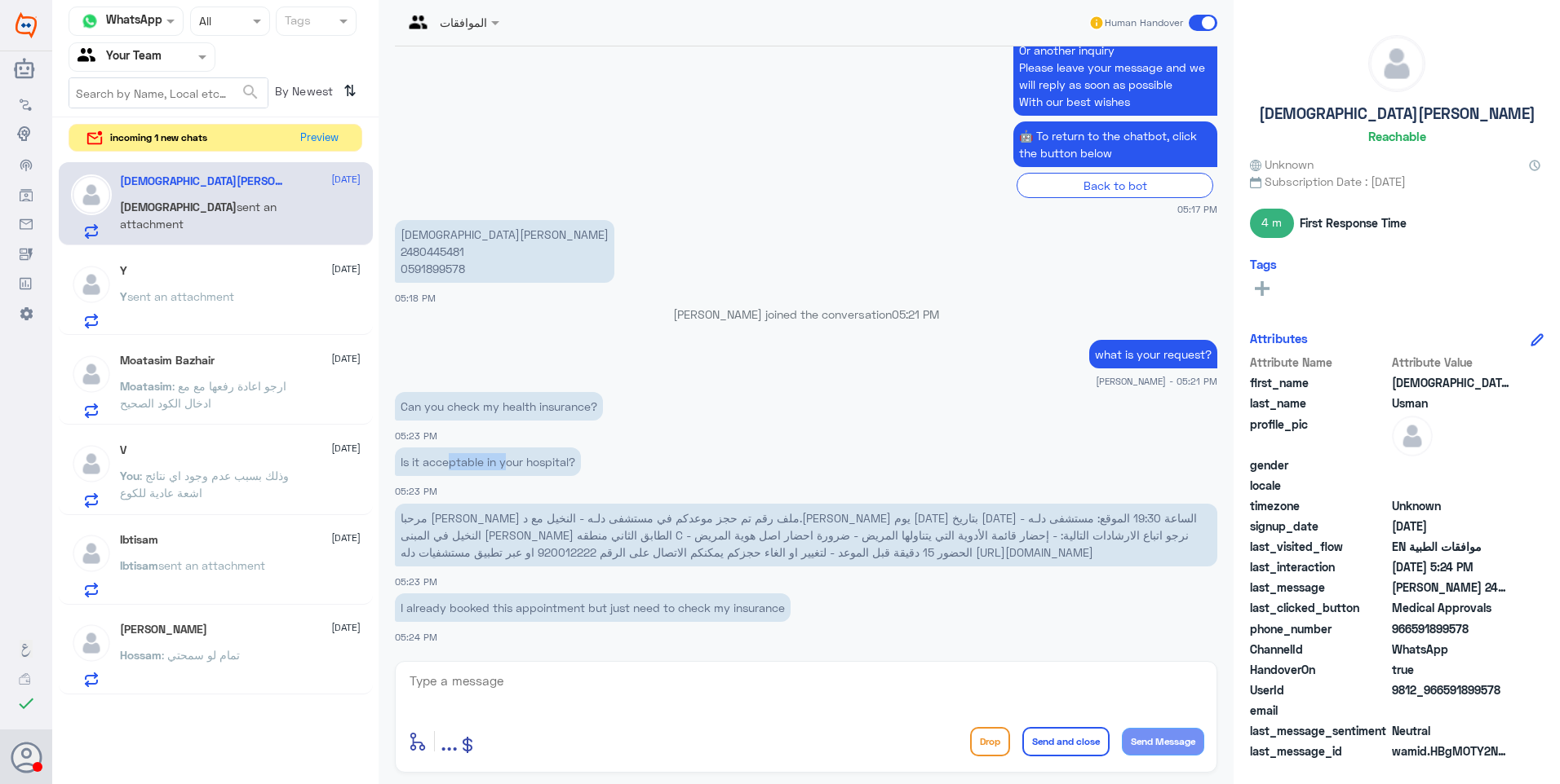
click at [552, 462] on p "Is it acceptable in your hospital?" at bounding box center [488, 462] width 186 height 29
click at [554, 462] on p "Is it acceptable in your hospital?" at bounding box center [488, 462] width 186 height 29
drag, startPoint x: 447, startPoint y: 610, endPoint x: 555, endPoint y: 610, distance: 108.0
click at [555, 610] on p "I already booked this appointment but just need to check my insurance" at bounding box center [592, 608] width 396 height 29
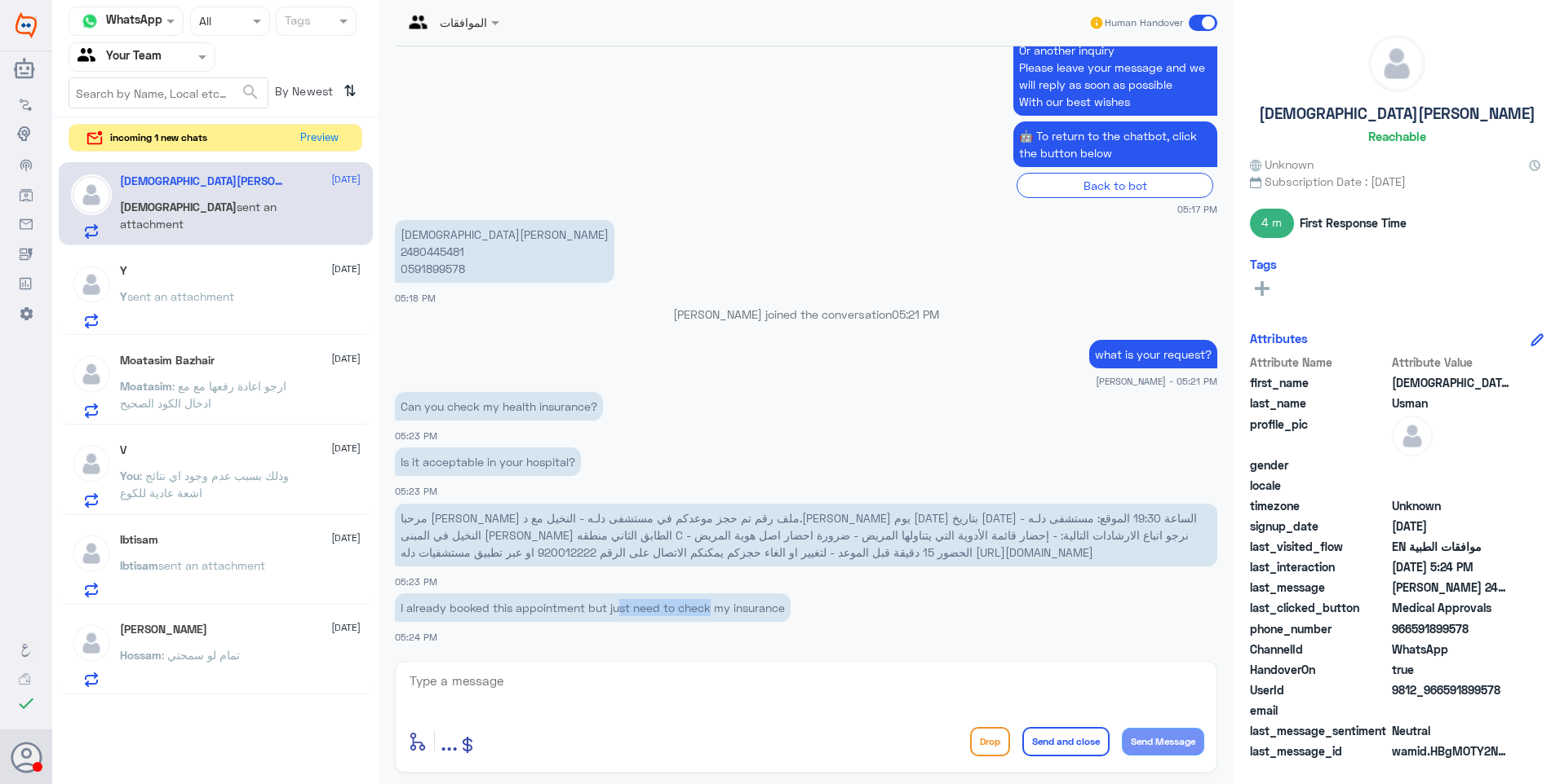
drag, startPoint x: 620, startPoint y: 610, endPoint x: 710, endPoint y: 610, distance: 90.0
click at [710, 610] on p "I already booked this appointment but just need to check my insurance" at bounding box center [592, 608] width 396 height 29
drag, startPoint x: 710, startPoint y: 610, endPoint x: 733, endPoint y: 613, distance: 23.2
click at [716, 610] on p "I already booked this appointment but just need to check my insurance" at bounding box center [592, 608] width 396 height 29
click at [433, 255] on p "[PERSON_NAME] 2480445481 0591899578" at bounding box center [504, 251] width 219 height 63
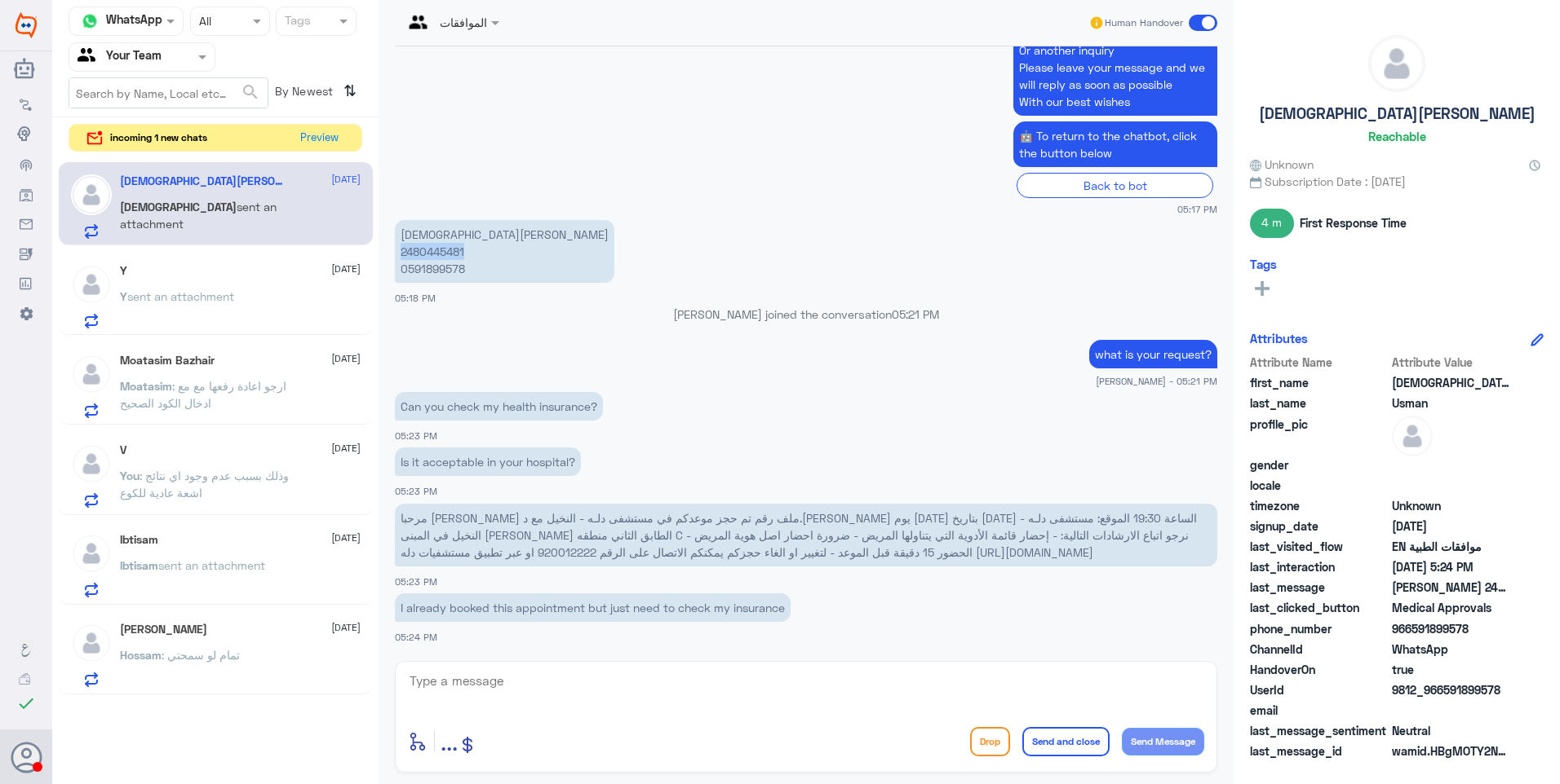
click at [433, 255] on p "[PERSON_NAME] 2480445481 0591899578" at bounding box center [504, 251] width 219 height 63
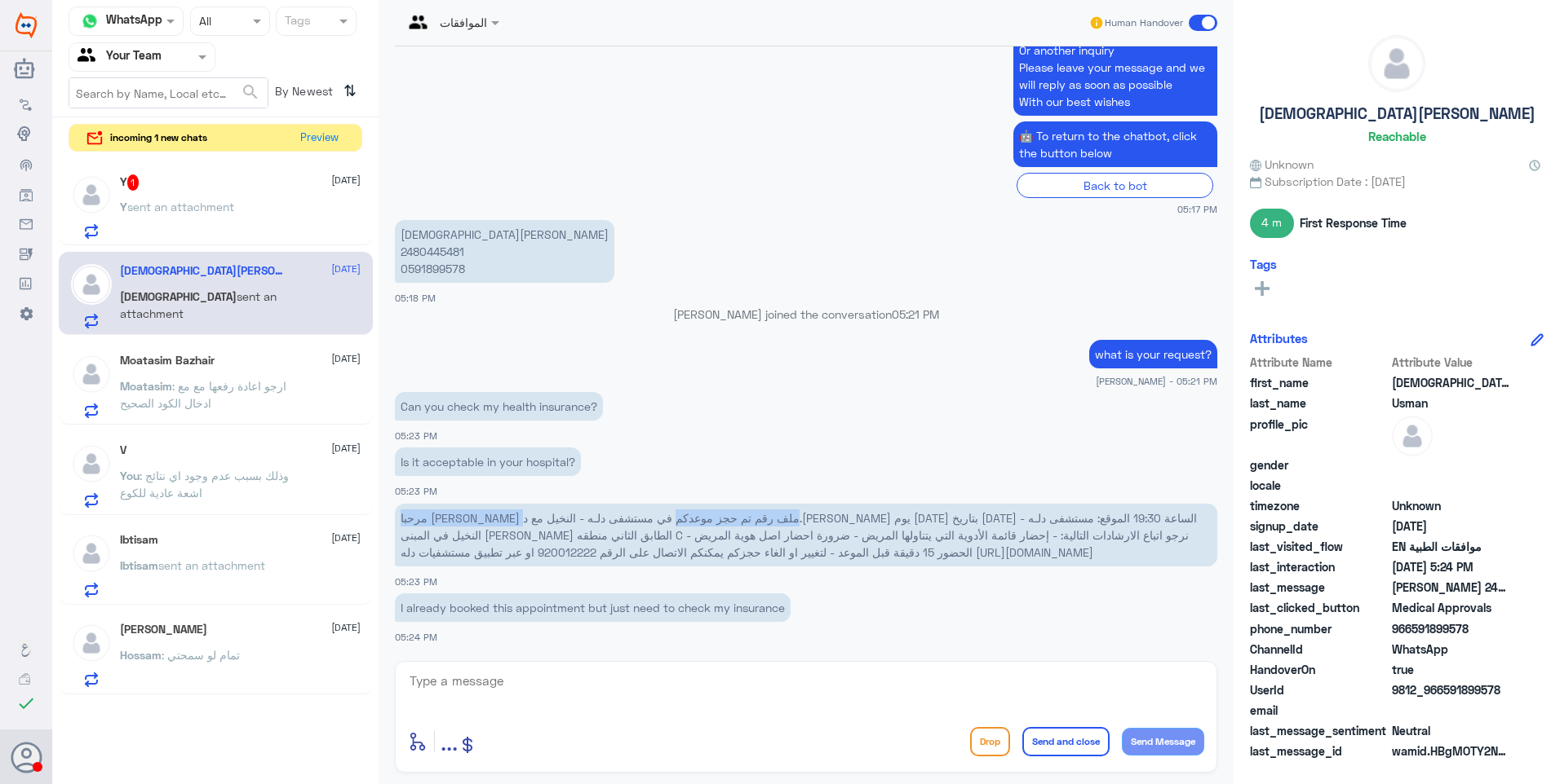
drag, startPoint x: 1192, startPoint y: 519, endPoint x: 958, endPoint y: 516, distance: 234.0
click at [958, 516] on span "مرحبا [PERSON_NAME] ملف رقم تم حجز موعدكم في مستشفى دلـه - النخيل مع د.[PERSON_…" at bounding box center [799, 535] width 797 height 48
drag, startPoint x: 958, startPoint y: 516, endPoint x: 1022, endPoint y: 518, distance: 64.0
click at [1022, 518] on span "مرحبا [PERSON_NAME] ملف رقم تم حجز موعدكم في مستشفى دلـه - النخيل مع د.[PERSON_…" at bounding box center [799, 535] width 797 height 48
click at [921, 519] on span "مرحبا [PERSON_NAME] ملف رقم تم حجز موعدكم في مستشفى دلـه - النخيل مع د.[PERSON_…" at bounding box center [799, 535] width 797 height 48
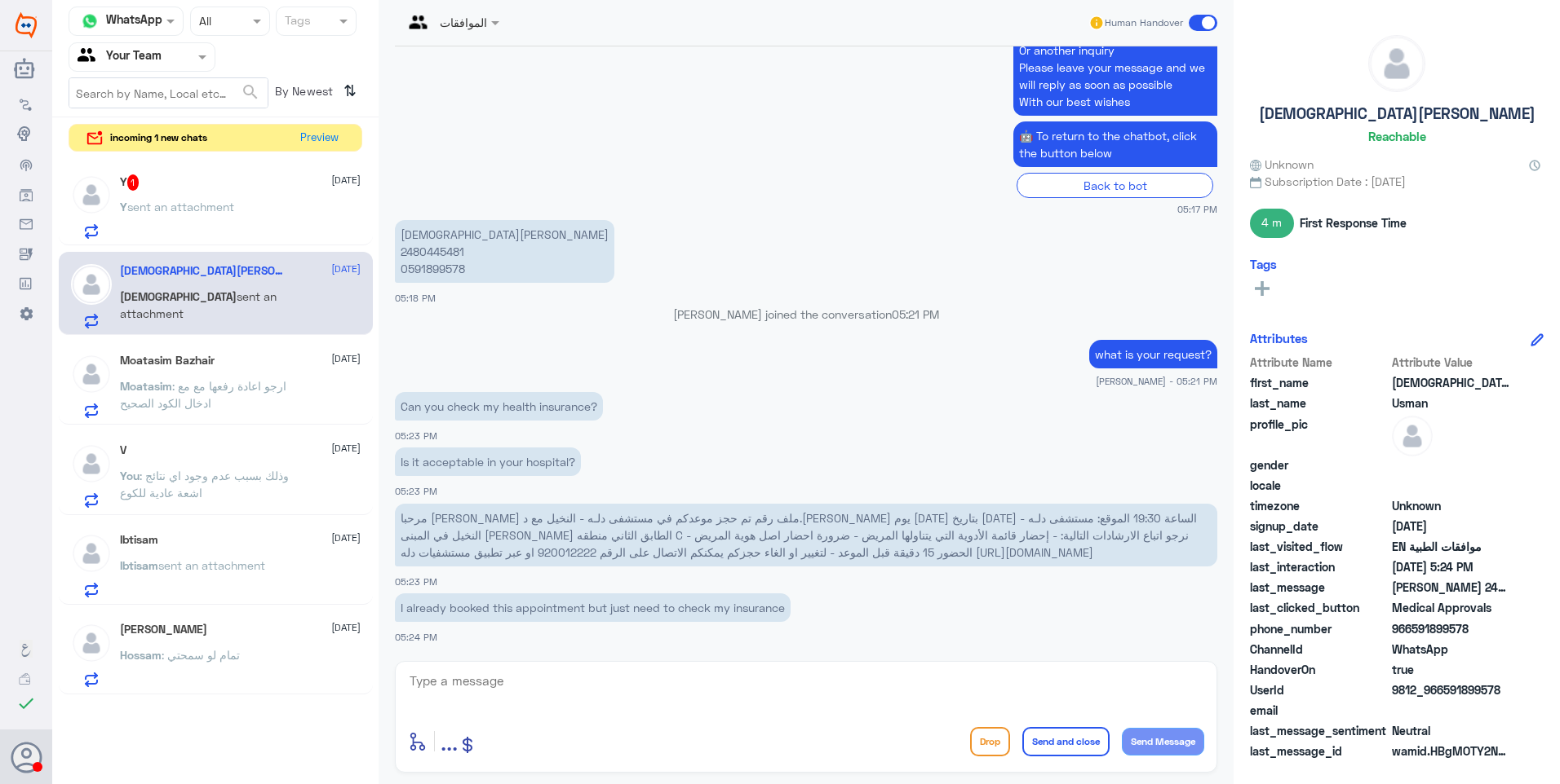
click at [422, 243] on p "[PERSON_NAME] 2480445481 0591899578" at bounding box center [504, 251] width 219 height 63
click at [428, 249] on p "[PERSON_NAME] 2480445481 0591899578" at bounding box center [504, 251] width 219 height 63
drag, startPoint x: 479, startPoint y: 612, endPoint x: 655, endPoint y: 615, distance: 176.0
click at [655, 615] on p "I already booked this appointment but just need to check my insurance" at bounding box center [592, 608] width 396 height 29
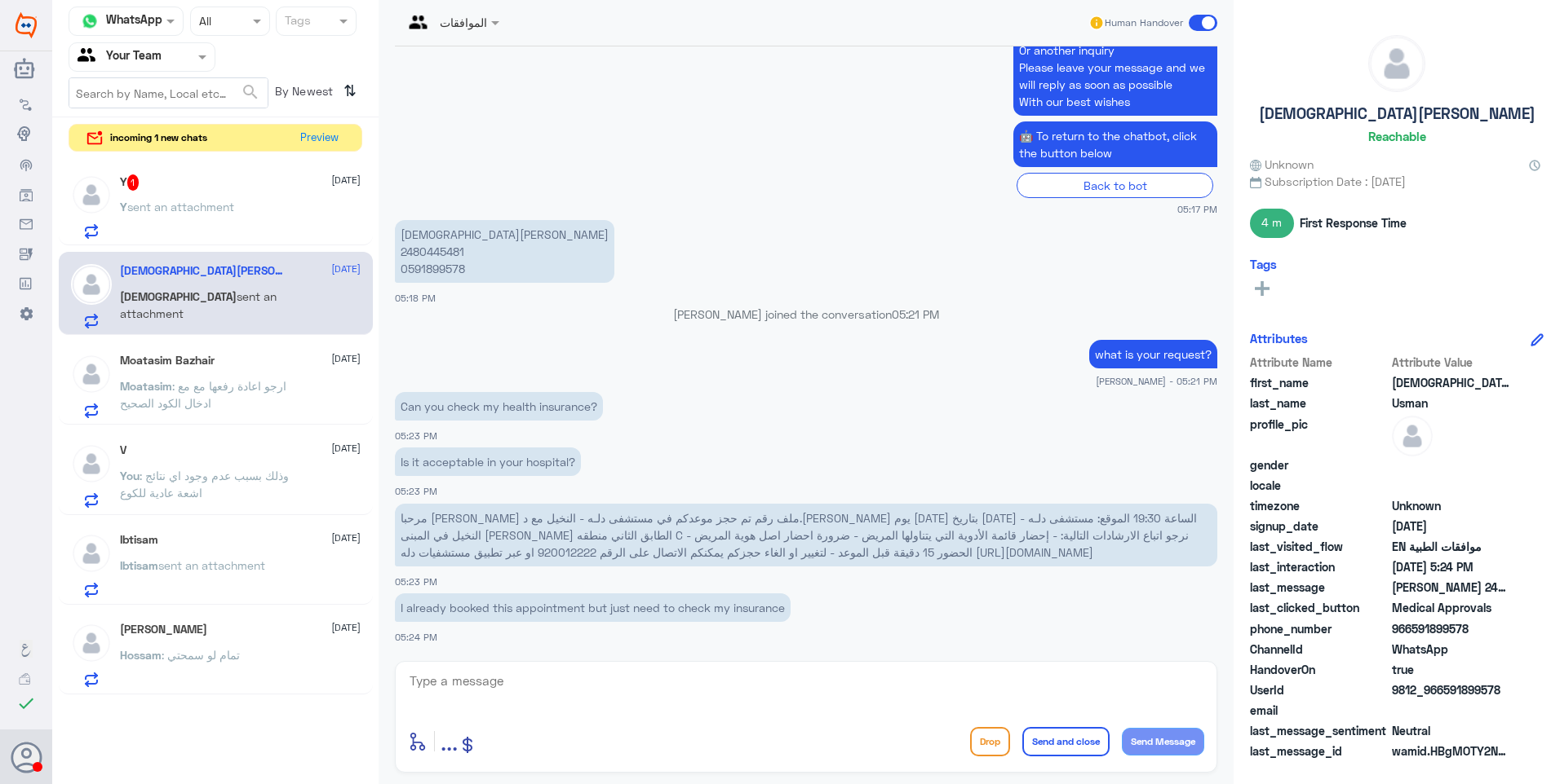
drag, startPoint x: 655, startPoint y: 615, endPoint x: 713, endPoint y: 611, distance: 58.1
click at [661, 615] on p "I already booked this appointment but just need to check my insurance" at bounding box center [592, 608] width 396 height 29
click at [174, 202] on span "sent an attachment" at bounding box center [180, 207] width 107 height 14
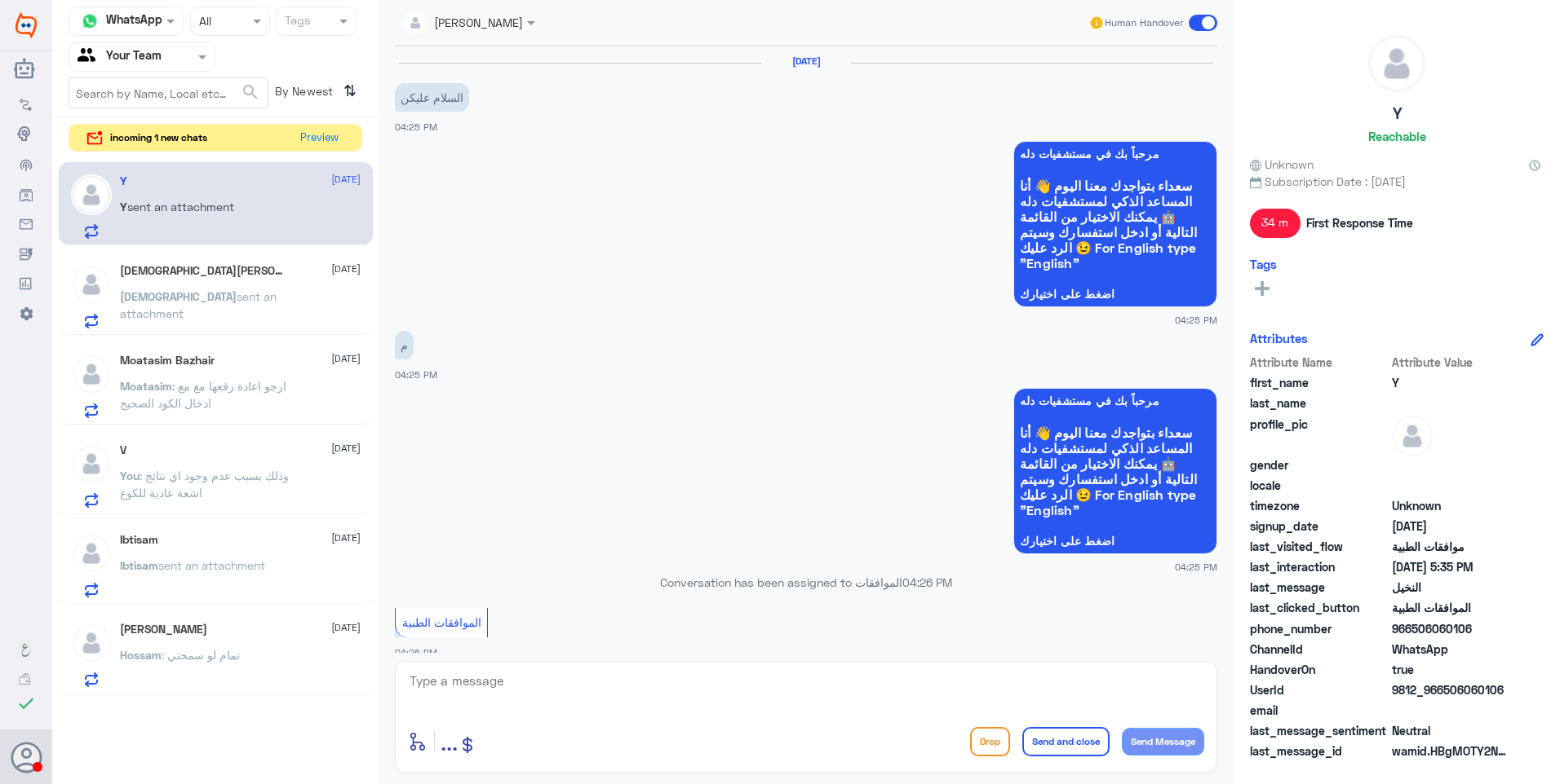
scroll to position [942, 0]
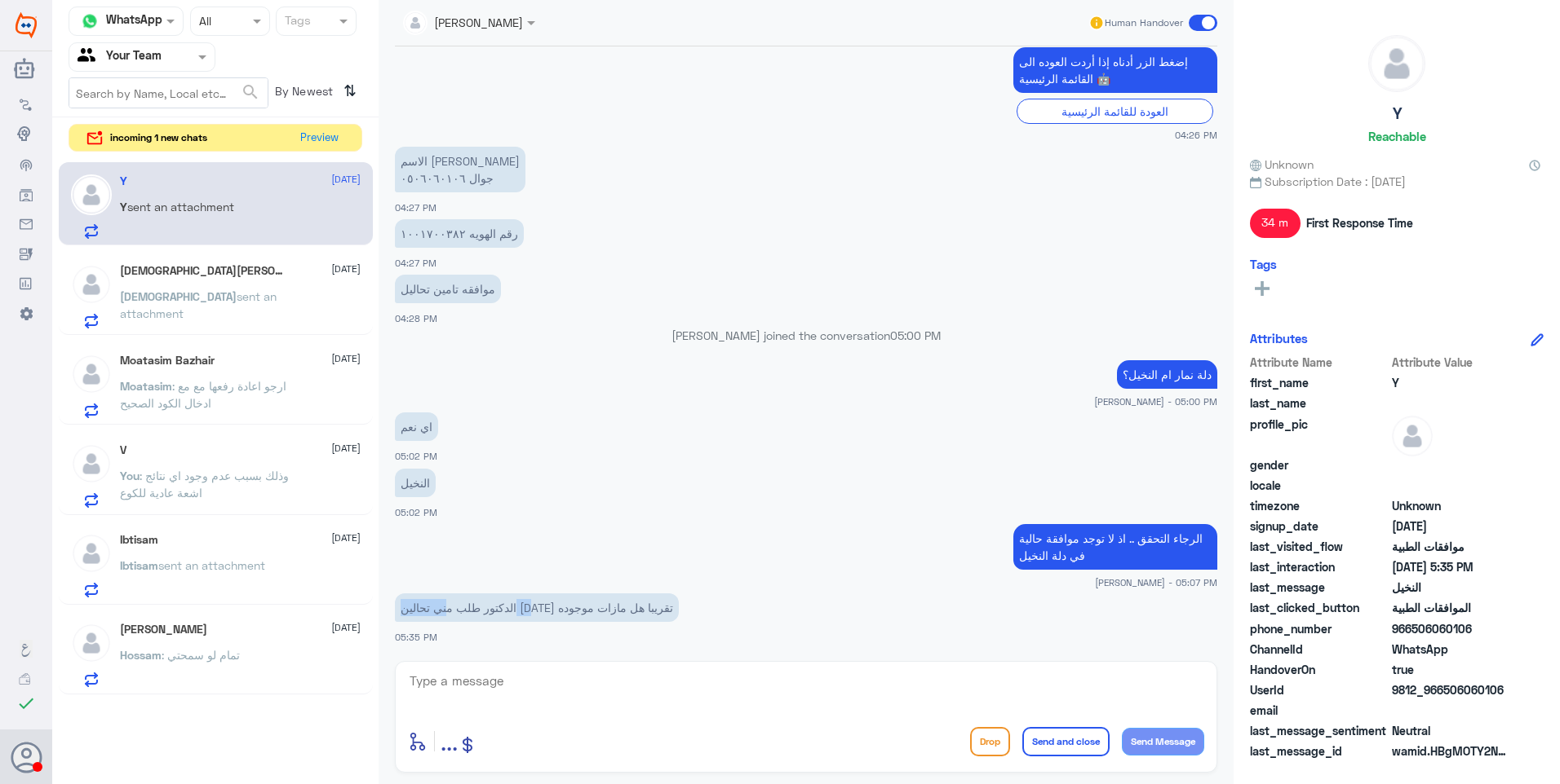
drag, startPoint x: 610, startPoint y: 607, endPoint x: 492, endPoint y: 606, distance: 118.0
click at [492, 606] on p "الدكتور طلب مني تحالين [DATE] تقريبا هل مازات موجوده" at bounding box center [537, 608] width 283 height 29
drag, startPoint x: 492, startPoint y: 606, endPoint x: 506, endPoint y: 610, distance: 14.6
click at [506, 610] on p "الدكتور طلب مني تحالين [DATE] تقريبا هل مازات موجوده" at bounding box center [537, 608] width 283 height 29
click at [305, 133] on button "Preview" at bounding box center [320, 137] width 50 height 25
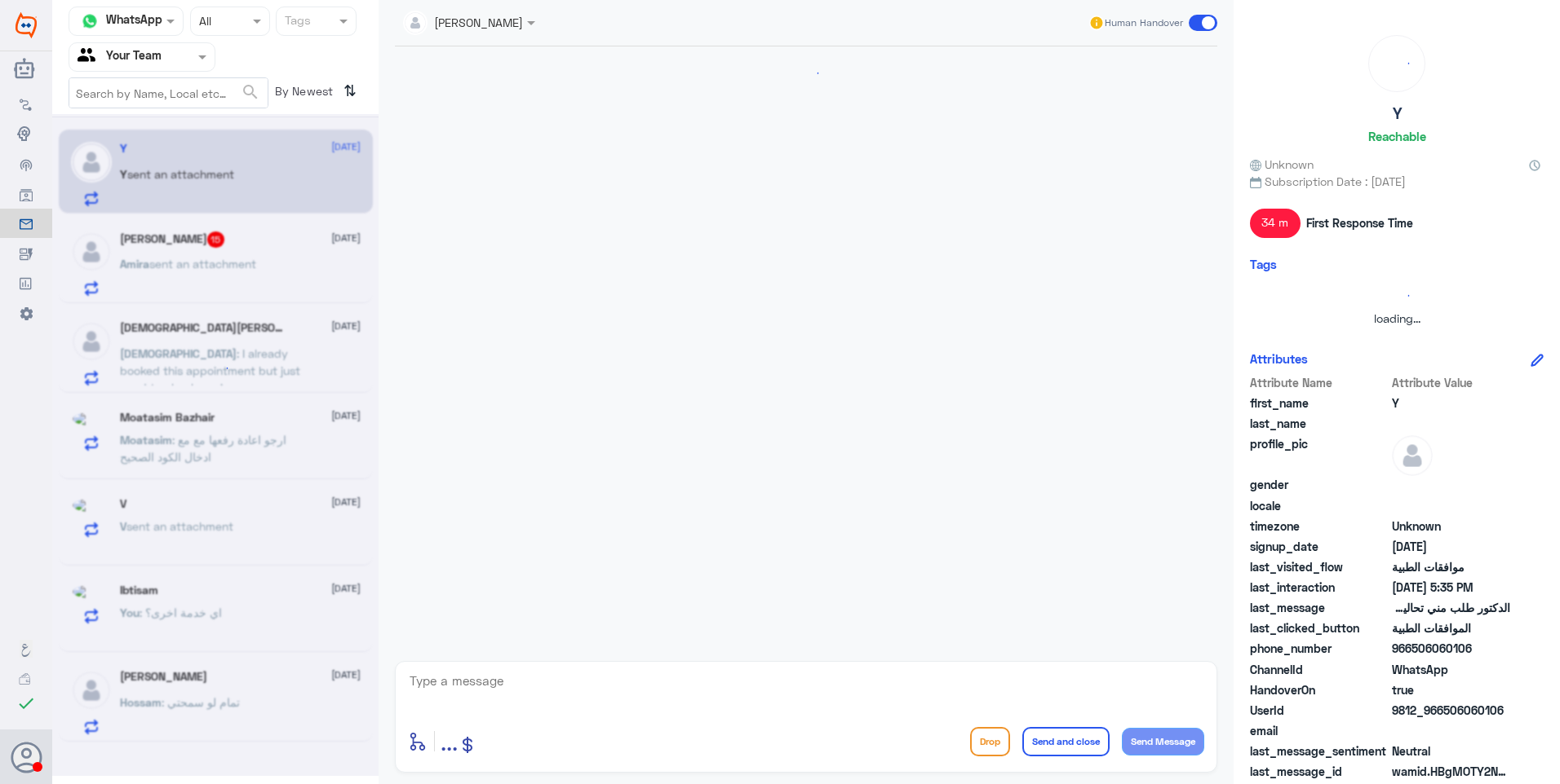
scroll to position [942, 0]
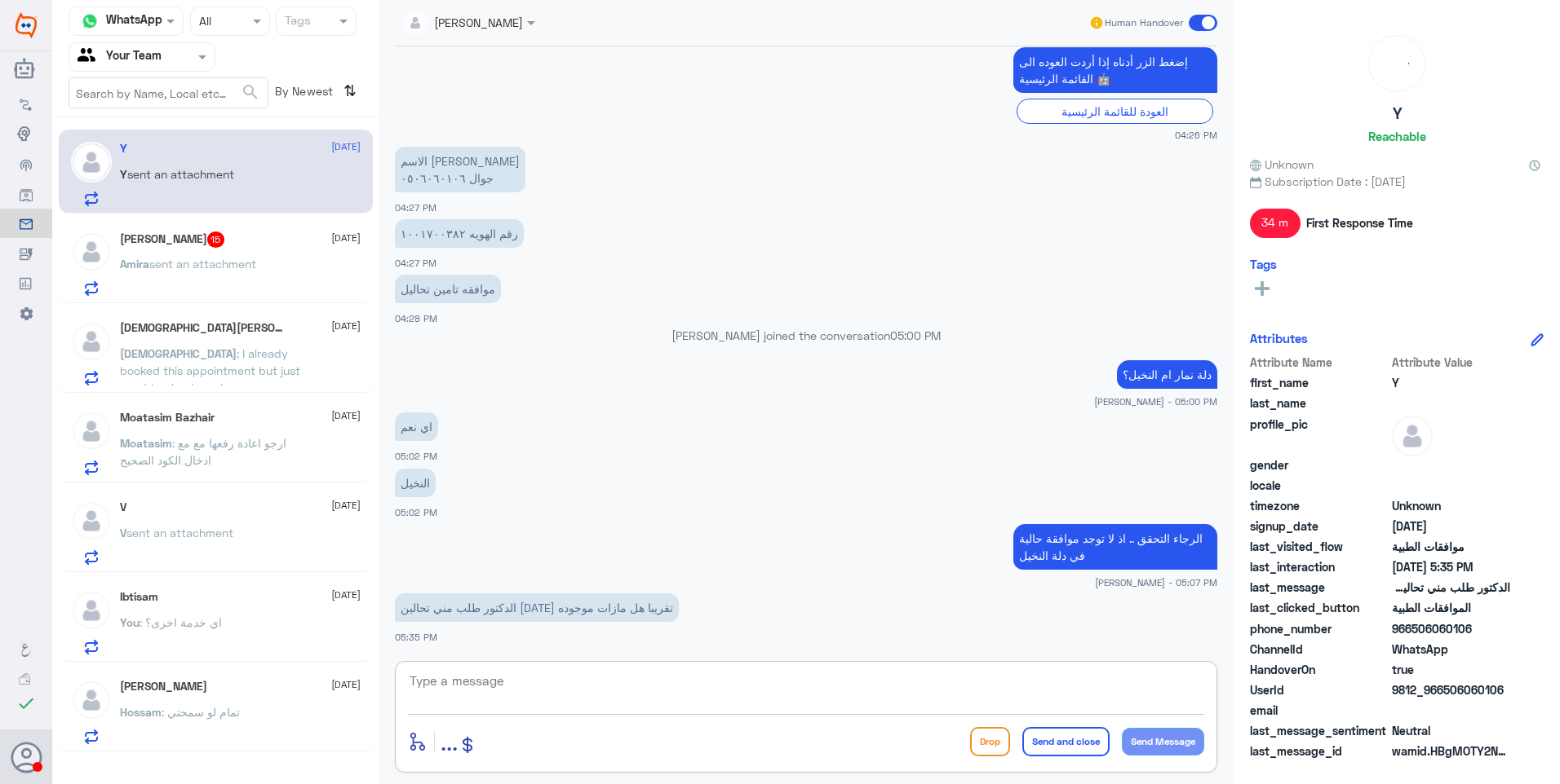
click at [566, 691] on textarea at bounding box center [806, 690] width 797 height 40
type textarea "g"
type textarea "لم يرفع فيها موافقة"
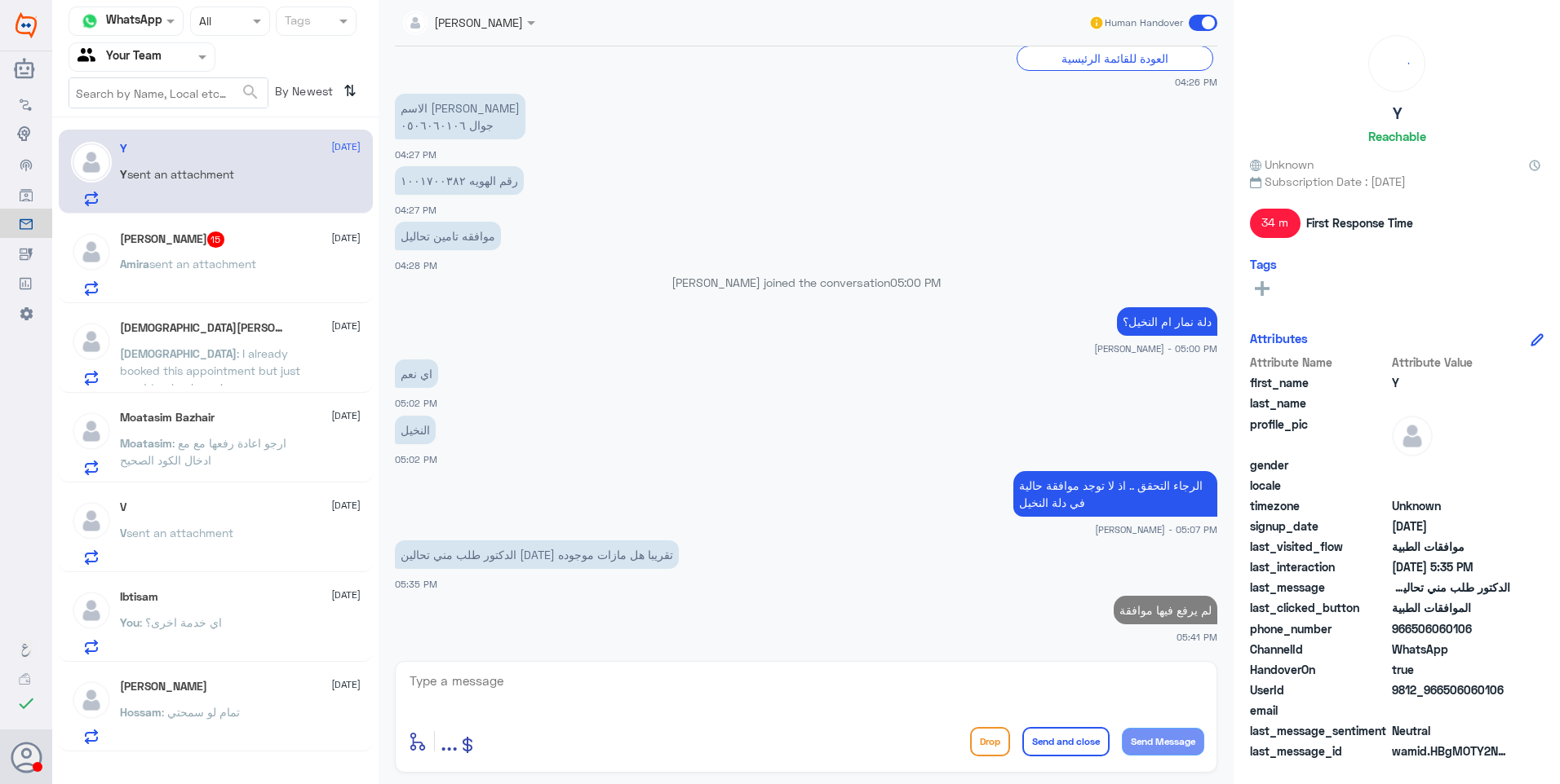
click at [264, 239] on div "Amira K 15 [DATE]" at bounding box center [240, 239] width 241 height 17
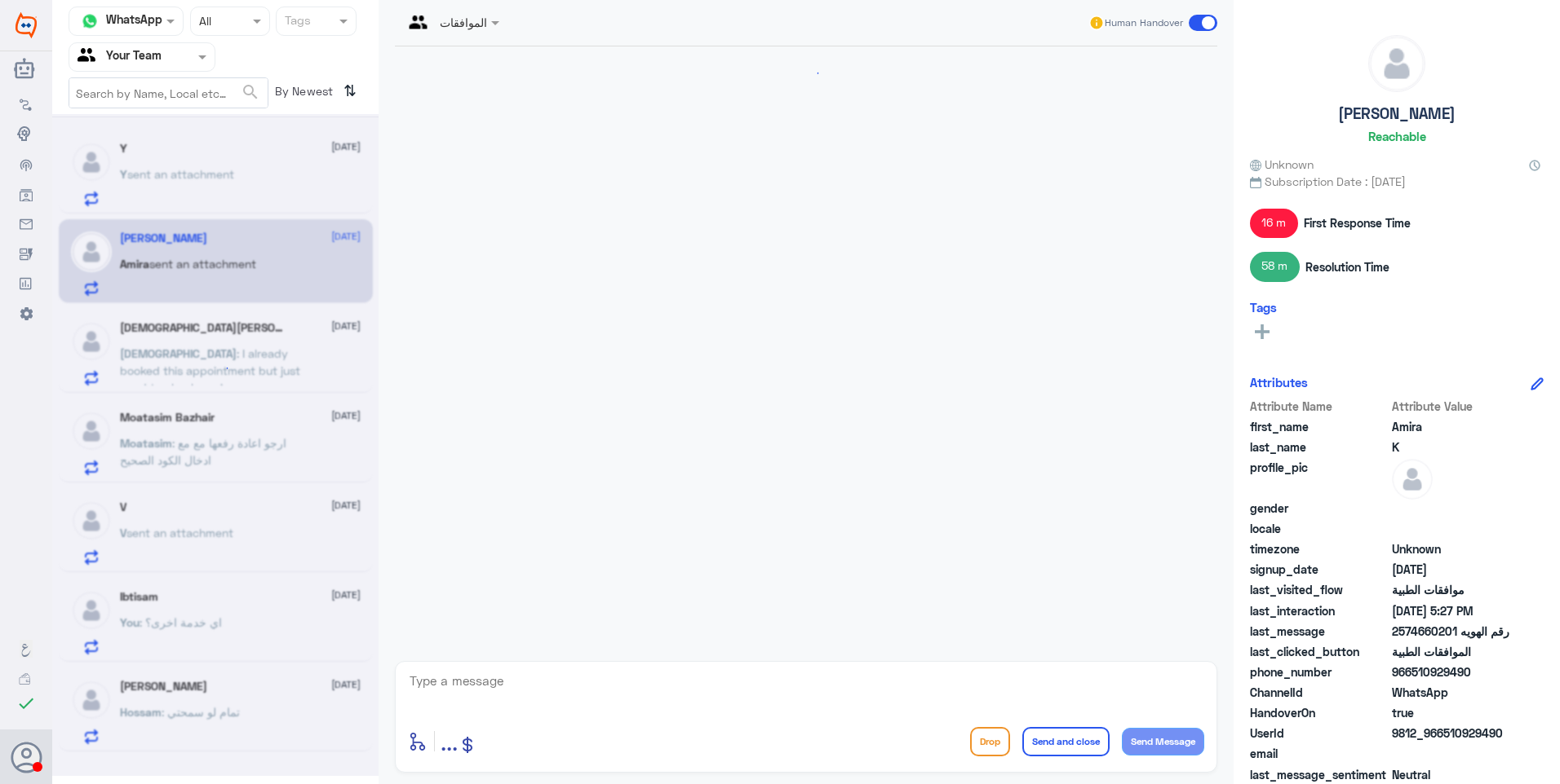
scroll to position [976, 0]
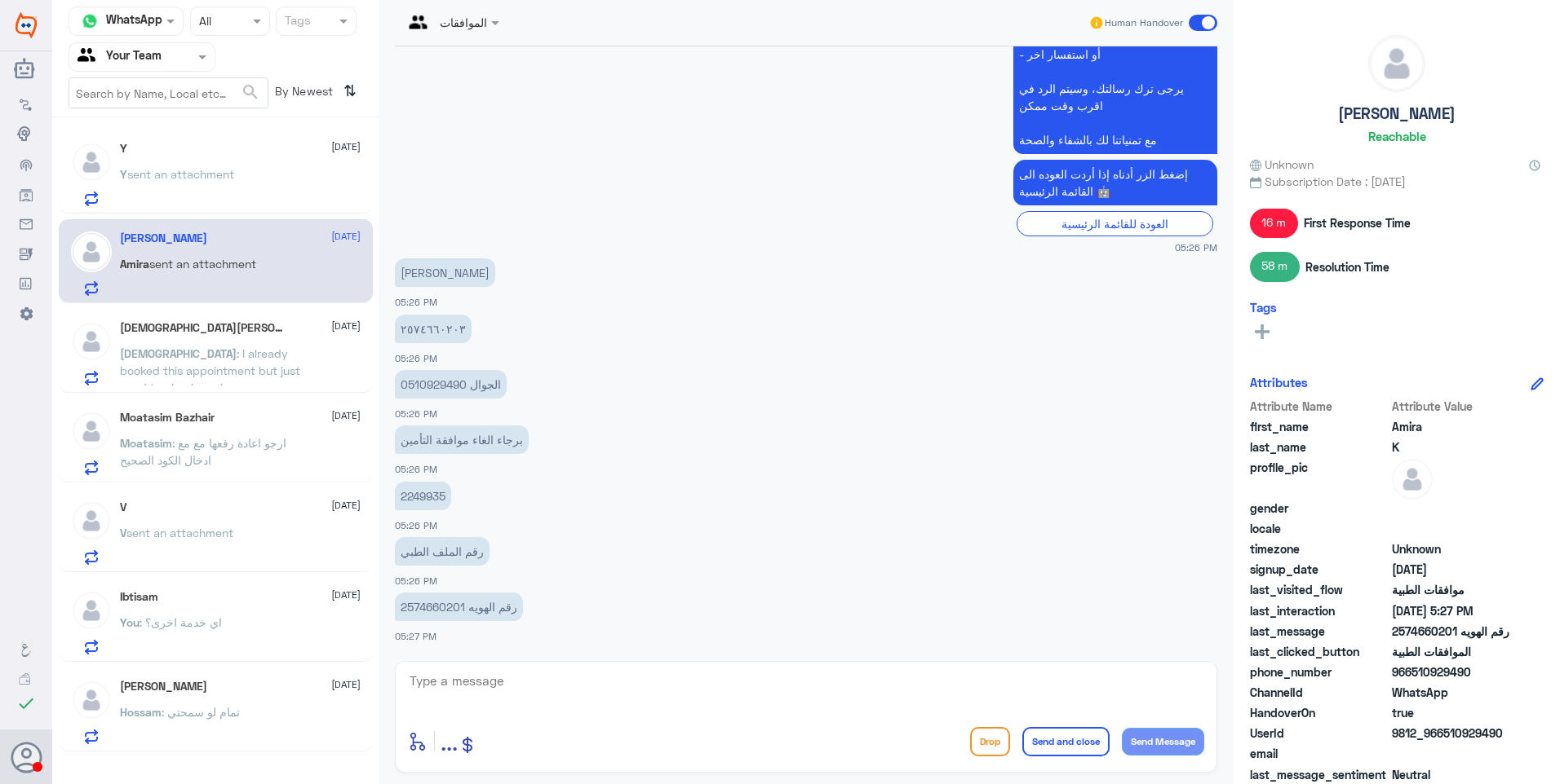
click at [441, 609] on p "رقم الهويه 2574660201" at bounding box center [458, 607] width 128 height 29
drag, startPoint x: 465, startPoint y: 603, endPoint x: 424, endPoint y: 598, distance: 41.3
click at [424, 598] on p "رقم الهويه 2574660201" at bounding box center [458, 607] width 128 height 29
click at [429, 600] on p "رقم الهويه 2574660201" at bounding box center [458, 607] width 128 height 29
click at [414, 602] on p "رقم الهويه 2574660201" at bounding box center [458, 607] width 128 height 29
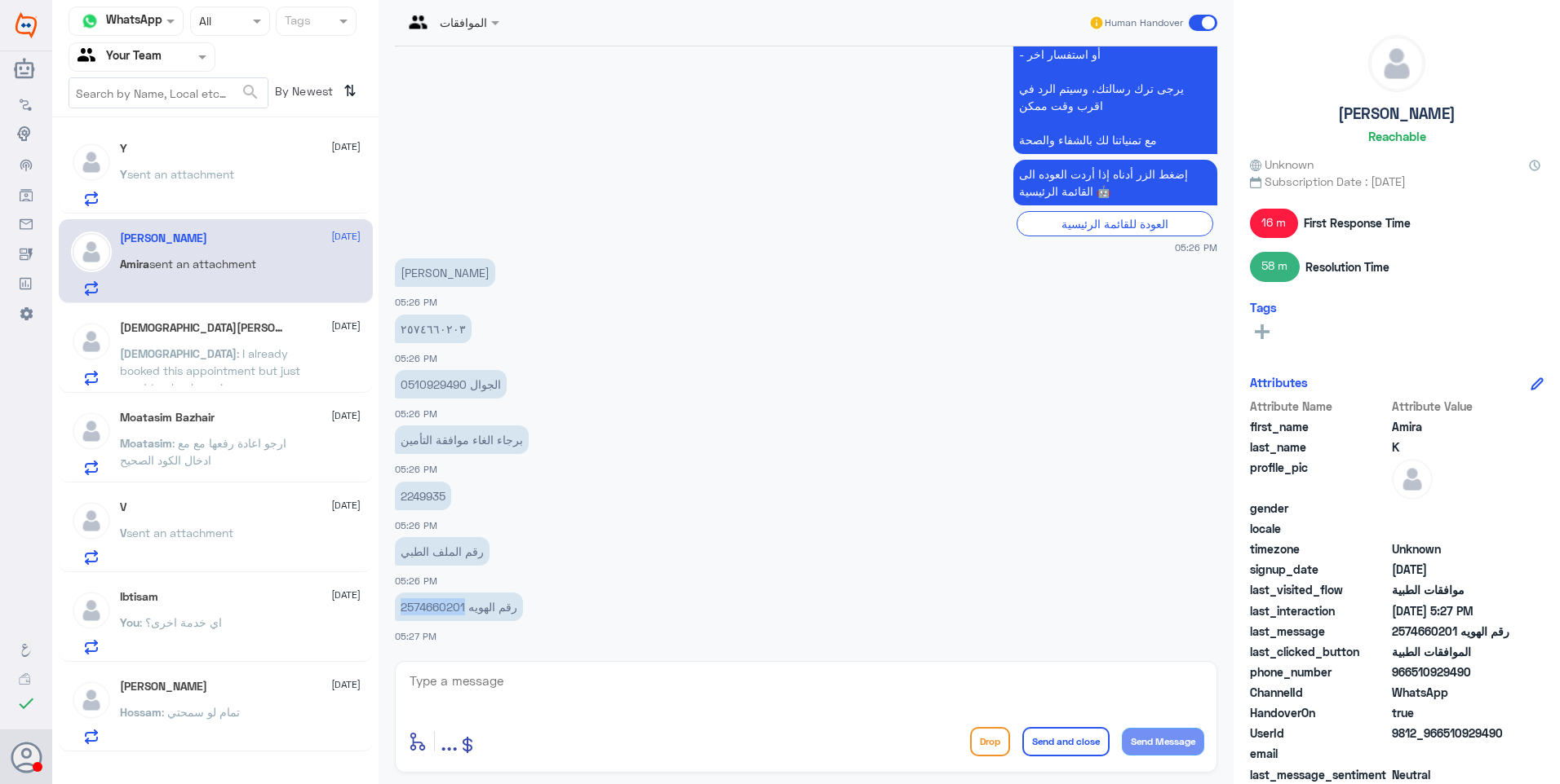
click at [414, 602] on p "رقم الهويه 2574660201" at bounding box center [458, 607] width 128 height 29
click at [425, 496] on p "2249935" at bounding box center [423, 495] width 57 height 29
click at [500, 681] on textarea at bounding box center [806, 690] width 797 height 40
type textarea "موافقة عملية الاسنان؟"
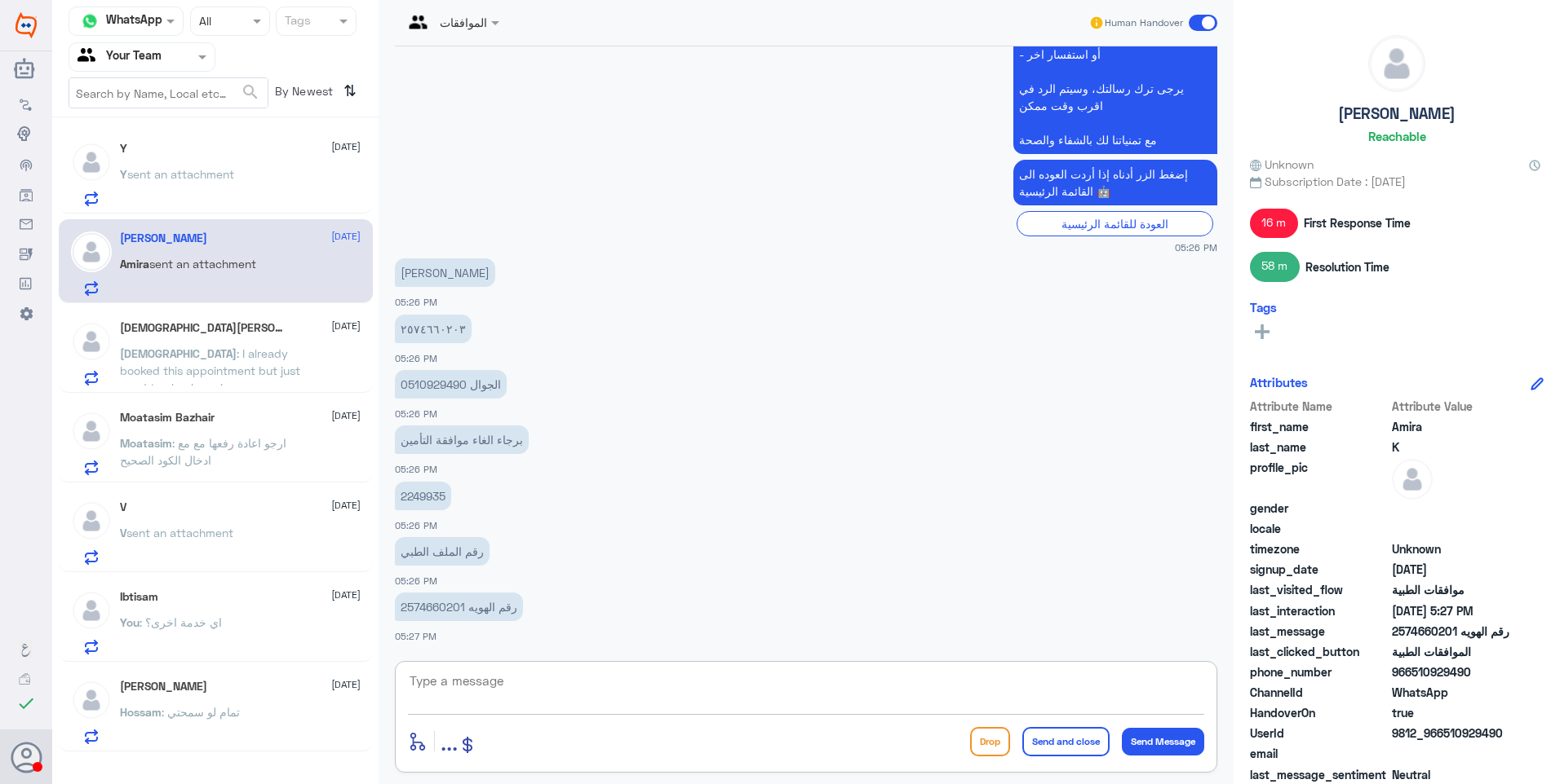
scroll to position [1028, 0]
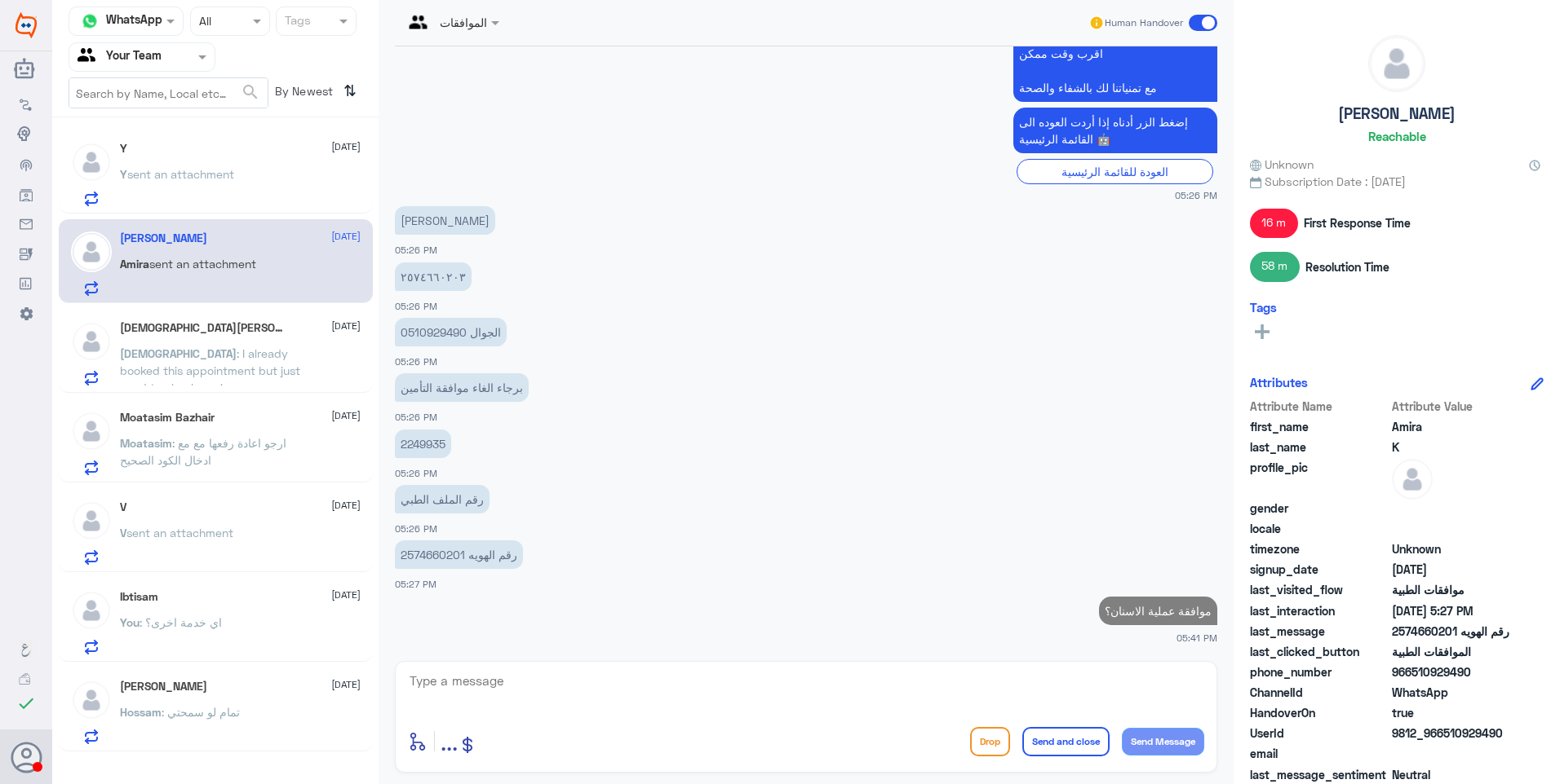
click at [163, 148] on div "Y [DATE]" at bounding box center [240, 149] width 241 height 14
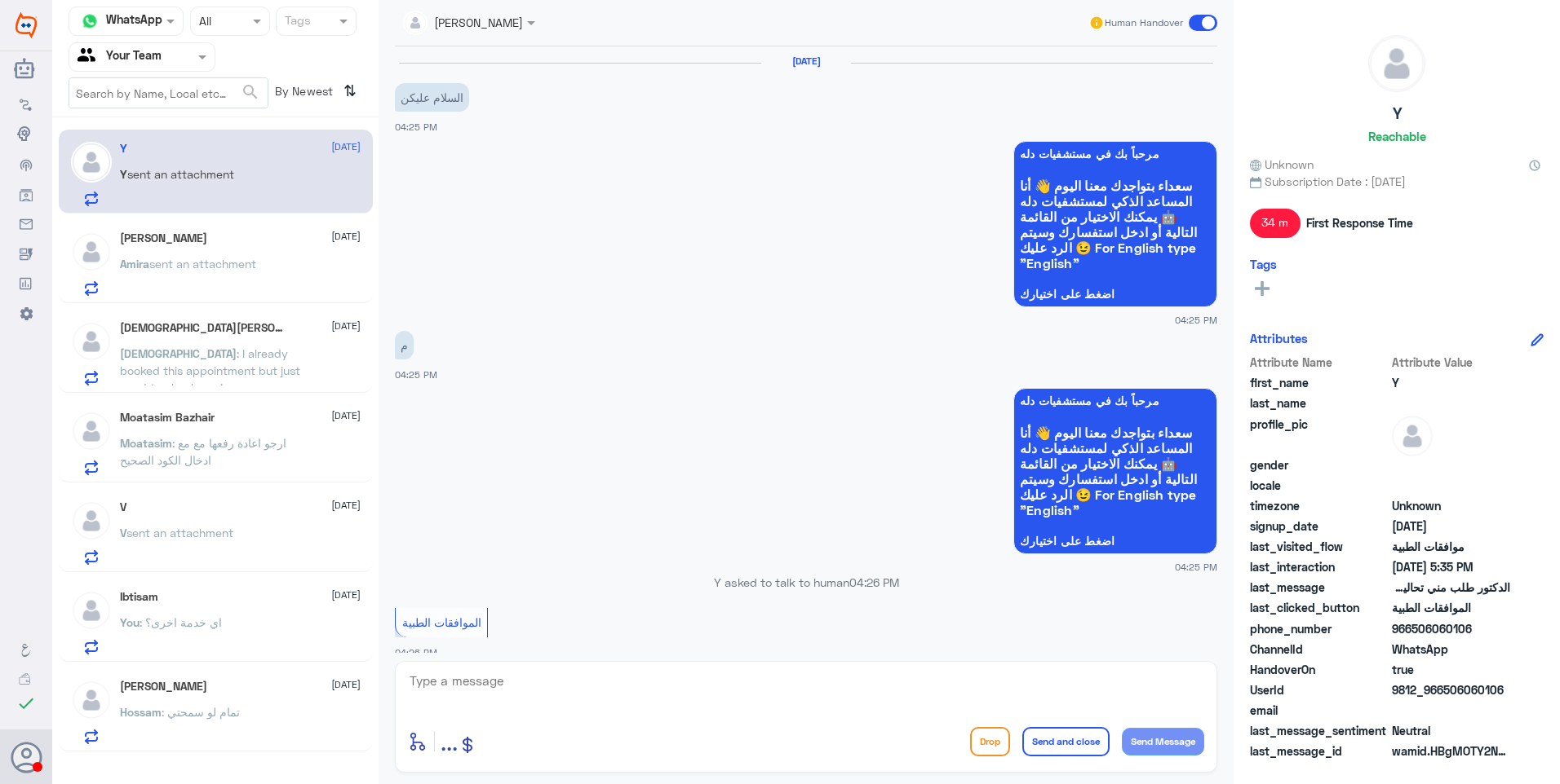
scroll to position [995, 0]
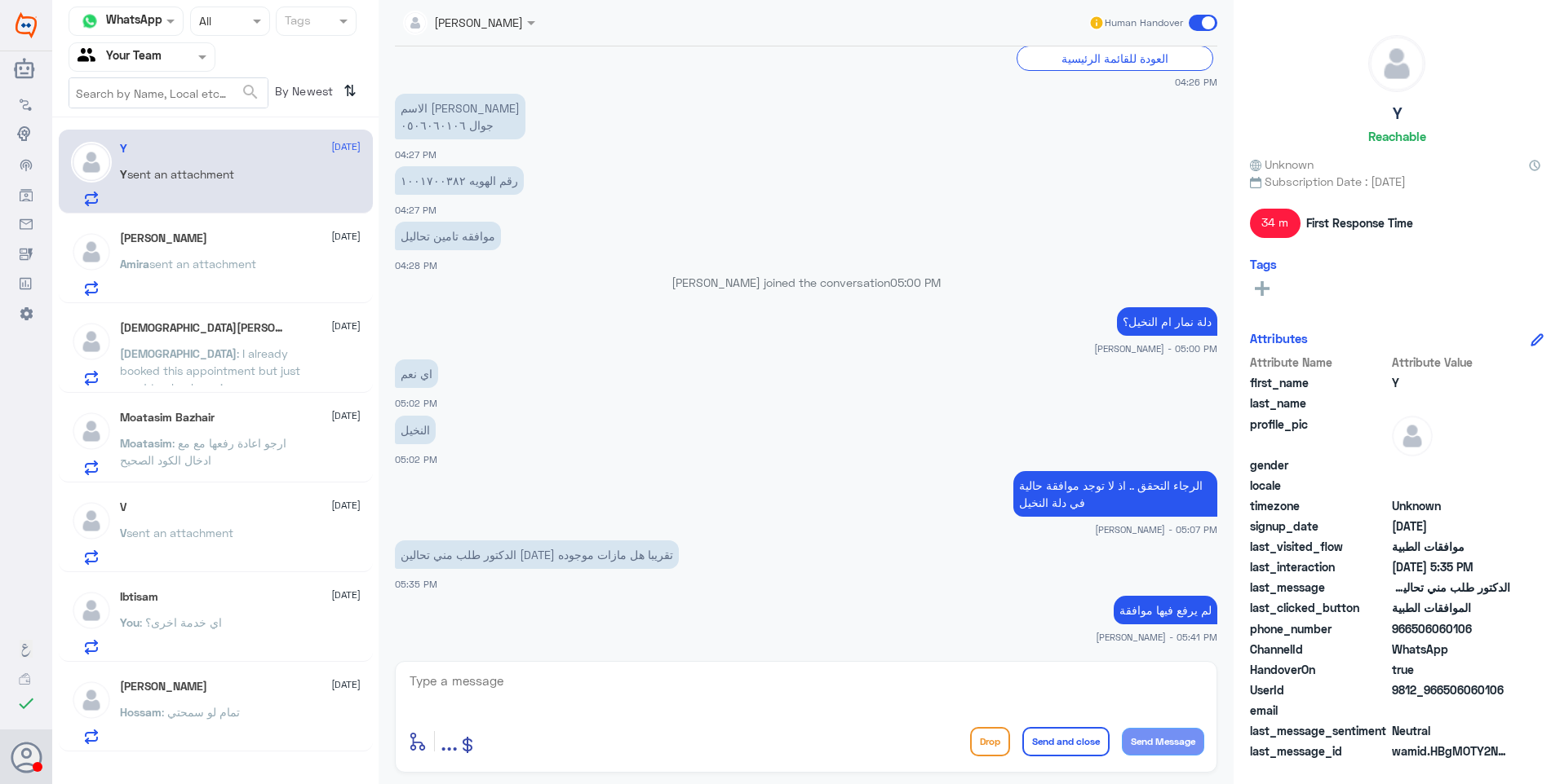
click at [229, 246] on div "Amira K [DATE] Amira sent an attachment" at bounding box center [240, 263] width 241 height 64
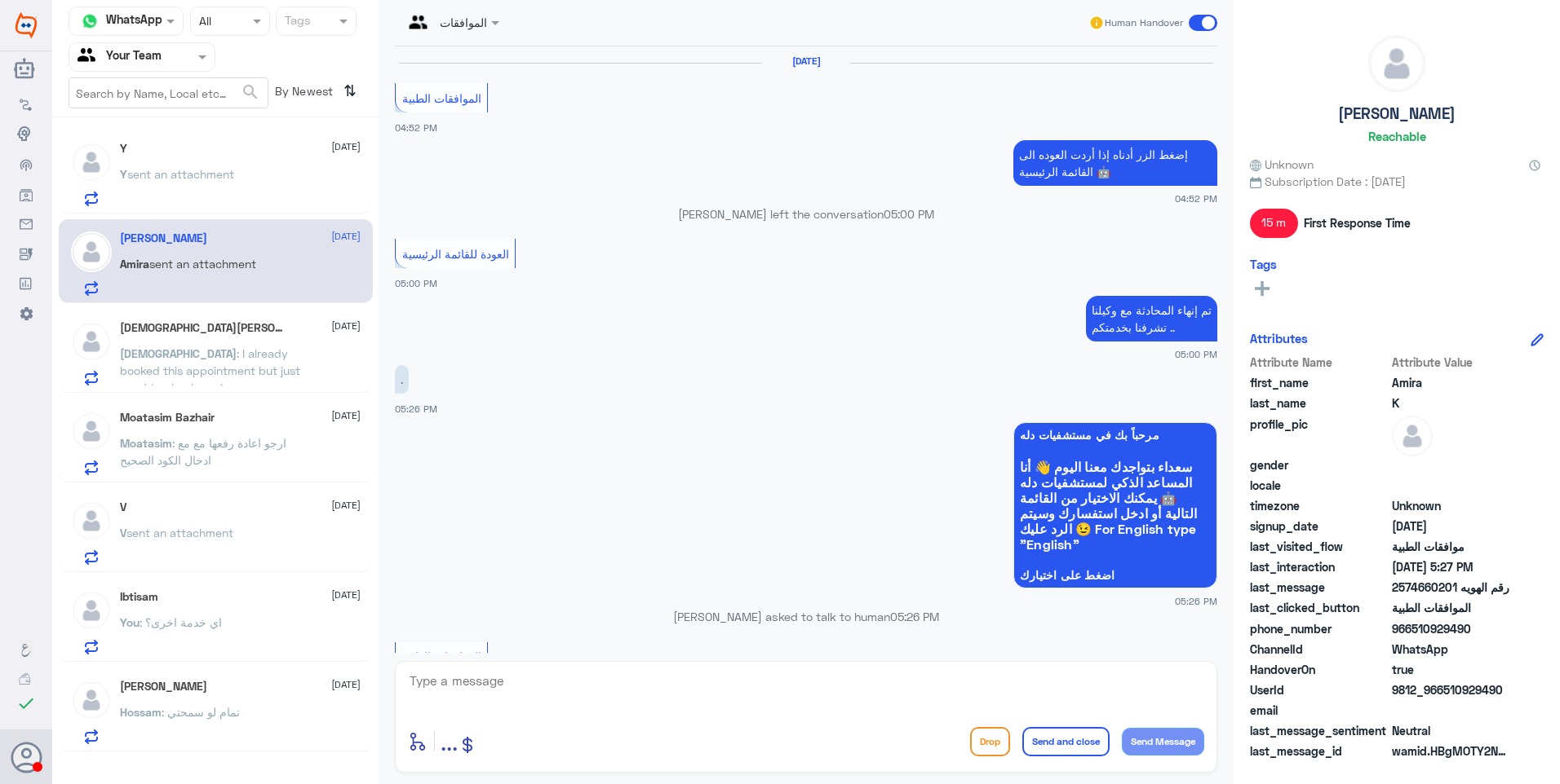
scroll to position [1028, 0]
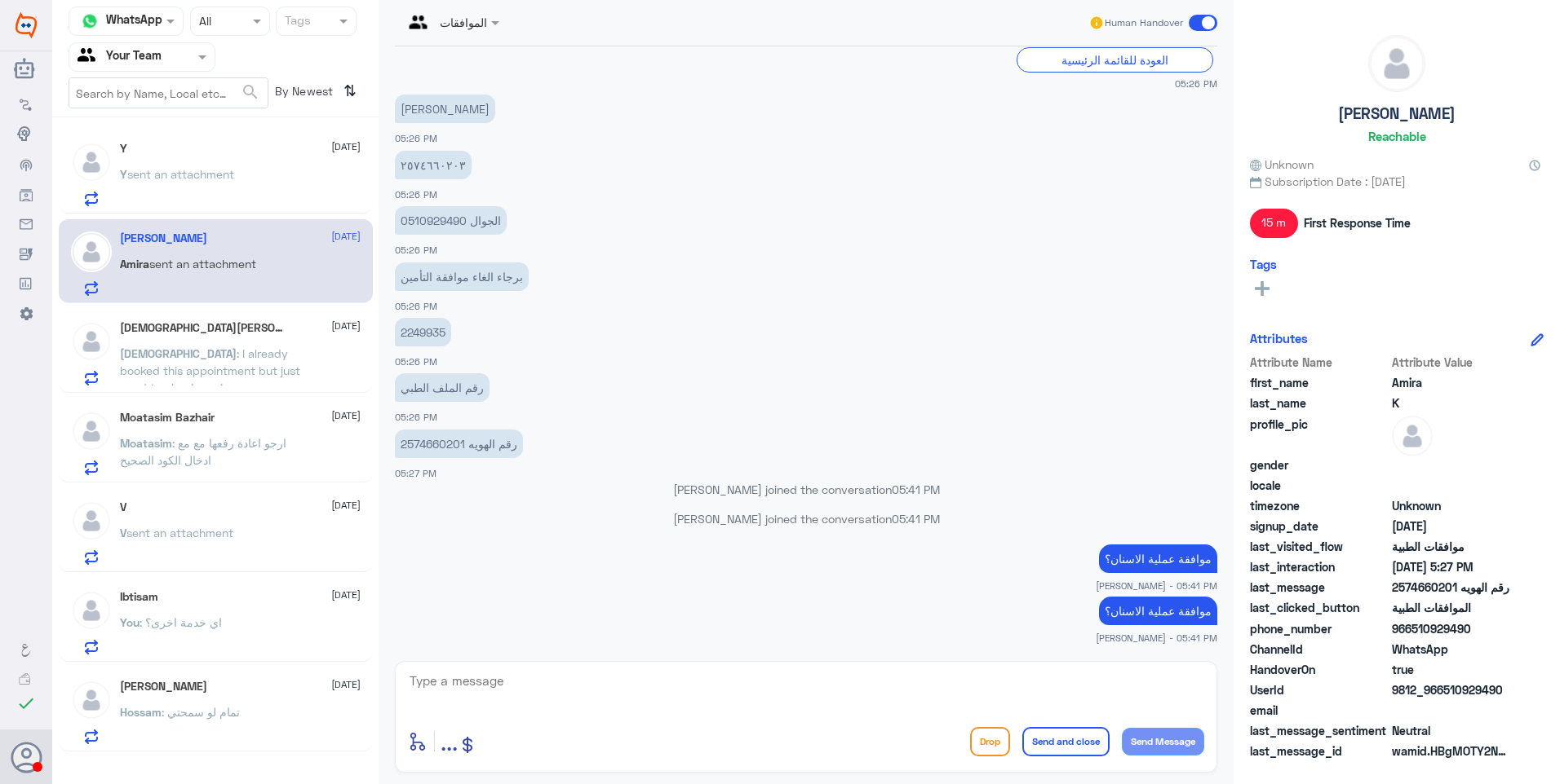
drag, startPoint x: 225, startPoint y: 692, endPoint x: 585, endPoint y: 388, distance: 471.2
click at [223, 692] on div "Hossam Eljbaly [DATE]" at bounding box center [240, 687] width 241 height 14
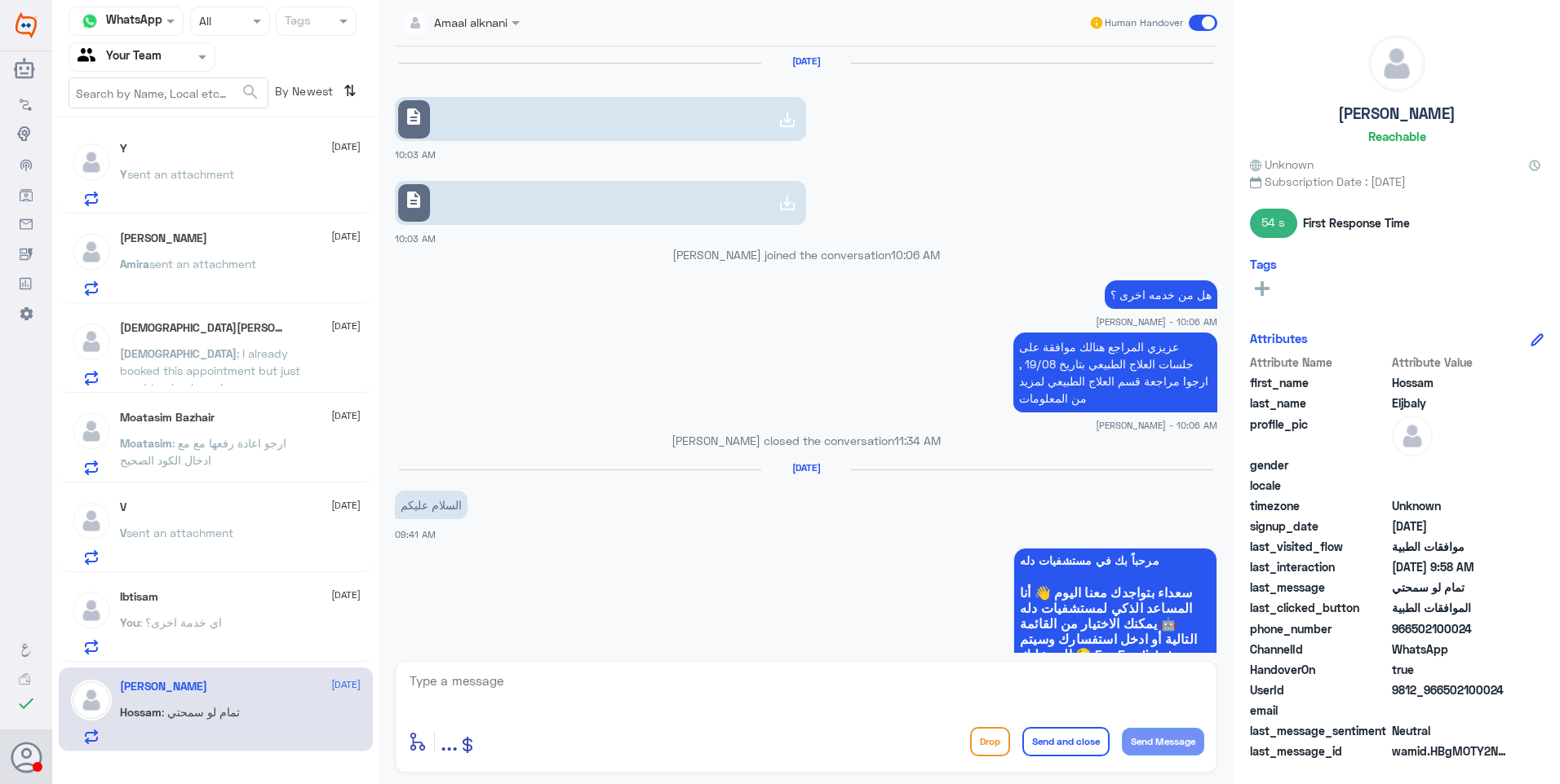
scroll to position [1112, 0]
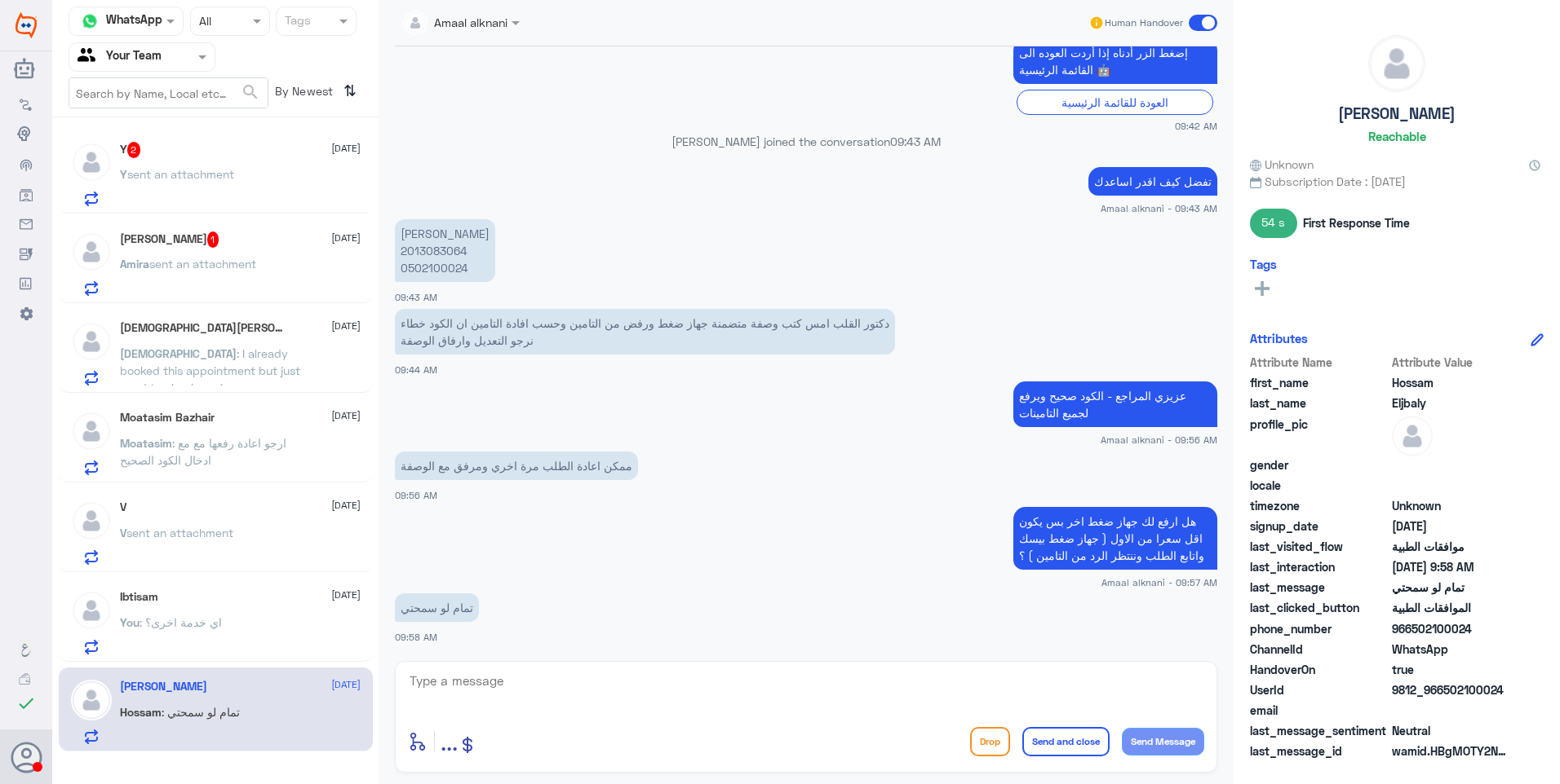
click at [517, 708] on textarea at bounding box center [806, 690] width 797 height 40
click at [211, 274] on p "[PERSON_NAME] sent an attachment" at bounding box center [188, 276] width 137 height 41
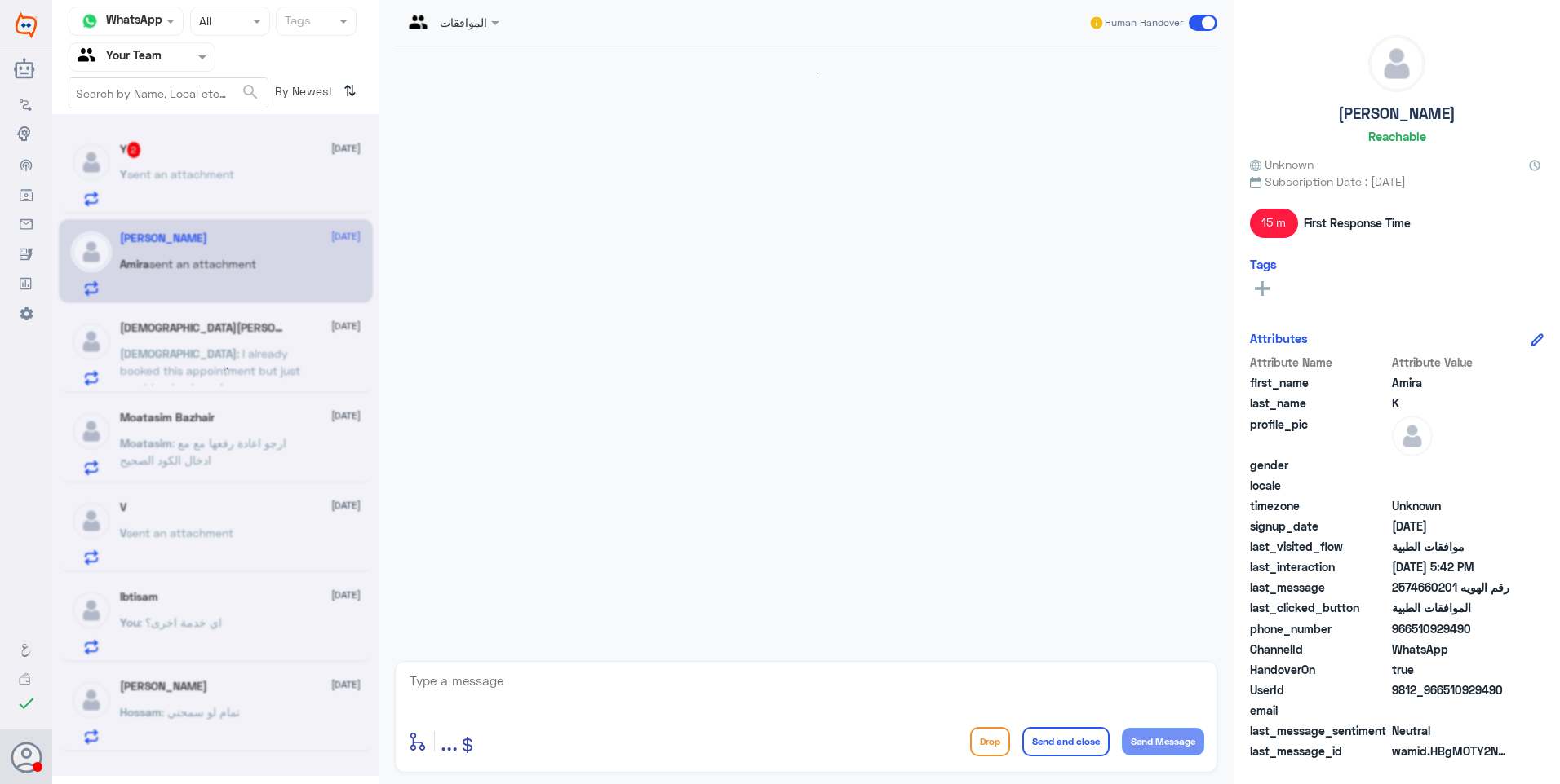
scroll to position [946, 0]
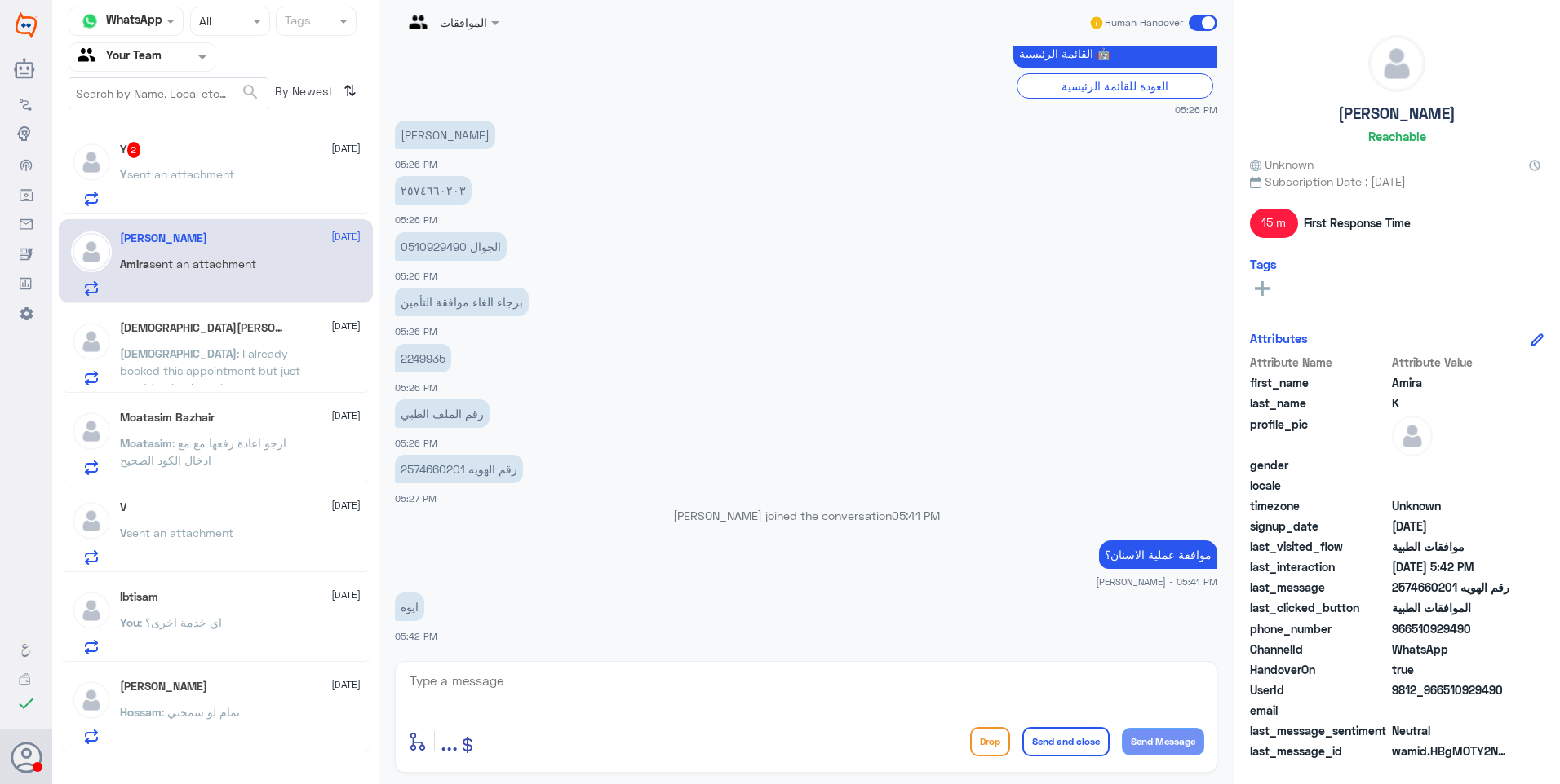
click at [214, 196] on p "Y sent an attachment" at bounding box center [177, 185] width 114 height 41
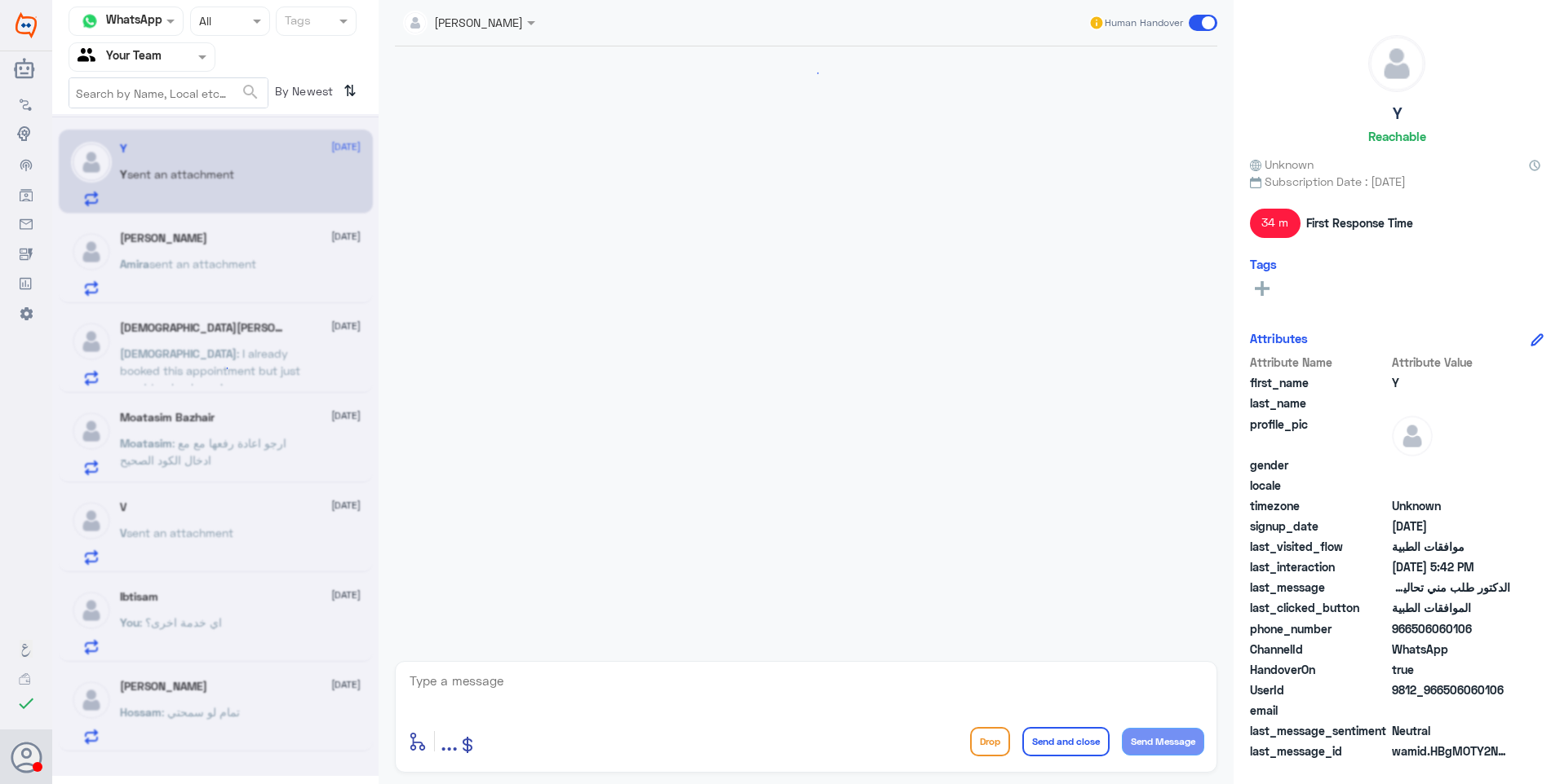
scroll to position [1106, 0]
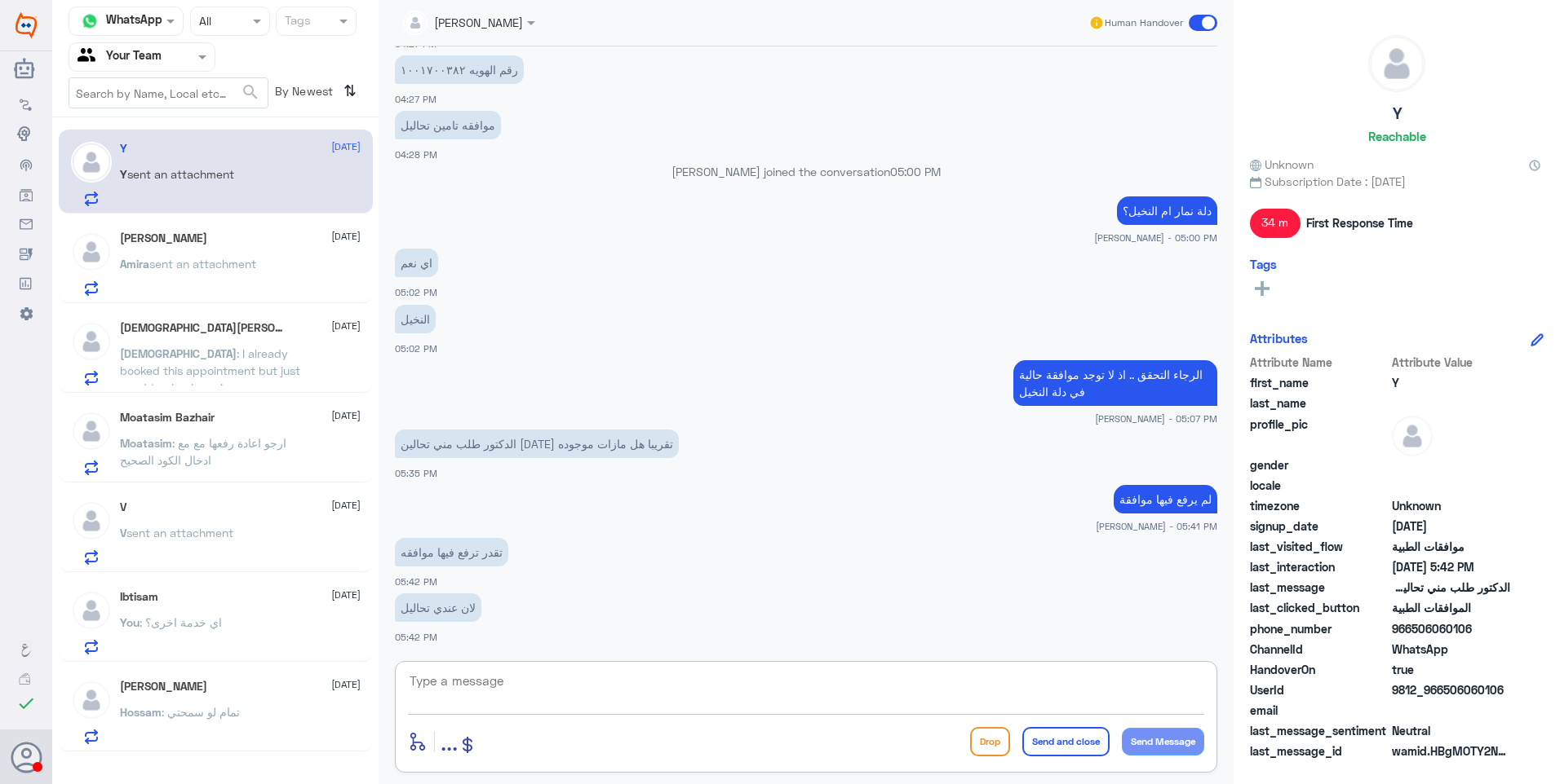
click at [498, 687] on textarea at bounding box center [806, 690] width 797 height 40
type textarea "لا والله الرفع يكون من خلال الطبيب المعالج فقط"
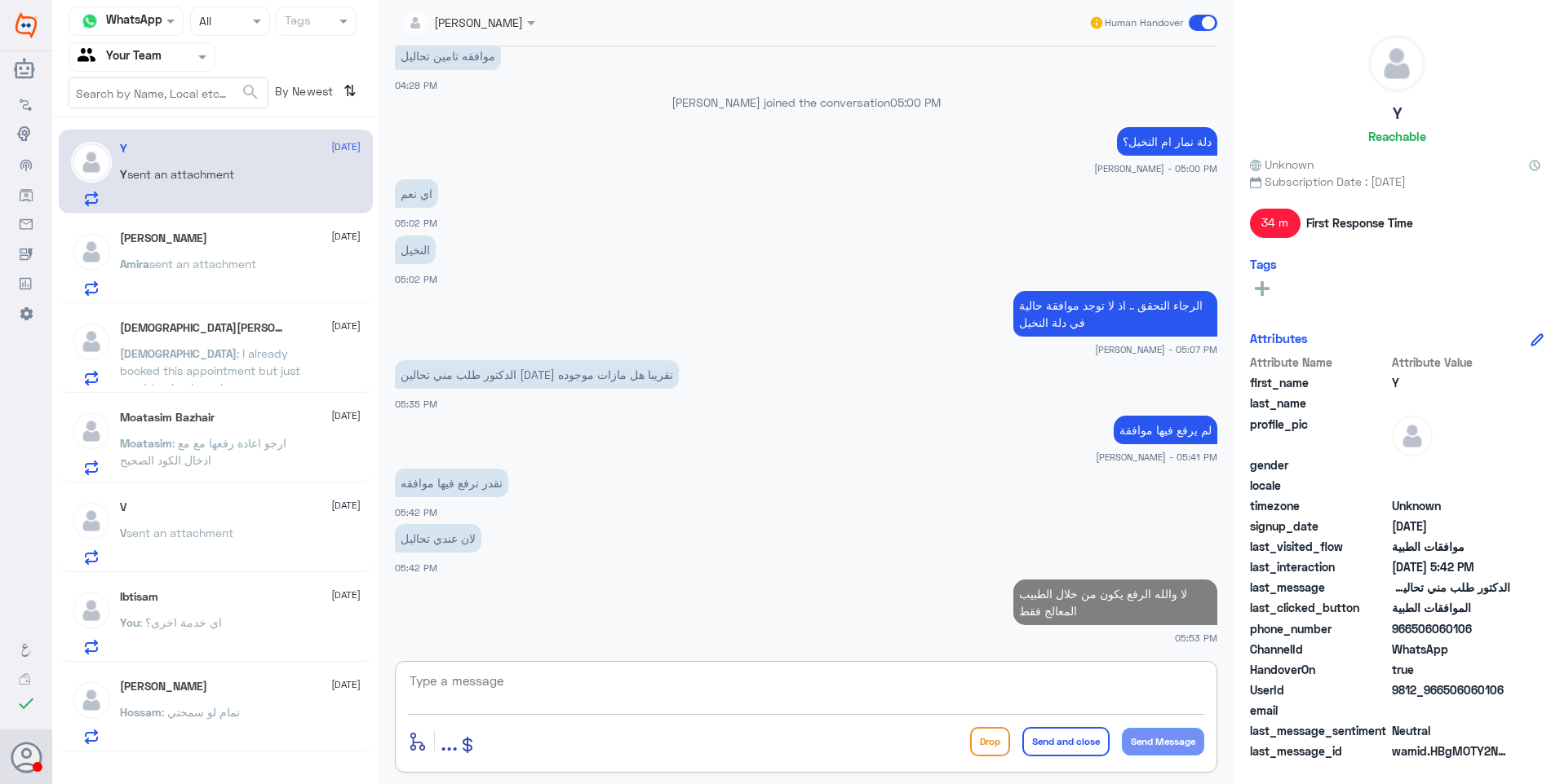
click at [257, 334] on div "[DEMOGRAPHIC_DATA][PERSON_NAME] [DATE]" at bounding box center [240, 329] width 241 height 14
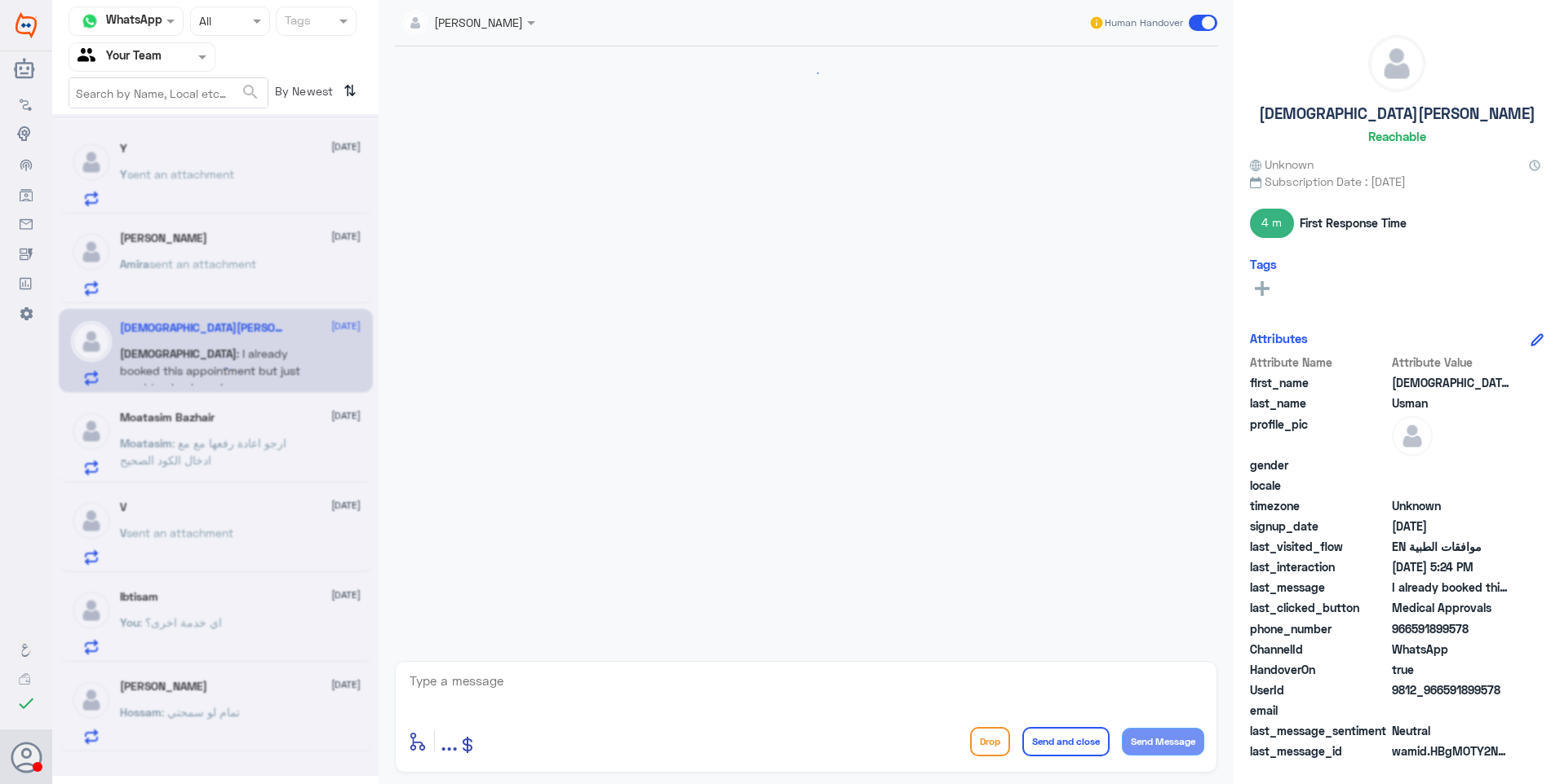
scroll to position [1048, 0]
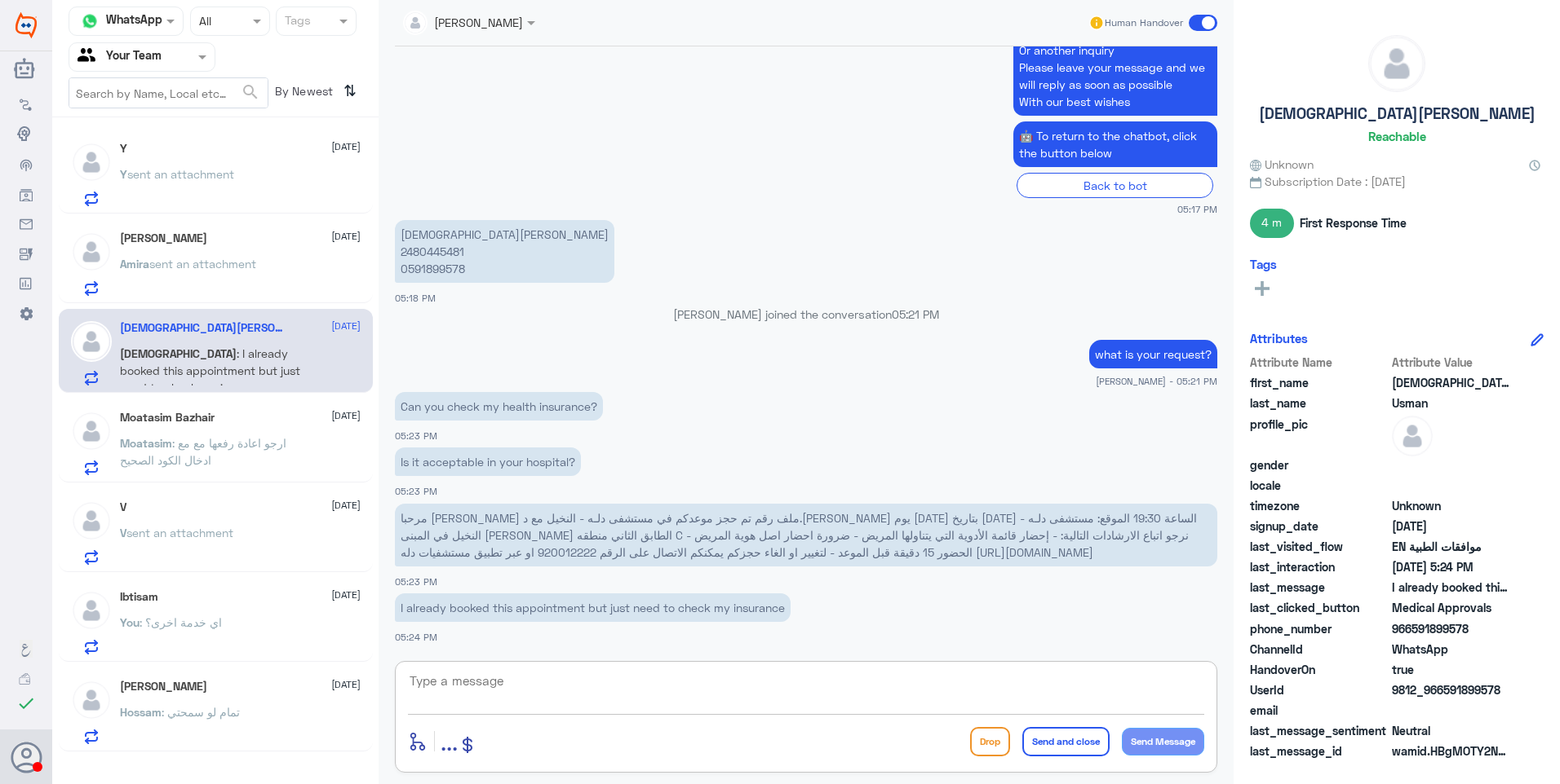
drag, startPoint x: 561, startPoint y: 678, endPoint x: 590, endPoint y: 692, distance: 32.2
click at [574, 690] on textarea at bounding box center [806, 690] width 797 height 40
click at [603, 692] on textarea at bounding box center [806, 690] width 797 height 40
type textarea "ش"
drag, startPoint x: 550, startPoint y: 687, endPoint x: 627, endPoint y: 690, distance: 77.1
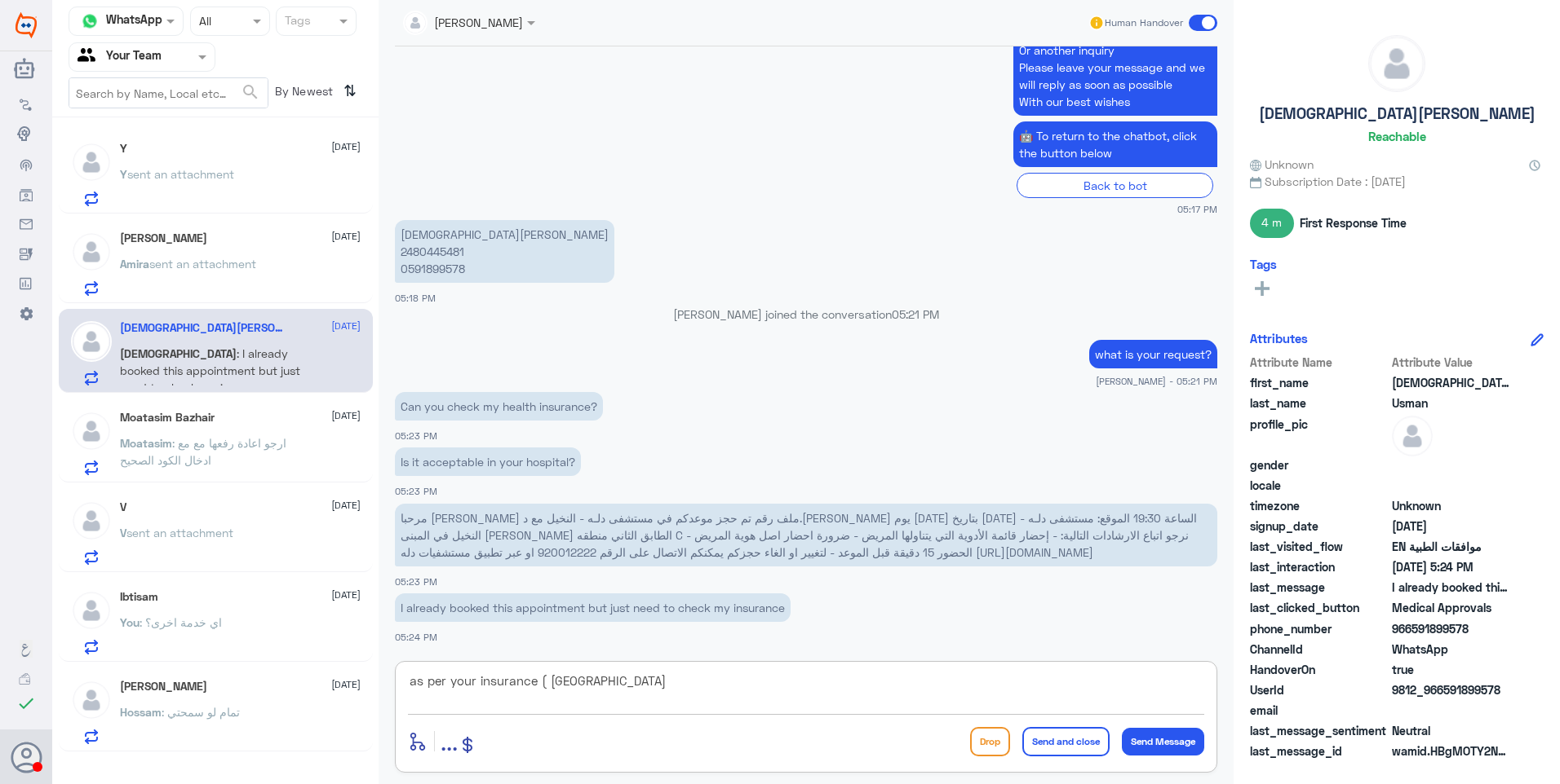
click at [627, 690] on textarea "as per your insurance ( [GEOGRAPHIC_DATA]" at bounding box center [806, 690] width 797 height 40
paste textarea "AWUNIYA"
type textarea "as per your insurance ( TAWUNIYA ) your policy is not covered in [GEOGRAPHIC_DA…"
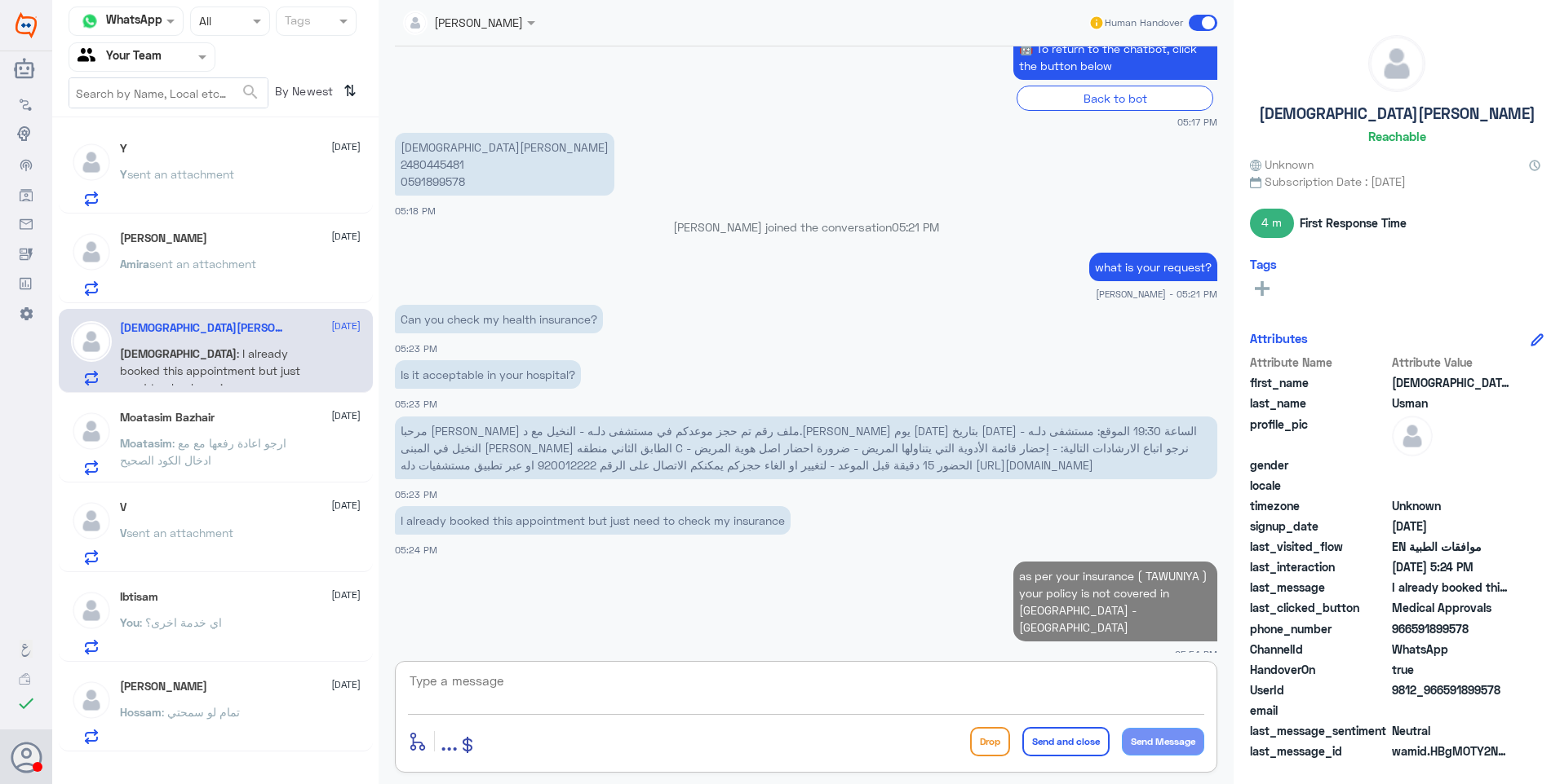
click at [210, 195] on p "Y sent an attachment" at bounding box center [177, 185] width 114 height 41
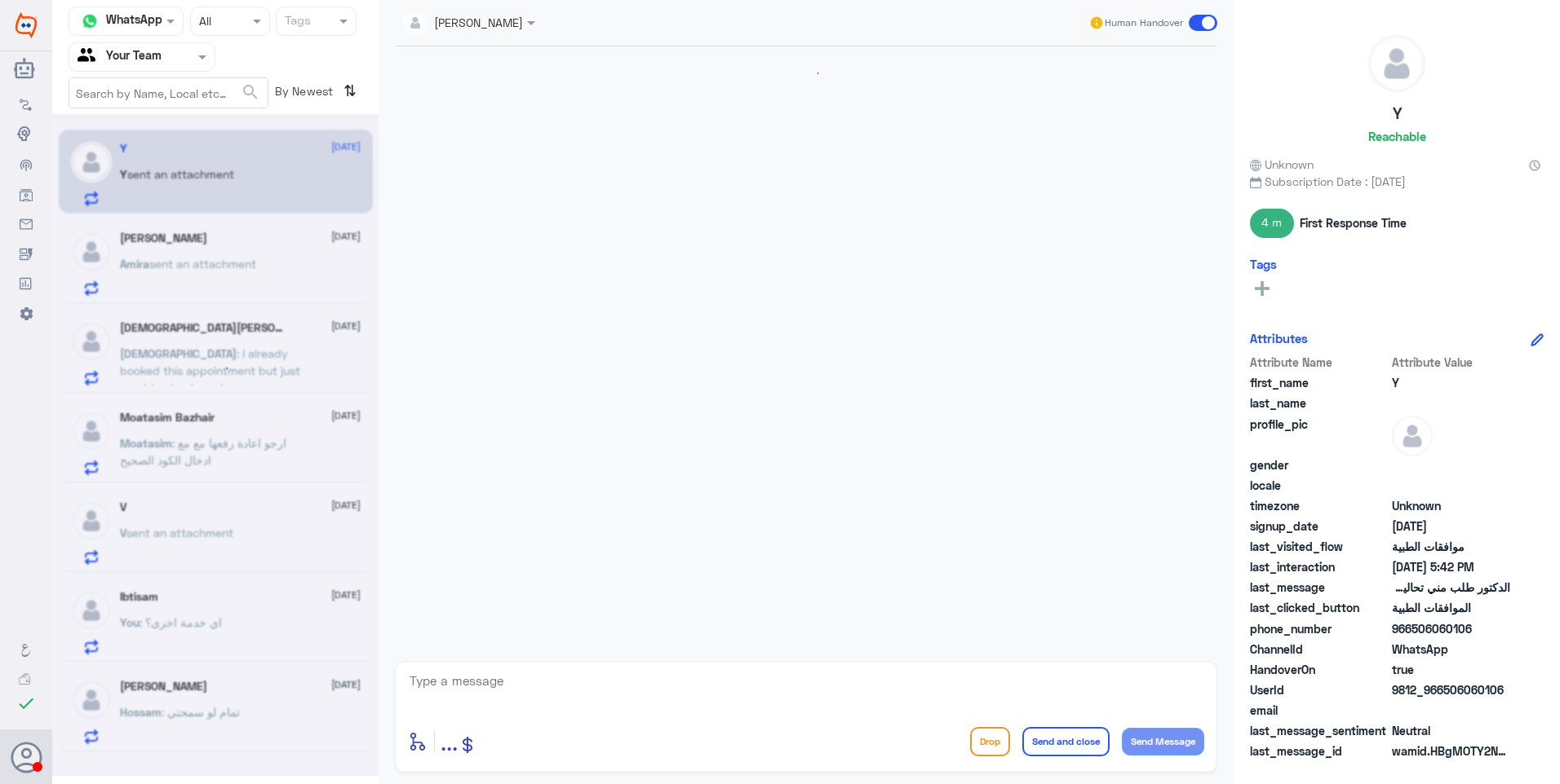
scroll to position [1120, 0]
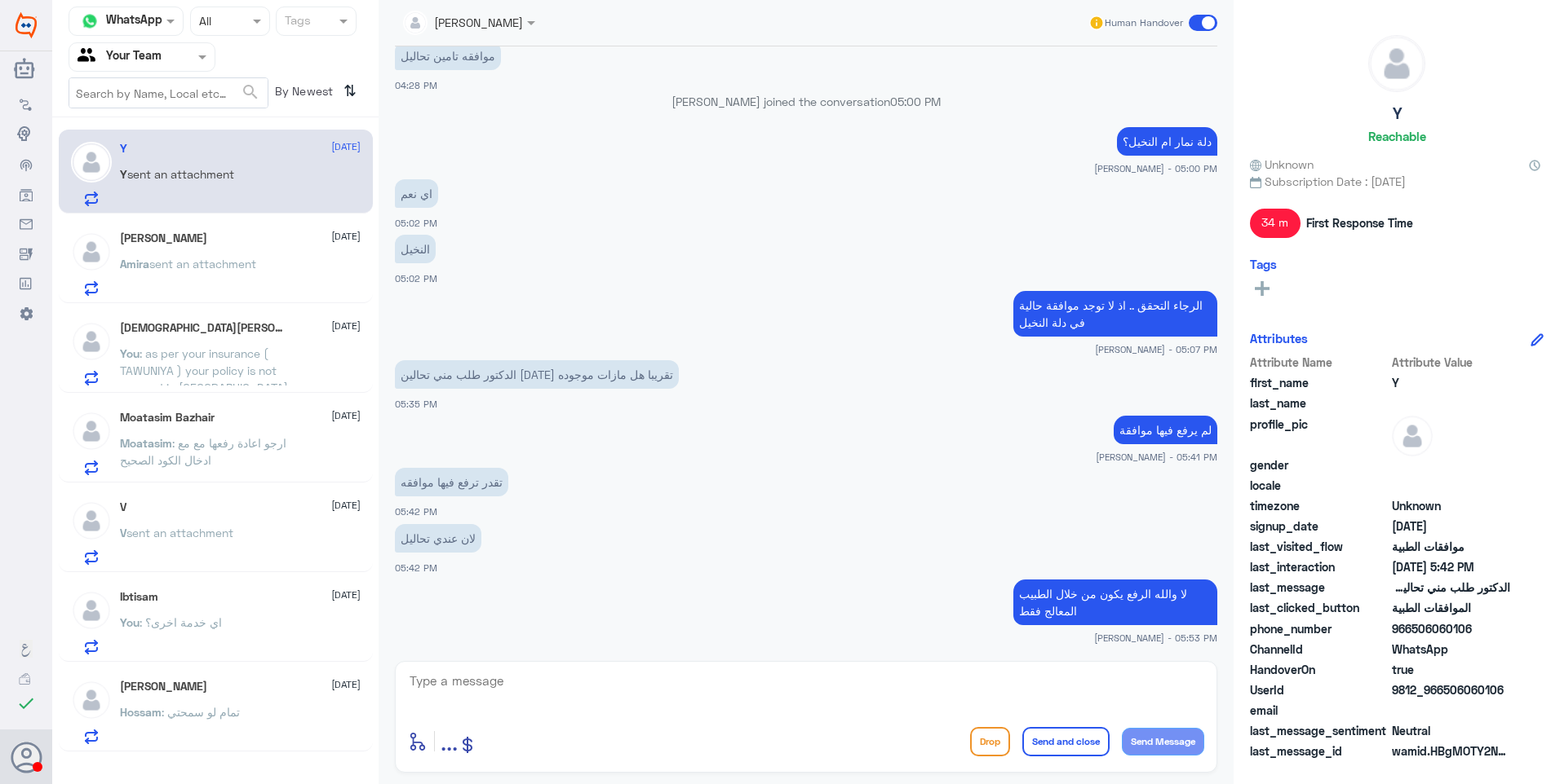
click at [257, 268] on span "sent an attachment" at bounding box center [203, 263] width 107 height 14
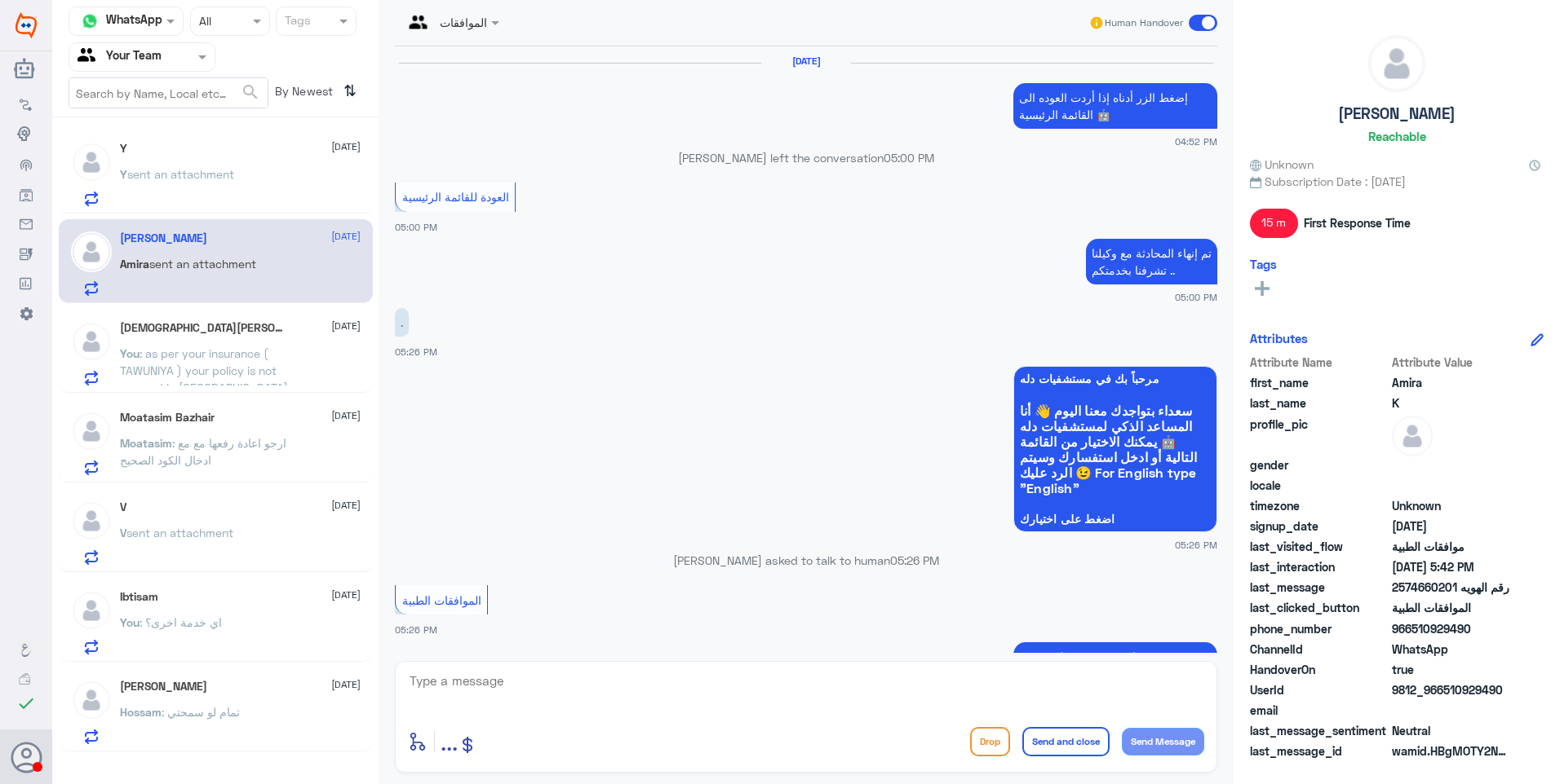
scroll to position [946, 0]
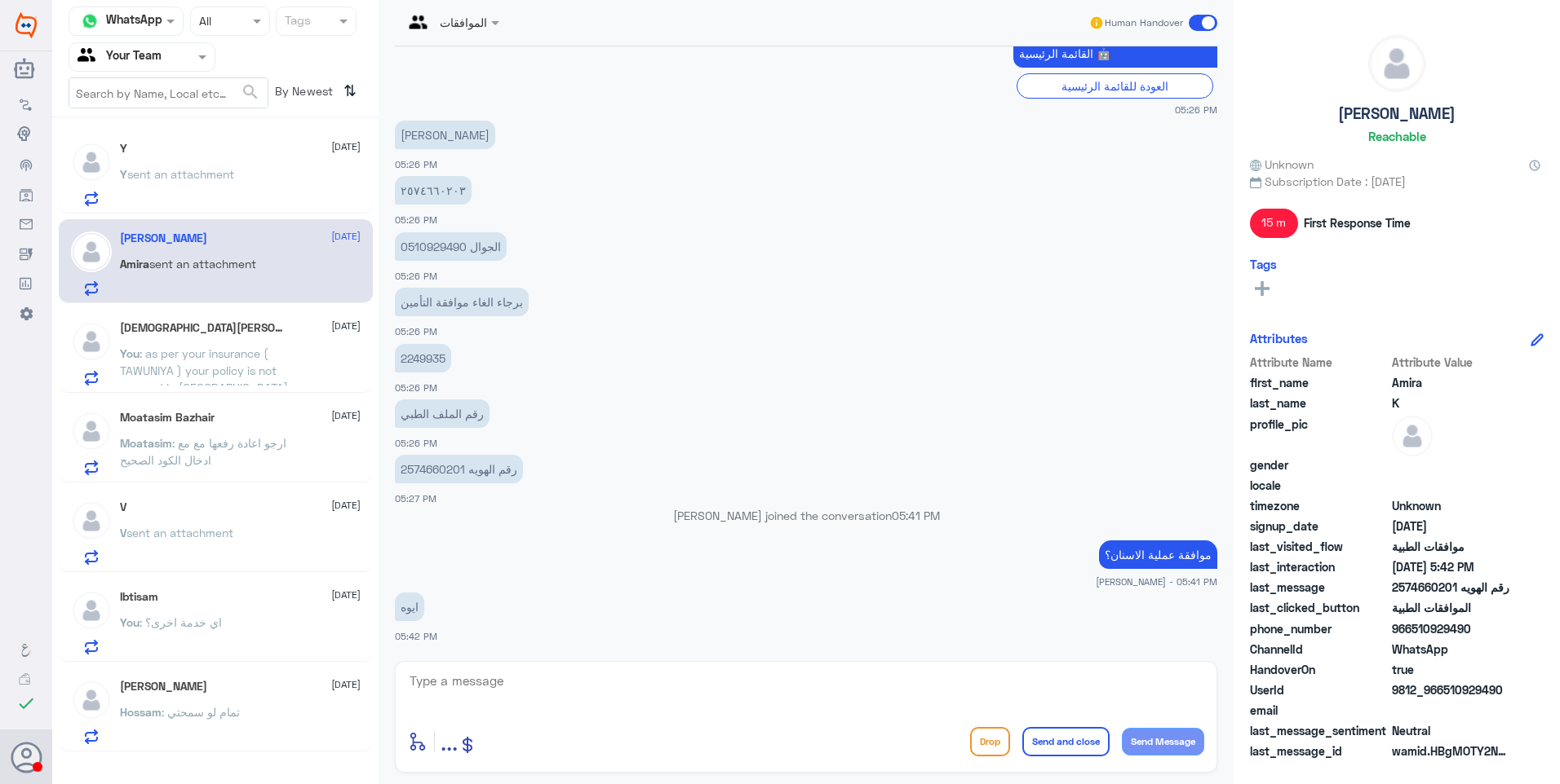
click at [428, 363] on p "2249935" at bounding box center [423, 358] width 57 height 29
click at [494, 699] on textarea at bounding box center [806, 690] width 797 height 40
type textarea "حاضر بس ممكن نعرف سبب الالغاء؟"
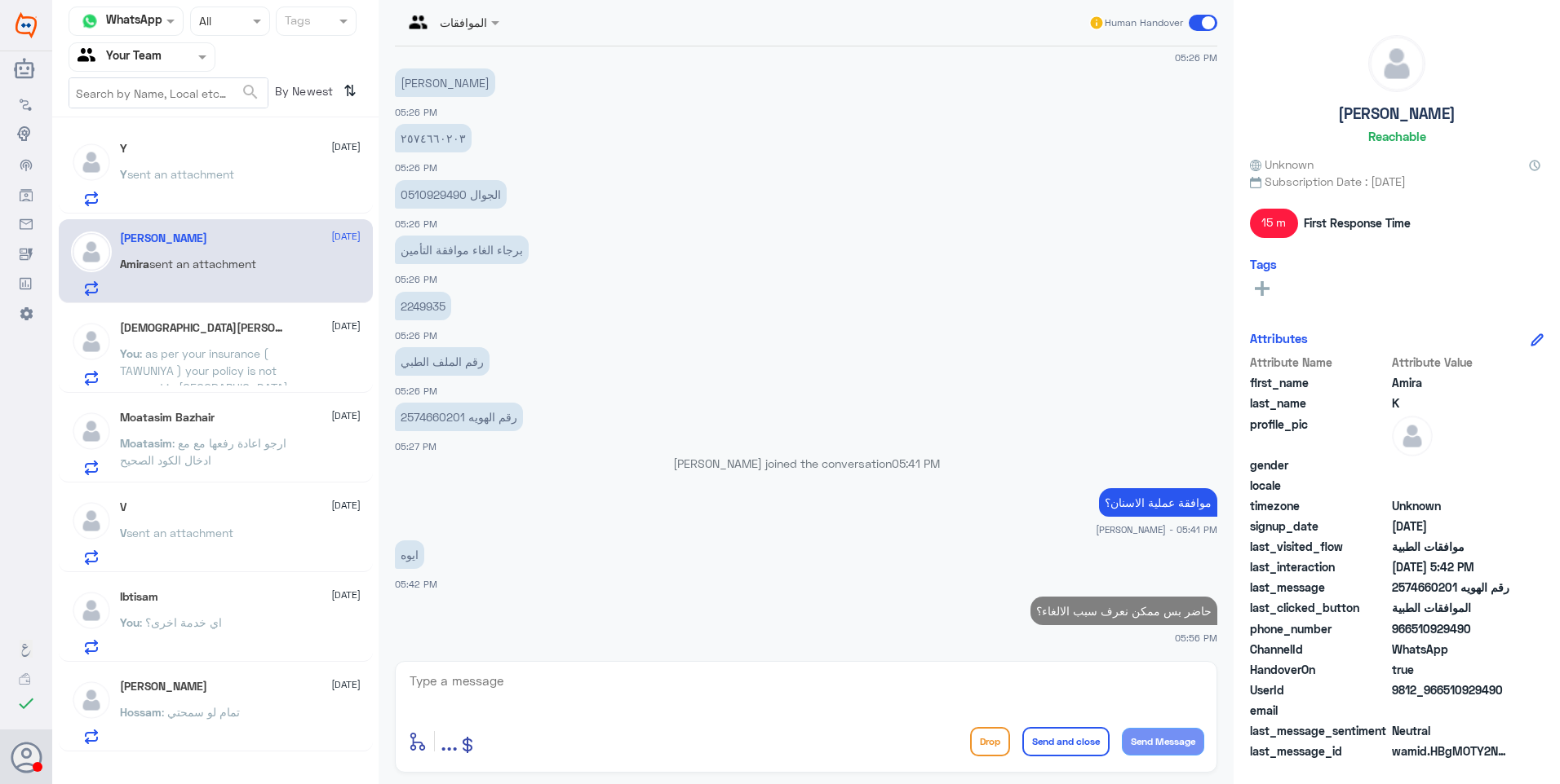
click at [204, 159] on div "Y [DATE] Y sent an attachment" at bounding box center [240, 174] width 241 height 64
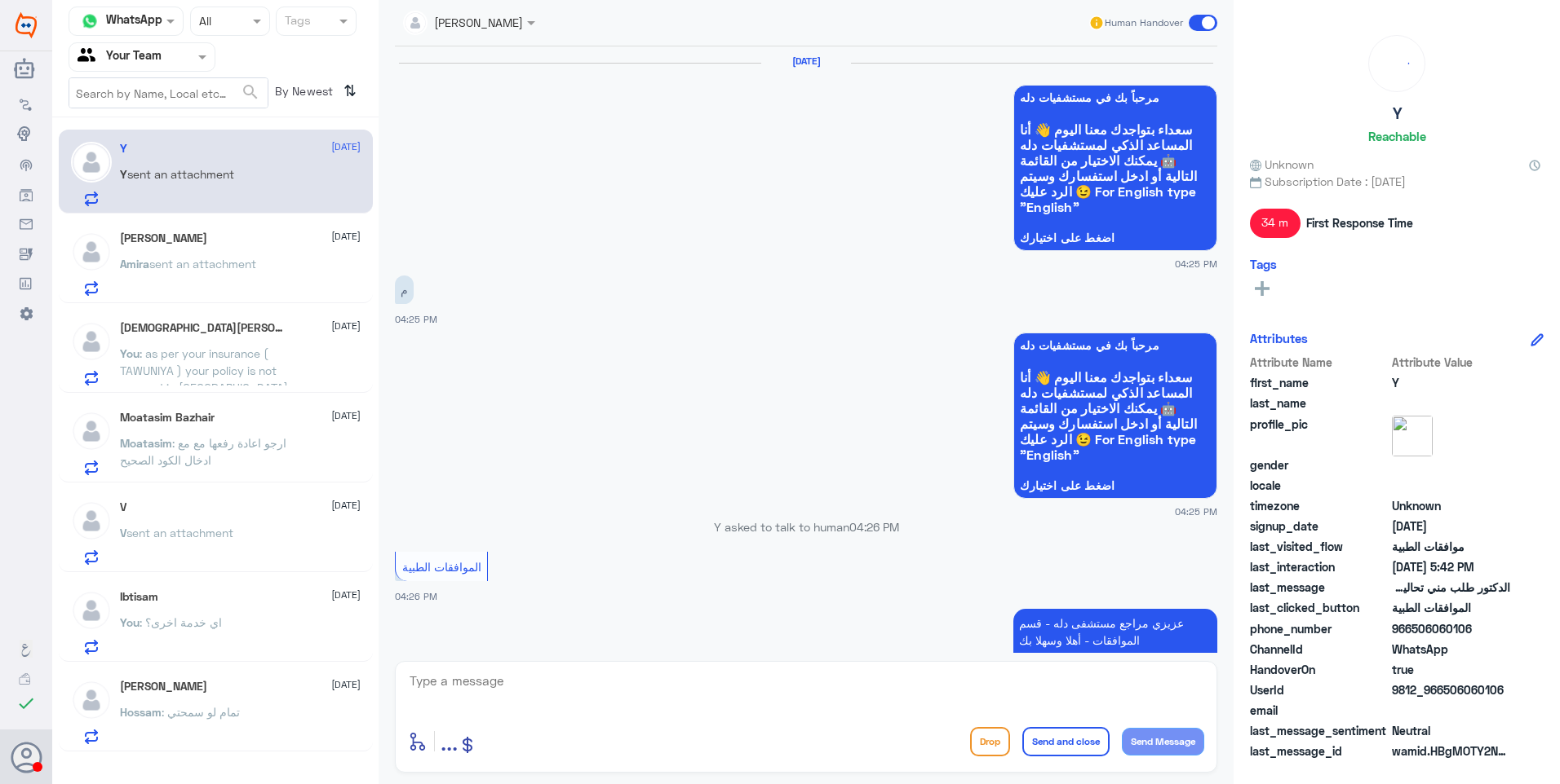
scroll to position [1120, 0]
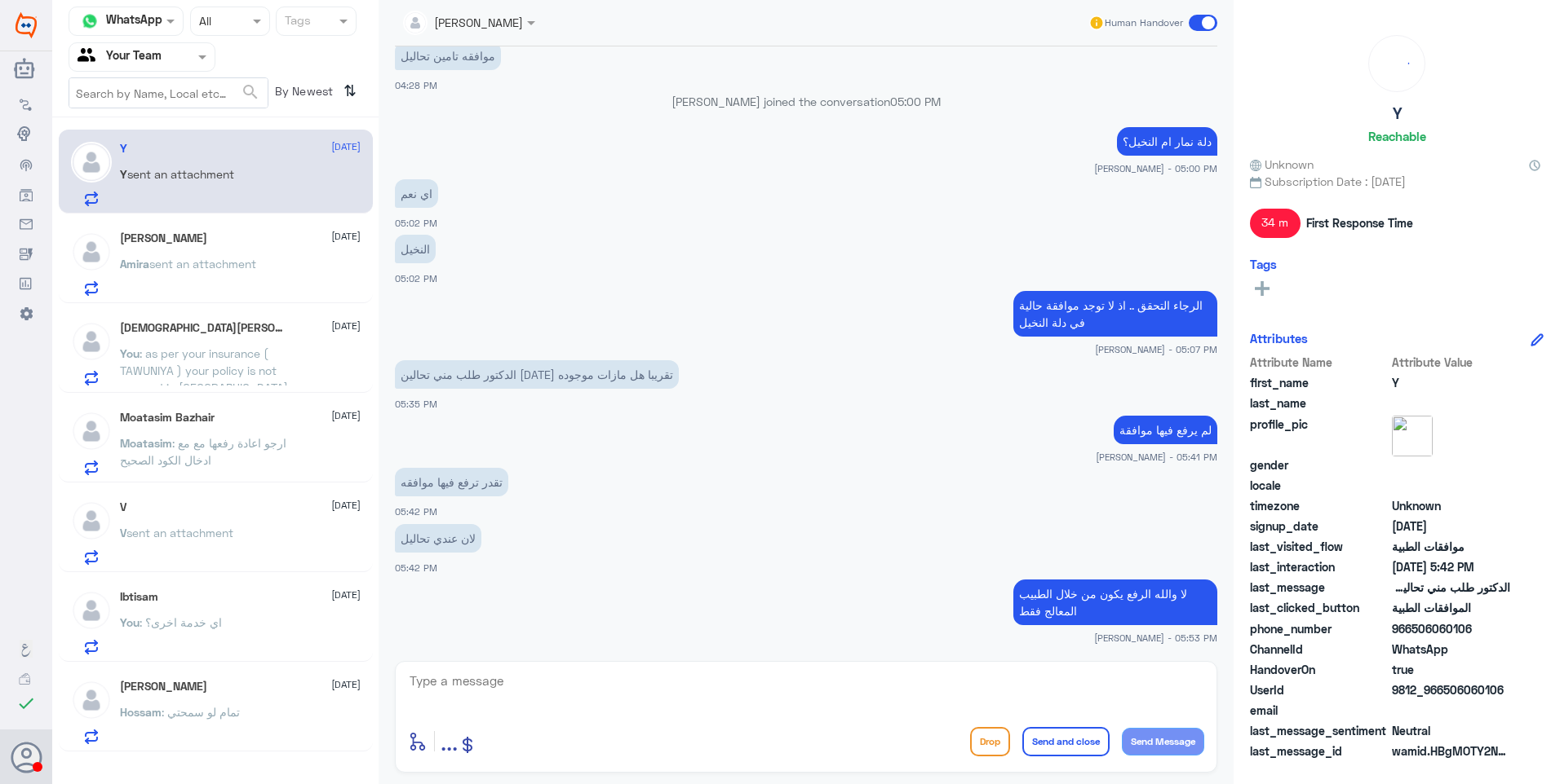
click at [226, 727] on p "Hossam : تمام لو سمحتي" at bounding box center [180, 724] width 120 height 41
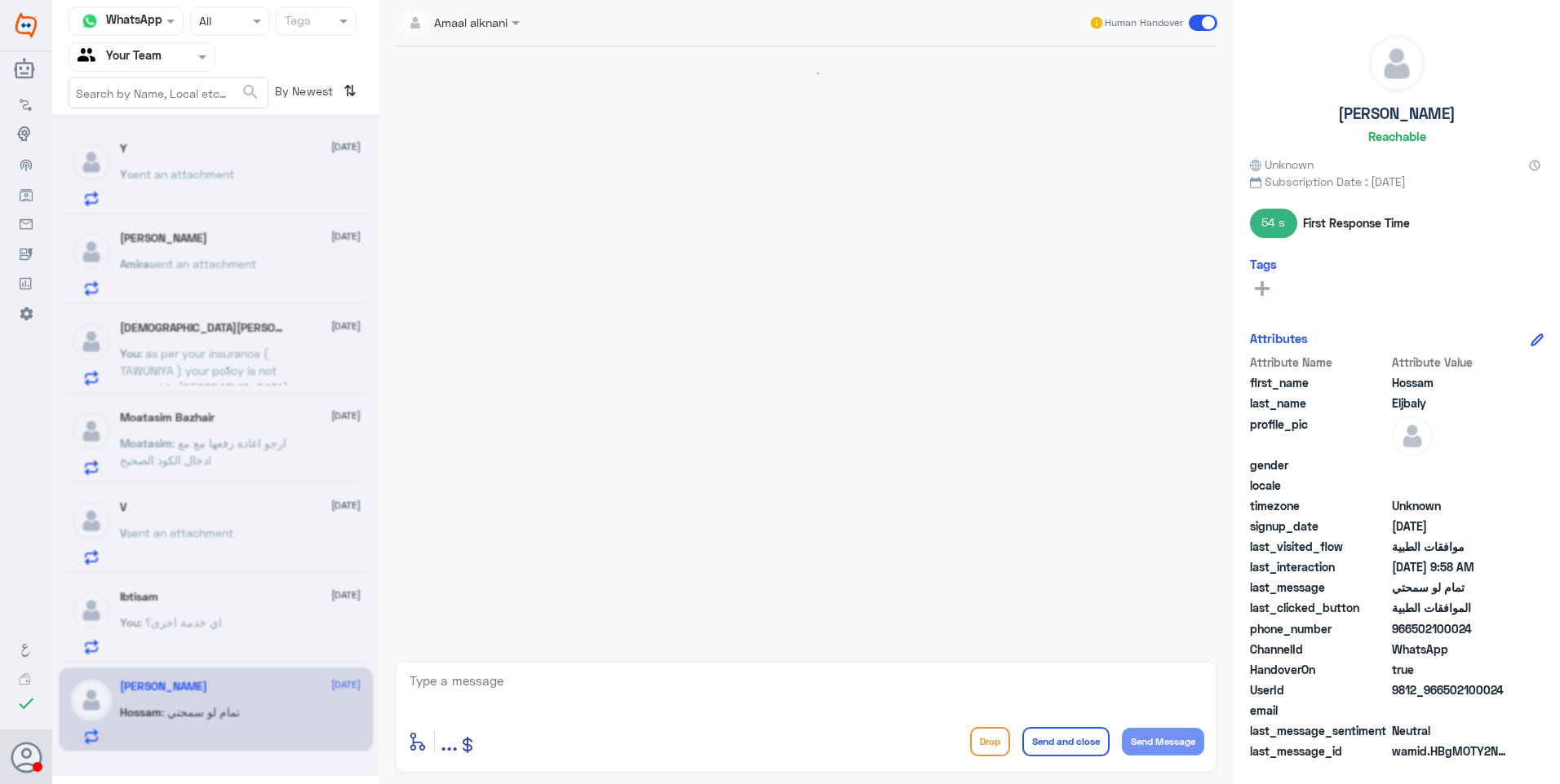
scroll to position [1112, 0]
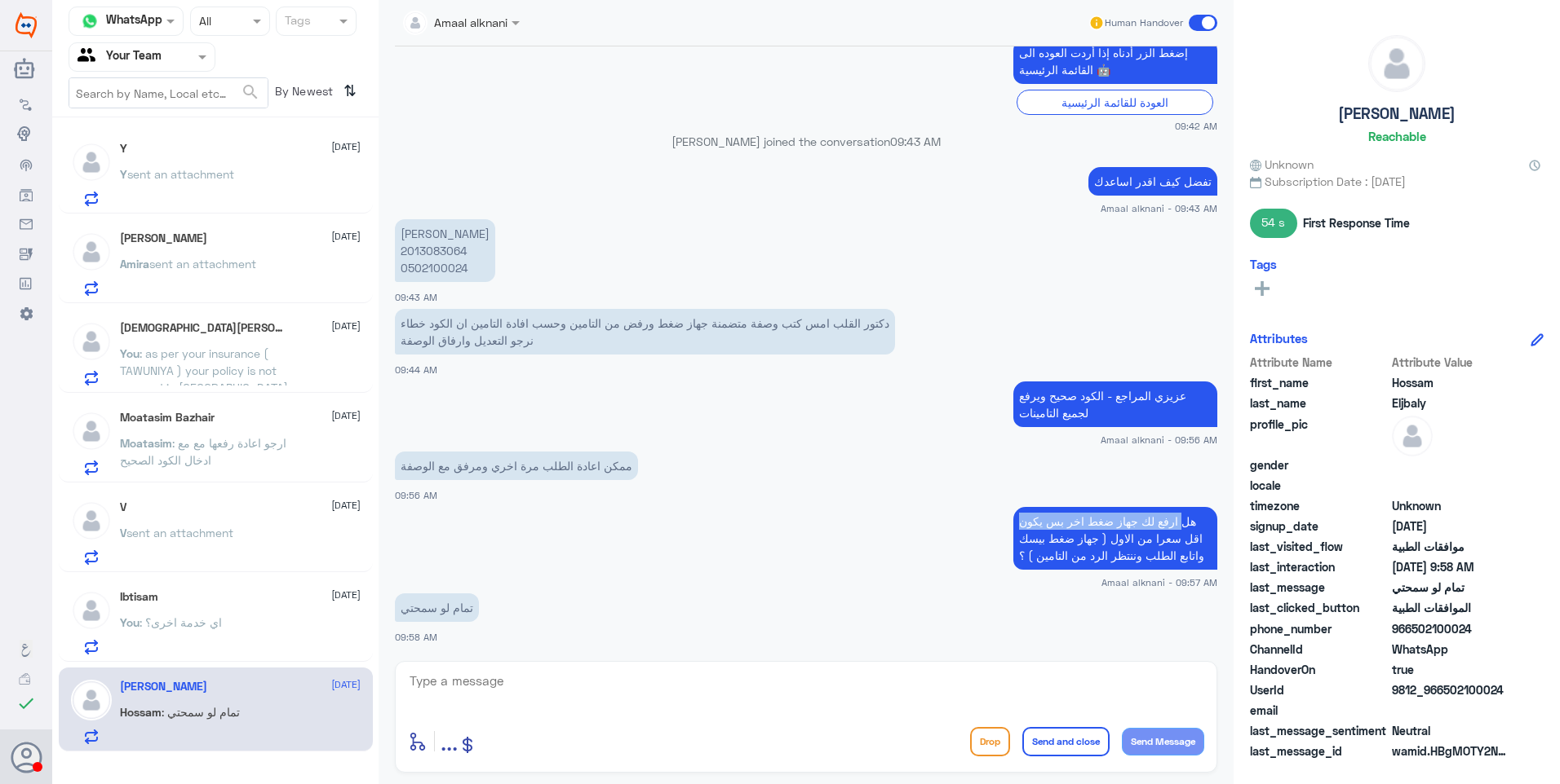
drag, startPoint x: 1170, startPoint y: 528, endPoint x: 977, endPoint y: 507, distance: 194.1
click at [977, 507] on app-msgs-text "هل ارفع لك جهاز ضغط اخر بس يكون اقل سعرا من الاول ( جهاز ضغط بيسك واتابع الطلب …" at bounding box center [806, 539] width 823 height 64
drag, startPoint x: 977, startPoint y: 507, endPoint x: 1084, endPoint y: 548, distance: 114.6
click at [1054, 535] on p "هل ارفع لك جهاز ضغط اخر بس يكون اقل سعرا من الاول ( جهاز ضغط بيسك واتابع الطلب …" at bounding box center [1115, 538] width 204 height 63
click at [163, 615] on p "You : اي خدمة اخرى؟" at bounding box center [170, 634] width 102 height 41
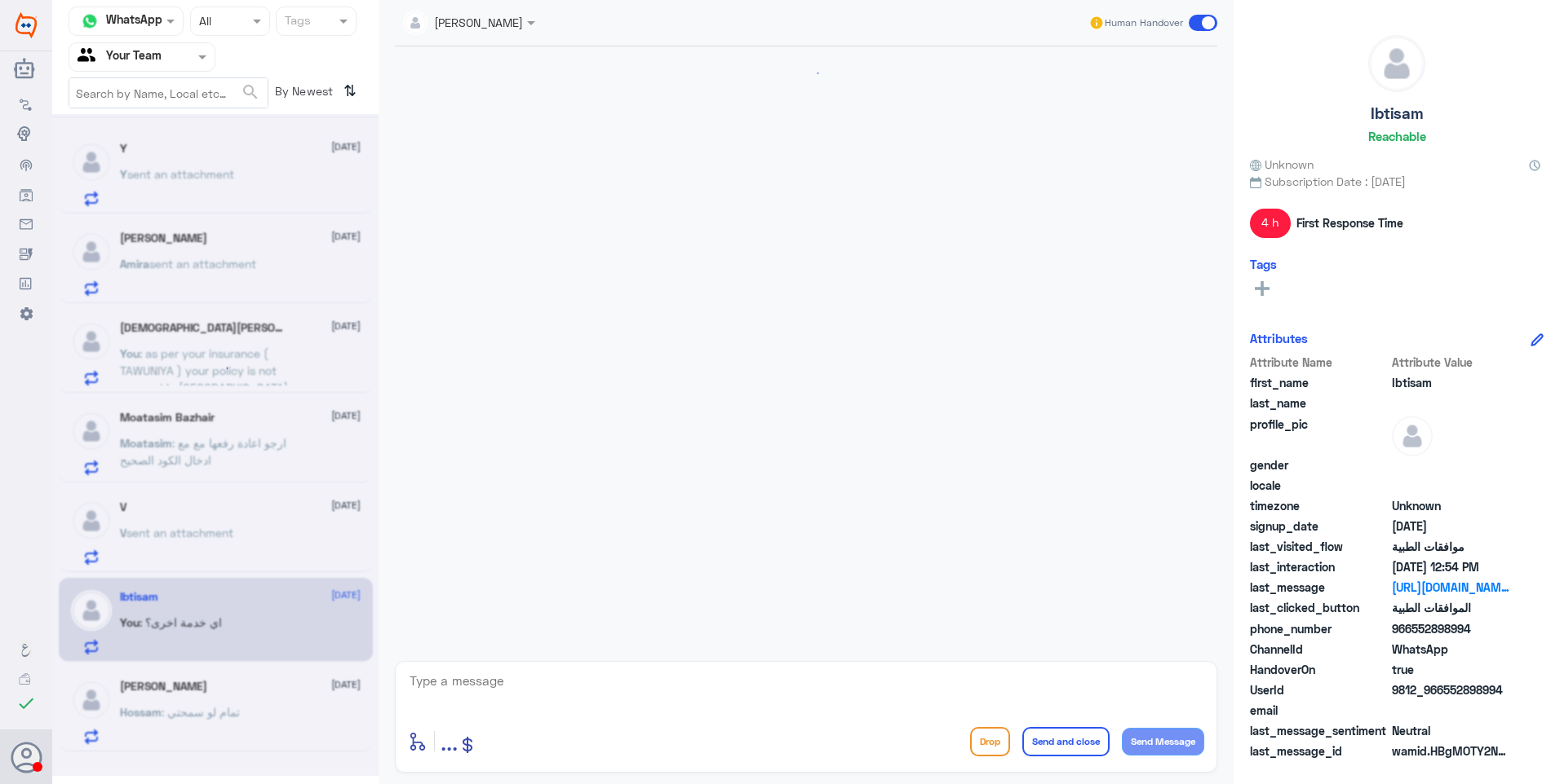
scroll to position [1460, 0]
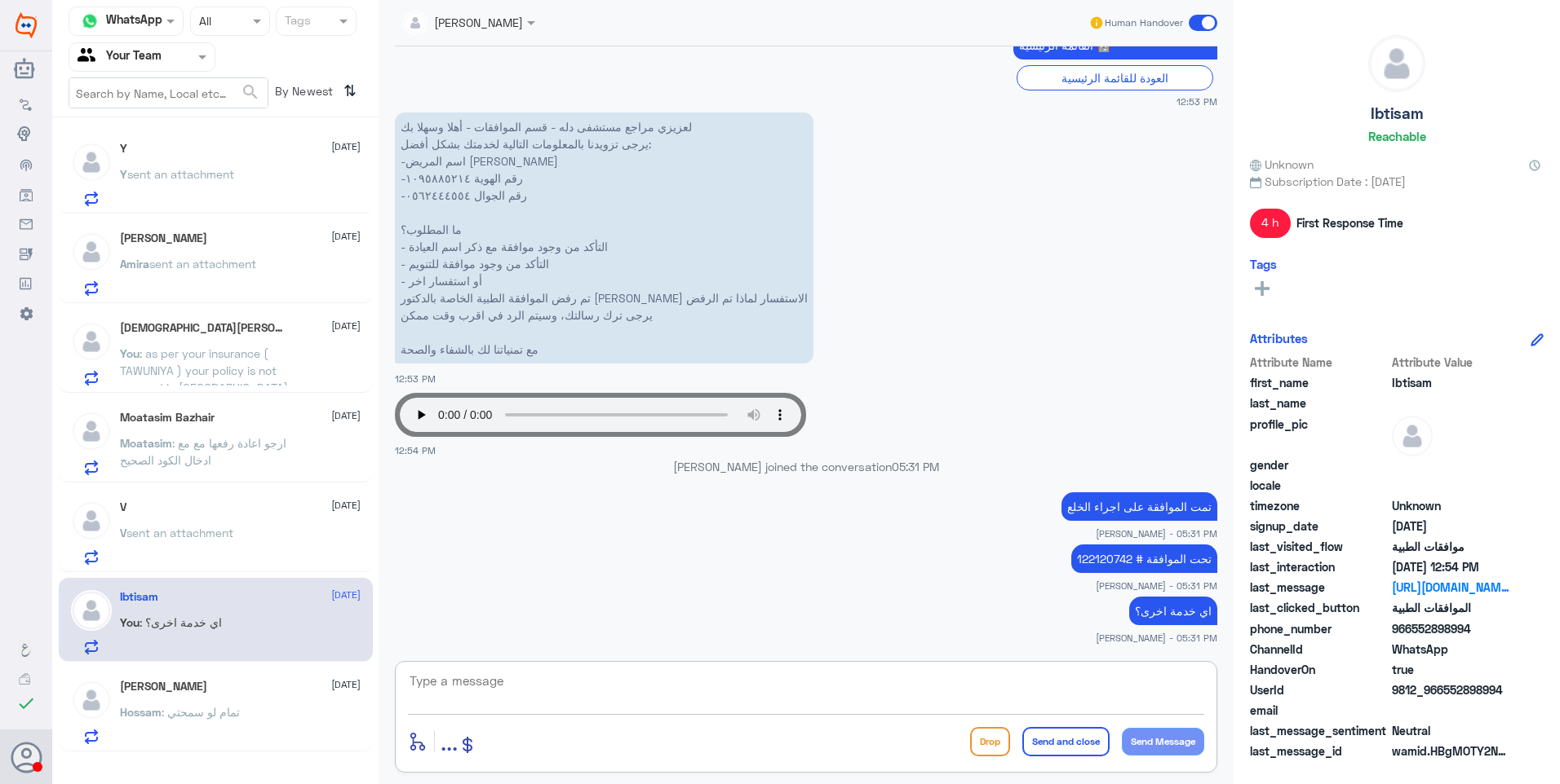
click at [604, 696] on textarea at bounding box center [806, 690] width 797 height 40
type textarea "تمنياتنا لكم دوام الصحة."
click at [1071, 752] on button "Send and close" at bounding box center [1065, 742] width 87 height 30
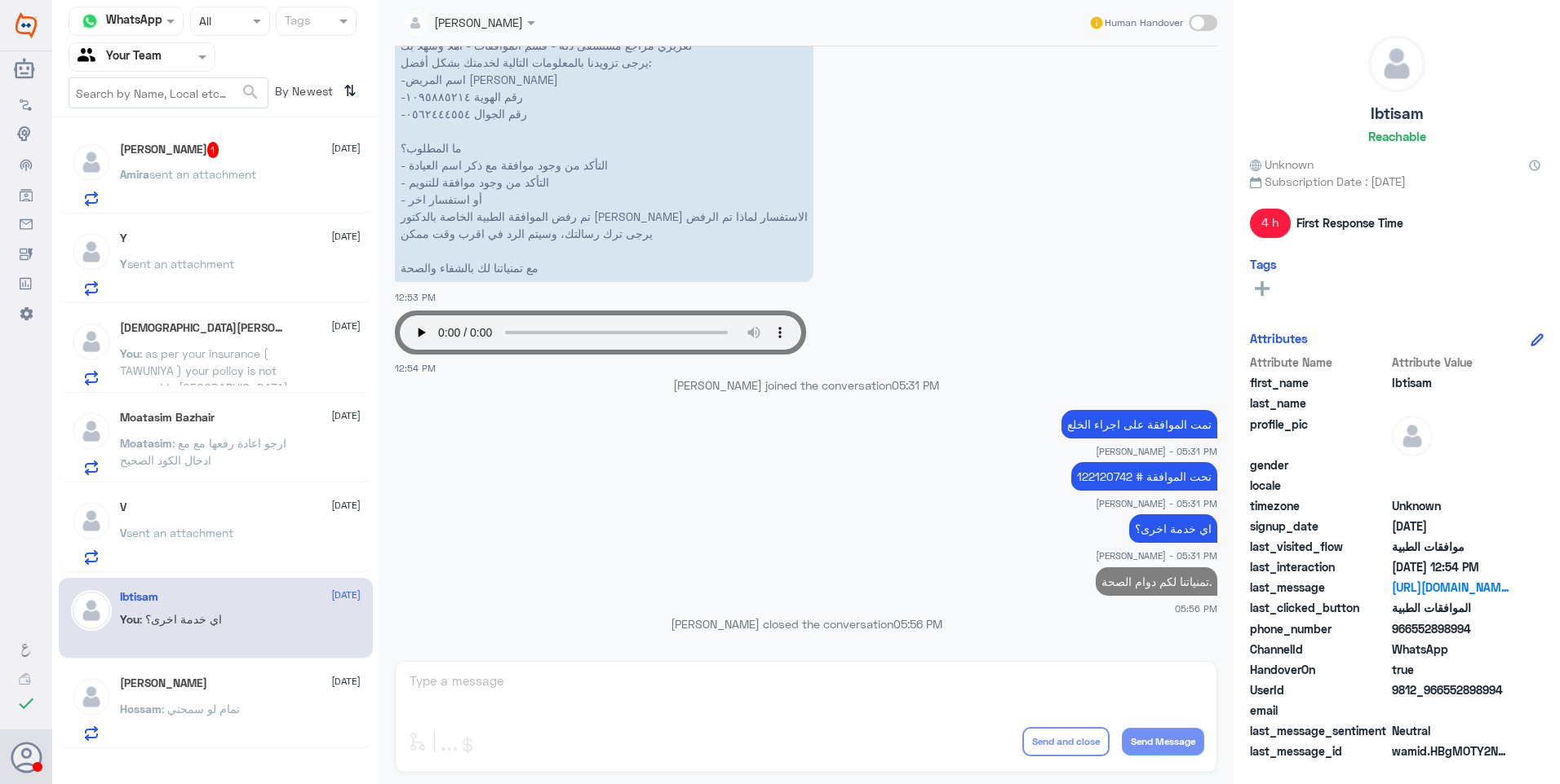
click at [200, 186] on p "[PERSON_NAME] sent an attachment" at bounding box center [188, 185] width 137 height 41
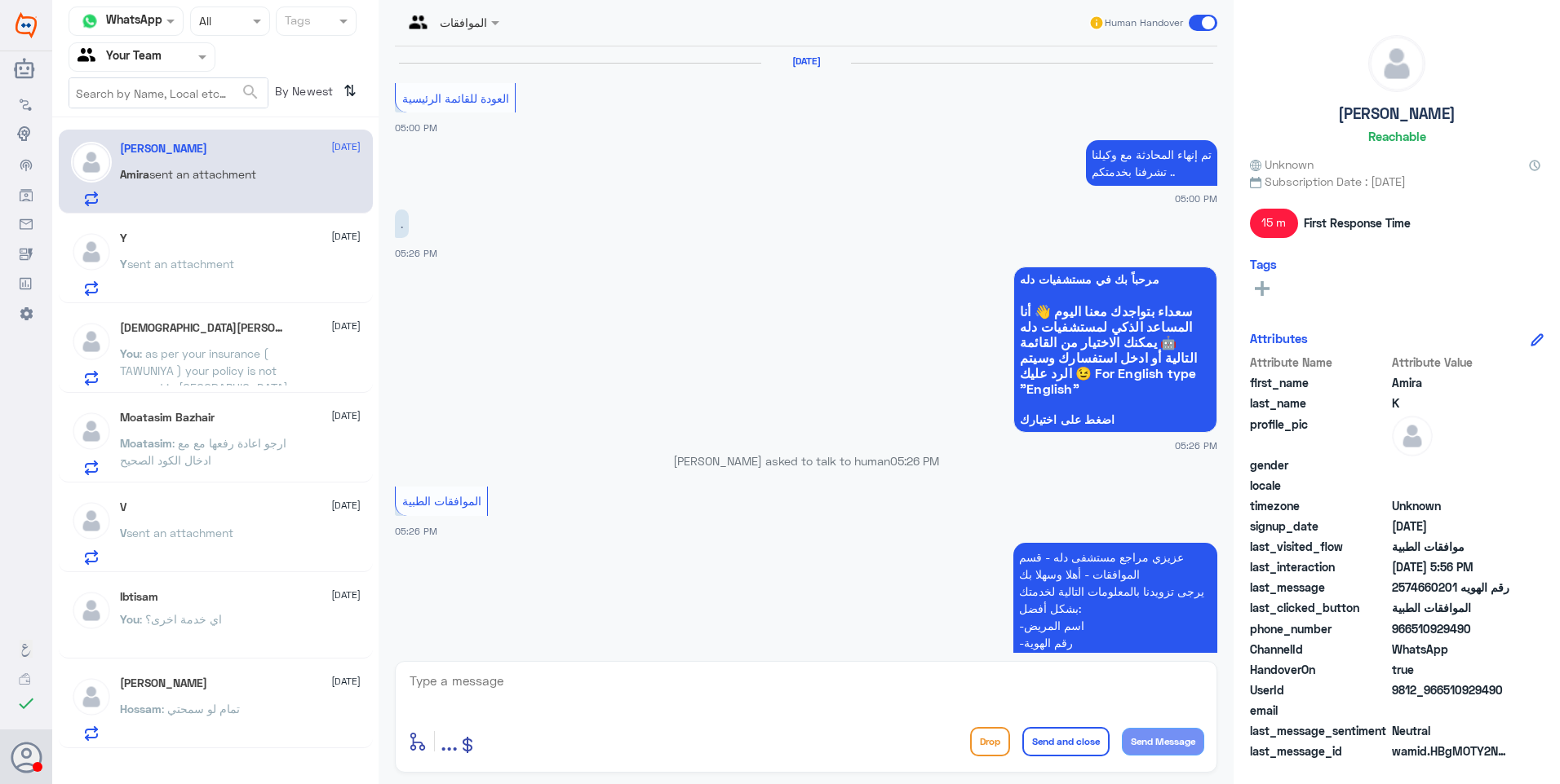
scroll to position [955, 0]
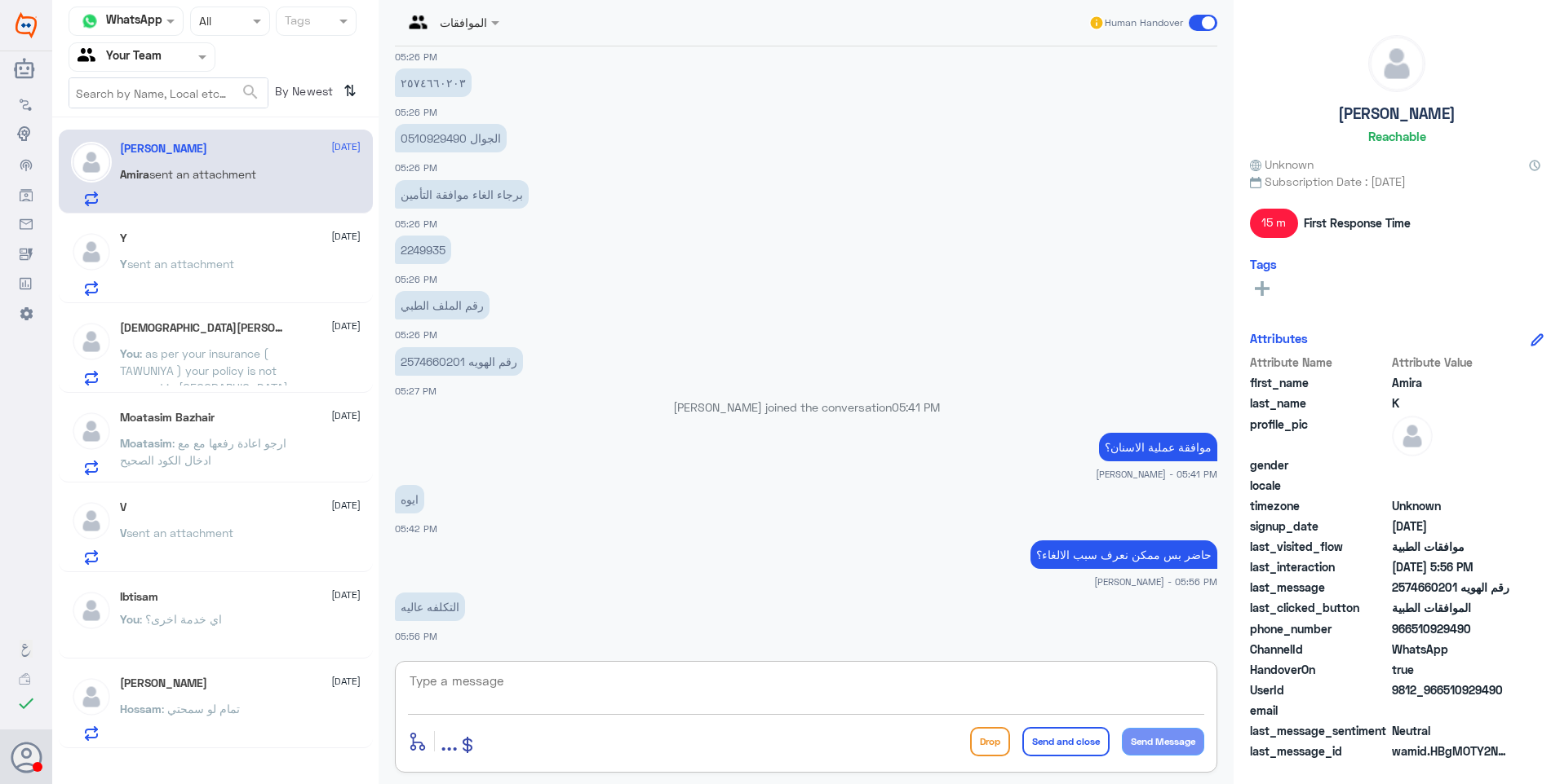
click at [521, 671] on textarea at bounding box center [806, 690] width 797 height 40
type textarea "حاضر الان الفريق سيعمل على الغاءها"
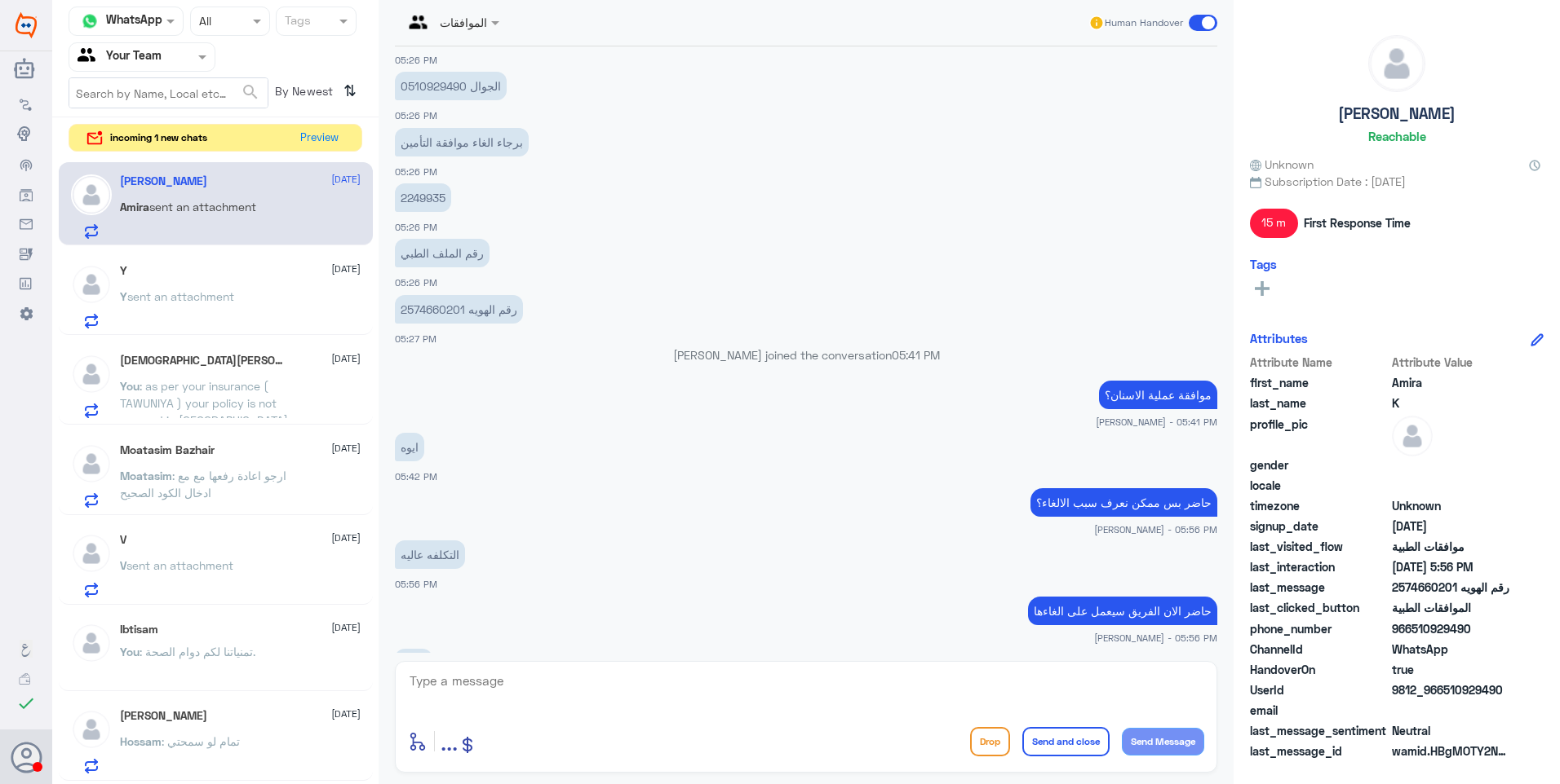
scroll to position [1062, 0]
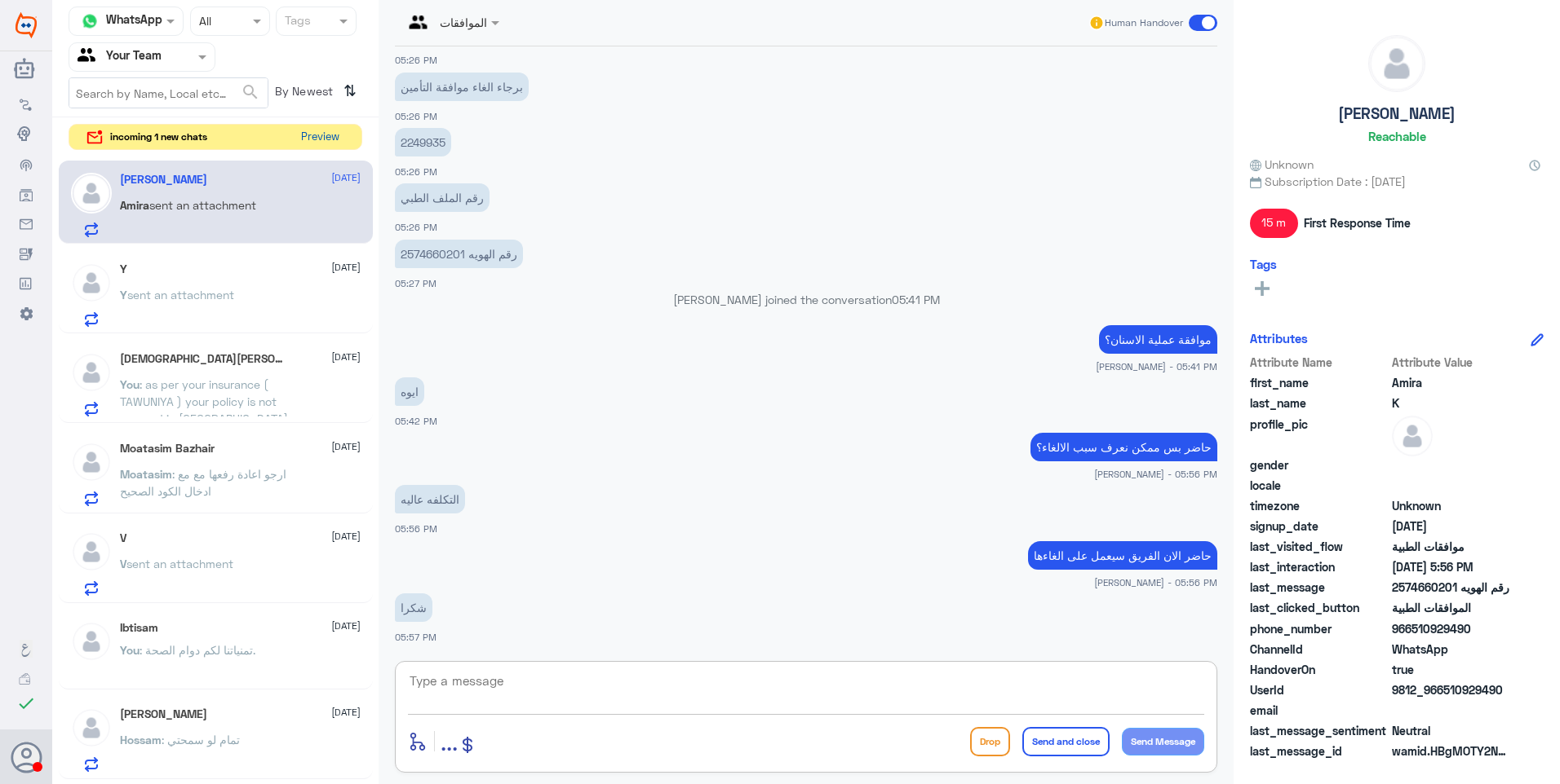
click at [321, 134] on button "Preview" at bounding box center [320, 137] width 50 height 25
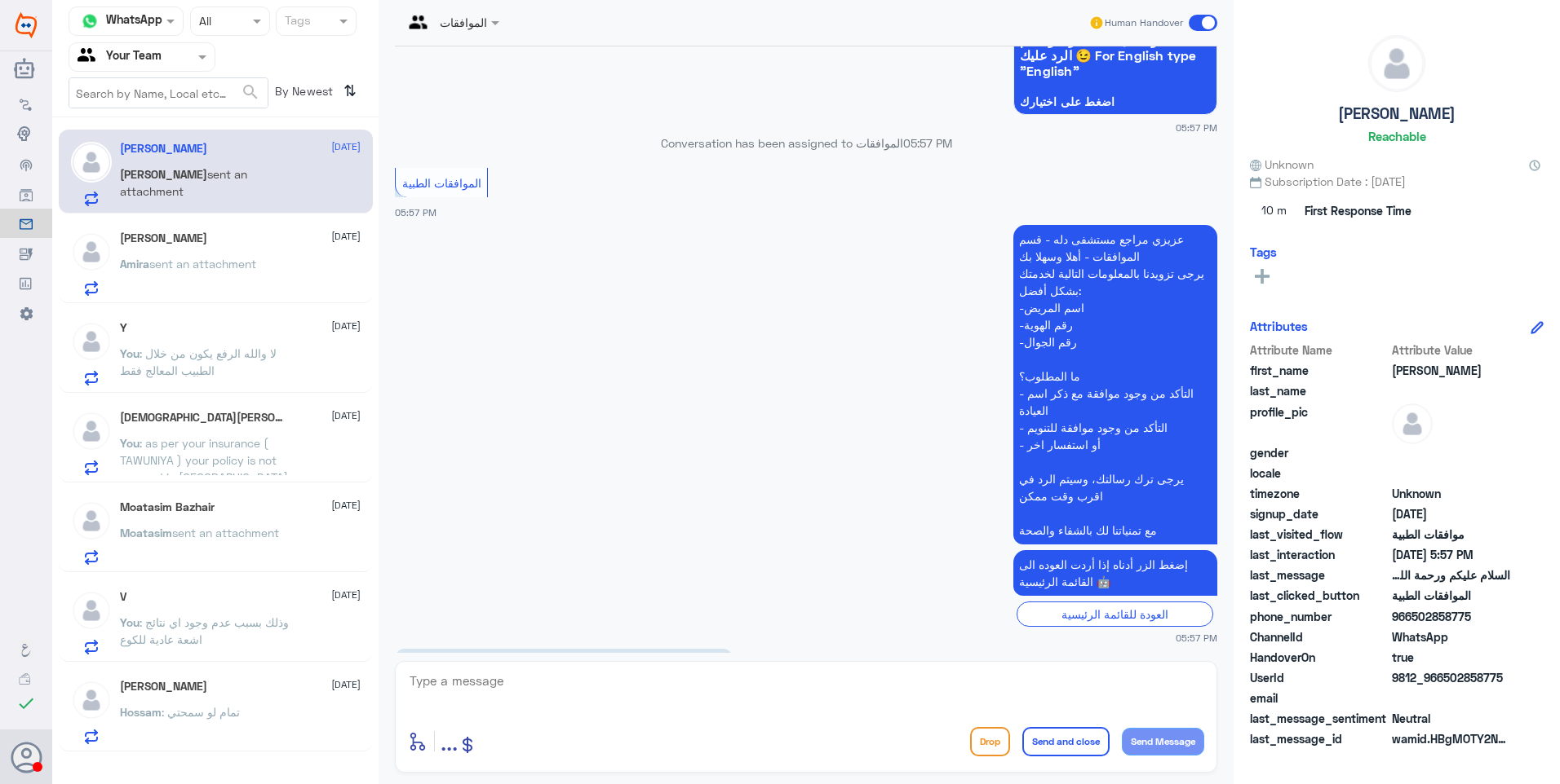
scroll to position [436, 0]
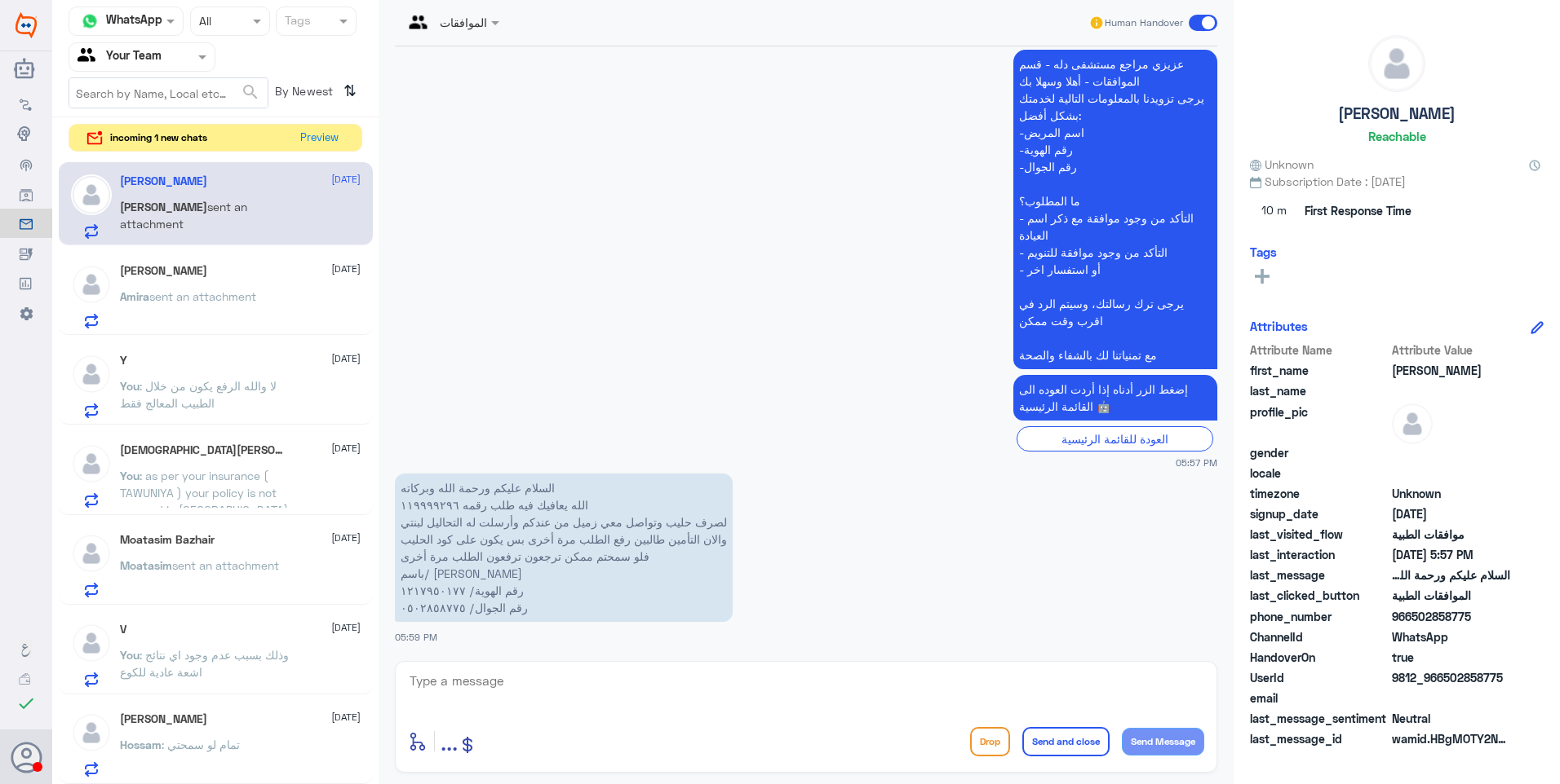
click at [194, 329] on div "Amira K [DATE] Amira sent an attachment" at bounding box center [216, 294] width 314 height 84
click at [222, 286] on div "Amira K [DATE] Amira sent an attachment" at bounding box center [240, 296] width 241 height 64
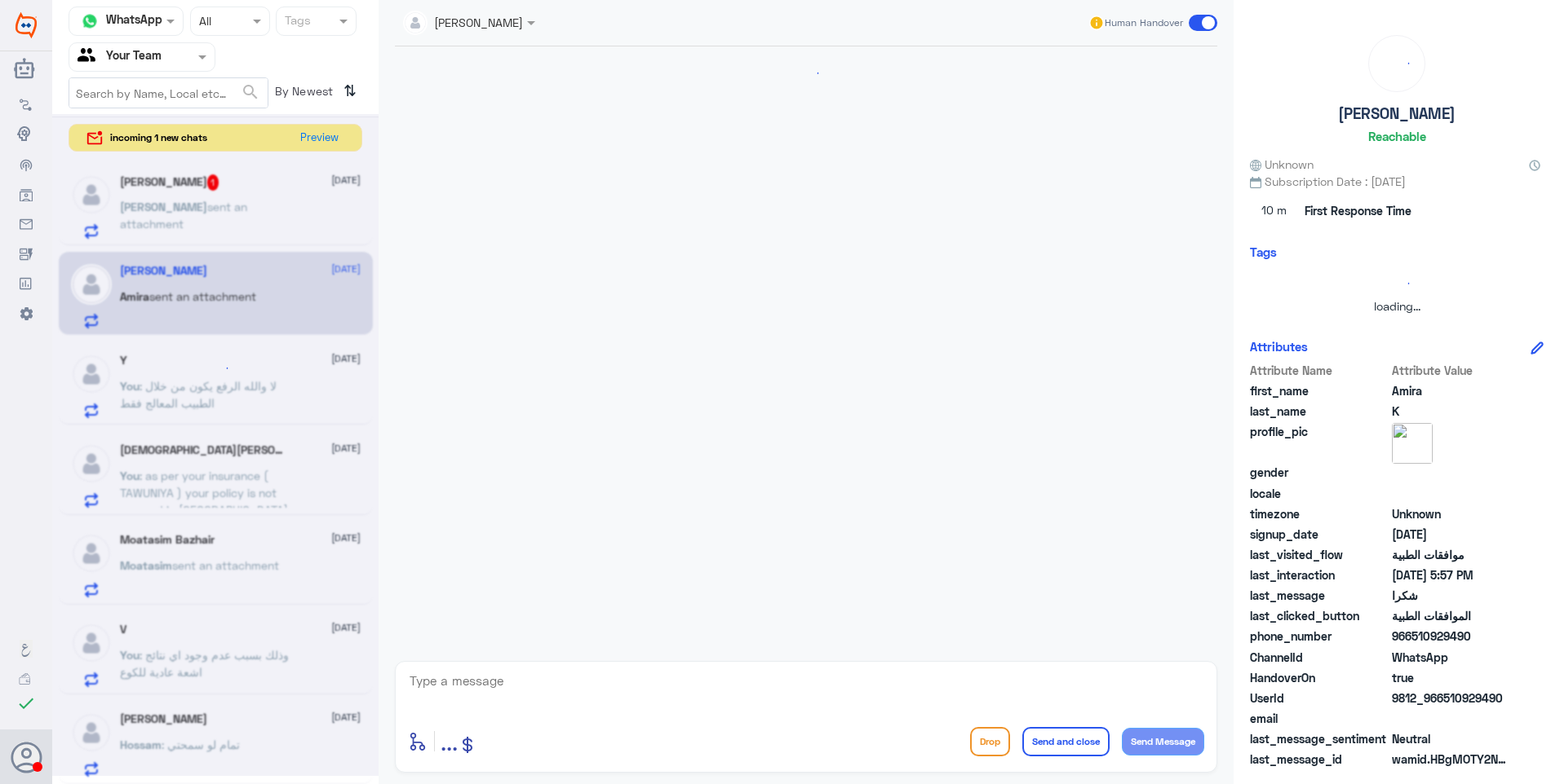
click at [224, 203] on div at bounding box center [215, 445] width 326 height 662
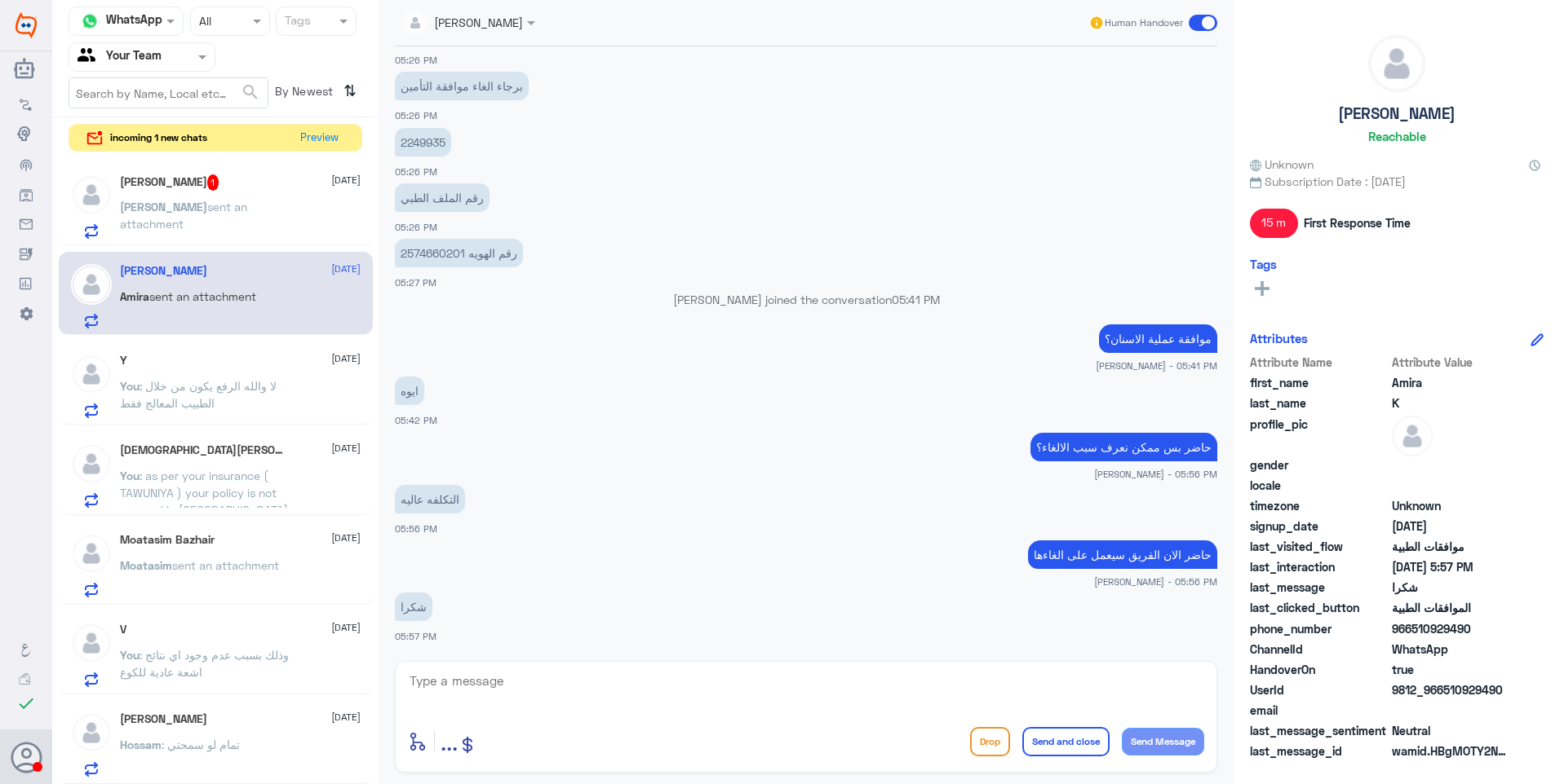
click at [243, 203] on span "sent an attachment" at bounding box center [183, 216] width 127 height 31
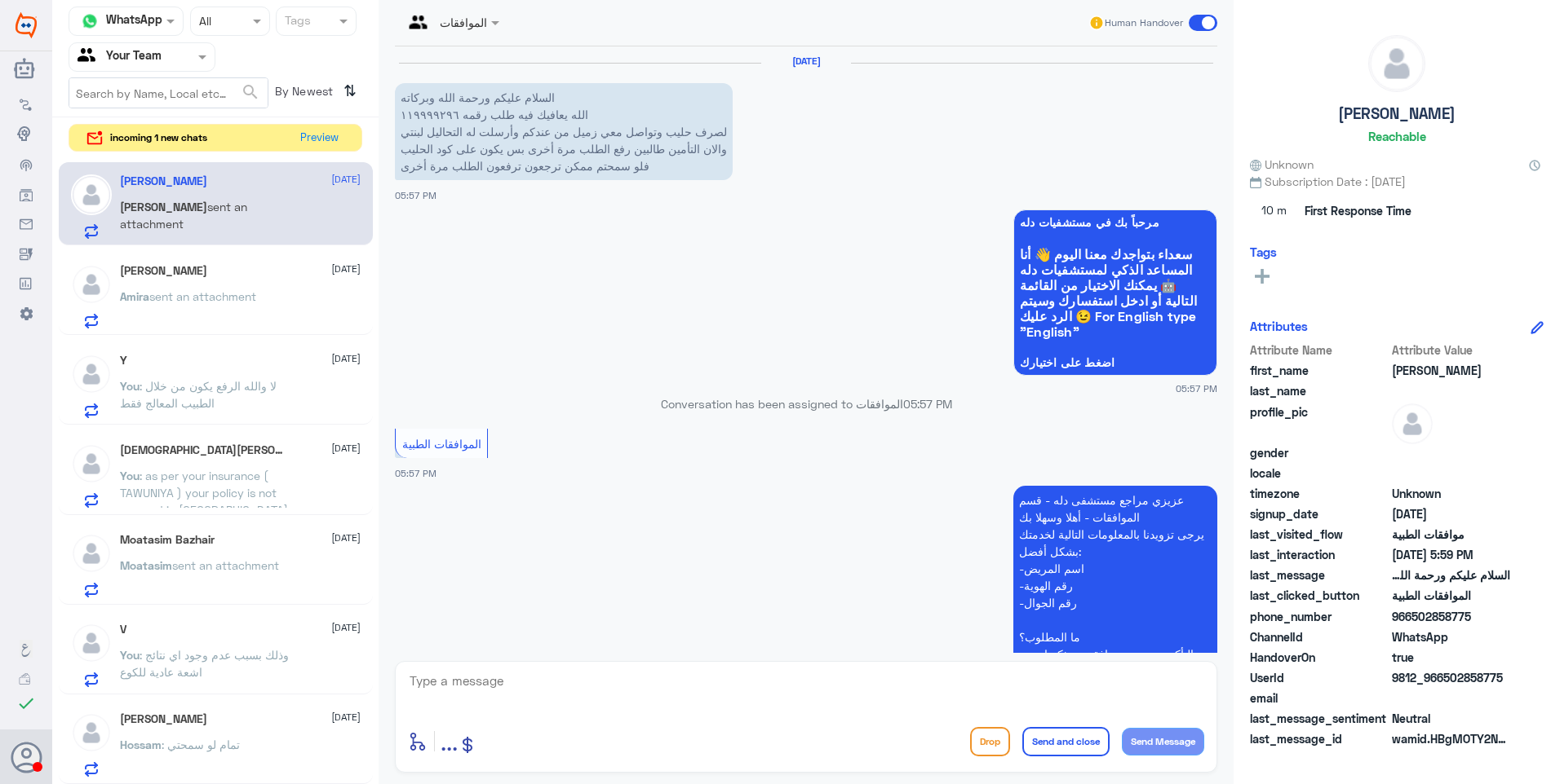
scroll to position [436, 0]
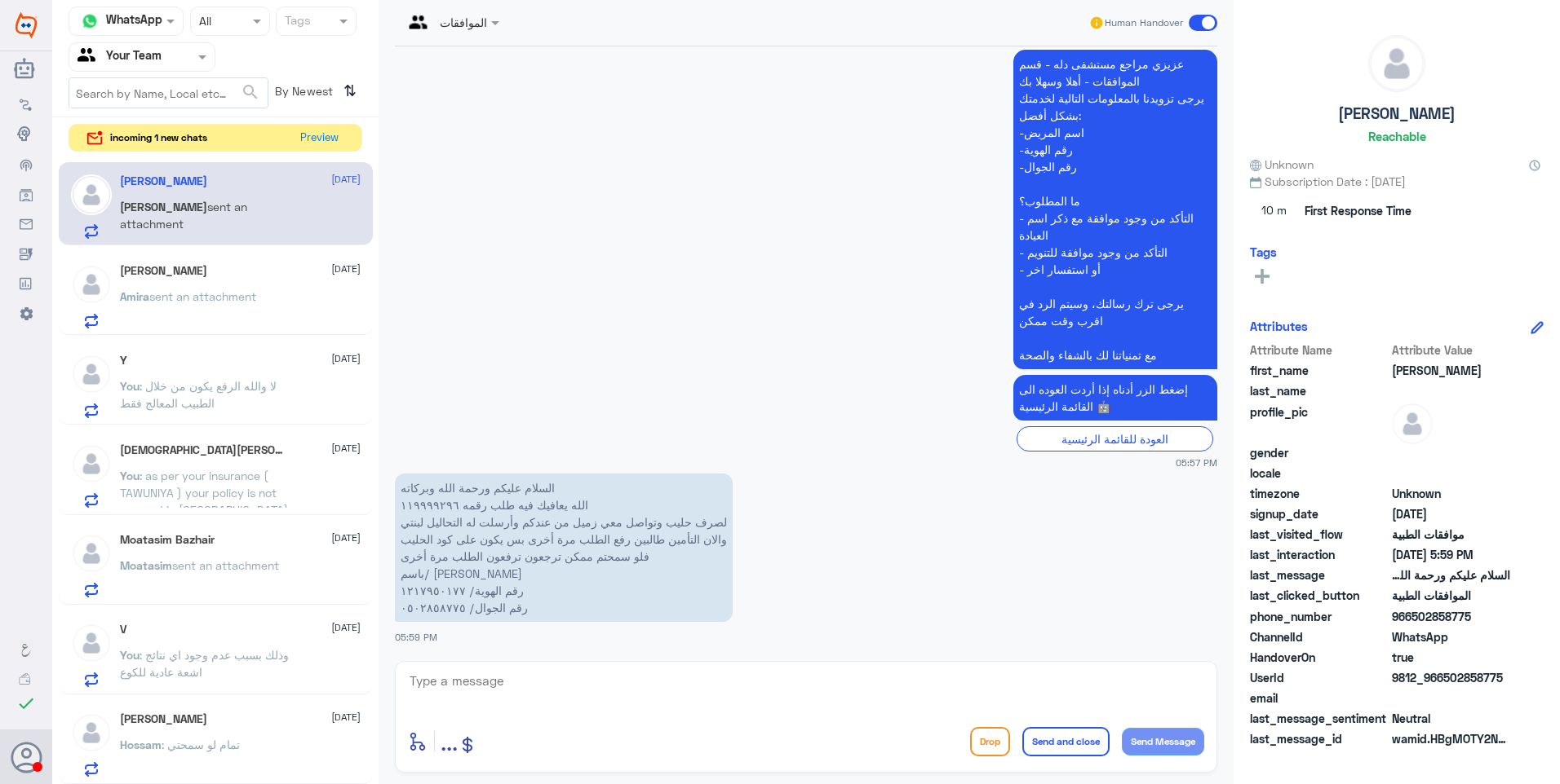
drag, startPoint x: 475, startPoint y: 678, endPoint x: 494, endPoint y: 683, distance: 19.6
click at [482, 680] on textarea at bounding box center [806, 690] width 797 height 40
drag, startPoint x: 485, startPoint y: 678, endPoint x: 323, endPoint y: 650, distance: 164.4
click at [323, 650] on div "Channel WhatsApp Status × All Tags Agent Filter Your Team search By Newest ⇅ in…" at bounding box center [806, 395] width 1508 height 789
drag, startPoint x: 697, startPoint y: 524, endPoint x: 511, endPoint y: 528, distance: 186.0
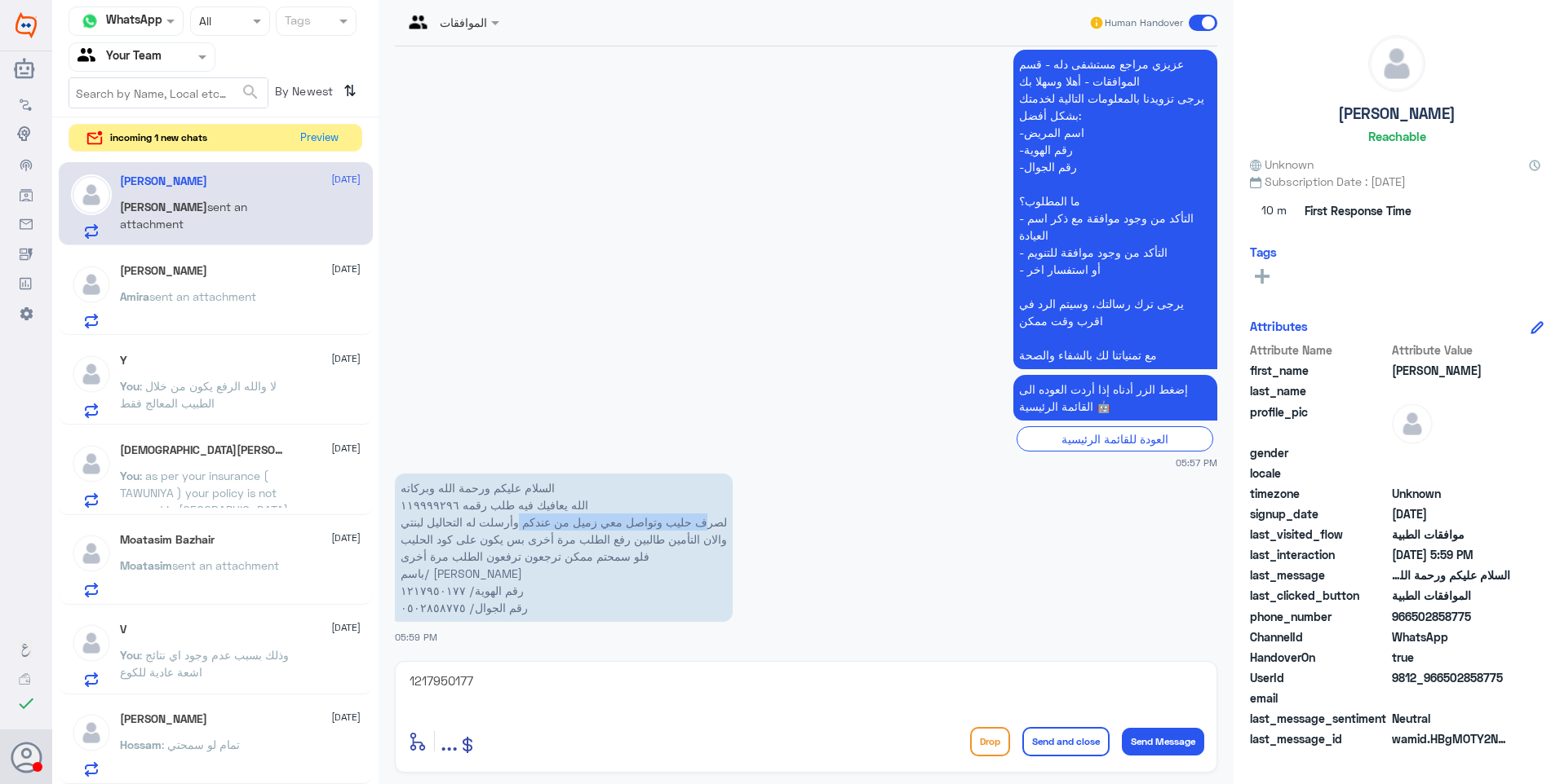
click at [511, 528] on p "السلام عليكم ورحمة الله وبركاته الله يعافيك فيه طلب رقمه ١١٩٩٩٩٢٩٦ لصرف حليب وت…" at bounding box center [563, 548] width 337 height 149
drag, startPoint x: 511, startPoint y: 528, endPoint x: 554, endPoint y: 528, distance: 43.0
click at [554, 528] on p "السلام عليكم ورحمة الله وبركاته الله يعافيك فيه طلب رقمه ١١٩٩٩٩٢٩٦ لصرف حليب وت…" at bounding box center [563, 548] width 337 height 149
drag, startPoint x: 677, startPoint y: 537, endPoint x: 525, endPoint y: 539, distance: 152.0
click at [525, 539] on p "السلام عليكم ورحمة الله وبركاته الله يعافيك فيه طلب رقمه ١١٩٩٩٩٢٩٦ لصرف حليب وت…" at bounding box center [563, 548] width 337 height 149
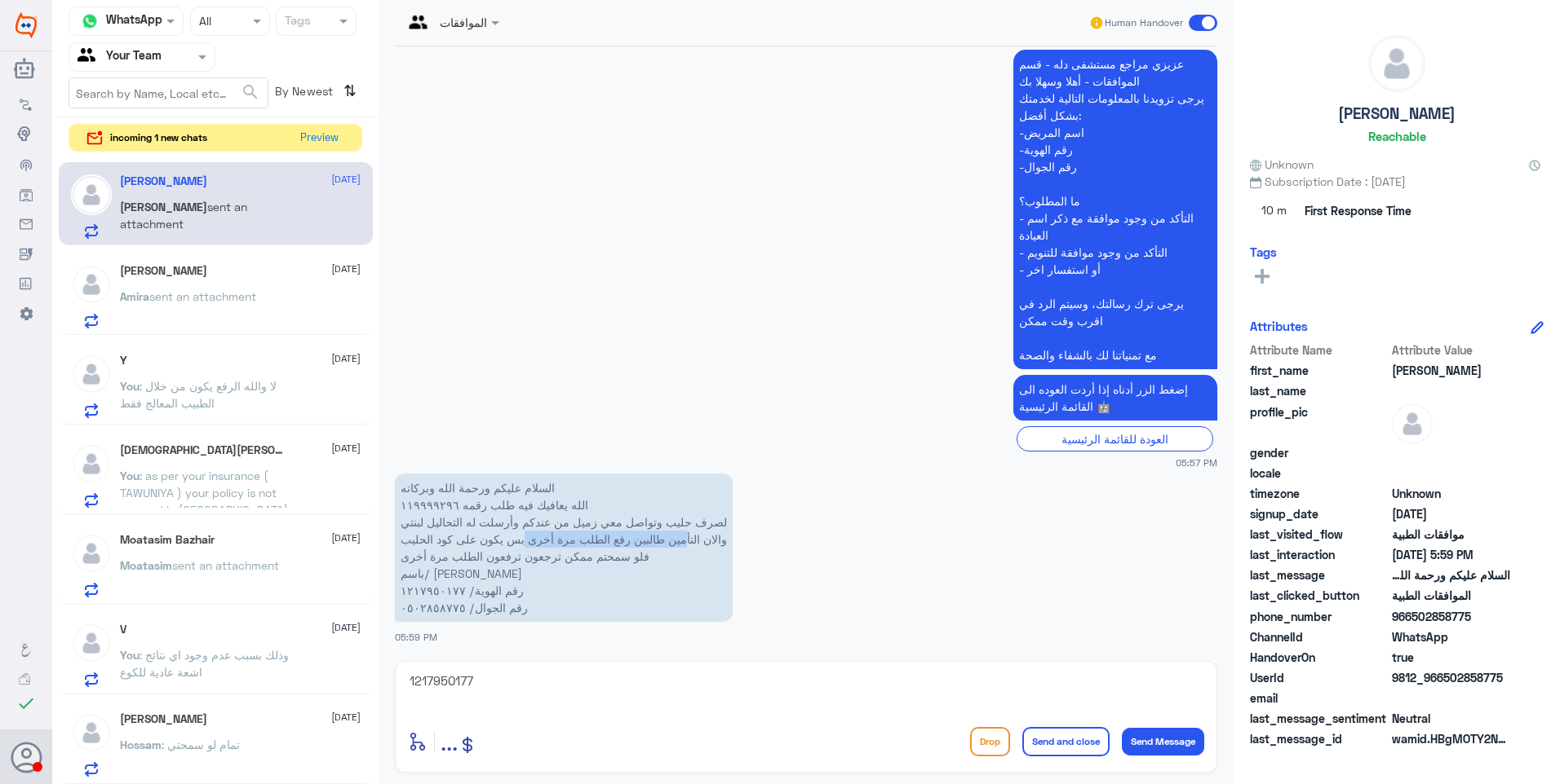
drag, startPoint x: 525, startPoint y: 539, endPoint x: 555, endPoint y: 540, distance: 30.0
click at [555, 540] on p "السلام عليكم ورحمة الله وبركاته الله يعافيك فيه طلب رقمه ١١٩٩٩٩٢٩٦ لصرف حليب وت…" at bounding box center [563, 548] width 337 height 149
drag, startPoint x: 575, startPoint y: 560, endPoint x: 417, endPoint y: 556, distance: 158.1
click at [417, 556] on p "السلام عليكم ورحمة الله وبركاته الله يعافيك فيه طلب رقمه ١١٩٩٩٩٢٩٦ لصرف حليب وت…" at bounding box center [563, 548] width 337 height 149
drag, startPoint x: 417, startPoint y: 556, endPoint x: 437, endPoint y: 558, distance: 20.1
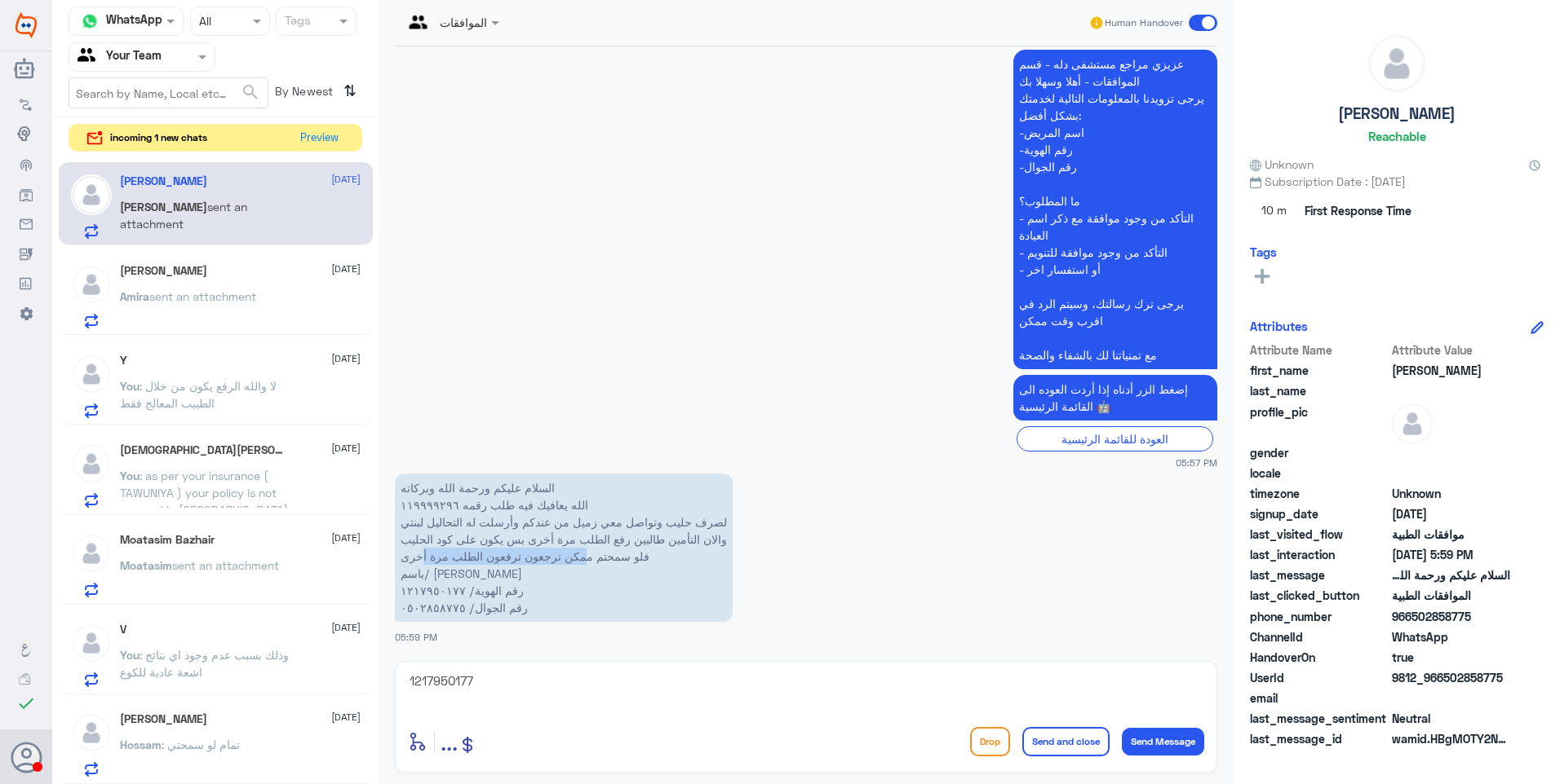
click at [437, 558] on p "السلام عليكم ورحمة الله وبركاته الله يعافيك فيه طلب رقمه ١١٩٩٩٩٢٩٦ لصرف حليب وت…" at bounding box center [563, 548] width 337 height 149
drag, startPoint x: 855, startPoint y: 508, endPoint x: 890, endPoint y: 501, distance: 35.7
click at [855, 508] on app-msgs-text "السلام عليكم ورحمة الله وبركاته الله يعافيك فيه طلب رقمه ١١٩٩٩٩٢٩٦ لصرف حليب وت…" at bounding box center [806, 548] width 823 height 150
click at [501, 694] on textarea "1217950177" at bounding box center [806, 690] width 797 height 40
drag, startPoint x: 527, startPoint y: 677, endPoint x: 303, endPoint y: 662, distance: 224.5
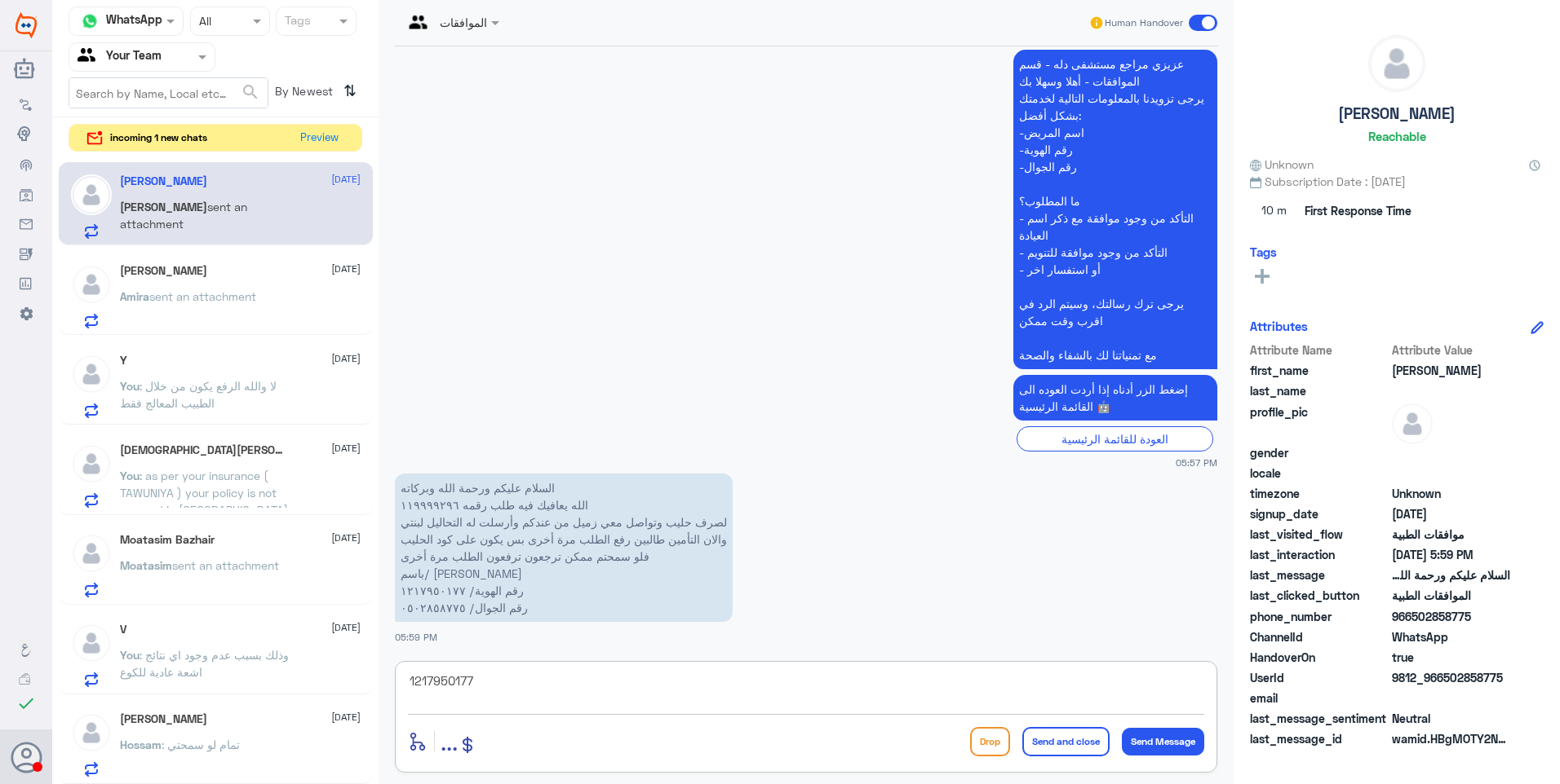
click at [303, 662] on div "Channel WhatsApp Status × All Tags Agent Filter Your Team search By Newest ⇅ in…" at bounding box center [806, 395] width 1508 height 789
type textarea "h"
type textarea "الكود صحيح ولكن الاشكالية هي اشكالية اتفاقيات ما بين المستشفى وشركة بوبا"
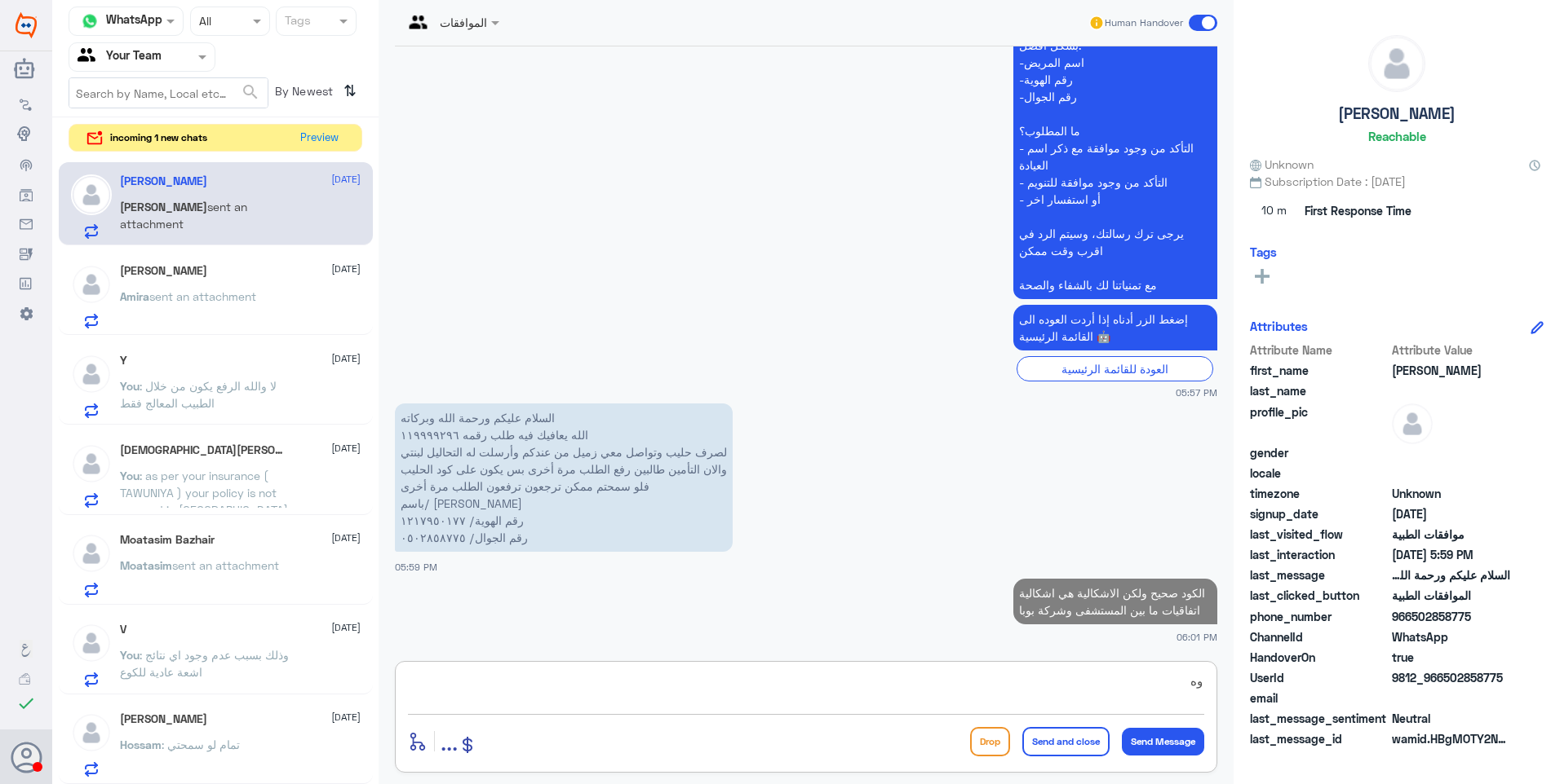
type textarea "و"
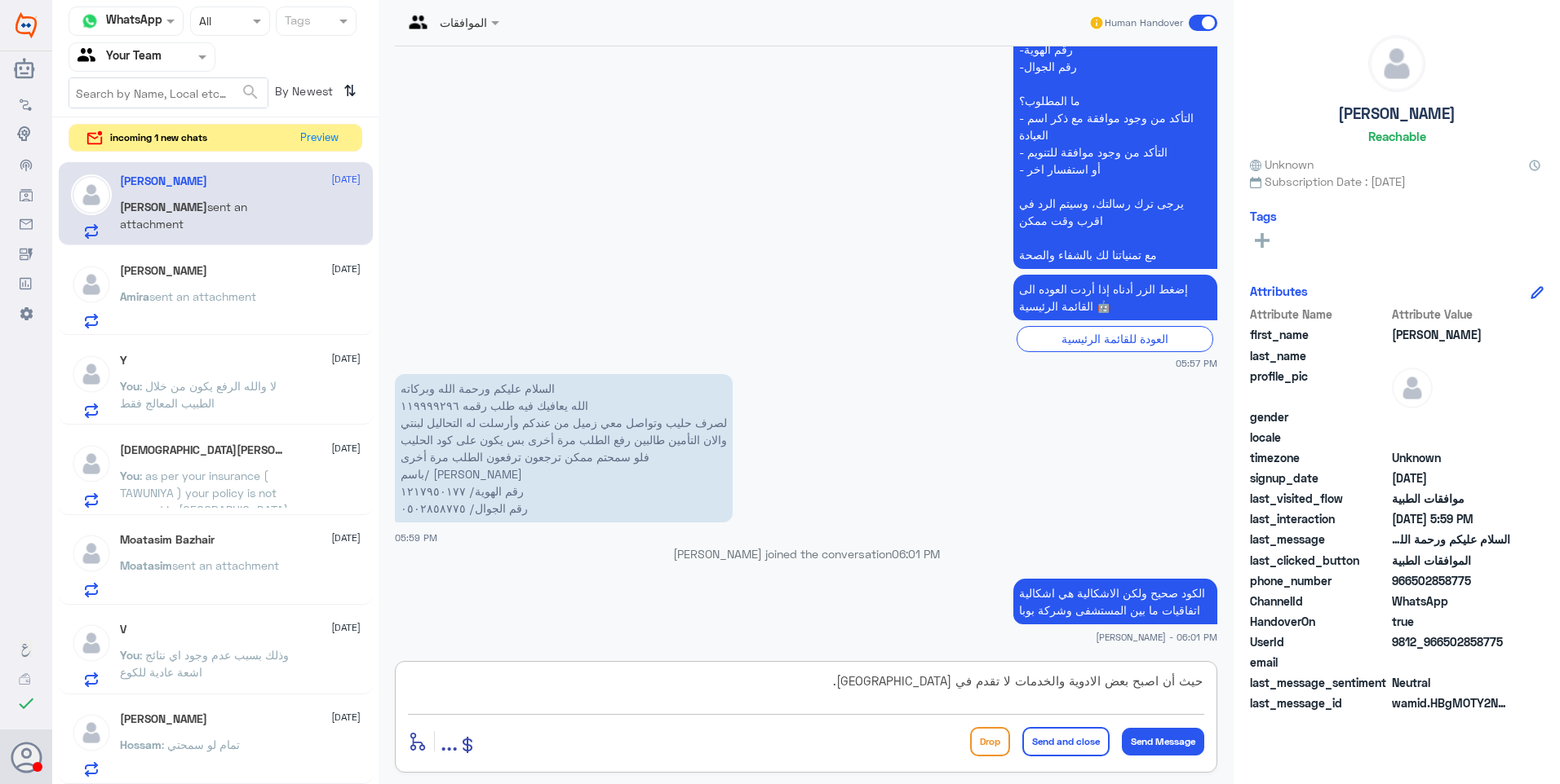
type textarea "حيث أن اصبح بعض الادوية والخدمات لا تقدم في [GEOGRAPHIC_DATA]."
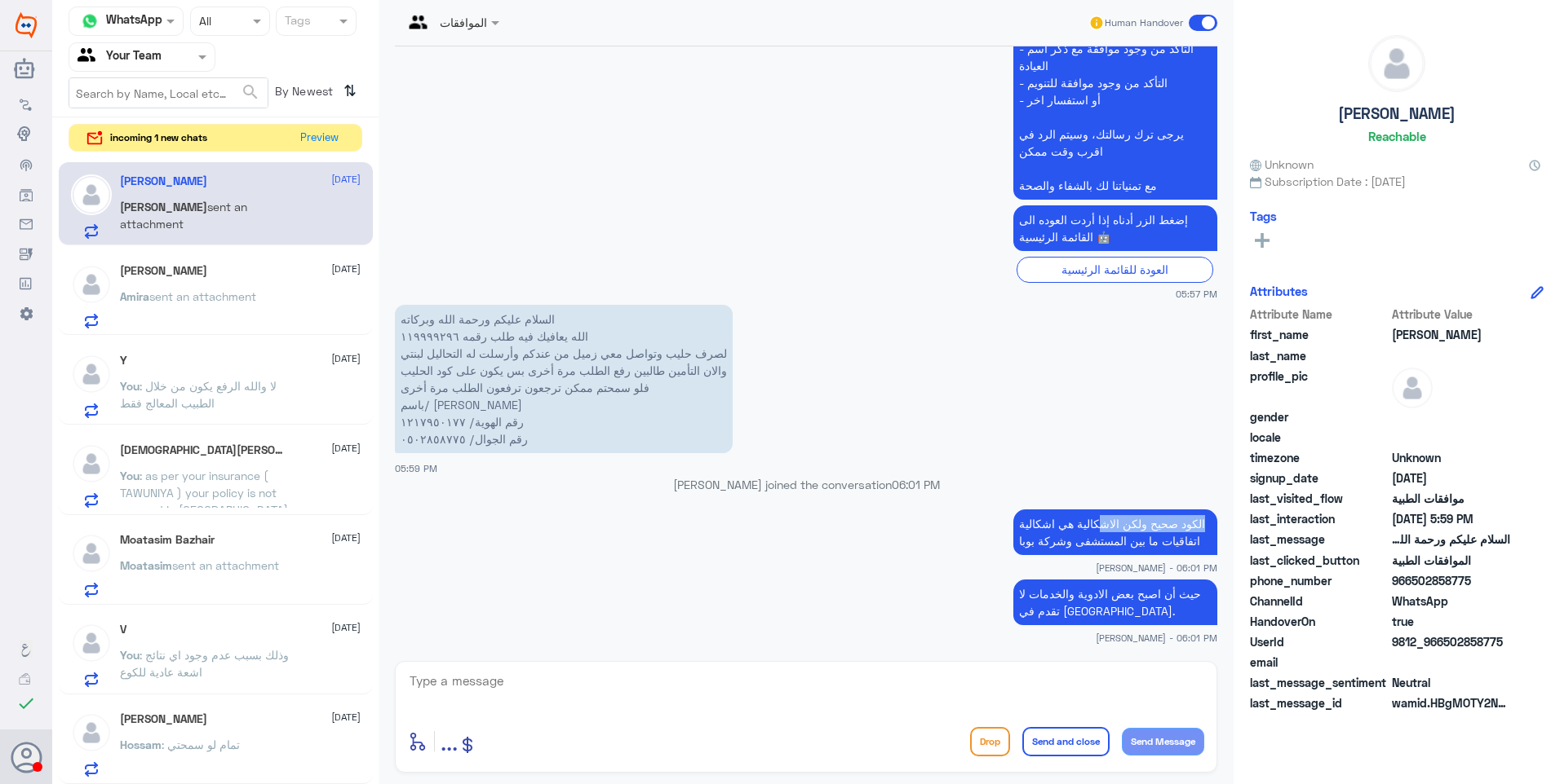
drag, startPoint x: 1183, startPoint y: 498, endPoint x: 1056, endPoint y: 503, distance: 127.1
click at [1056, 509] on p "الكود صحيح ولكن الاشكالية هي اشكالية اتفاقيات ما بين المستشفى وشركة بوبا" at bounding box center [1115, 532] width 204 height 46
drag, startPoint x: 1056, startPoint y: 503, endPoint x: 1097, endPoint y: 513, distance: 42.2
click at [1097, 513] on p "الكود صحيح ولكن الاشكالية هي اشكالية اتفاقيات ما بين المستشفى وشركة بوبا" at bounding box center [1115, 532] width 204 height 46
click at [336, 143] on button "Preview" at bounding box center [320, 137] width 50 height 25
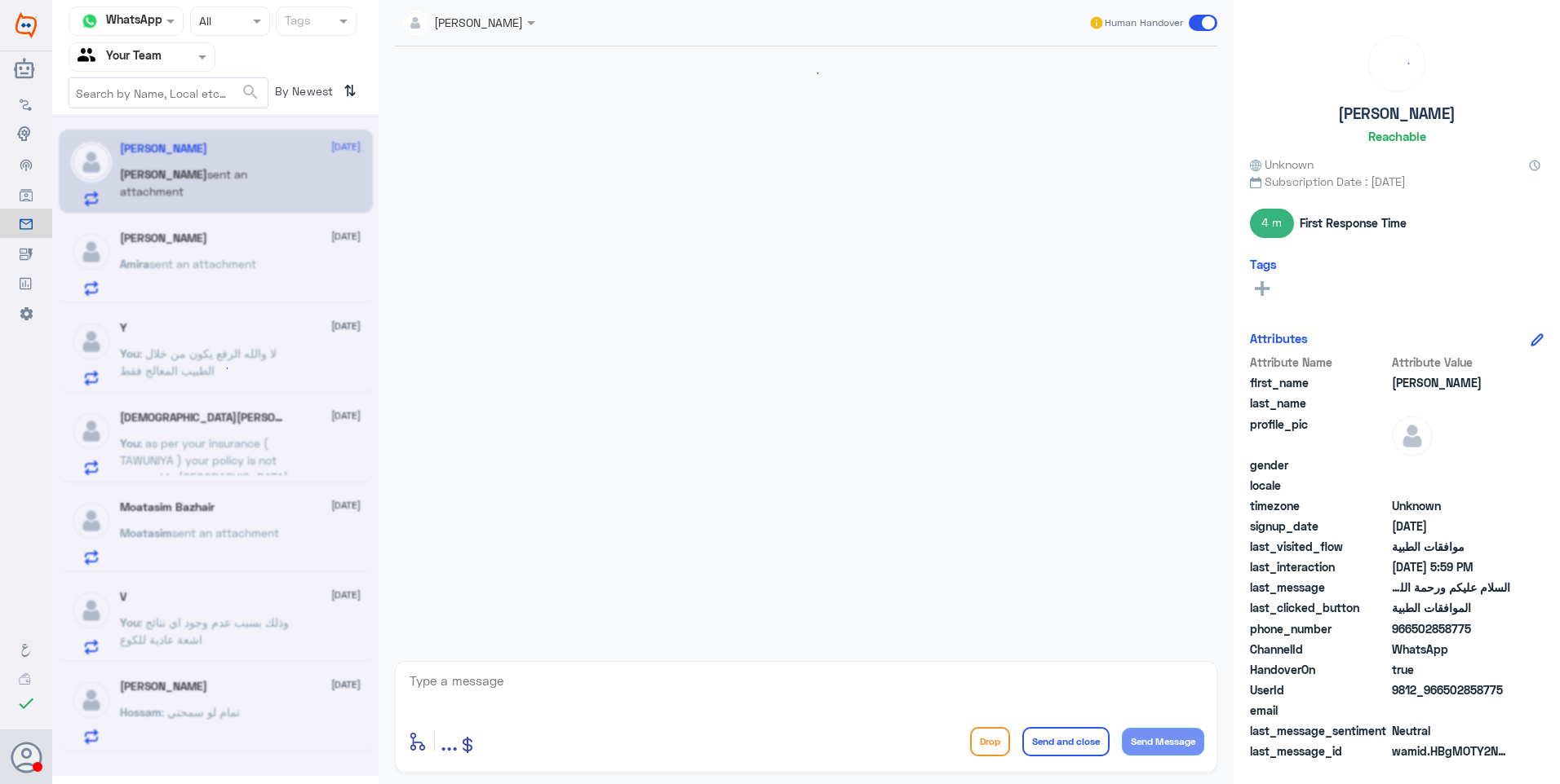
scroll to position [622, 0]
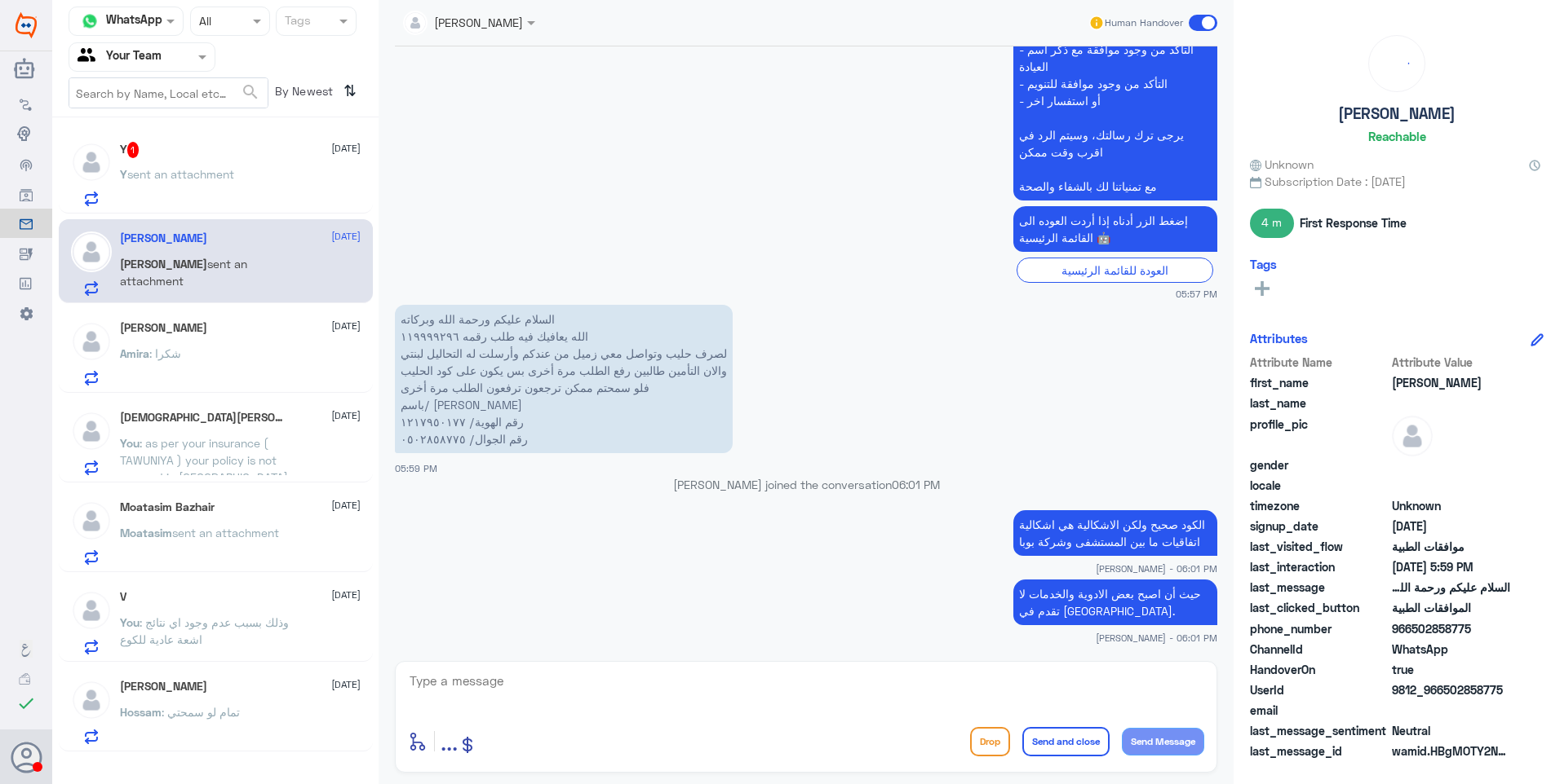
click at [177, 140] on div "Y 1 [DATE] Y sent an attachment" at bounding box center [216, 171] width 314 height 84
click at [230, 171] on span "sent an attachment" at bounding box center [180, 174] width 107 height 14
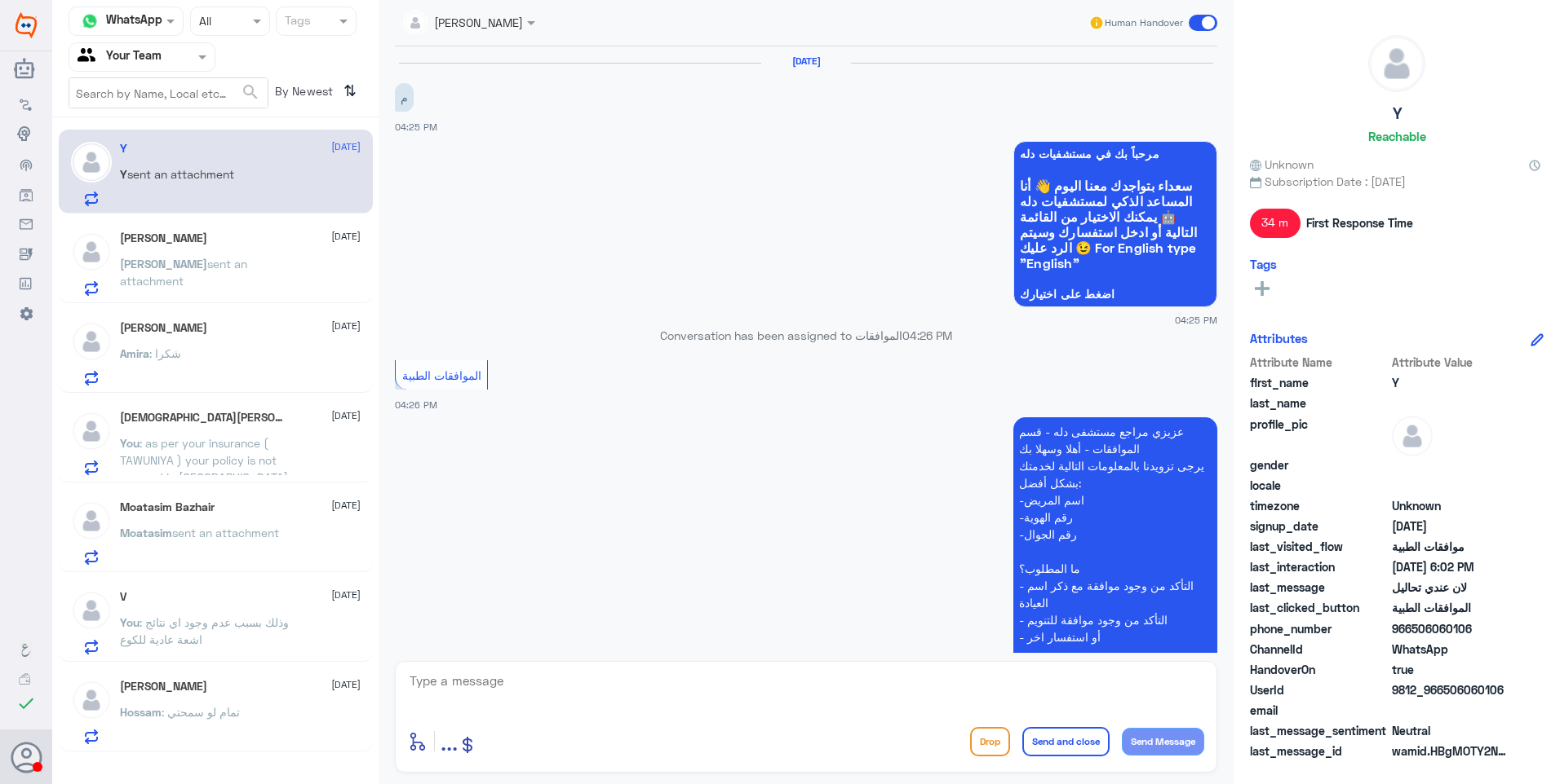
scroll to position [1153, 0]
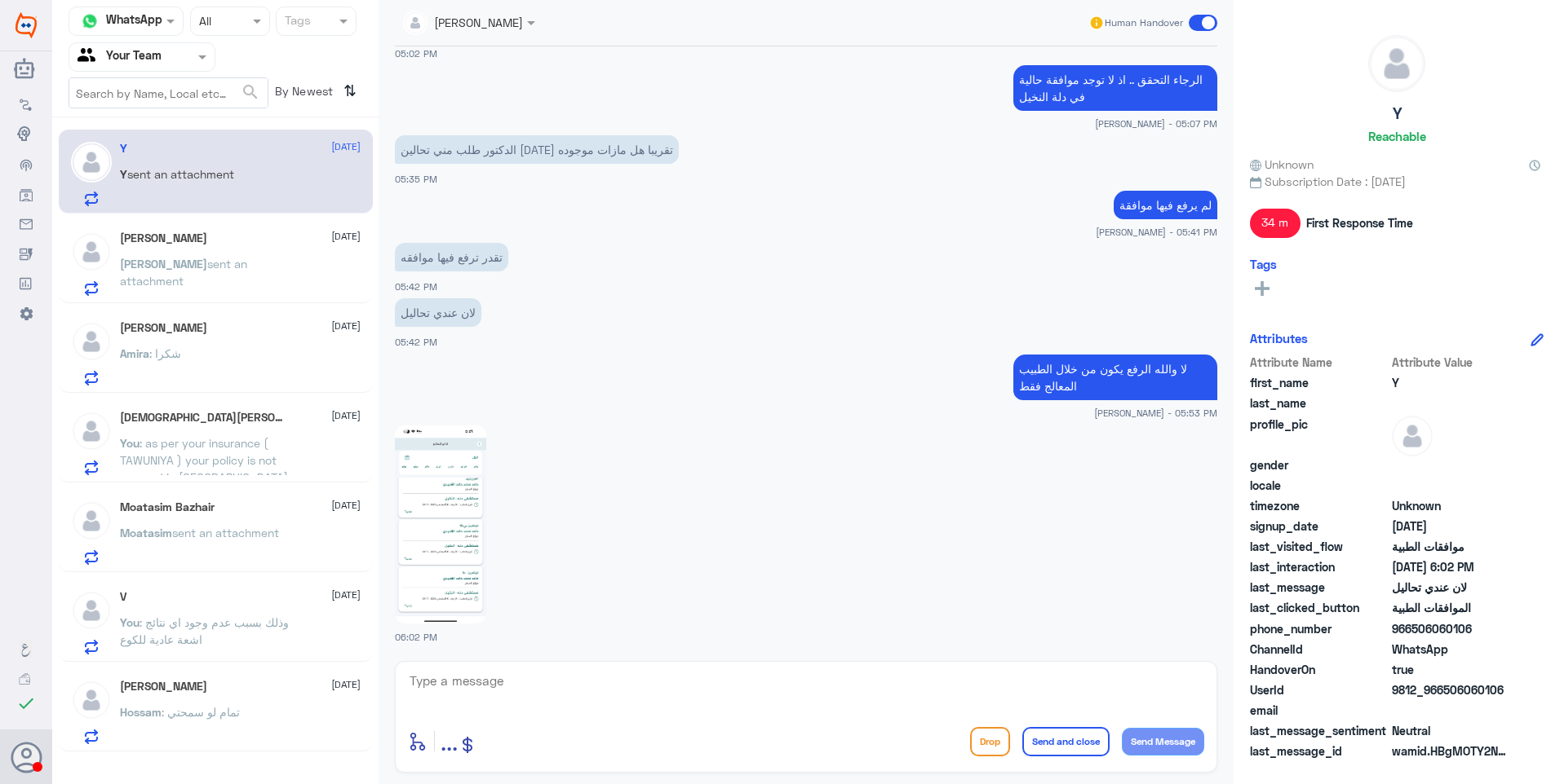
click at [429, 479] on img at bounding box center [440, 525] width 91 height 198
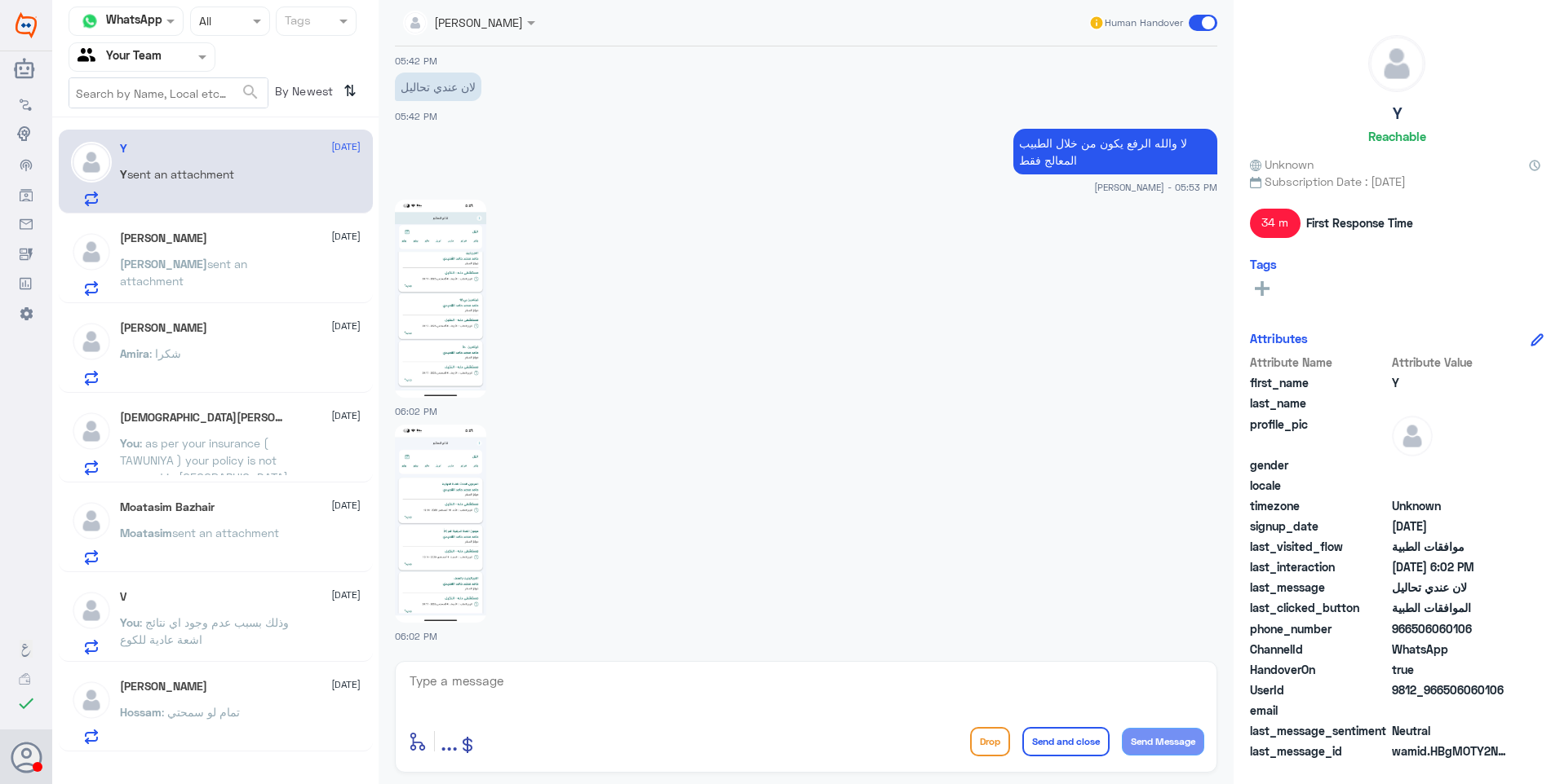
click at [472, 339] on img at bounding box center [440, 299] width 91 height 198
click at [442, 547] on img at bounding box center [440, 524] width 91 height 198
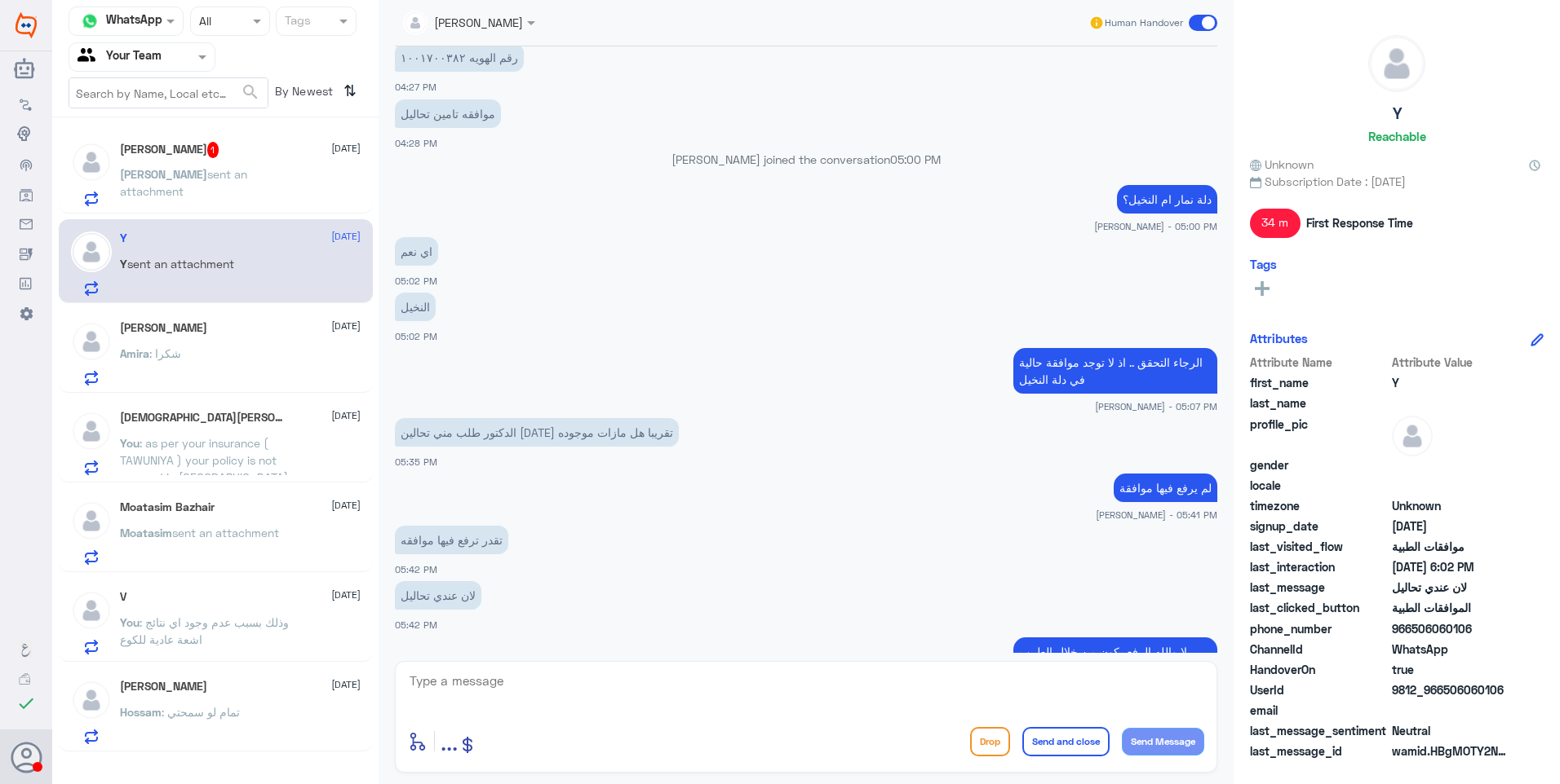
scroll to position [864, 0]
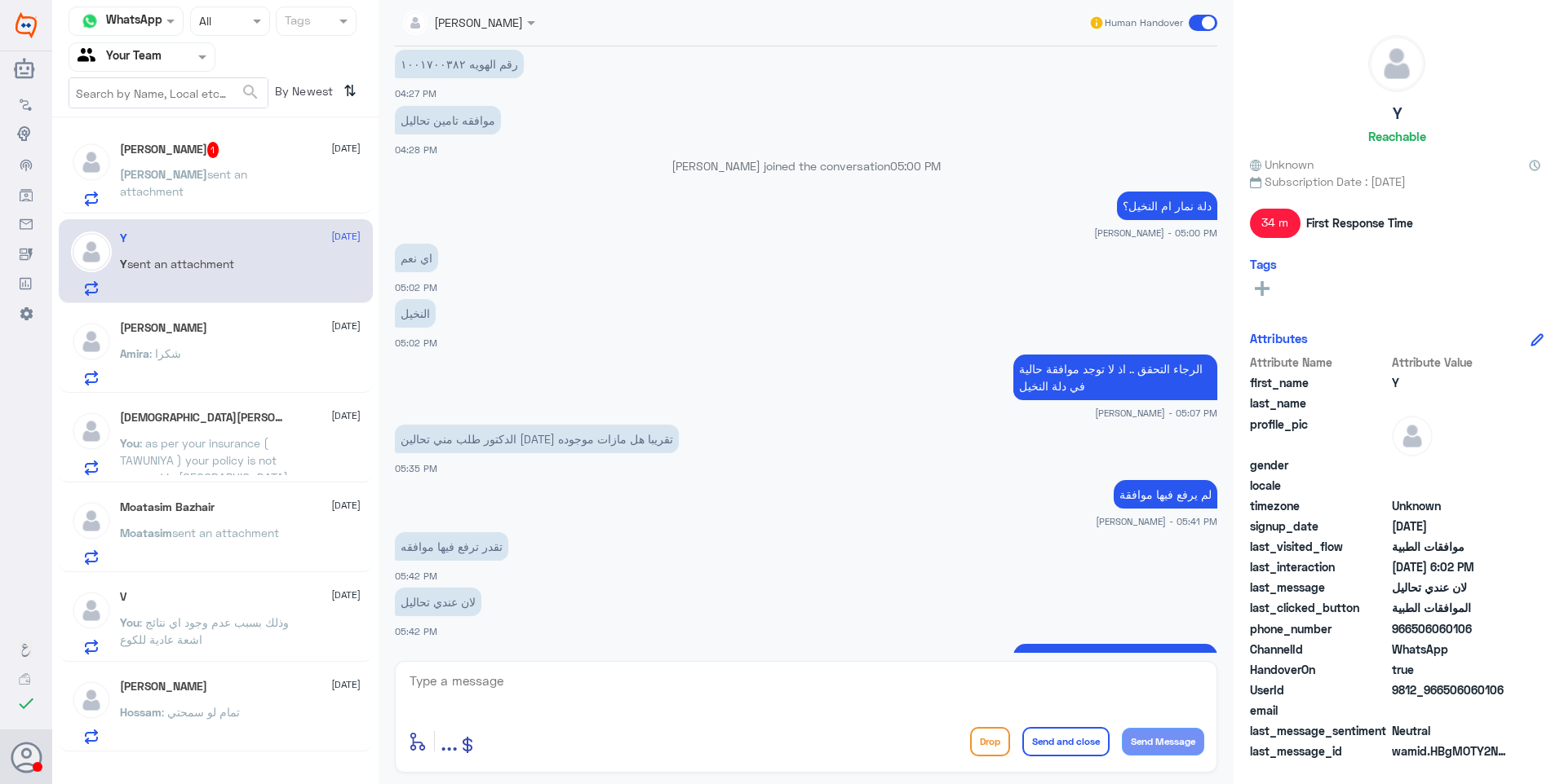
click at [201, 148] on div "[PERSON_NAME] 1 [DATE]" at bounding box center [240, 149] width 241 height 17
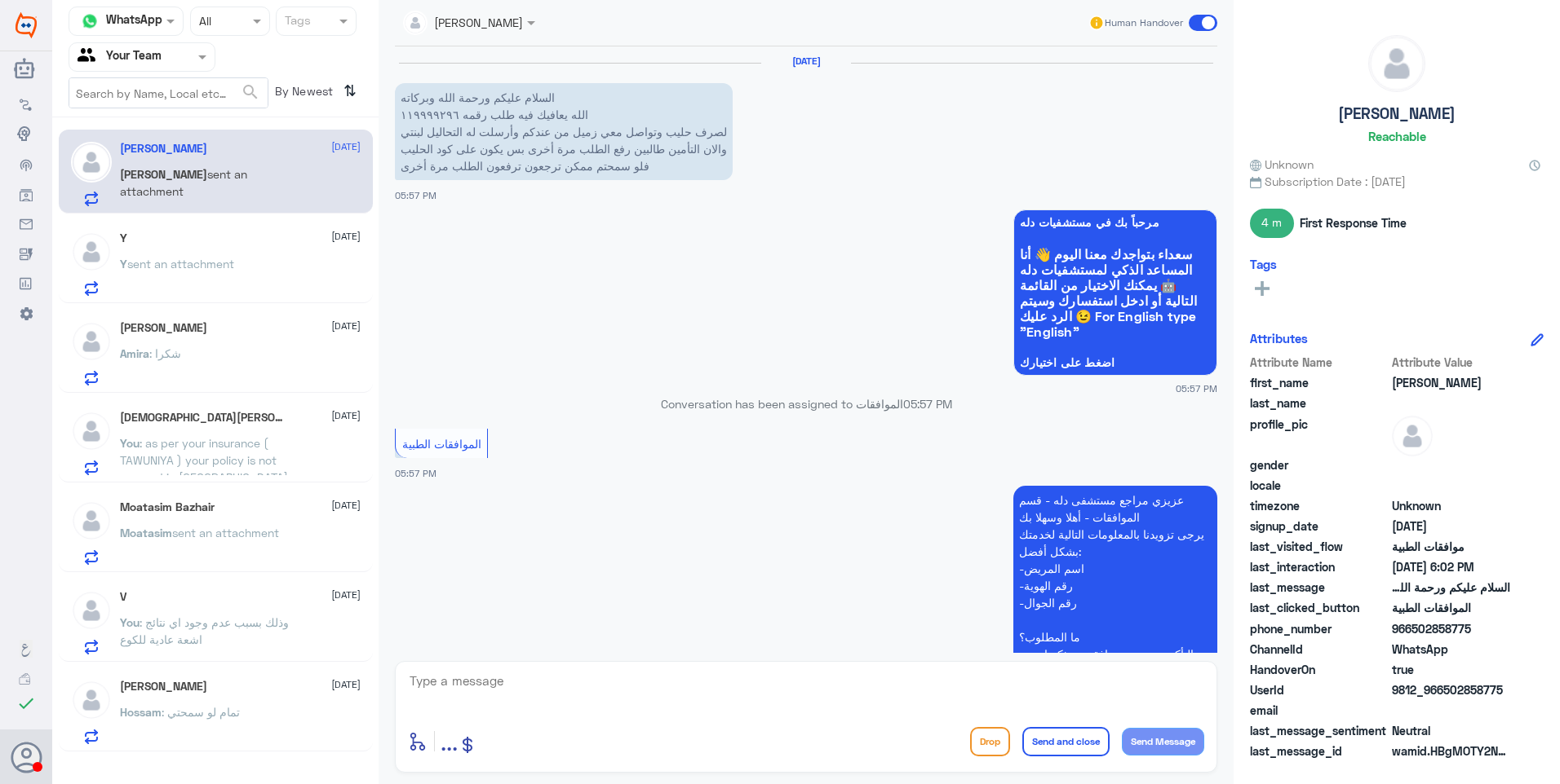
scroll to position [678, 0]
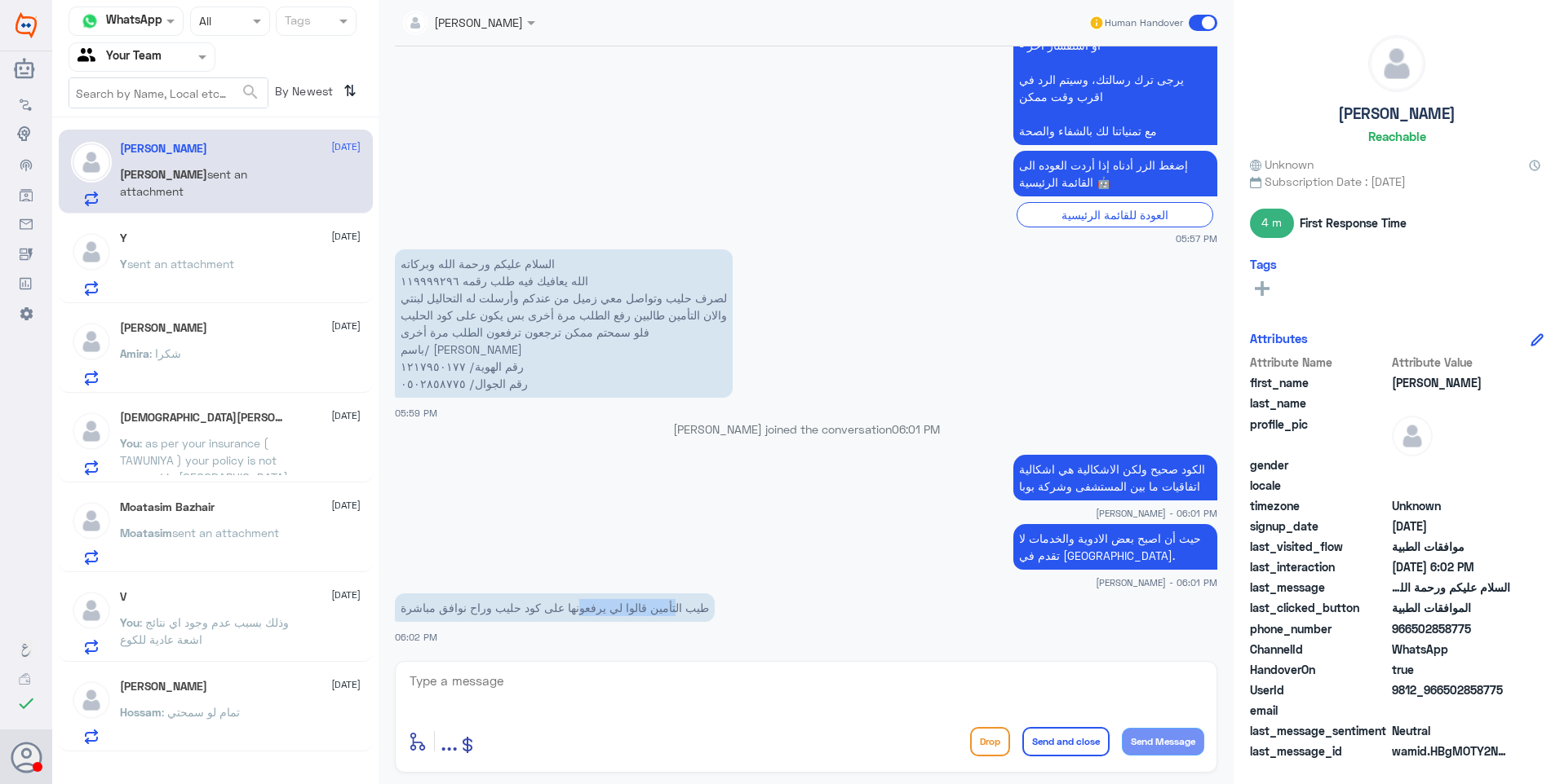
drag, startPoint x: 678, startPoint y: 608, endPoint x: 579, endPoint y: 606, distance: 99.0
click at [579, 606] on p "طيب التأمين قالوا لي يرفعونها على كود حليب وراح نوافق مباشرة" at bounding box center [555, 608] width 320 height 29
drag, startPoint x: 579, startPoint y: 606, endPoint x: 587, endPoint y: 614, distance: 11.3
click at [582, 608] on p "طيب التأمين قالوا لي يرفعونها على كود حليب وراح نوافق مباشرة" at bounding box center [555, 608] width 320 height 29
click at [537, 608] on p "طيب التأمين قالوا لي يرفعونها على كود حليب وراح نوافق مباشرة" at bounding box center [555, 608] width 320 height 29
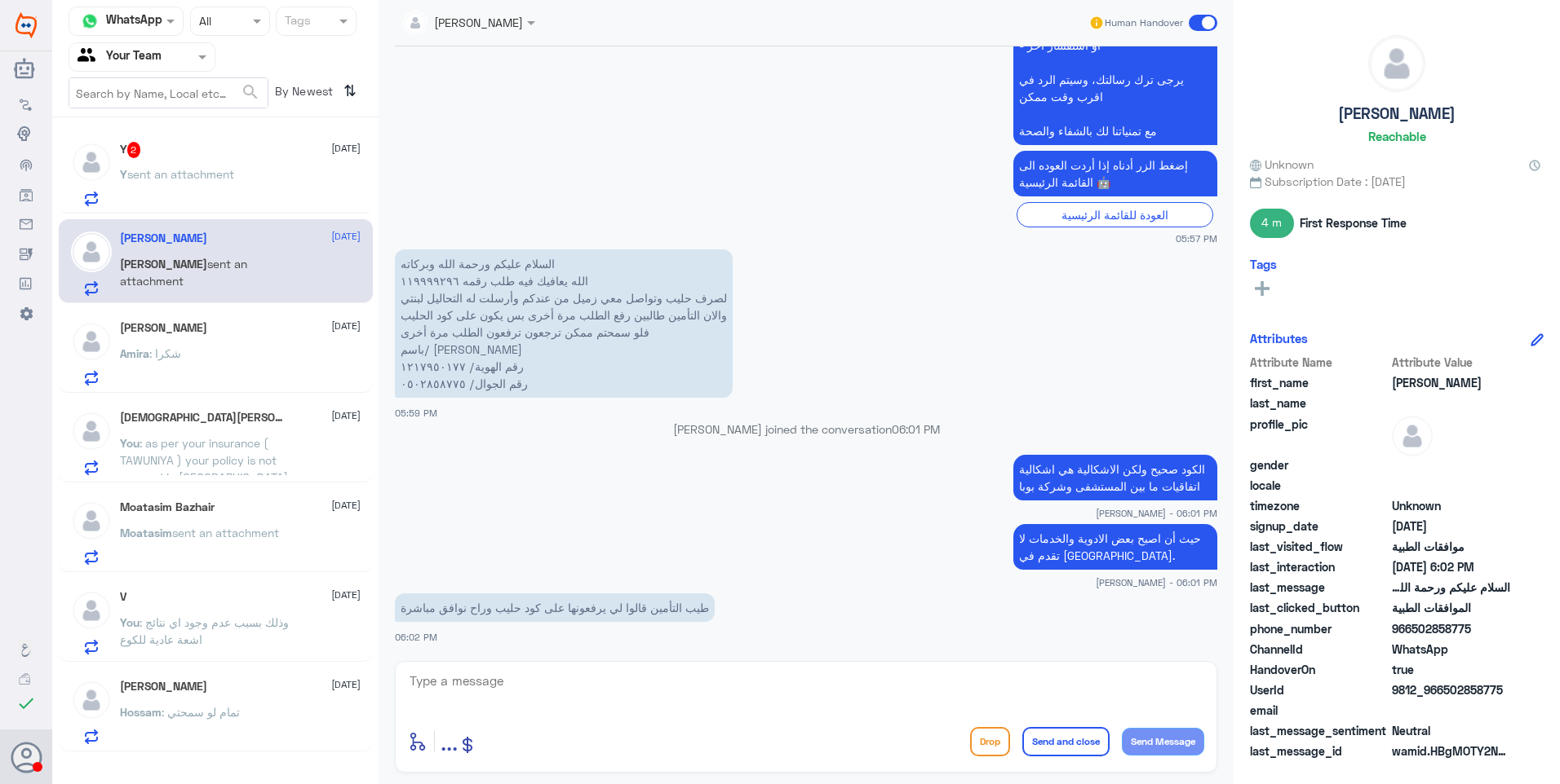
click at [147, 115] on nav "Channel WhatsApp Status × All Tags Agent Filter Your Team search By Newest ⇅" at bounding box center [215, 63] width 326 height 111
click at [201, 171] on span "sent an attachment" at bounding box center [180, 174] width 107 height 14
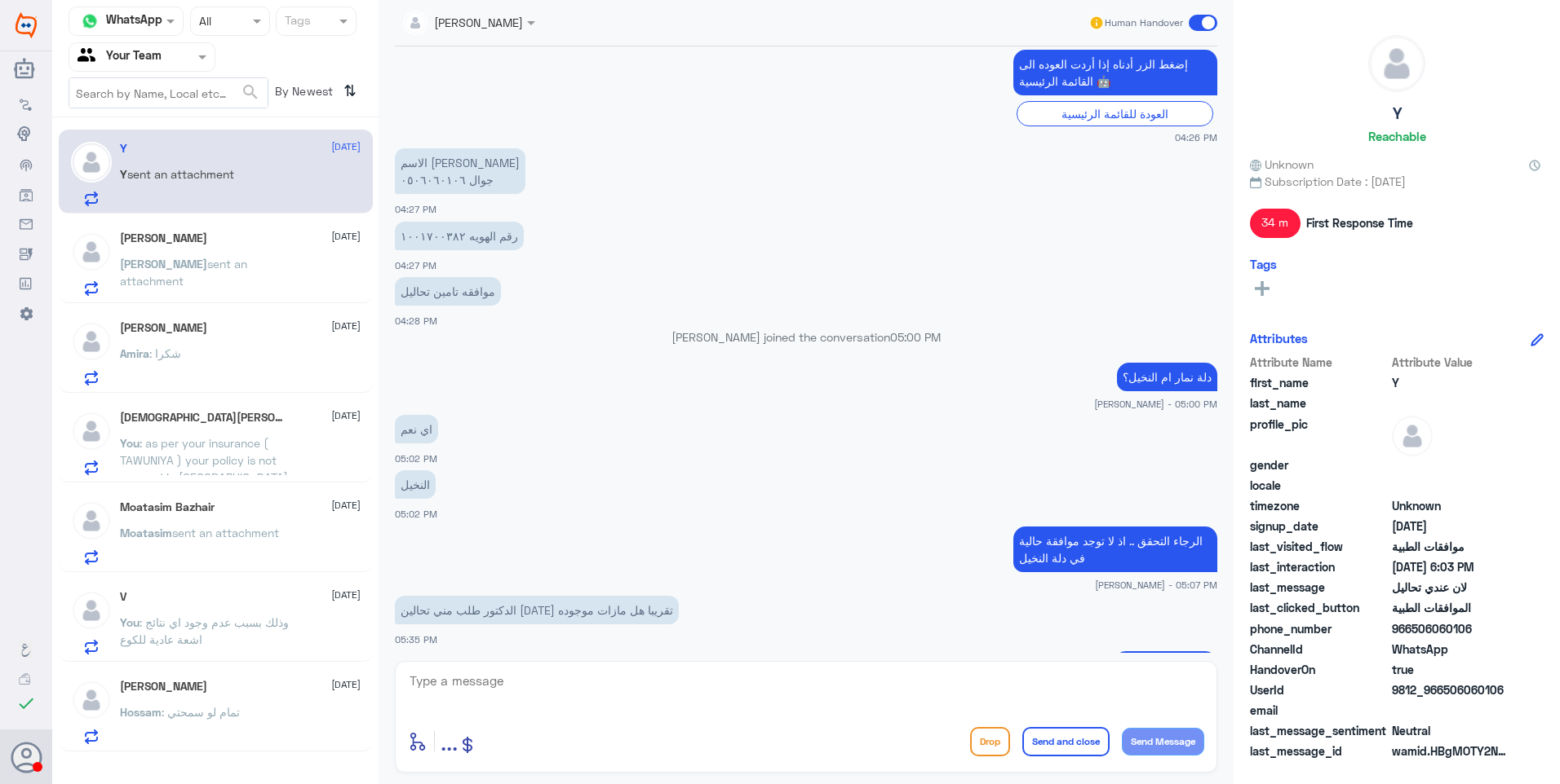
scroll to position [373, 0]
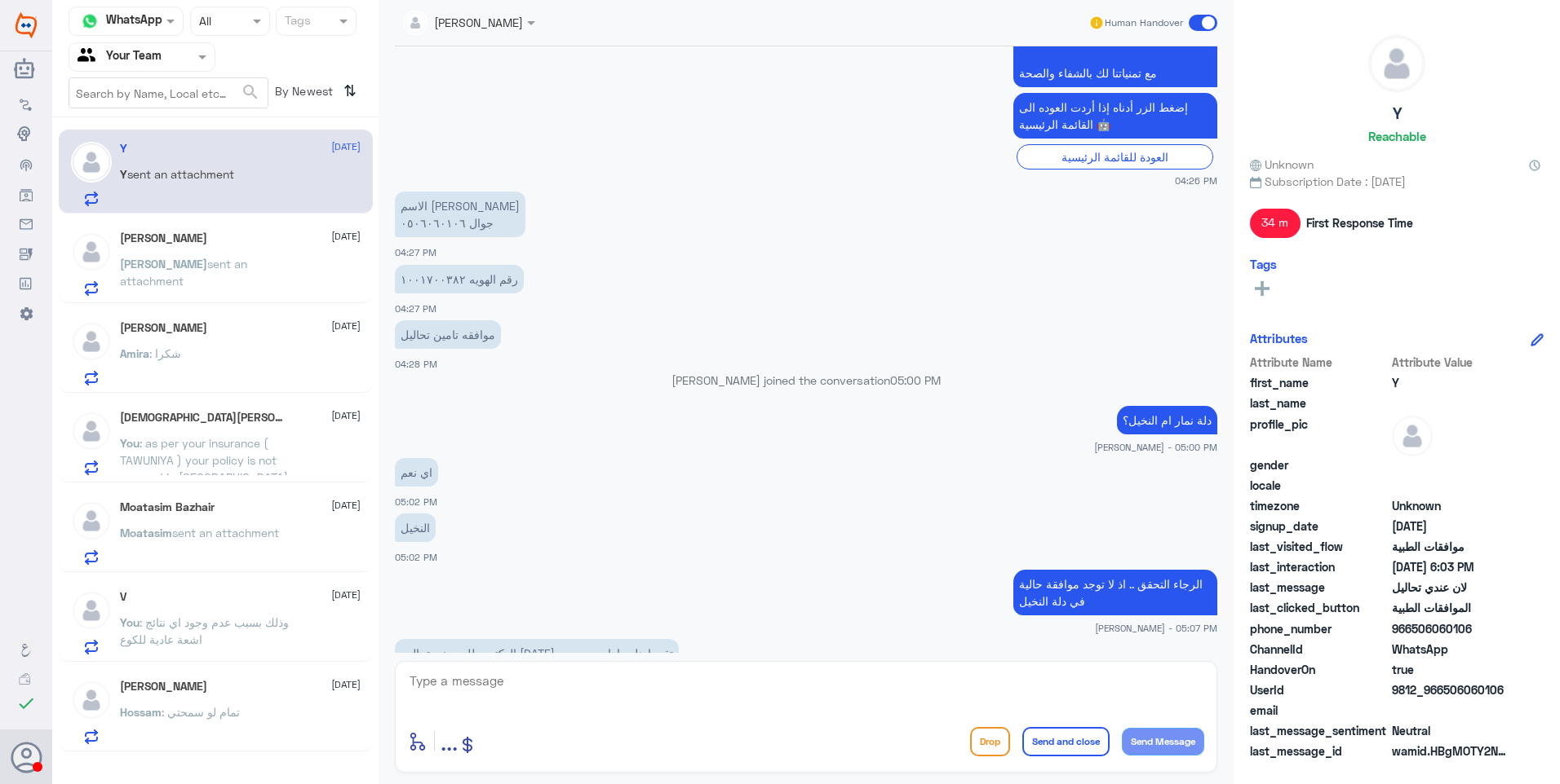
drag, startPoint x: 473, startPoint y: 678, endPoint x: 563, endPoint y: 681, distance: 90.0
click at [477, 678] on textarea at bounding box center [806, 690] width 797 height 40
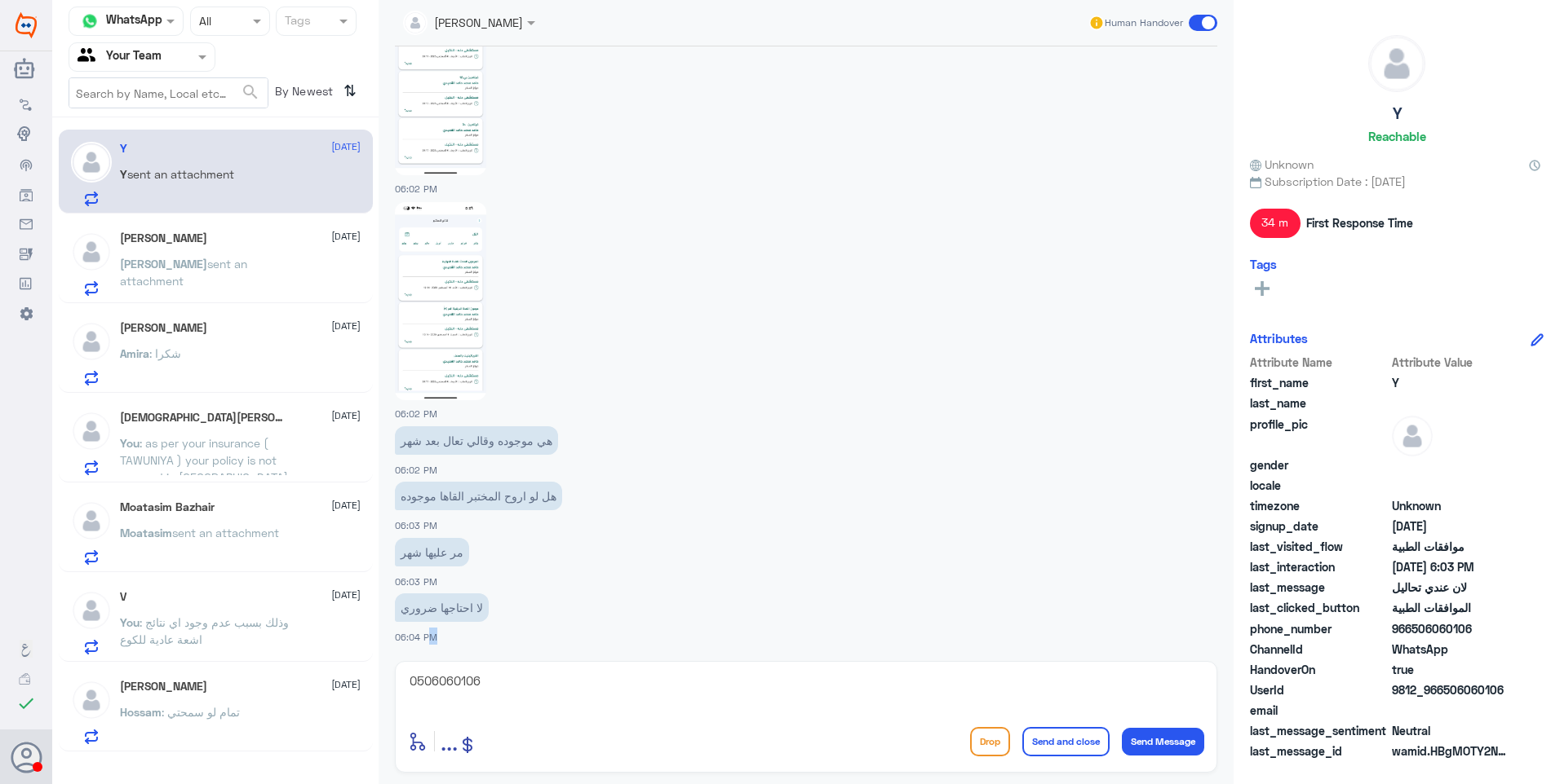
drag, startPoint x: 565, startPoint y: 667, endPoint x: 388, endPoint y: 637, distance: 179.5
click at [388, 637] on div "Ahlam Alshehri Human Handover [DATE] الموافقات الطبية 04:26 PM [PERSON_NAME] مر…" at bounding box center [805, 395] width 855 height 789
drag, startPoint x: 483, startPoint y: 678, endPoint x: 432, endPoint y: 661, distance: 53.8
click at [359, 662] on div "Channel WhatsApp Status × All Tags Agent Filter Your Team search By Newest ⇅ Y …" at bounding box center [806, 395] width 1508 height 789
click at [547, 703] on textarea "0506060106" at bounding box center [806, 690] width 797 height 40
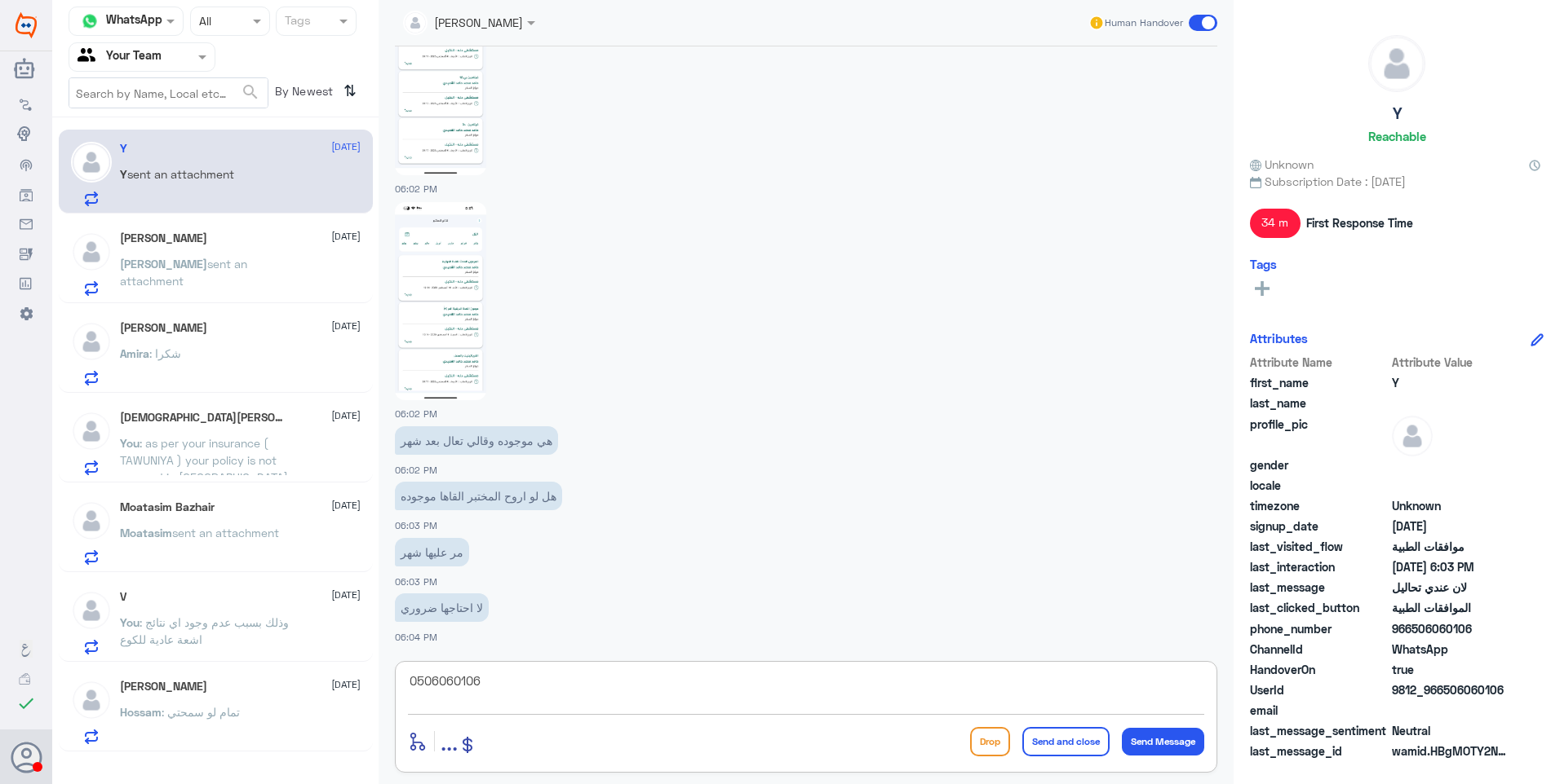
drag, startPoint x: 481, startPoint y: 673, endPoint x: 366, endPoint y: 661, distance: 115.6
click at [339, 648] on div "Channel WhatsApp Status × All Tags Agent Filter Your Team search By Newest ⇅ Y …" at bounding box center [806, 395] width 1508 height 789
type textarea "k"
type textarea "ه"
type textarea "ت"
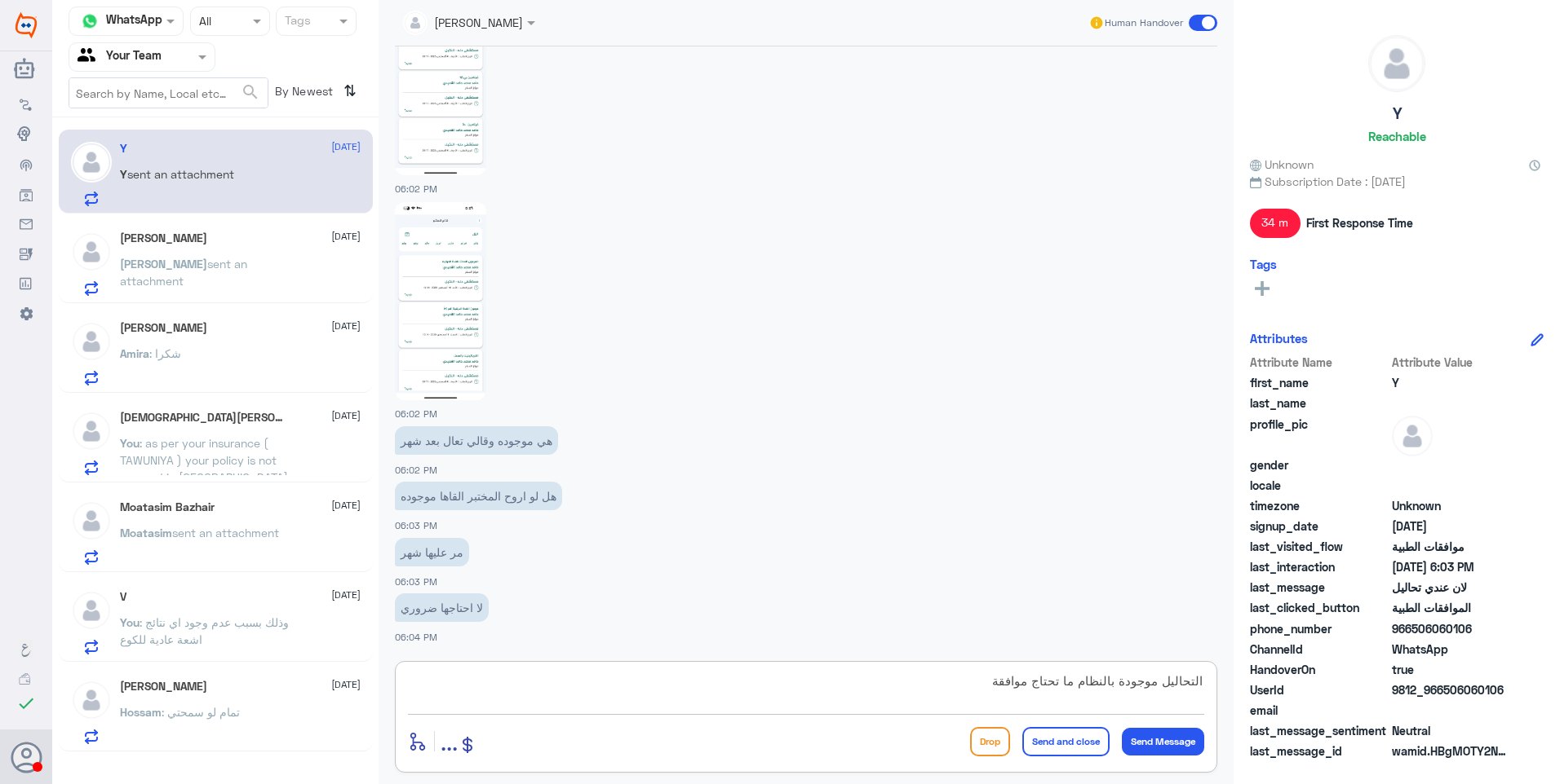
type textarea "التحاليل موجودة بالنظام ما تحتاج موافقة"
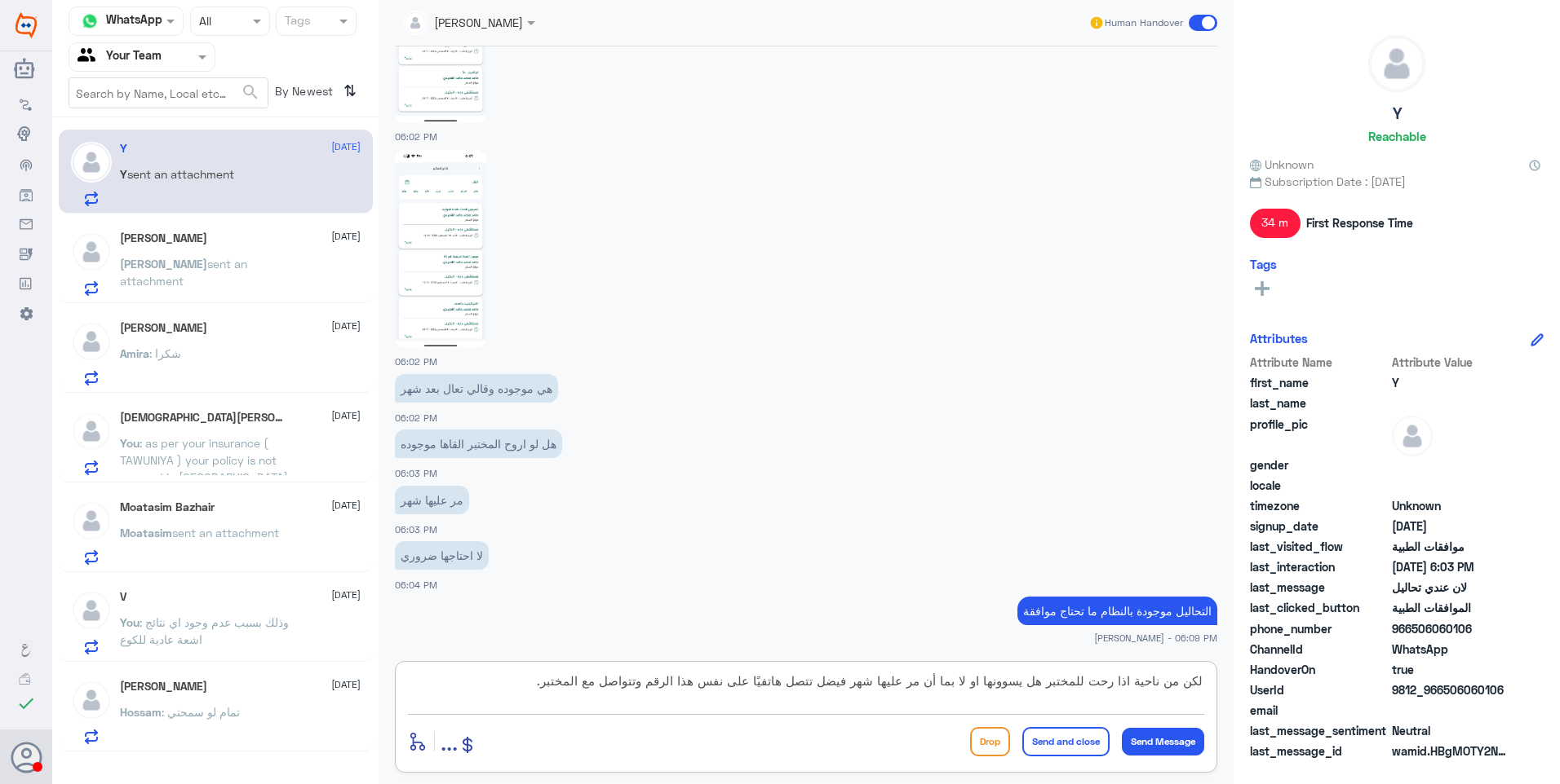
type textarea "لكن من ناحية اذا رحت للمختبر هل يسوونها او لا بما أن مر عليها شهر فيضل تتصل هات…"
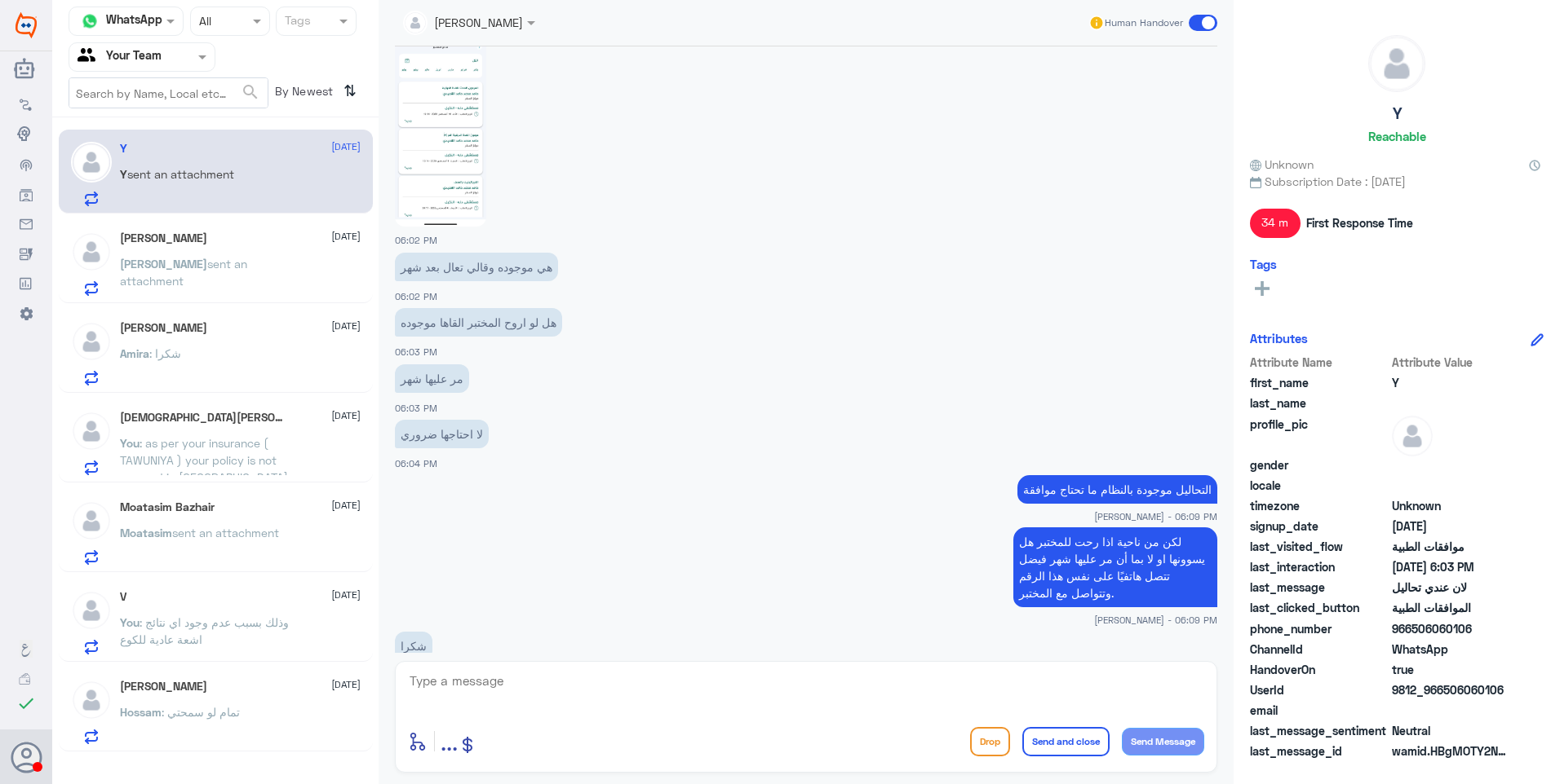
scroll to position [1554, 0]
